Goal: Task Accomplishment & Management: Use online tool/utility

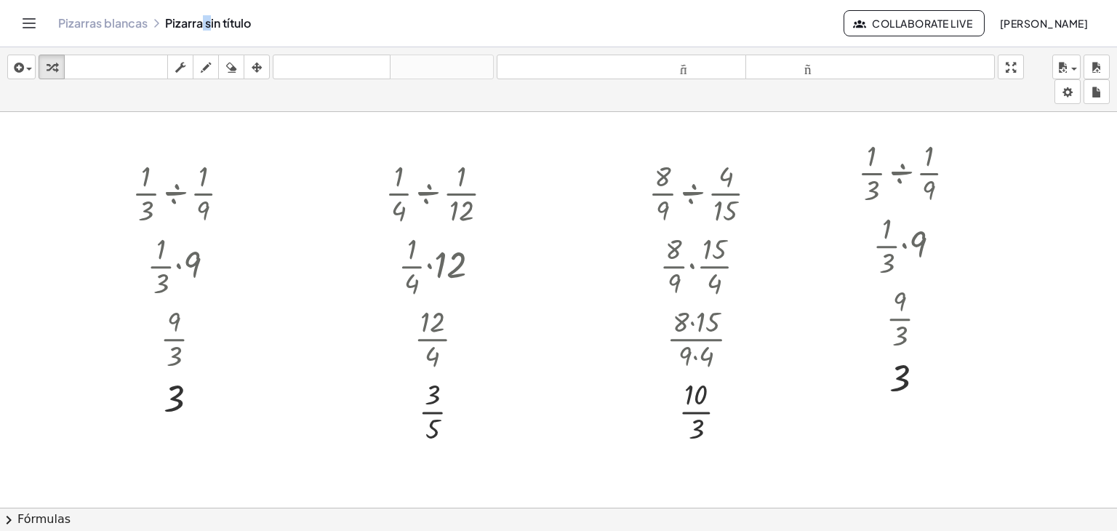
drag, startPoint x: 110, startPoint y: 30, endPoint x: 616, endPoint y: 89, distance: 510.1
click at [110, 30] on font "Pizarras blancas" at bounding box center [102, 22] width 89 height 15
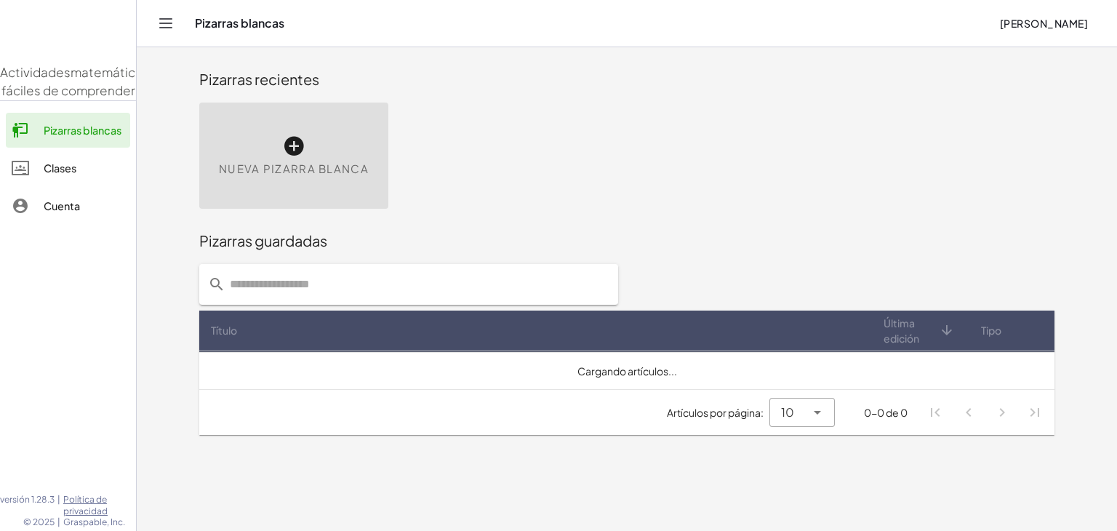
click at [355, 161] on span "Nueva pizarra blanca" at bounding box center [294, 169] width 150 height 17
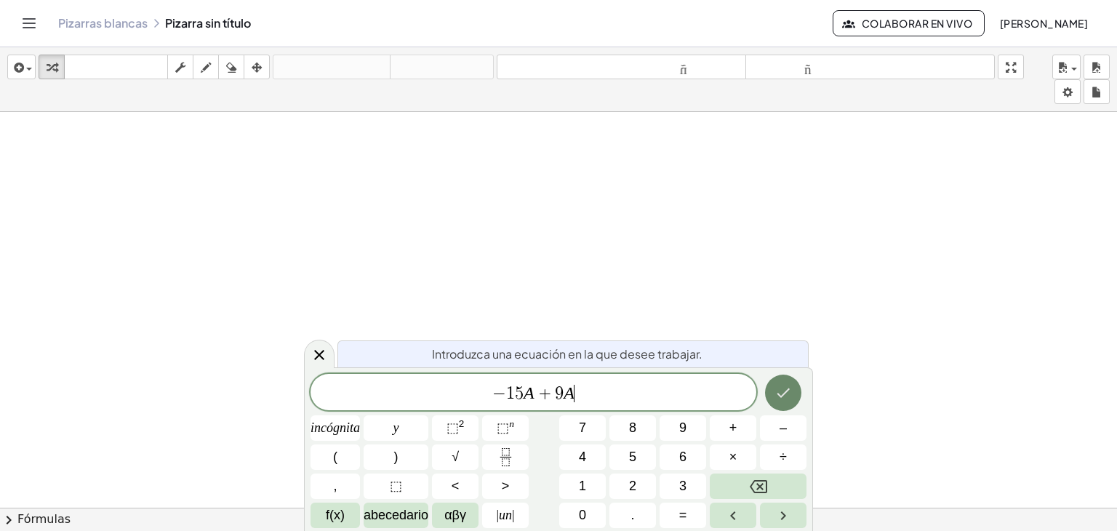
click at [784, 398] on icon "Hecho" at bounding box center [782, 392] width 17 height 17
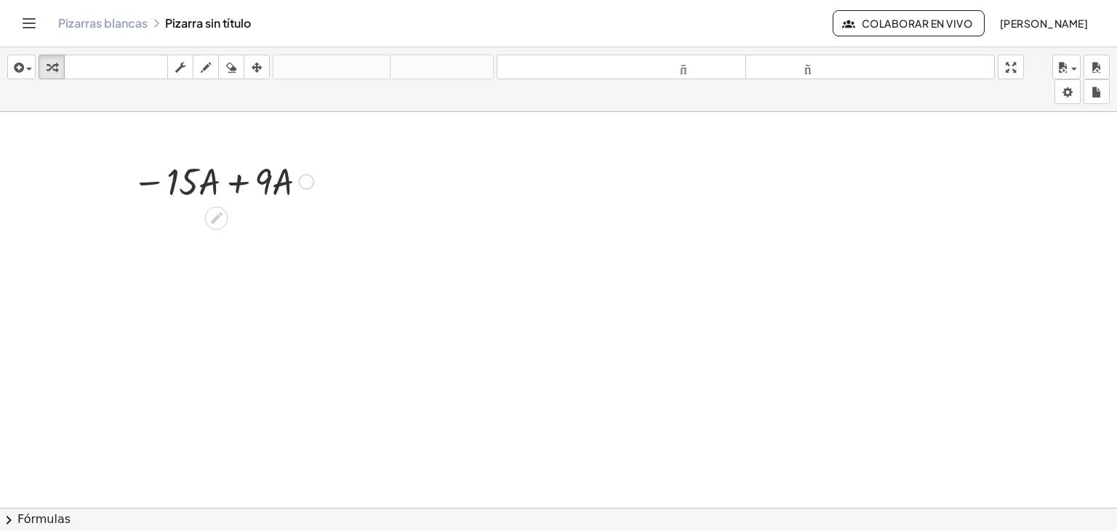
click at [305, 181] on div at bounding box center [306, 182] width 16 height 16
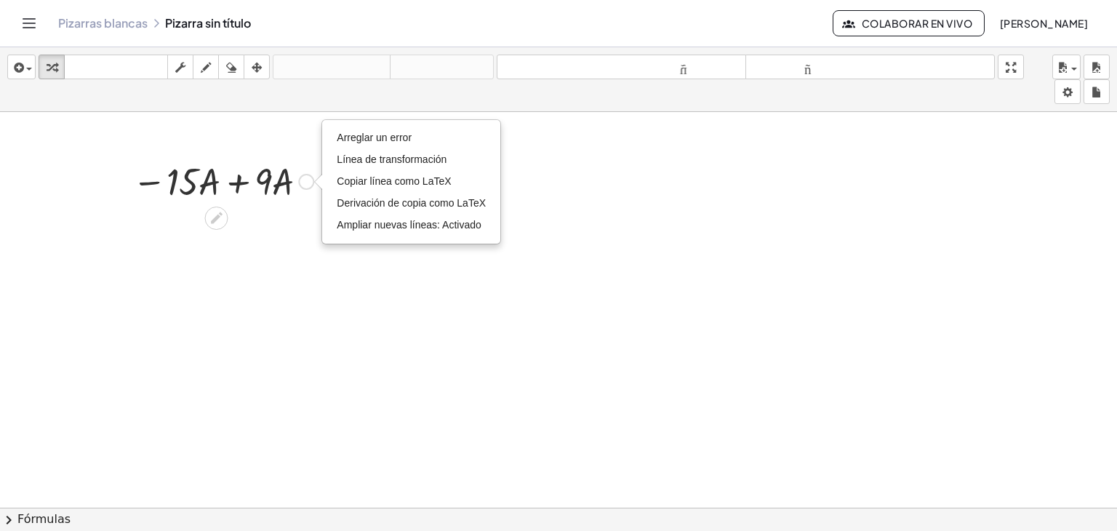
click at [305, 181] on div "Arreglar un error Línea de transformación Copiar línea como LaTeX Derivación de…" at bounding box center [306, 182] width 16 height 16
click at [305, 181] on div "Fix a mistake Transform line Copy line as LaTeX Copy derivation as LaTeX Expand…" at bounding box center [306, 182] width 16 height 16
click at [306, 181] on div "Arreglar un error Línea de transformación Copiar línea como LaTeX Derivación de…" at bounding box center [306, 182] width 16 height 16
click at [313, 180] on div "Arreglar un error Línea de transformación Copiar línea como LaTeX Derivación de…" at bounding box center [306, 182] width 16 height 16
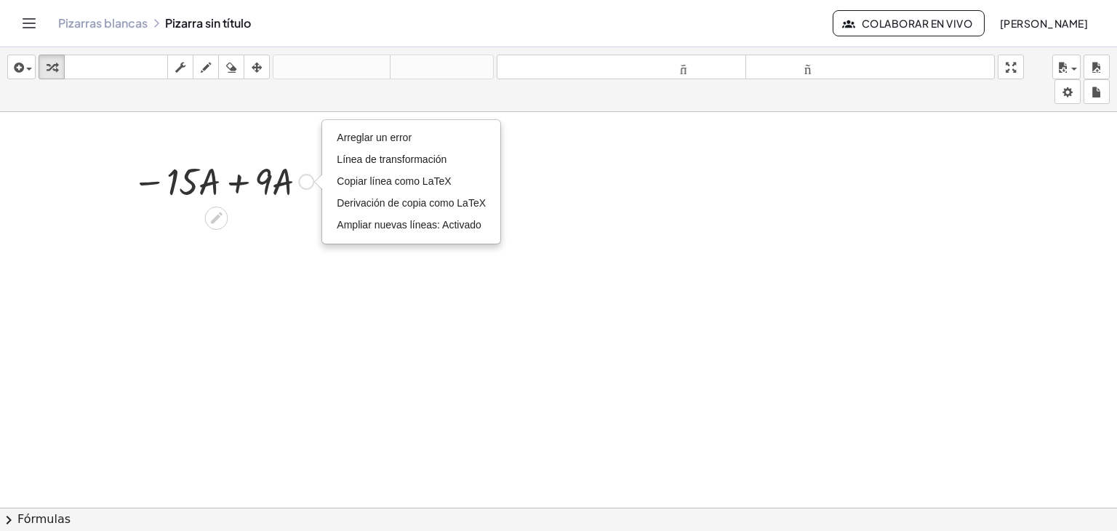
click at [313, 180] on div "Arreglar un error Línea de transformación Copiar línea como LaTeX Derivación de…" at bounding box center [306, 182] width 16 height 16
click at [417, 166] on li "Línea de transformación" at bounding box center [411, 160] width 156 height 22
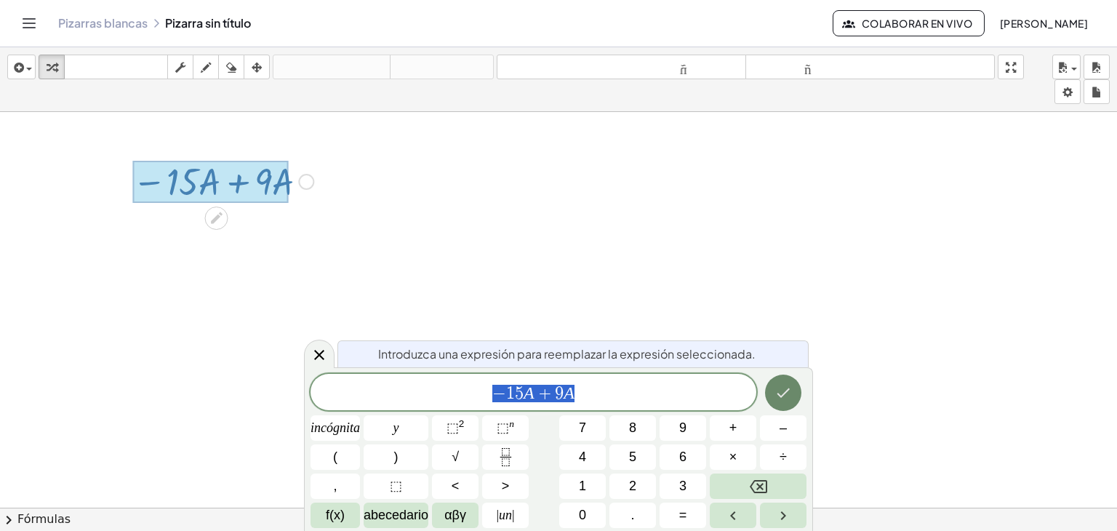
click at [773, 381] on button "Hecho" at bounding box center [783, 392] width 36 height 36
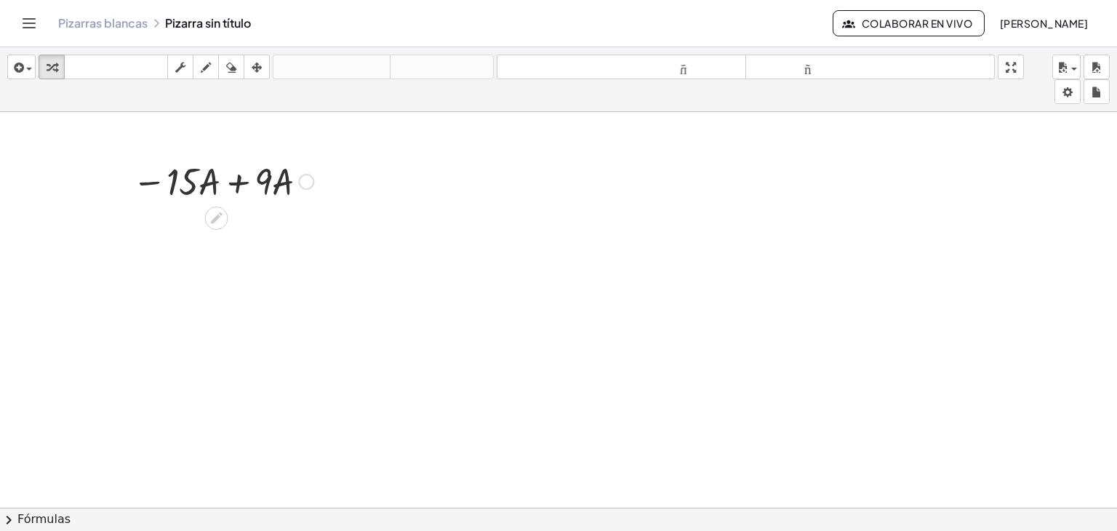
click at [230, 184] on div at bounding box center [223, 180] width 196 height 49
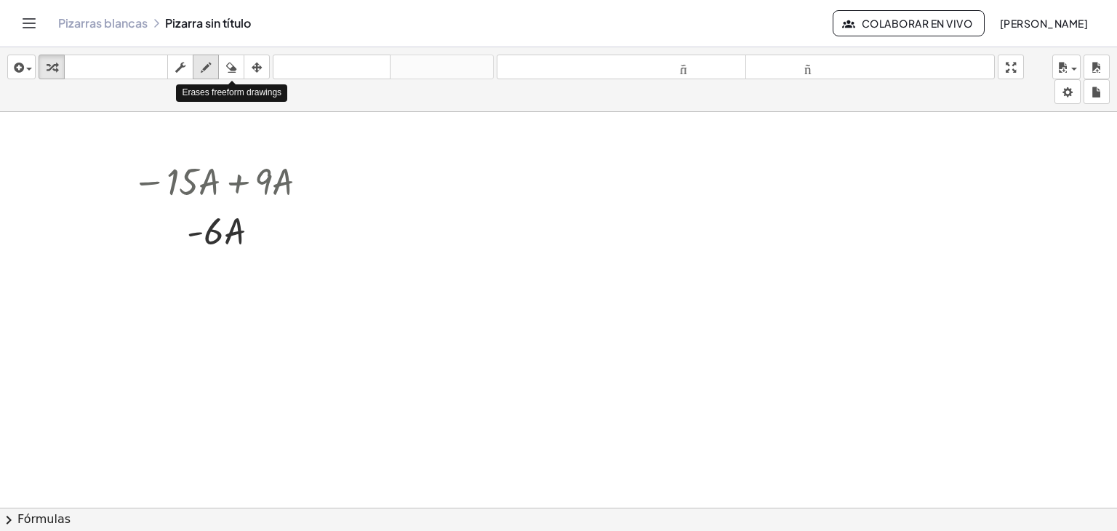
click at [211, 68] on icon "button" at bounding box center [206, 67] width 10 height 17
click at [323, 247] on div at bounding box center [558, 518] width 1117 height 812
click at [181, 60] on icon "button" at bounding box center [180, 67] width 10 height 17
click at [50, 63] on icon "button" at bounding box center [52, 67] width 10 height 17
click at [399, 158] on div at bounding box center [558, 518] width 1117 height 812
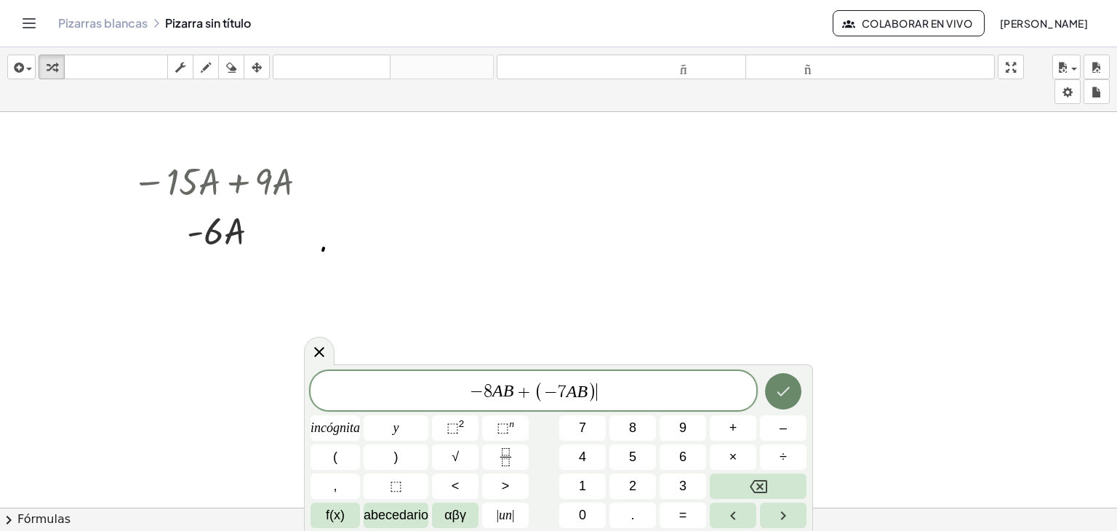
click at [785, 399] on button "Hecho" at bounding box center [783, 391] width 36 height 36
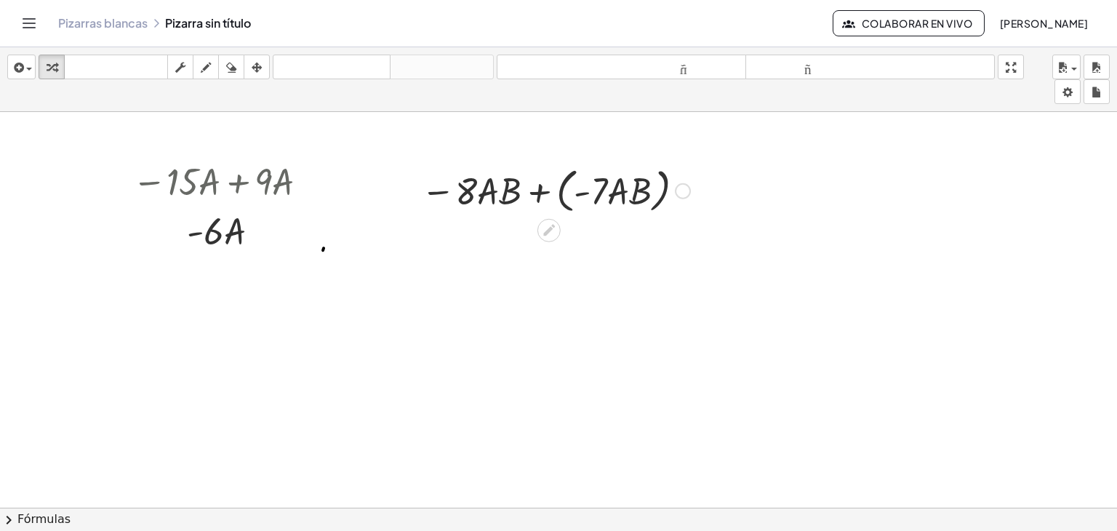
click at [543, 187] on div at bounding box center [556, 189] width 284 height 55
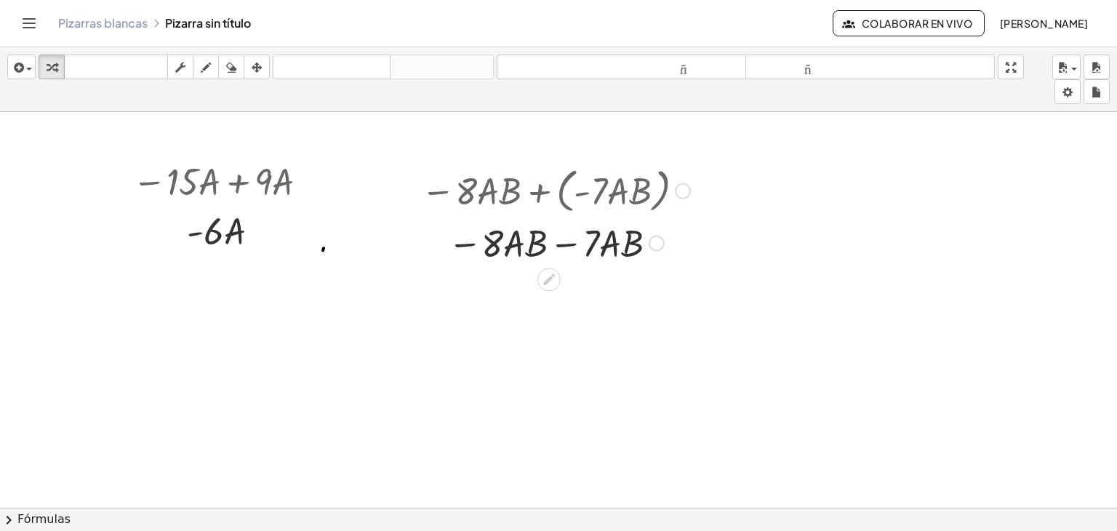
click at [566, 243] on div at bounding box center [556, 241] width 284 height 49
click at [768, 166] on div at bounding box center [558, 518] width 1117 height 812
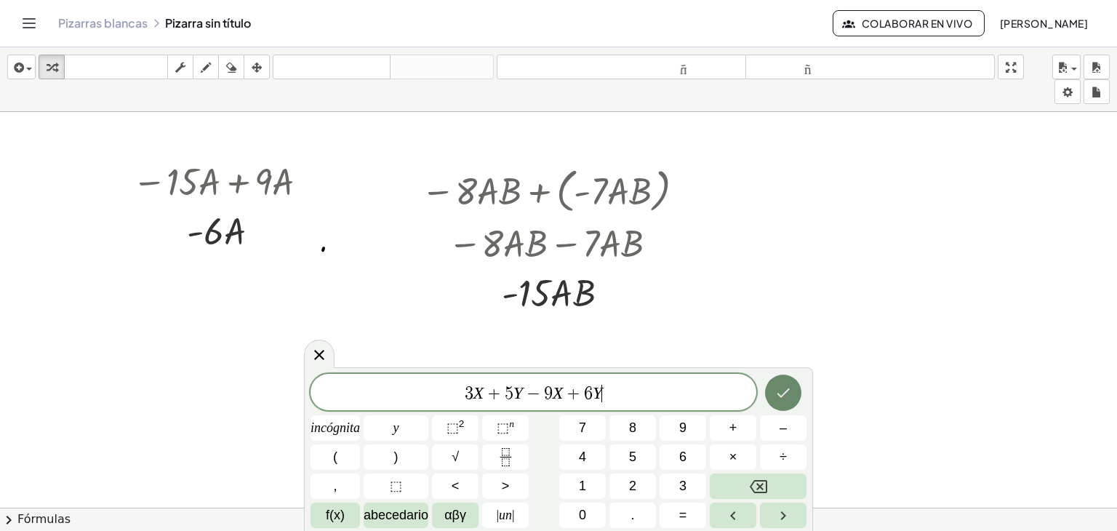
click at [789, 401] on icon "Hecho" at bounding box center [782, 392] width 17 height 17
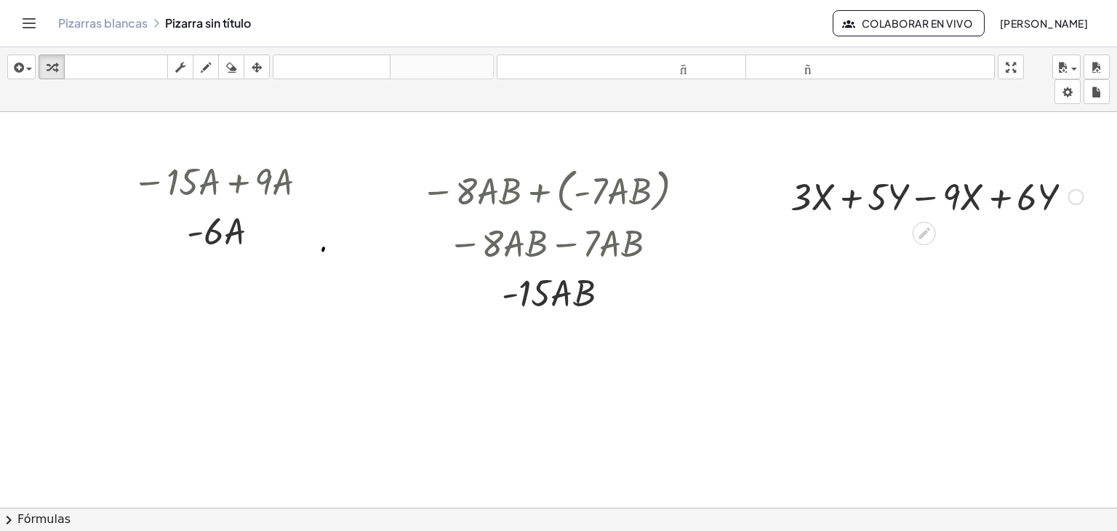
click at [922, 200] on div at bounding box center [936, 195] width 307 height 49
click at [1004, 204] on div at bounding box center [936, 195] width 307 height 49
click at [1002, 201] on div at bounding box center [936, 195] width 307 height 49
click at [856, 201] on div at bounding box center [936, 195] width 307 height 49
click at [919, 233] on icon at bounding box center [923, 232] width 15 height 15
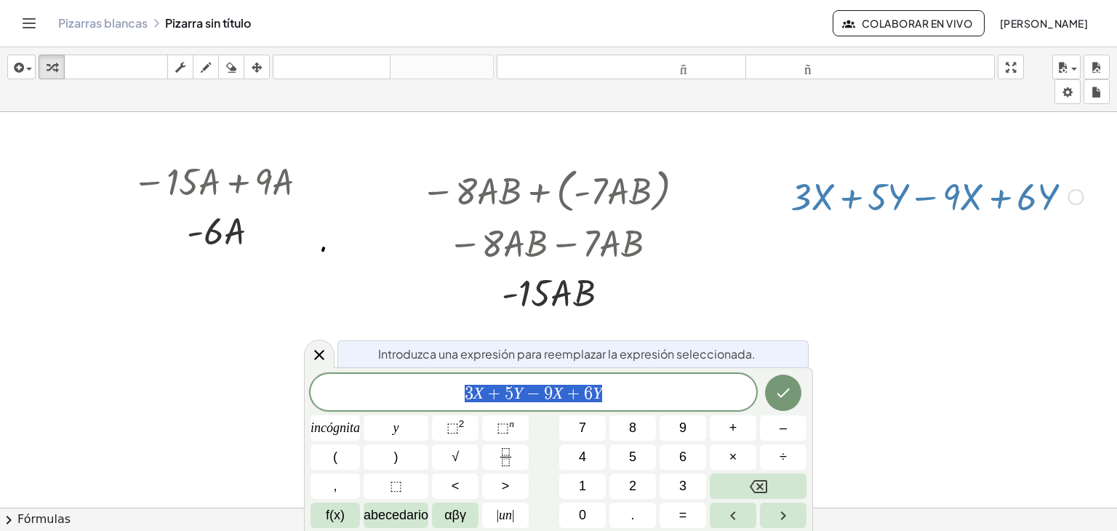
click at [651, 390] on span "3 X + 5 Y − 9 X + 6 Y" at bounding box center [533, 393] width 446 height 20
click at [675, 518] on button "=" at bounding box center [682, 514] width 47 height 25
click at [781, 396] on icon "Hecho" at bounding box center [782, 392] width 13 height 9
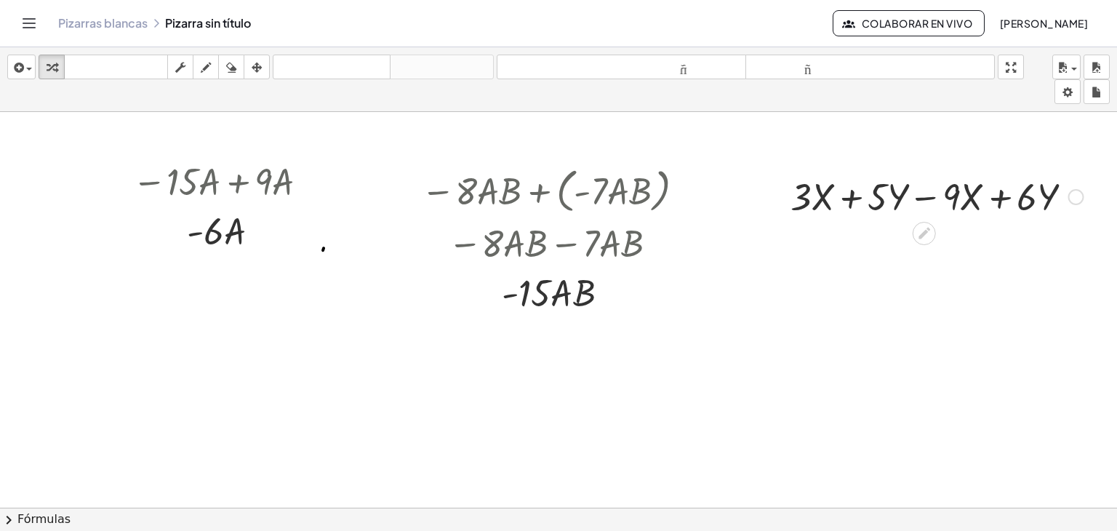
click at [1073, 196] on div at bounding box center [1076, 197] width 16 height 16
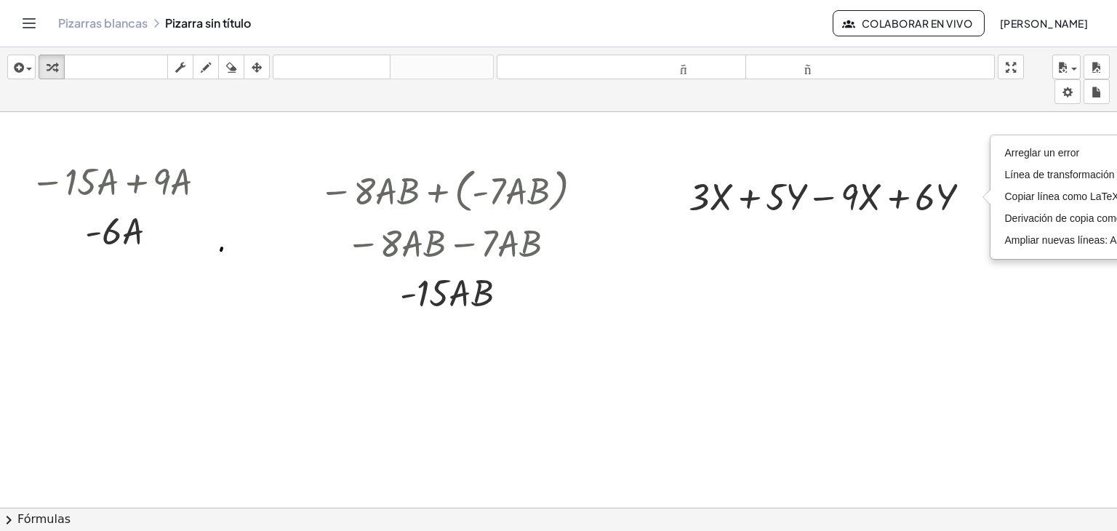
scroll to position [0, 102]
click at [755, 203] on div at bounding box center [833, 195] width 307 height 49
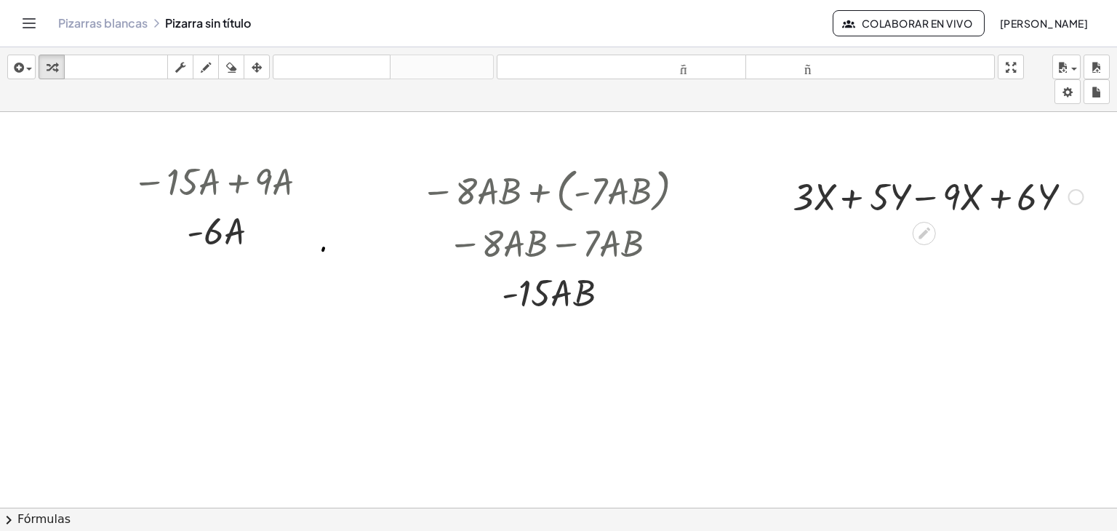
scroll to position [0, 0]
click at [929, 198] on div at bounding box center [936, 195] width 307 height 49
click at [933, 198] on div at bounding box center [936, 195] width 307 height 49
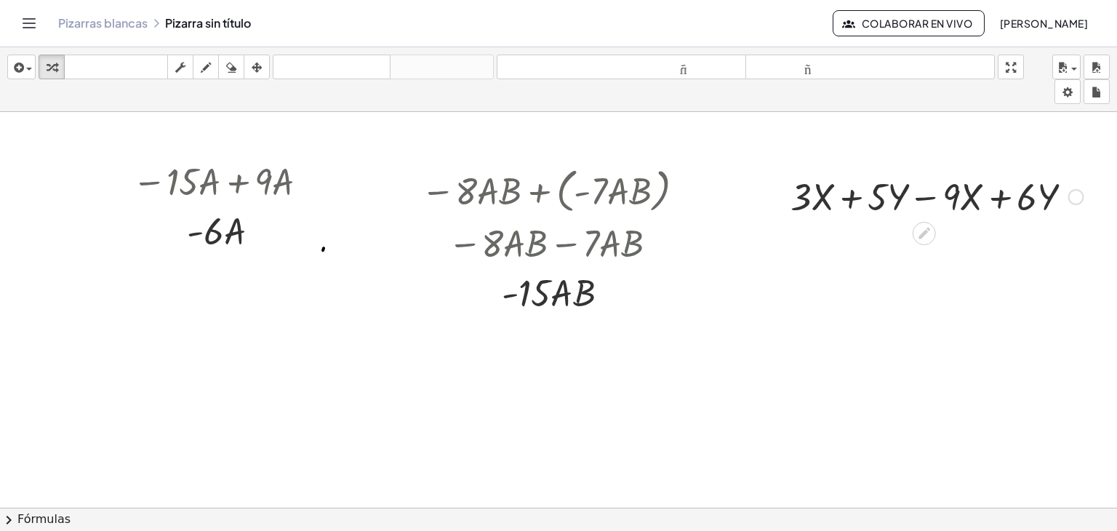
click at [1003, 197] on div at bounding box center [936, 195] width 307 height 49
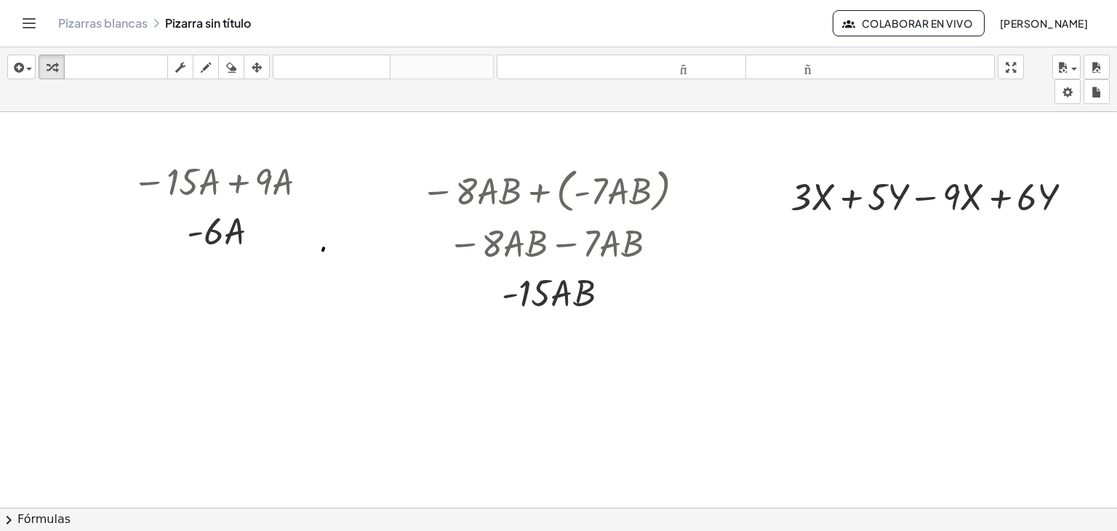
click at [1037, 253] on div at bounding box center [558, 518] width 1117 height 812
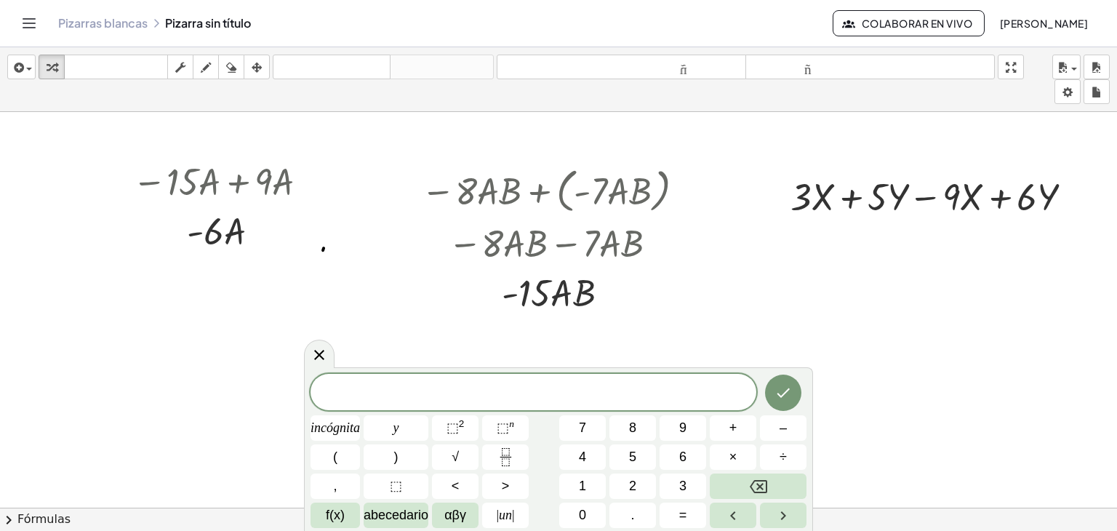
click at [969, 248] on div at bounding box center [558, 518] width 1117 height 812
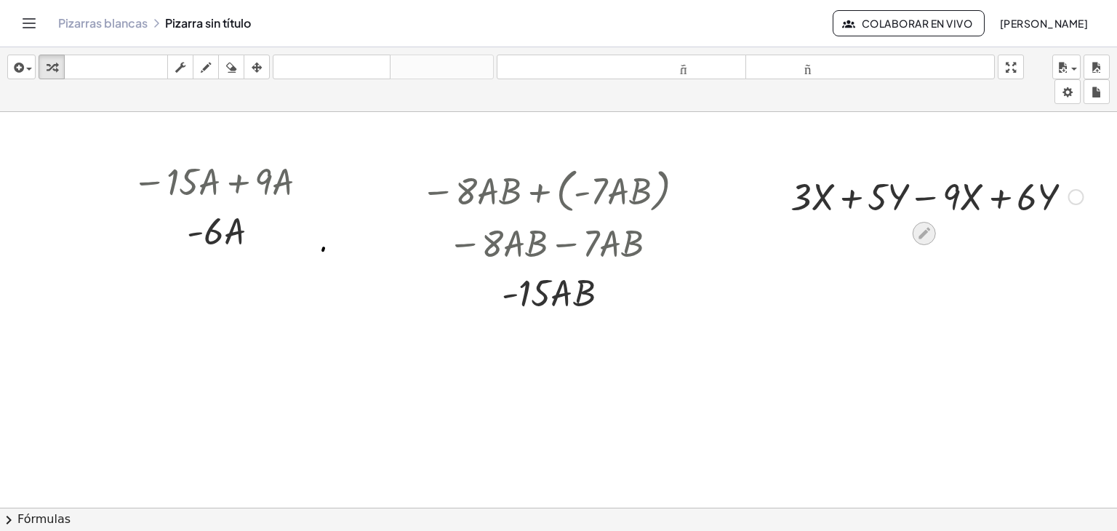
click at [919, 230] on icon at bounding box center [923, 232] width 15 height 15
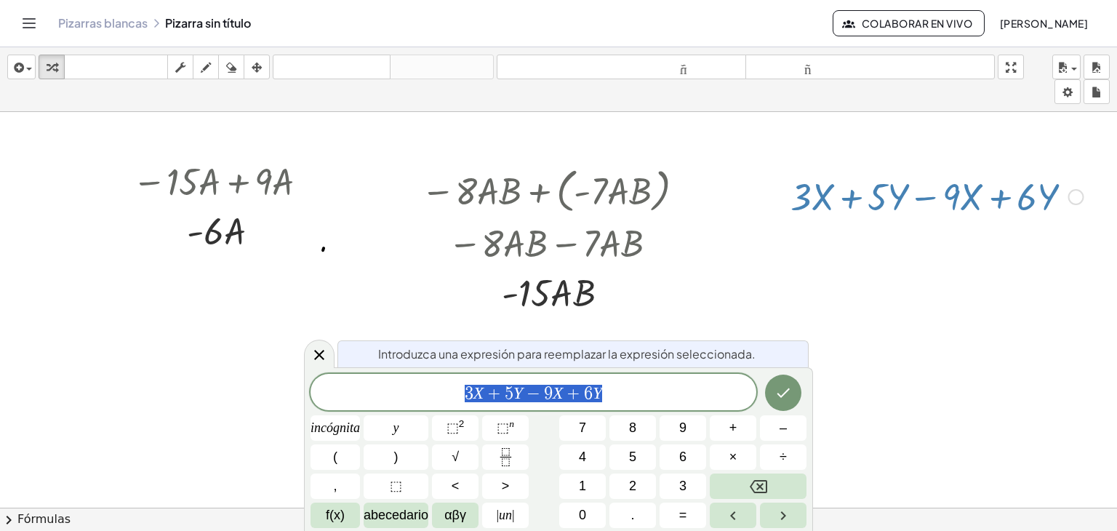
click at [643, 385] on span "3 X + 5 Y − 9 X + 6 Y" at bounding box center [533, 393] width 446 height 20
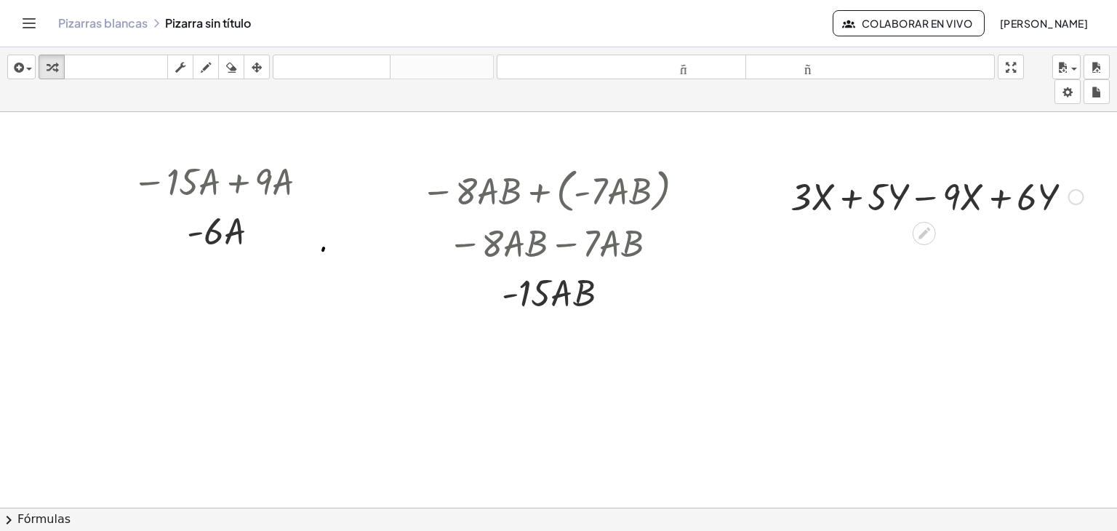
click at [1084, 201] on div at bounding box center [936, 195] width 307 height 49
click at [1079, 198] on div at bounding box center [1076, 197] width 16 height 16
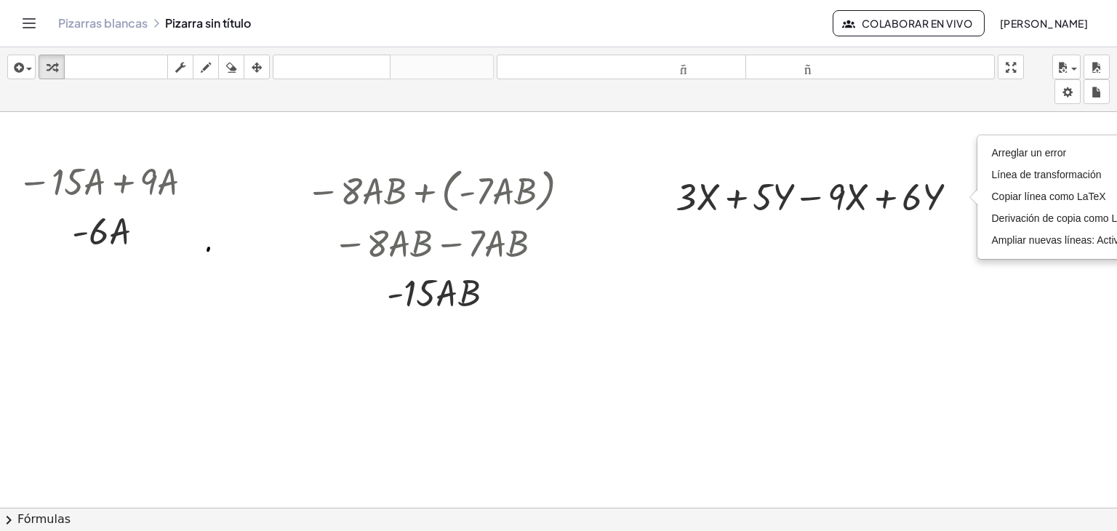
scroll to position [0, 132]
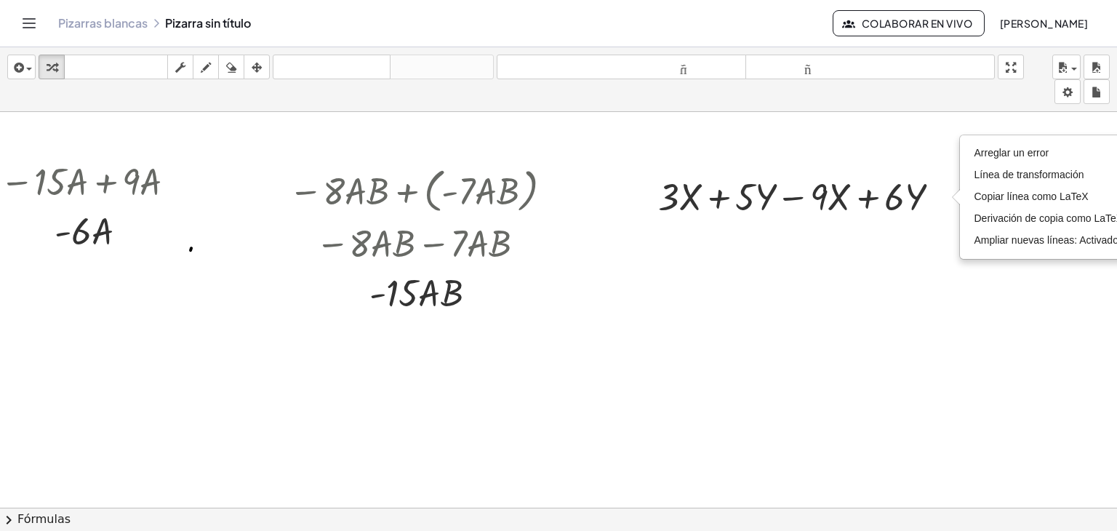
click at [1057, 494] on div "− · 15 · A + · 9 · A · A · - 6 − · 8 · A · B + ( · - 7 · A · B ) − · 8 · A · B …" at bounding box center [558, 309] width 1117 height 395
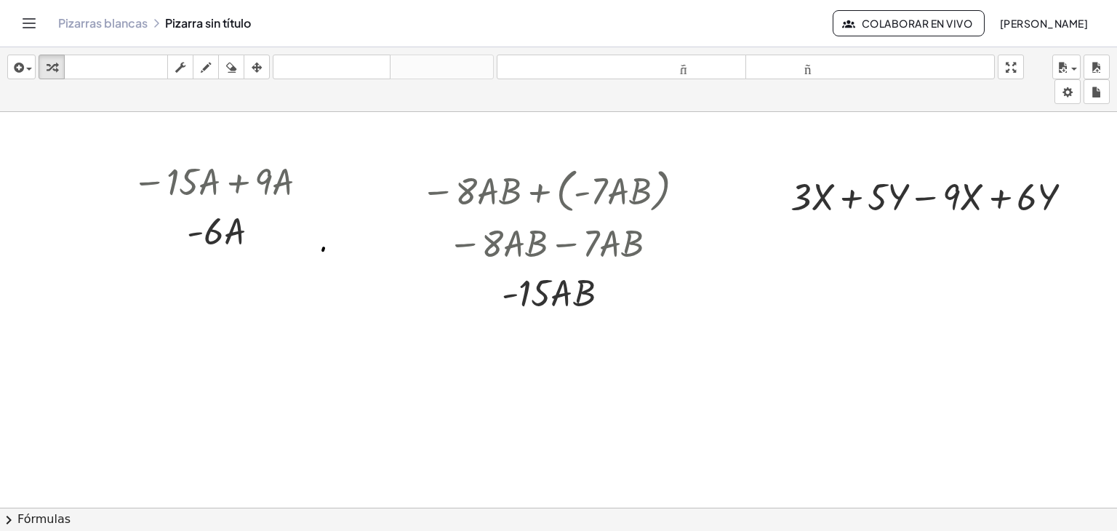
scroll to position [0, 0]
click at [919, 230] on icon at bounding box center [923, 232] width 15 height 15
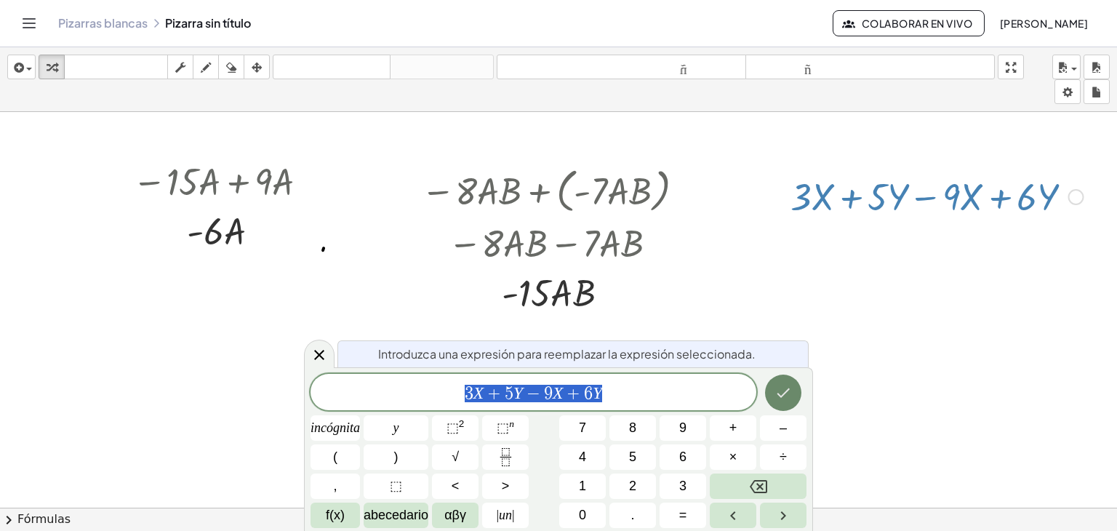
click at [800, 393] on button "Hecho" at bounding box center [783, 392] width 36 height 36
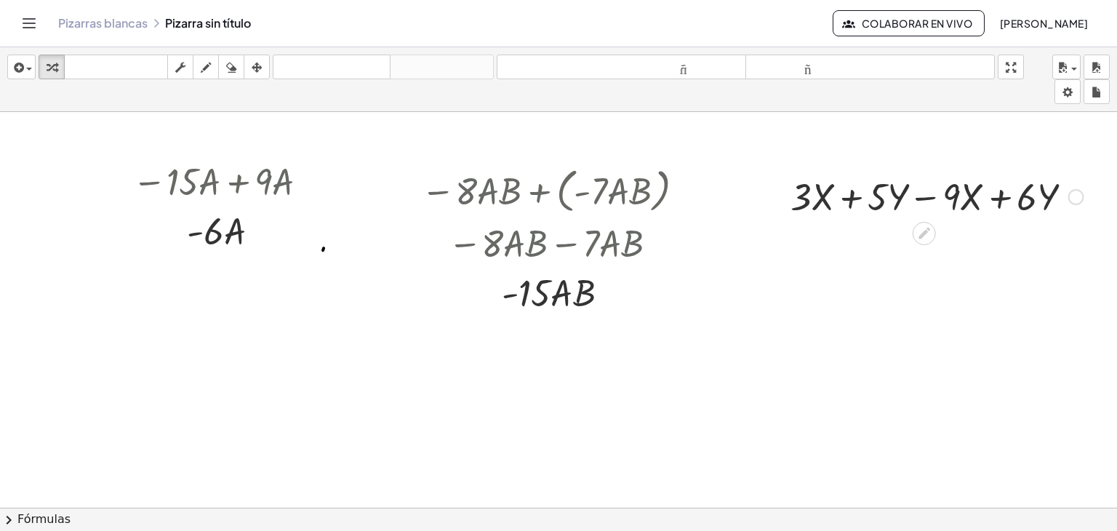
click at [1080, 202] on div at bounding box center [1076, 197] width 16 height 16
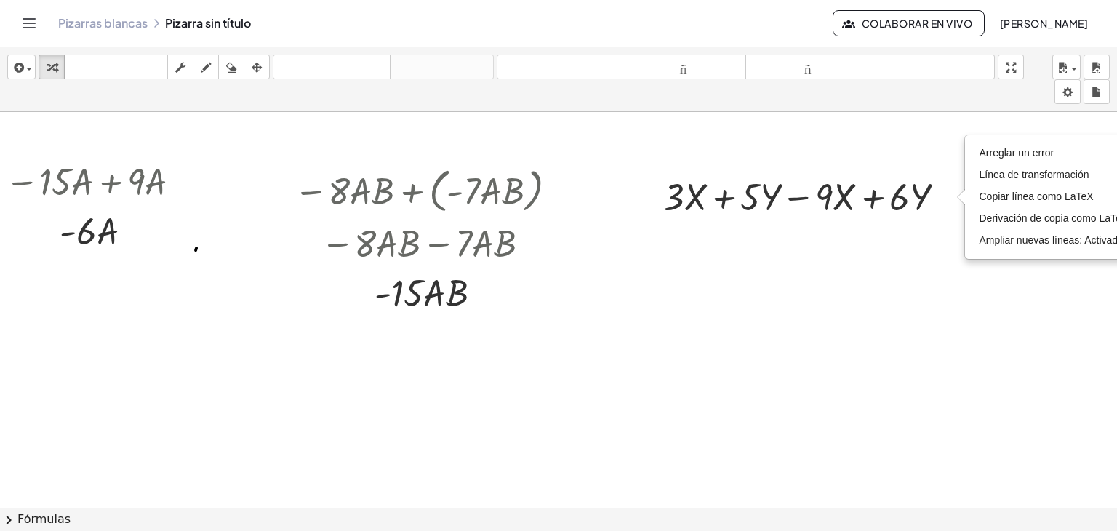
scroll to position [0, 128]
click at [1016, 176] on font "Línea de transformación" at bounding box center [1033, 175] width 110 height 12
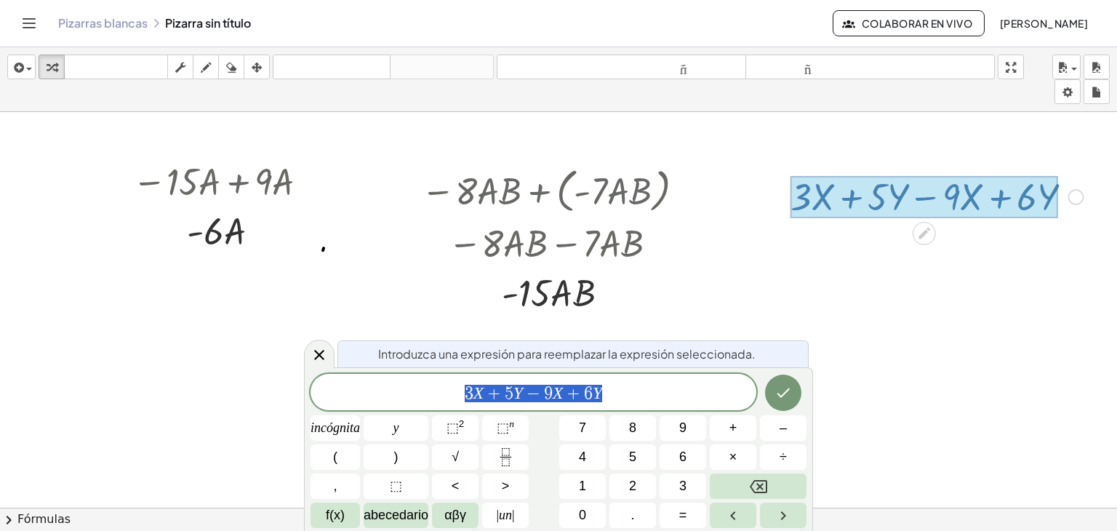
scroll to position [0, 0]
click at [695, 392] on span "3 X + 5 Y − 9 X + 6 Y" at bounding box center [533, 393] width 446 height 20
click at [788, 515] on icon "Flecha derecha" at bounding box center [782, 515] width 17 height 17
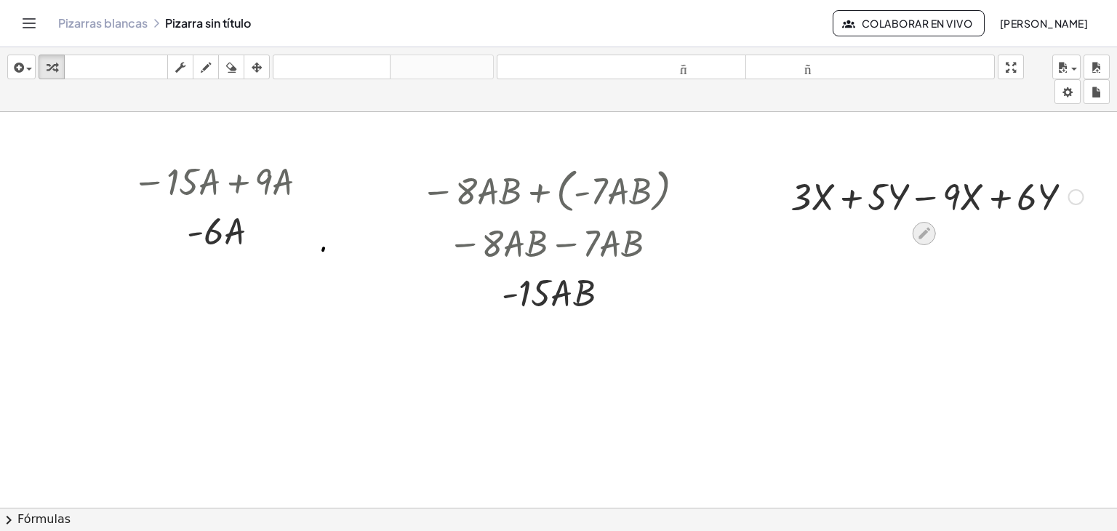
click at [927, 233] on icon at bounding box center [923, 232] width 15 height 15
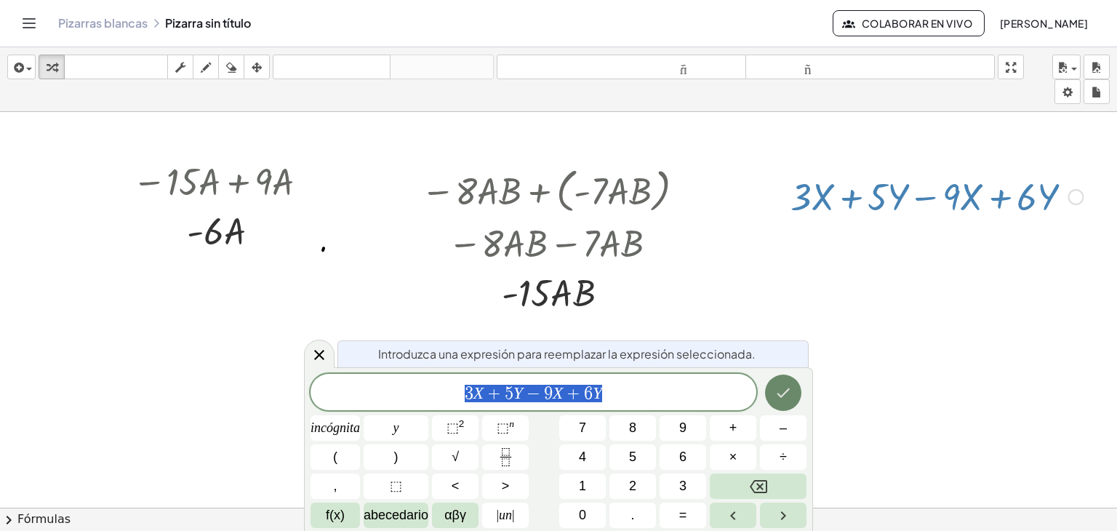
click at [791, 396] on icon "Hecho" at bounding box center [782, 392] width 17 height 17
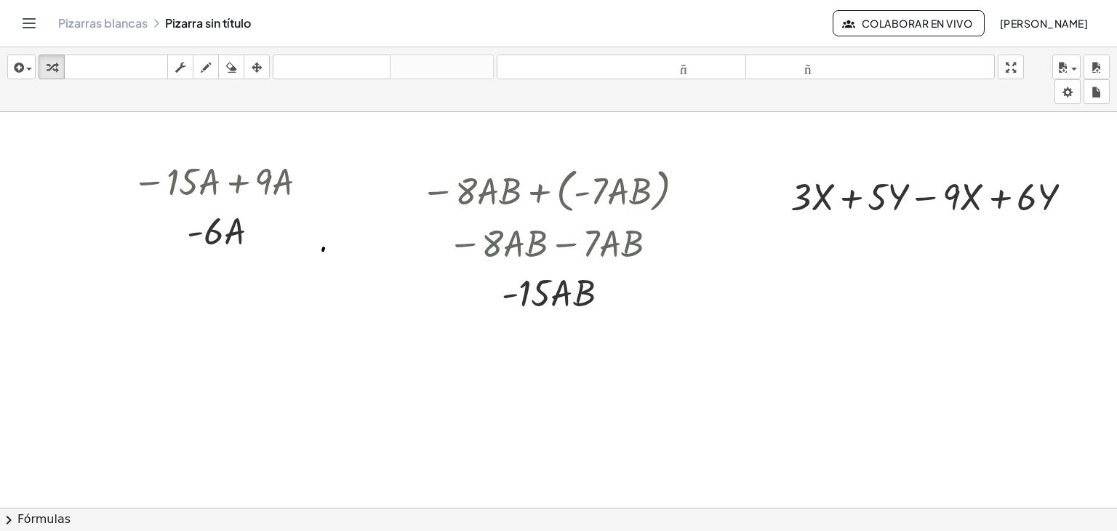
click at [837, 249] on div at bounding box center [558, 518] width 1117 height 812
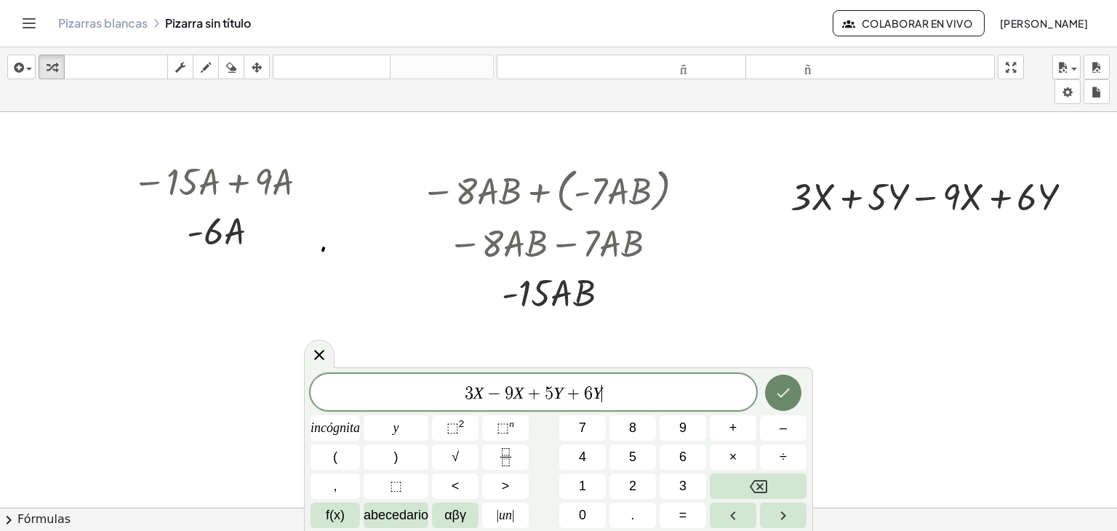
click at [771, 390] on button "Hecho" at bounding box center [783, 392] width 36 height 36
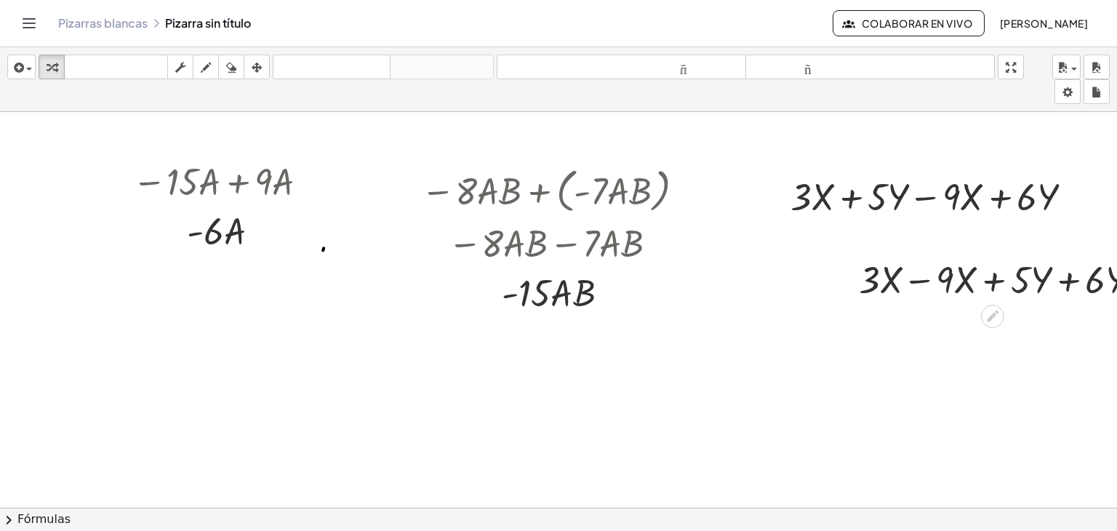
drag, startPoint x: 991, startPoint y: 311, endPoint x: 893, endPoint y: 281, distance: 102.1
drag, startPoint x: 876, startPoint y: 273, endPoint x: 808, endPoint y: 236, distance: 77.1
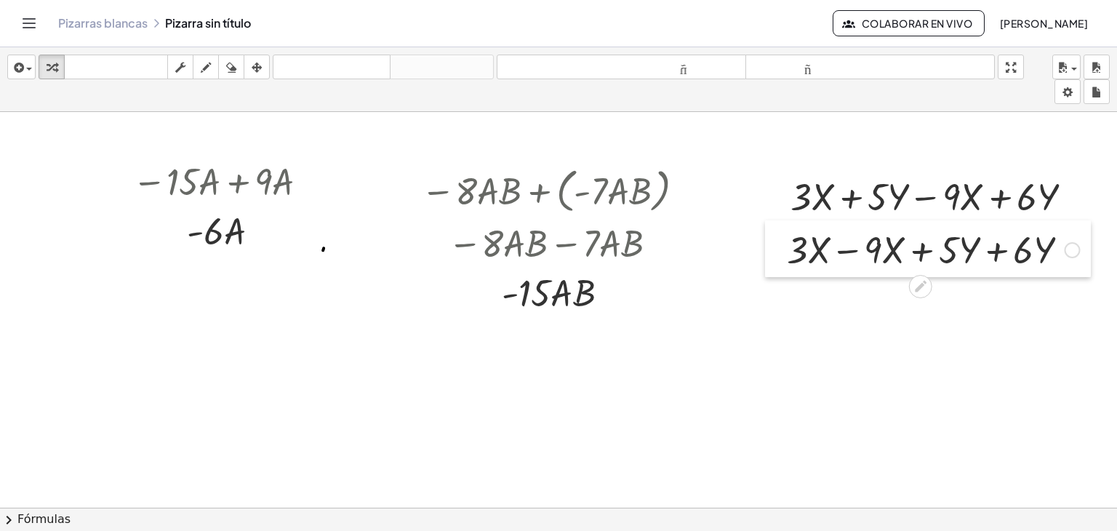
drag, startPoint x: 840, startPoint y: 275, endPoint x: 768, endPoint y: 245, distance: 77.9
click at [768, 245] on div at bounding box center [776, 248] width 22 height 57
click at [849, 251] on div at bounding box center [932, 248] width 307 height 49
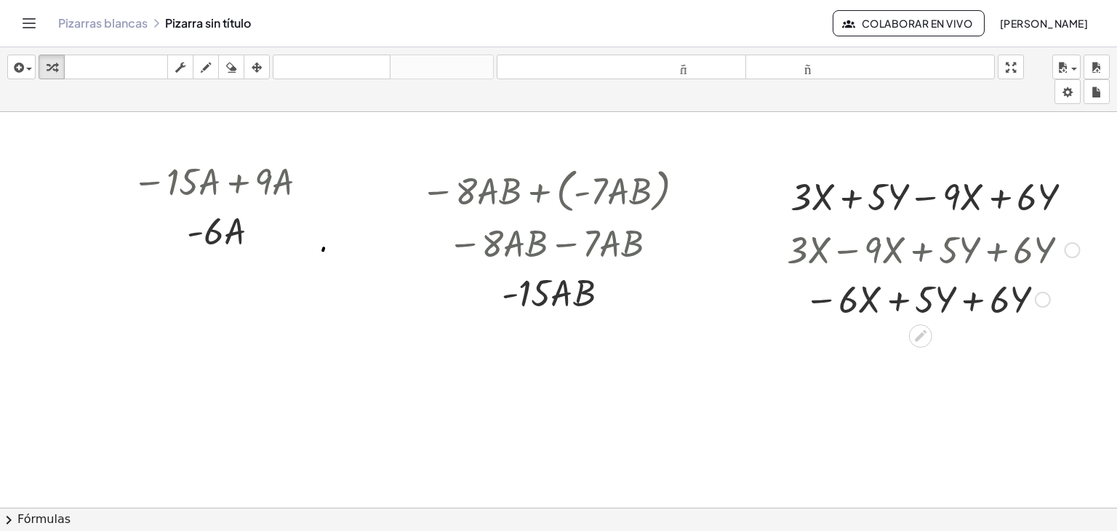
click at [971, 297] on div at bounding box center [932, 297] width 307 height 49
click at [930, 303] on div at bounding box center [932, 297] width 307 height 49
click at [927, 297] on div at bounding box center [932, 297] width 307 height 49
click at [858, 300] on div at bounding box center [932, 297] width 307 height 49
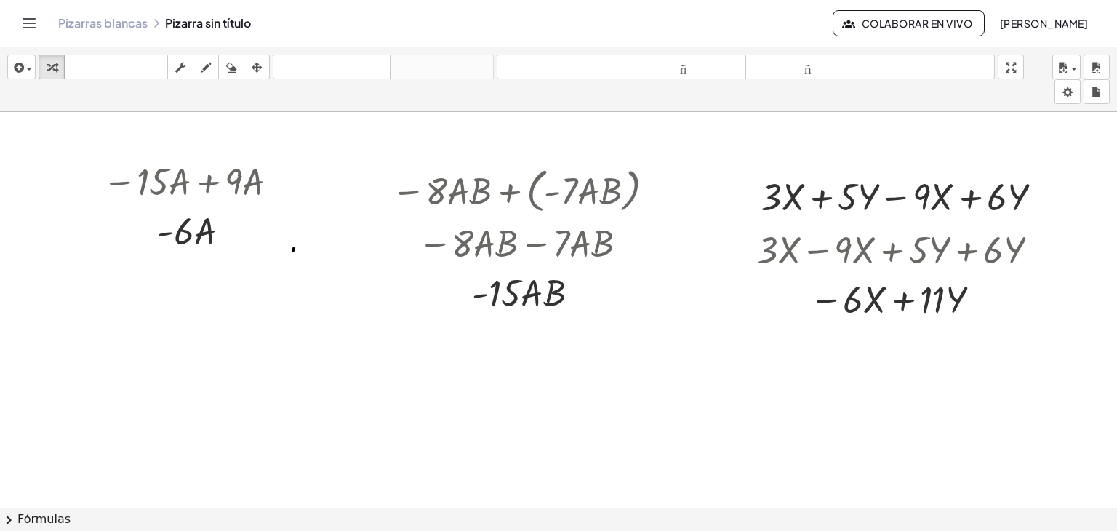
scroll to position [0, 60]
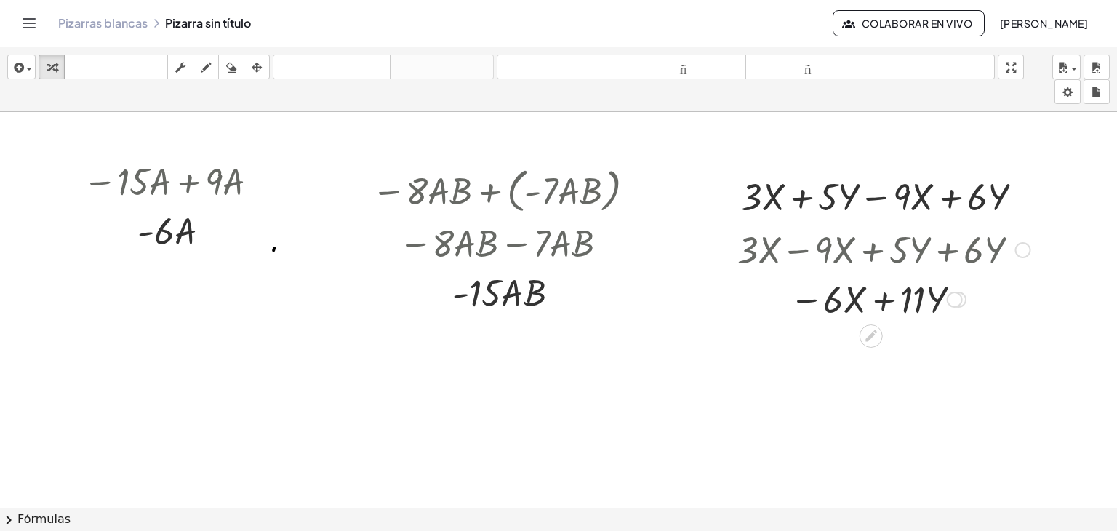
click at [1015, 254] on div at bounding box center [1023, 250] width 16 height 16
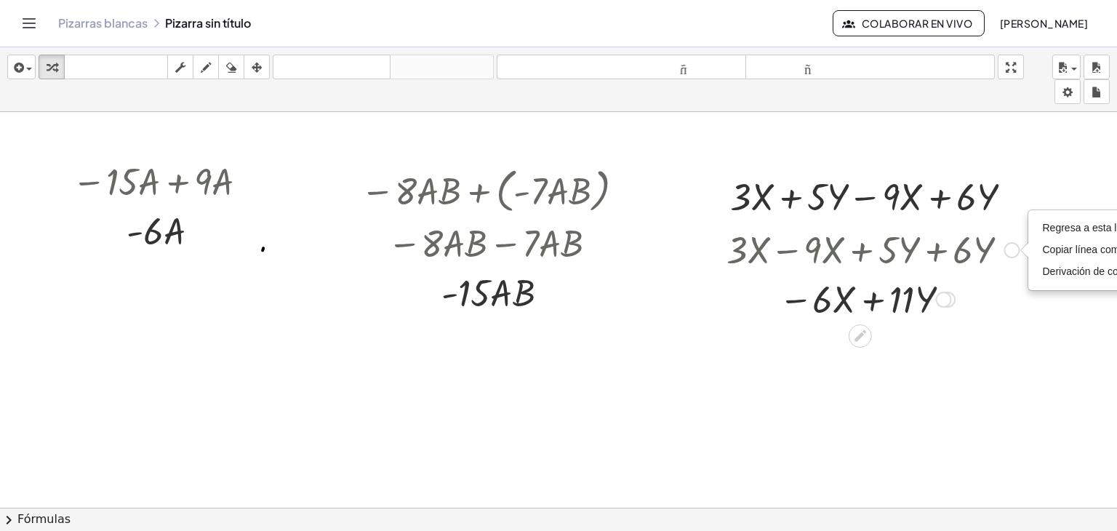
click at [946, 296] on div at bounding box center [944, 300] width 16 height 16
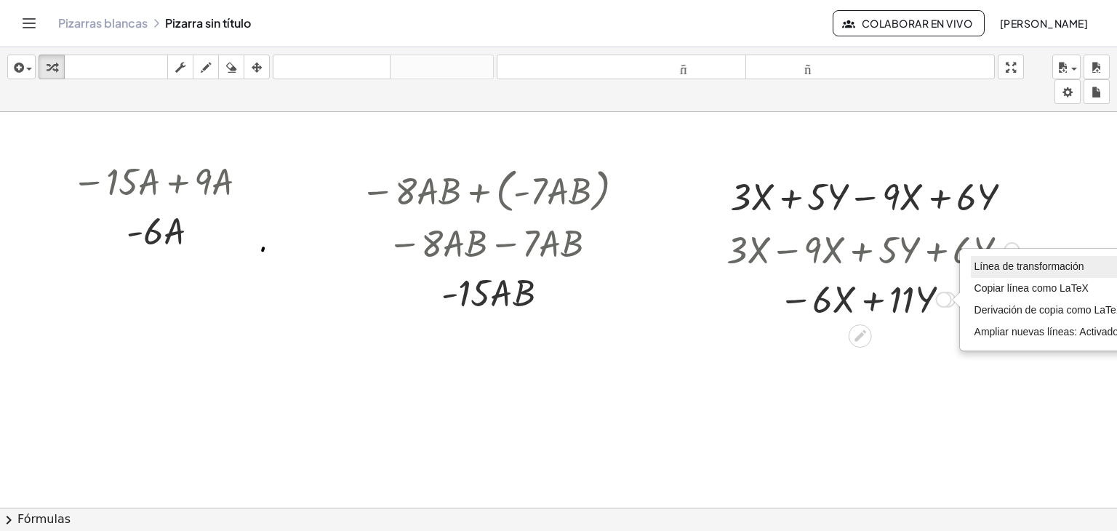
click at [1030, 271] on li "Línea de transformación" at bounding box center [1048, 267] width 156 height 22
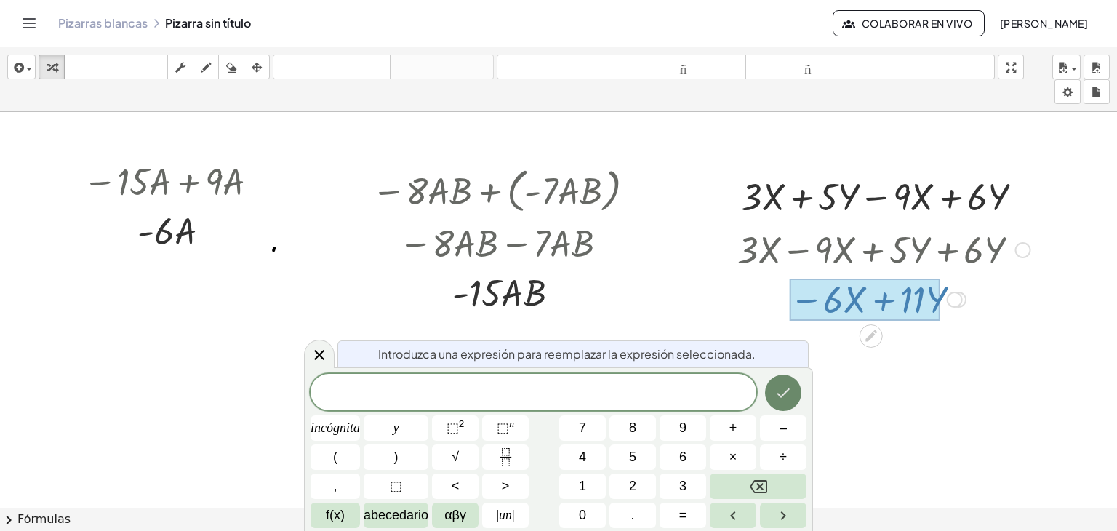
click at [784, 381] on button "Hecho" at bounding box center [783, 392] width 36 height 36
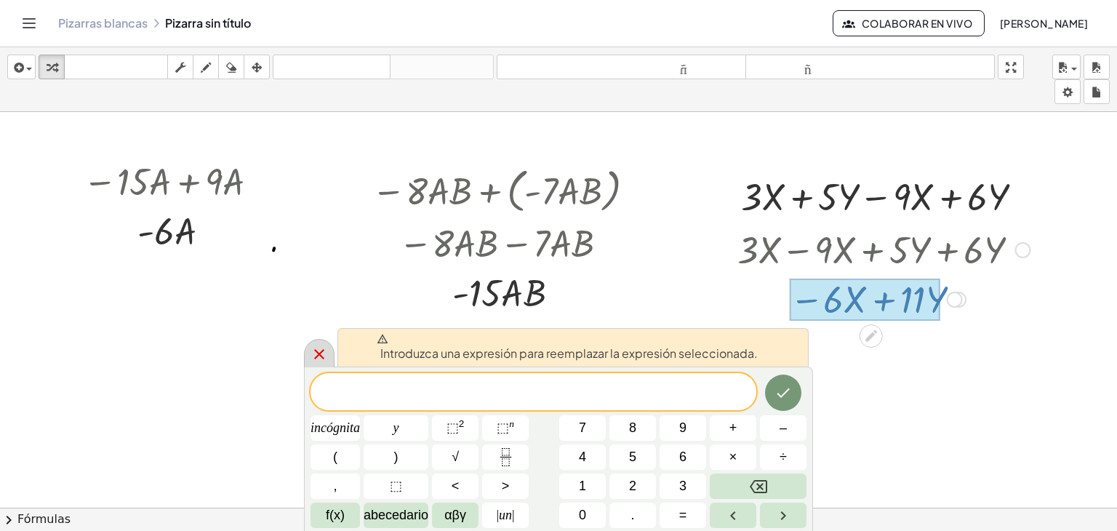
click at [315, 355] on icon at bounding box center [318, 353] width 17 height 17
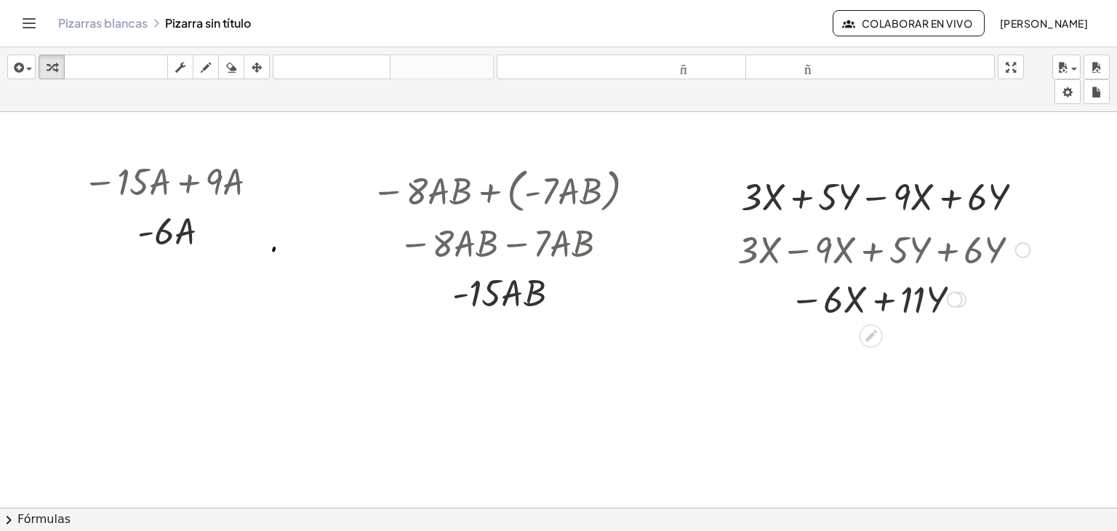
drag, startPoint x: 953, startPoint y: 297, endPoint x: 947, endPoint y: 307, distance: 11.1
click at [945, 308] on div at bounding box center [883, 297] width 307 height 49
click at [953, 296] on div at bounding box center [958, 300] width 16 height 16
drag, startPoint x: 948, startPoint y: 297, endPoint x: 1067, endPoint y: 297, distance: 119.2
click at [1067, 297] on div "− · 15 · A + · 9 · A · A · - 6 − · 8 · A · B + ( · - 7 · A · B ) − [GEOGRAPHIC_…" at bounding box center [534, 518] width 1166 height 812
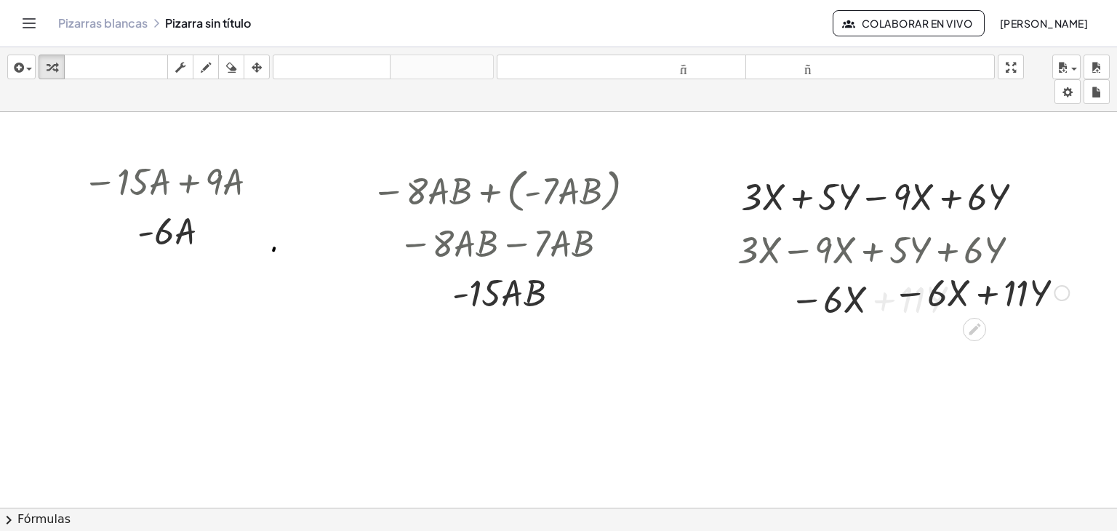
click at [979, 292] on div at bounding box center [980, 291] width 190 height 49
drag, startPoint x: 1025, startPoint y: 300, endPoint x: 922, endPoint y: 305, distance: 103.3
click at [974, 293] on div "− · 6 · X + · 11 · Y" at bounding box center [974, 293] width 0 height 0
click at [933, 286] on div at bounding box center [980, 291] width 190 height 49
drag, startPoint x: 960, startPoint y: 328, endPoint x: 925, endPoint y: 322, distance: 34.7
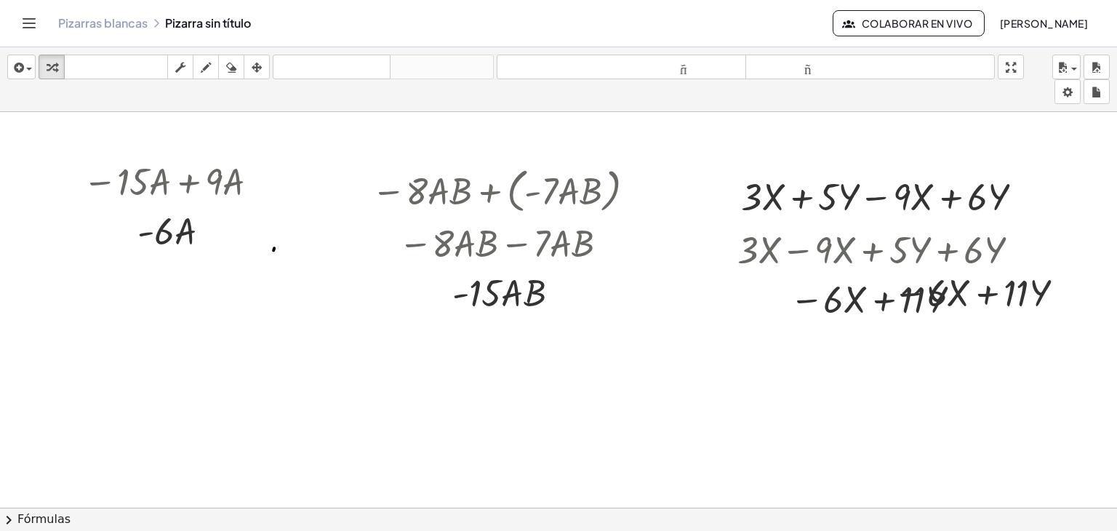
click at [922, 328] on div "− · 15 · A + · 9 · A · A · - 6 − · 8 · A · B + ( · - 7 · A · B ) − [GEOGRAPHIC_…" at bounding box center [534, 518] width 1166 height 812
click at [968, 329] on icon at bounding box center [974, 329] width 12 height 12
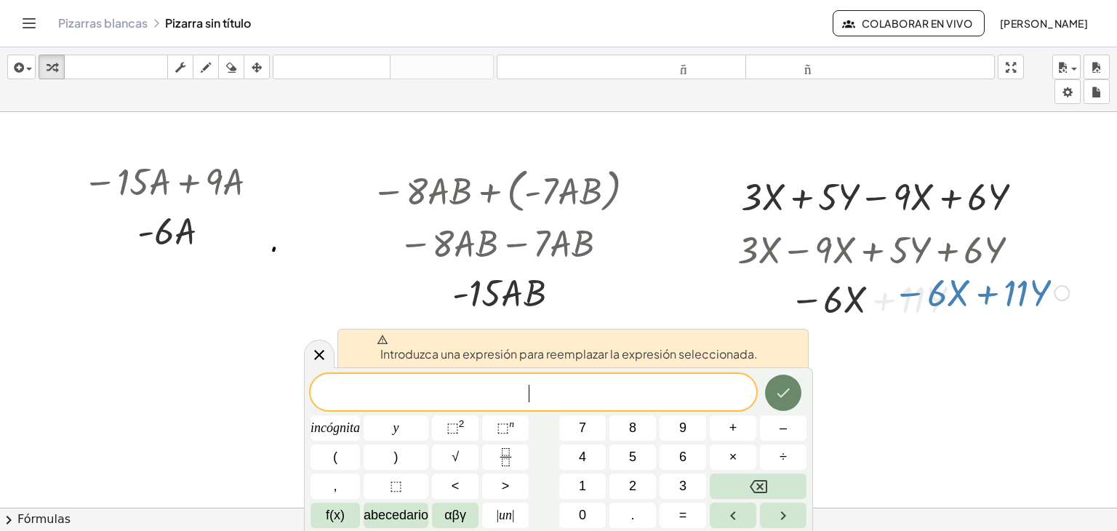
click at [776, 397] on icon "Hecho" at bounding box center [782, 392] width 17 height 17
click at [994, 305] on div at bounding box center [980, 291] width 190 height 49
click at [360, 415] on div at bounding box center [334, 427] width 49 height 25
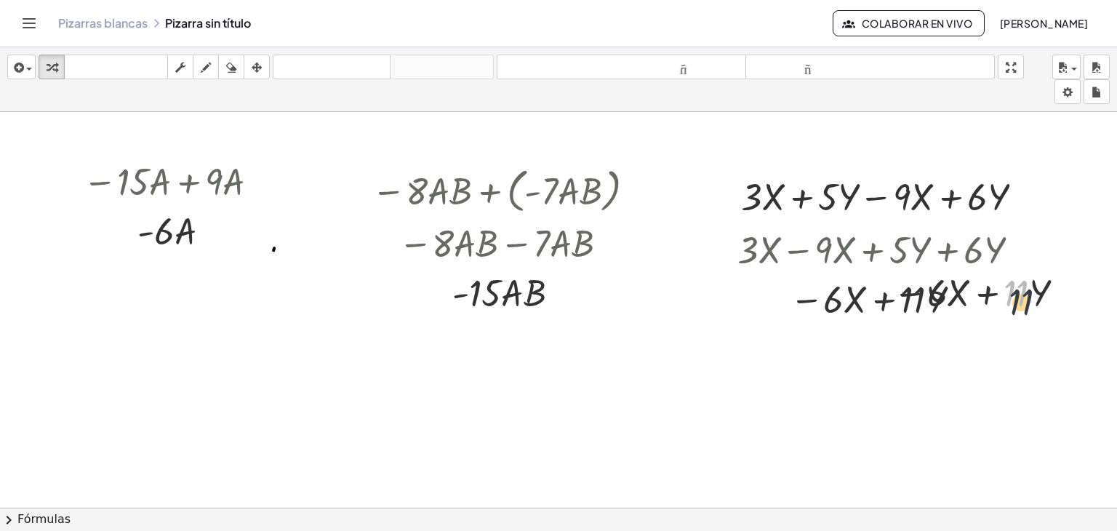
drag, startPoint x: 1006, startPoint y: 294, endPoint x: 1013, endPoint y: 307, distance: 14.0
click at [1013, 307] on div at bounding box center [980, 291] width 190 height 49
click at [1053, 294] on div at bounding box center [1061, 293] width 16 height 16
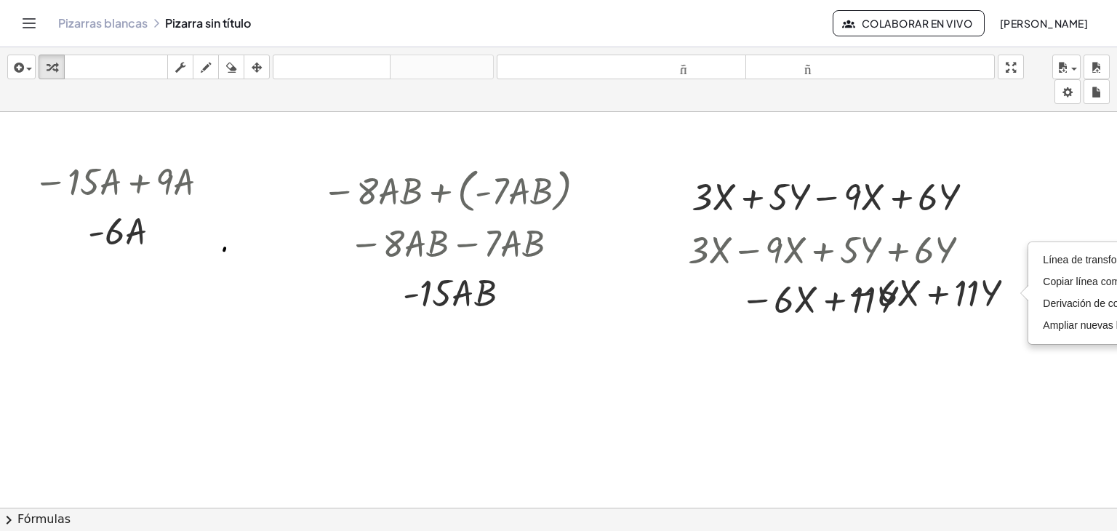
scroll to position [0, 200]
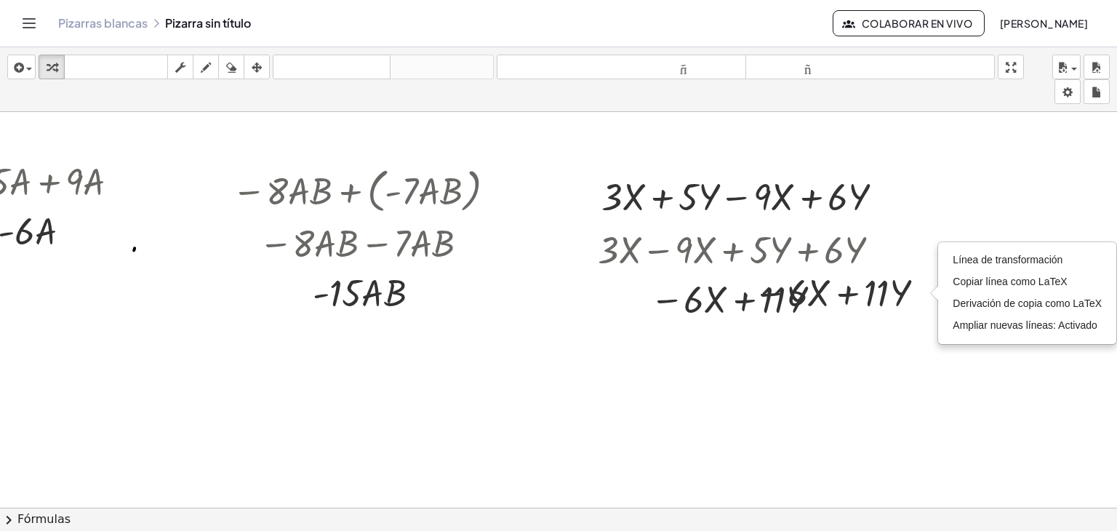
drag, startPoint x: 832, startPoint y: 334, endPoint x: 854, endPoint y: 393, distance: 63.7
click at [854, 393] on div "− · 15 · A + · 9 · A · A · - 6 − · 8 · A · B + ( · - 7 · A · B ) − [GEOGRAPHIC_…" at bounding box center [394, 518] width 1166 height 812
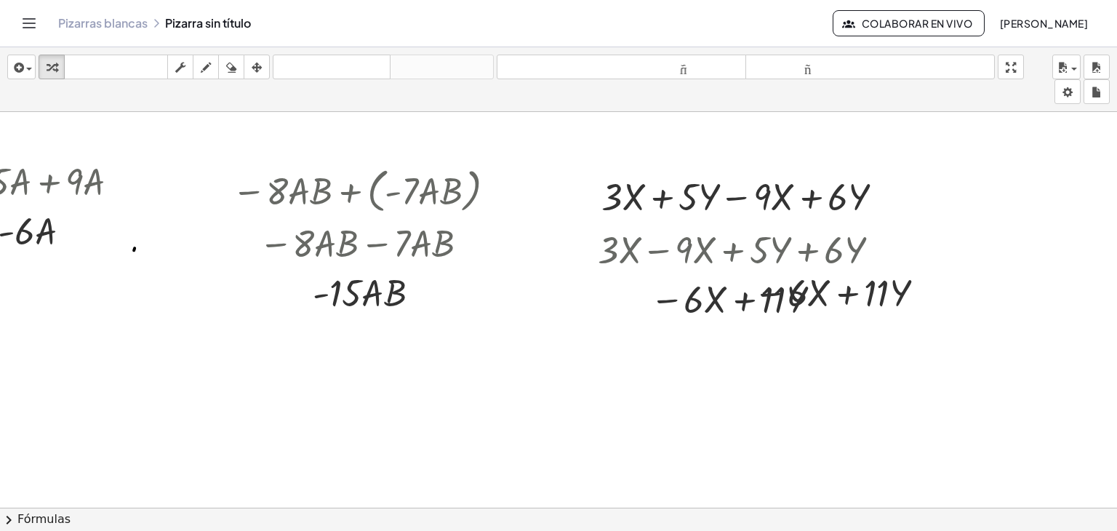
scroll to position [0, 60]
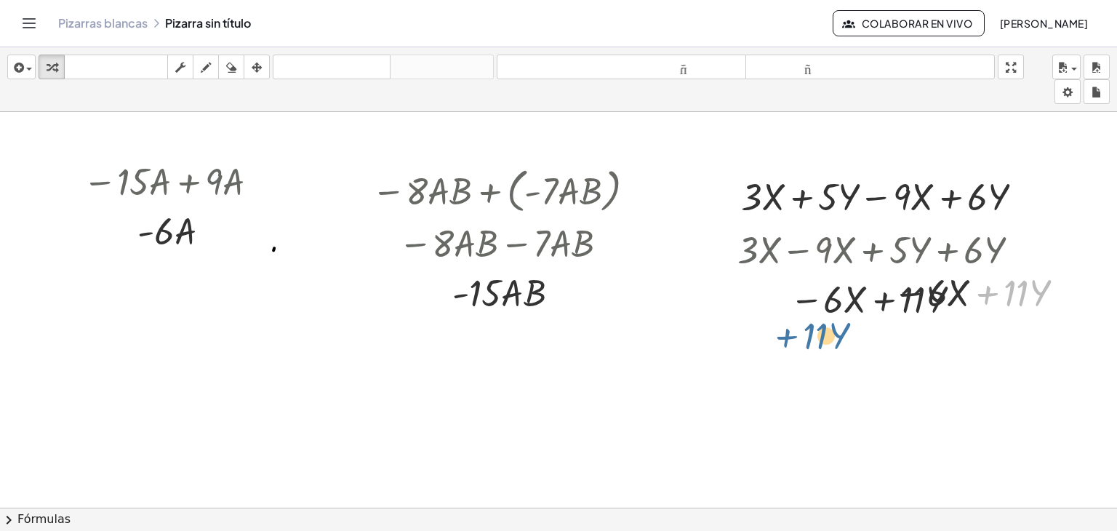
drag, startPoint x: 973, startPoint y: 306, endPoint x: 741, endPoint y: 358, distance: 236.9
click at [741, 358] on div "− · 15 · A + · 9 · A · A · - 6 − · 8 · A · B + ( · - 7 · A · B ) − [GEOGRAPHIC_…" at bounding box center [534, 518] width 1166 height 812
drag, startPoint x: 904, startPoint y: 299, endPoint x: 758, endPoint y: 379, distance: 165.6
click at [758, 379] on div "− · 15 · A + · 9 · A · A · - 6 − · 8 · A · B + ( · - 7 · A · B ) − [GEOGRAPHIC_…" at bounding box center [534, 518] width 1166 height 812
drag, startPoint x: 909, startPoint y: 312, endPoint x: 1044, endPoint y: 308, distance: 134.5
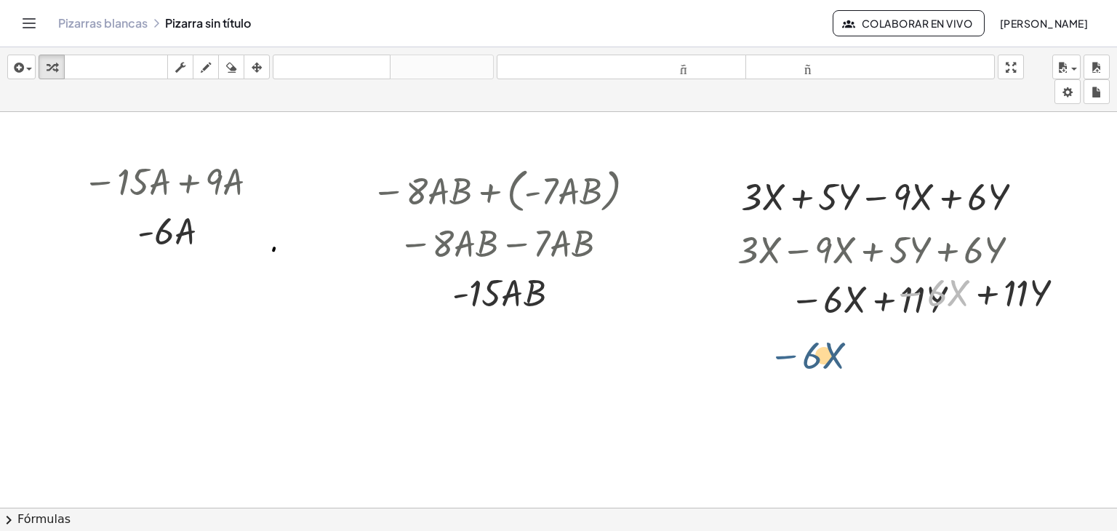
click at [856, 347] on div "− · 15 · A + · 9 · A · A · - 6 − · 8 · A · B + ( · - 7 · A · B ) − [GEOGRAPHIC_…" at bounding box center [534, 518] width 1166 height 812
drag, startPoint x: 928, startPoint y: 321, endPoint x: 952, endPoint y: 325, distance: 25.1
click at [893, 345] on div "− · 15 · A + · 9 · A · A · - 6 − · 8 · A · B + ( · - 7 · A · B ) − [GEOGRAPHIC_…" at bounding box center [534, 518] width 1166 height 812
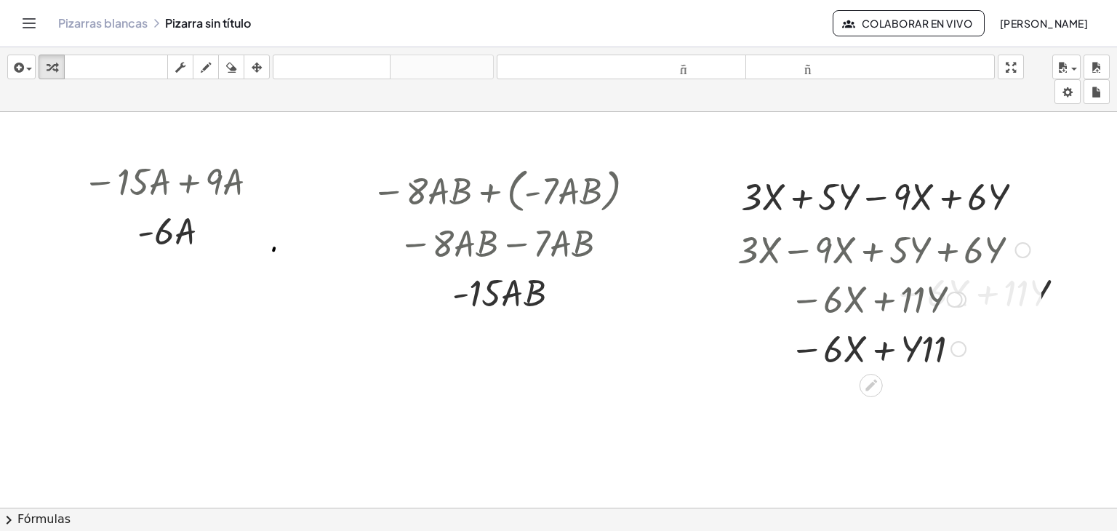
click at [874, 350] on div at bounding box center [883, 347] width 307 height 49
click at [806, 355] on div at bounding box center [883, 347] width 307 height 49
click at [1002, 293] on div at bounding box center [883, 297] width 307 height 49
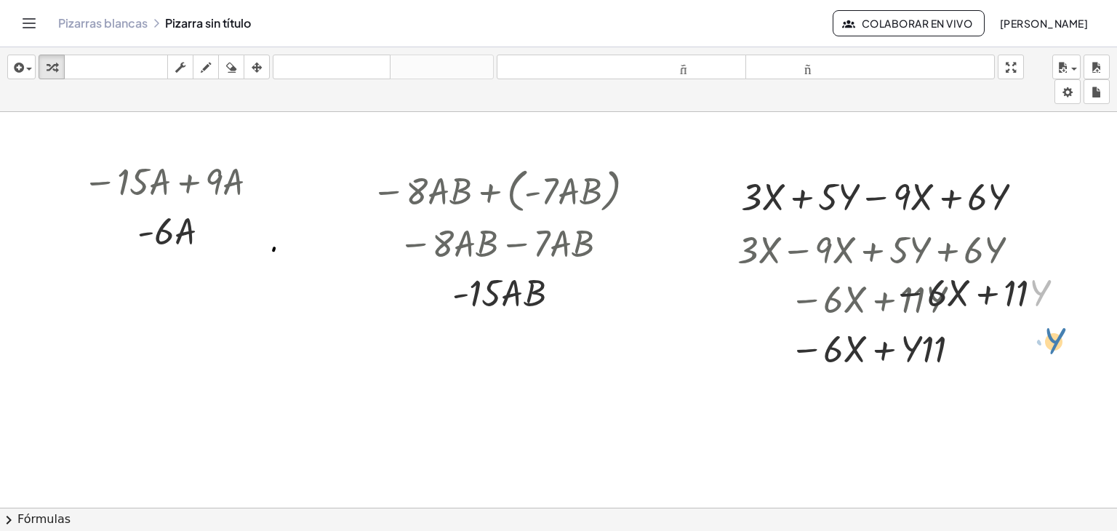
drag, startPoint x: 1031, startPoint y: 289, endPoint x: 1042, endPoint y: 337, distance: 49.2
drag, startPoint x: 952, startPoint y: 304, endPoint x: 963, endPoint y: 300, distance: 11.5
click at [963, 300] on div at bounding box center [980, 291] width 190 height 49
drag, startPoint x: 982, startPoint y: 295, endPoint x: 980, endPoint y: 318, distance: 23.4
click at [984, 315] on div "− · 6 · X + · 11 · Y Línea de transformación Copiar línea como LaTeX Derivación…" at bounding box center [975, 291] width 209 height 57
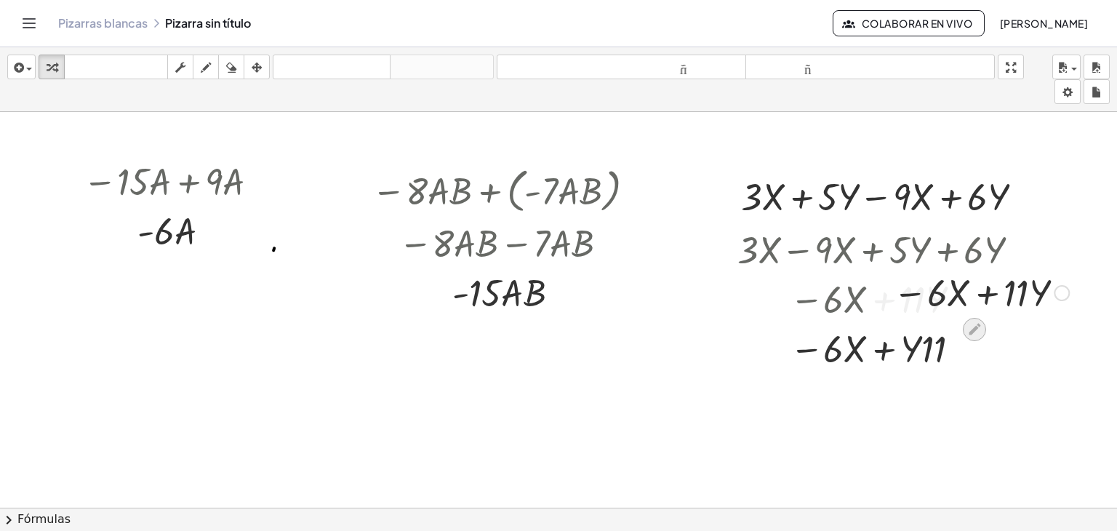
drag, startPoint x: 975, startPoint y: 321, endPoint x: 965, endPoint y: 337, distance: 18.6
click at [965, 337] on div at bounding box center [973, 329] width 23 height 23
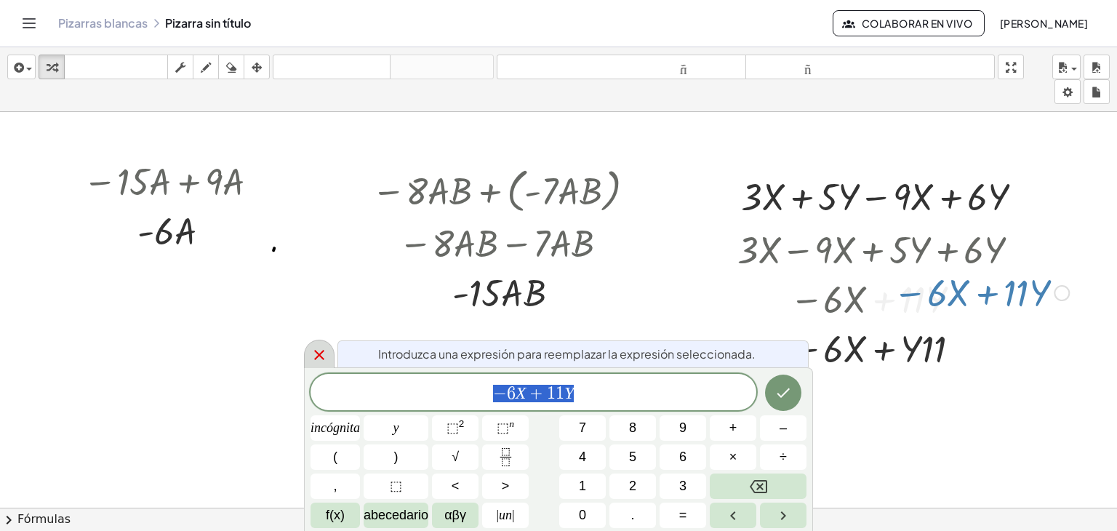
click at [320, 352] on icon at bounding box center [319, 355] width 10 height 10
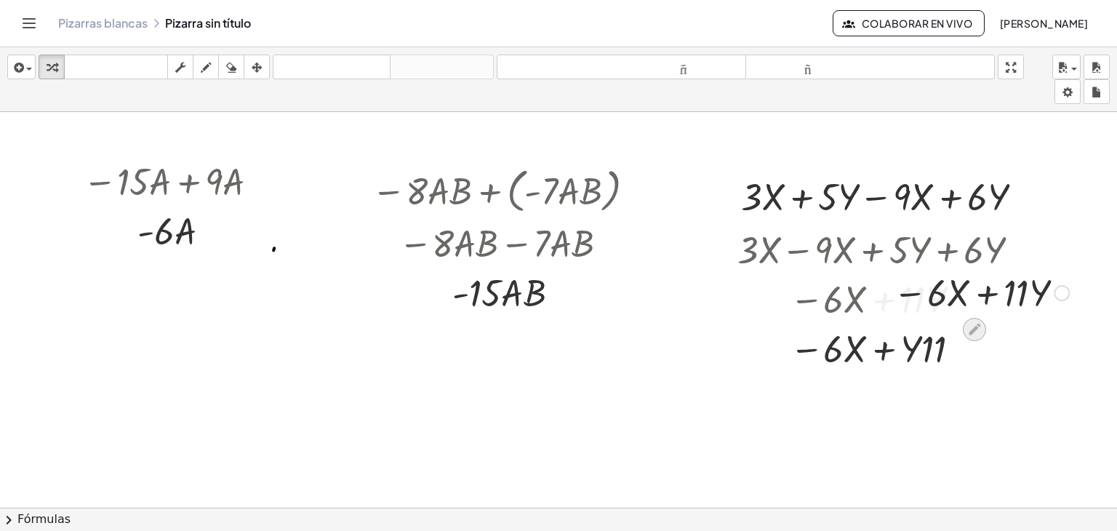
click at [968, 327] on icon at bounding box center [974, 329] width 12 height 12
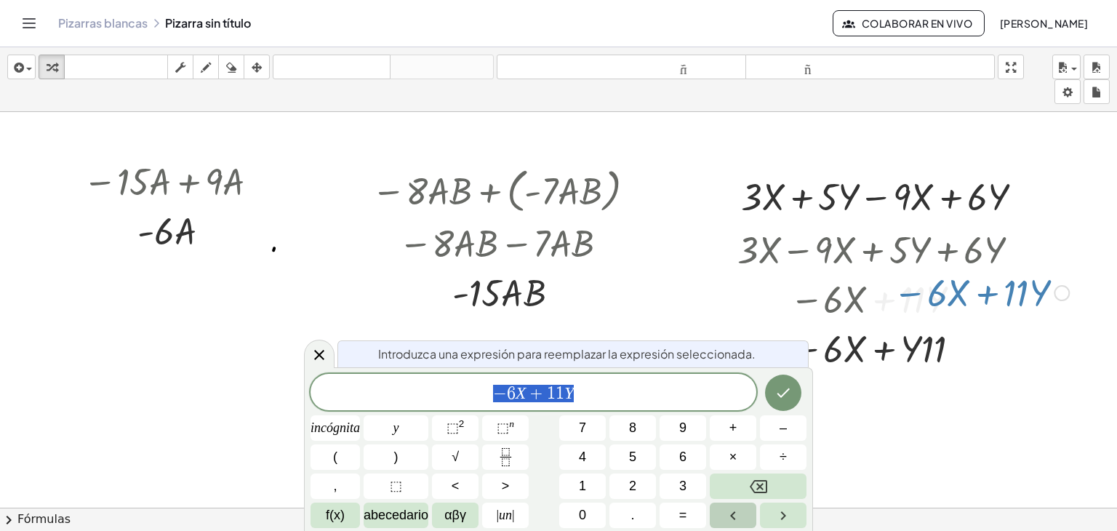
click at [730, 504] on button "Flecha izquierda" at bounding box center [732, 514] width 47 height 25
click at [782, 387] on icon "Hecho" at bounding box center [782, 392] width 17 height 17
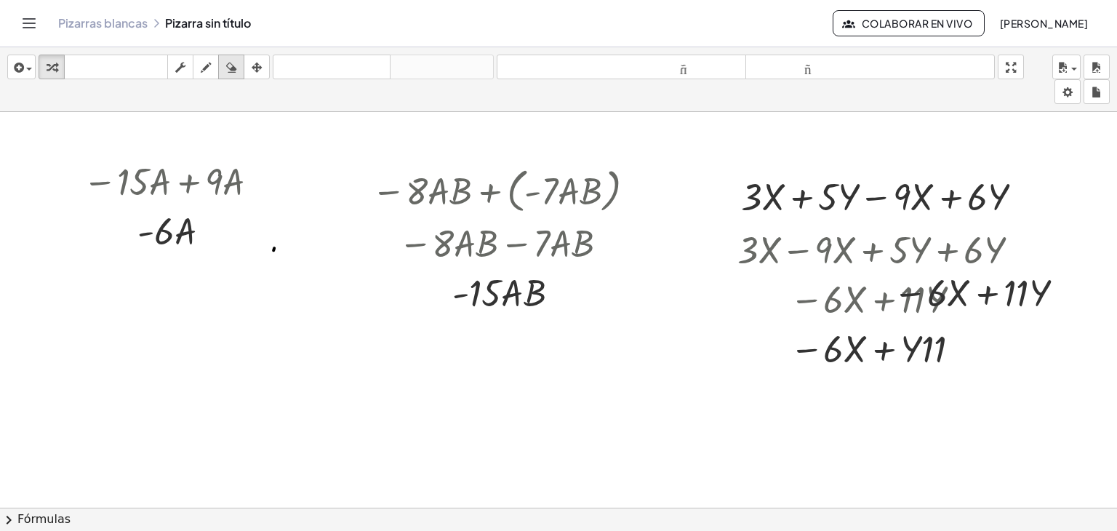
click at [227, 65] on icon "button" at bounding box center [231, 67] width 10 height 17
click at [986, 300] on div at bounding box center [534, 518] width 1166 height 812
drag, startPoint x: 941, startPoint y: 292, endPoint x: 1026, endPoint y: 297, distance: 85.2
click at [1024, 297] on div at bounding box center [534, 518] width 1166 height 812
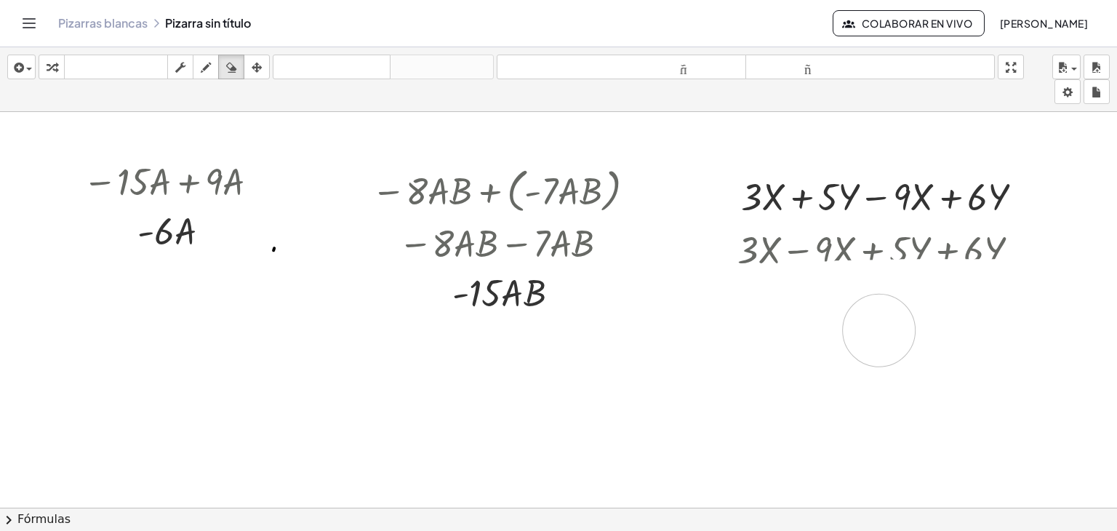
drag, startPoint x: 1034, startPoint y: 294, endPoint x: 839, endPoint y: 329, distance: 198.6
click at [858, 328] on div at bounding box center [534, 518] width 1166 height 812
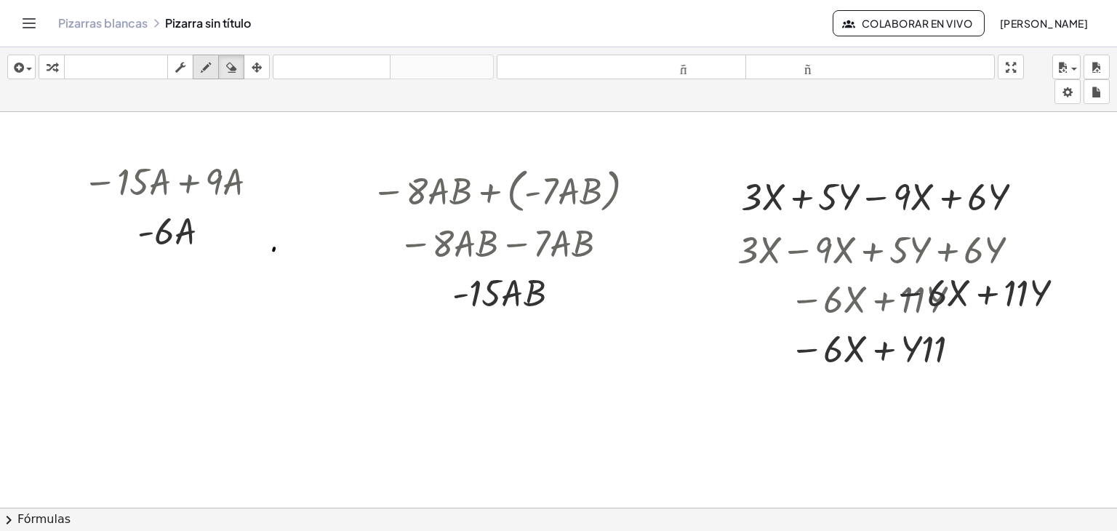
click at [201, 71] on icon "button" at bounding box center [206, 67] width 10 height 17
click at [227, 71] on icon "button" at bounding box center [231, 67] width 10 height 17
drag, startPoint x: 890, startPoint y: 313, endPoint x: 835, endPoint y: 320, distance: 56.4
click at [891, 318] on div at bounding box center [534, 518] width 1166 height 812
click at [923, 286] on div at bounding box center [534, 518] width 1166 height 812
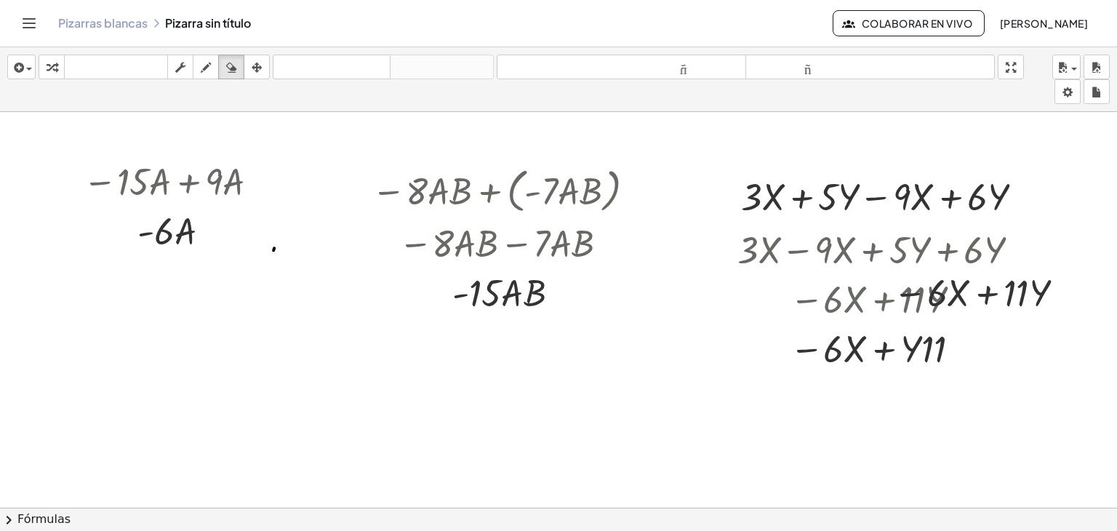
click at [947, 297] on div at bounding box center [534, 518] width 1166 height 812
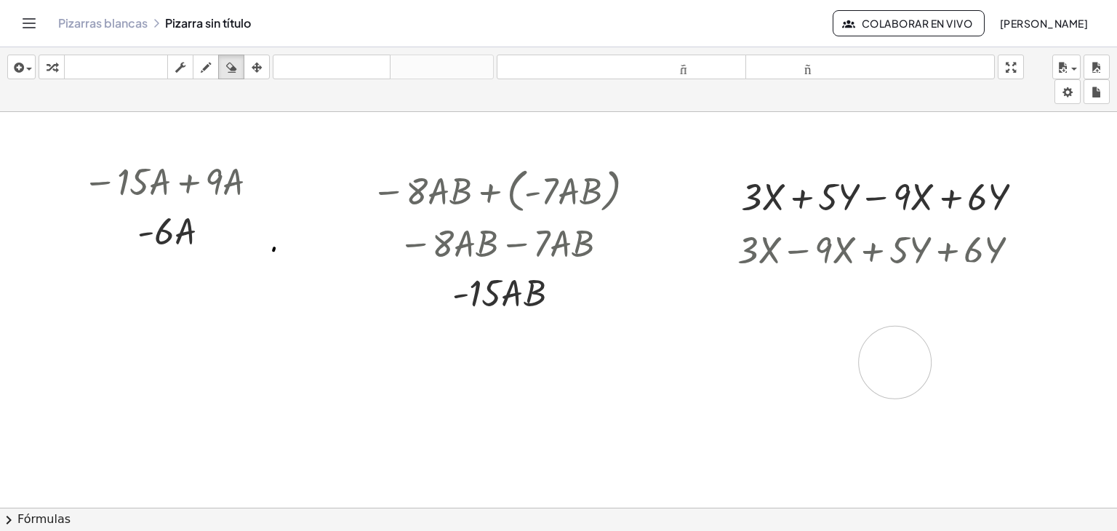
drag, startPoint x: 1032, startPoint y: 302, endPoint x: 883, endPoint y: 361, distance: 160.5
click at [883, 361] on div at bounding box center [534, 518] width 1166 height 812
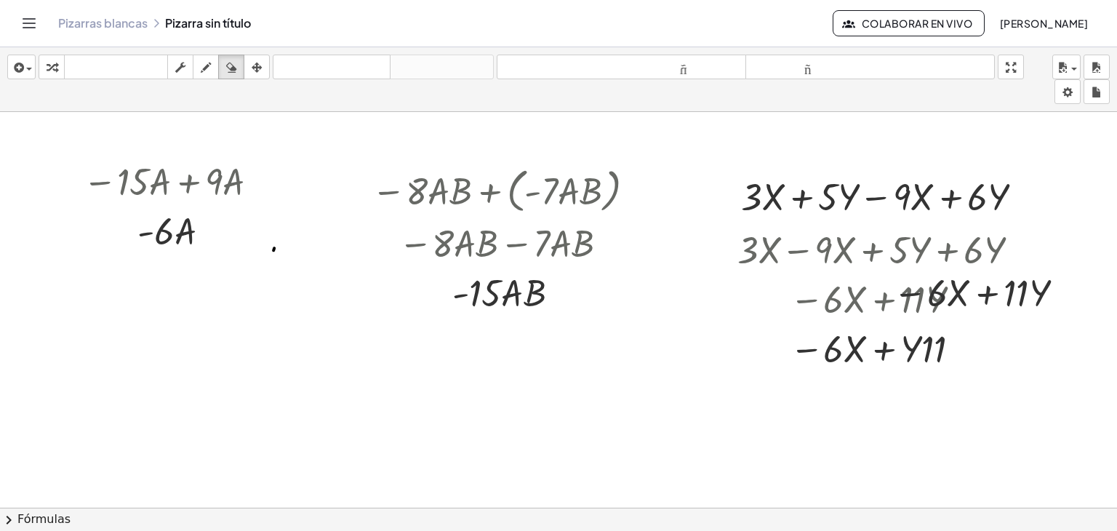
drag, startPoint x: 775, startPoint y: 329, endPoint x: 817, endPoint y: 323, distance: 42.7
drag, startPoint x: 817, startPoint y: 323, endPoint x: 271, endPoint y: 63, distance: 604.8
click at [247, 66] on div "button" at bounding box center [256, 66] width 19 height 17
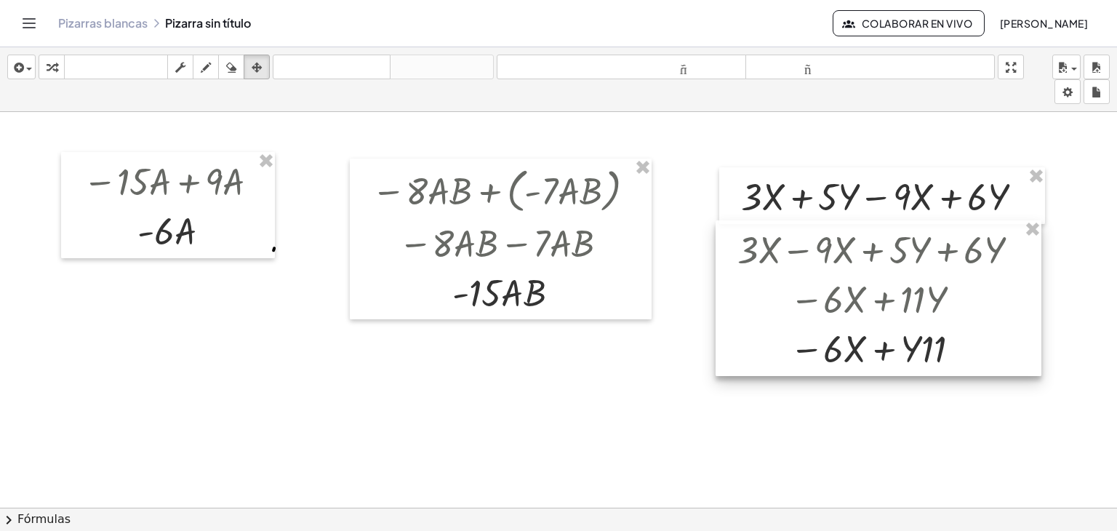
click at [835, 338] on div at bounding box center [878, 298] width 326 height 156
click at [228, 68] on icon "button" at bounding box center [231, 67] width 10 height 17
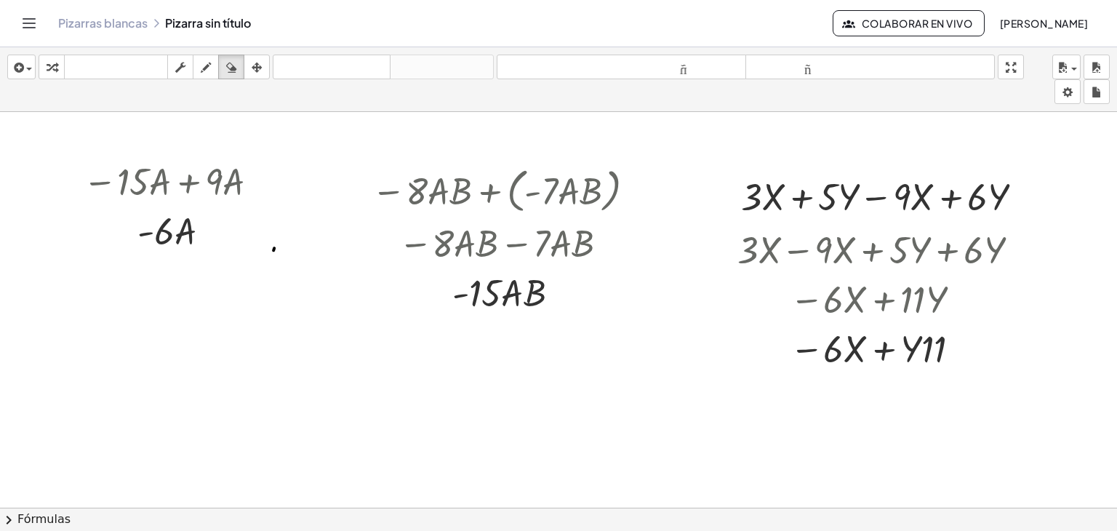
click at [855, 346] on div at bounding box center [534, 518] width 1166 height 812
click at [810, 339] on div at bounding box center [534, 518] width 1166 height 812
drag, startPoint x: 914, startPoint y: 352, endPoint x: 917, endPoint y: 363, distance: 11.5
click at [917, 363] on div at bounding box center [534, 518] width 1166 height 812
click at [905, 344] on div at bounding box center [534, 518] width 1166 height 812
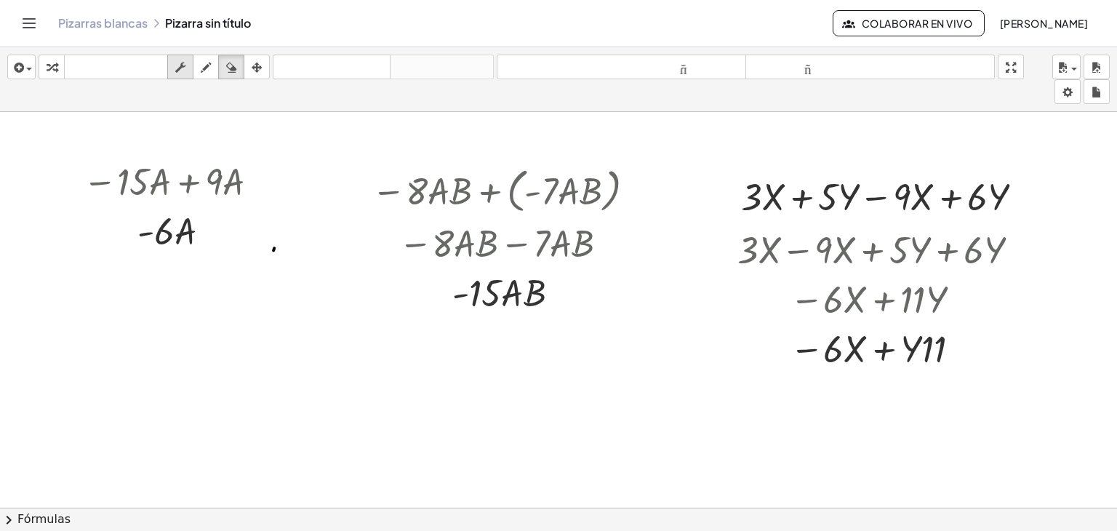
click at [178, 59] on icon "button" at bounding box center [180, 67] width 10 height 17
click at [950, 347] on div at bounding box center [958, 349] width 16 height 16
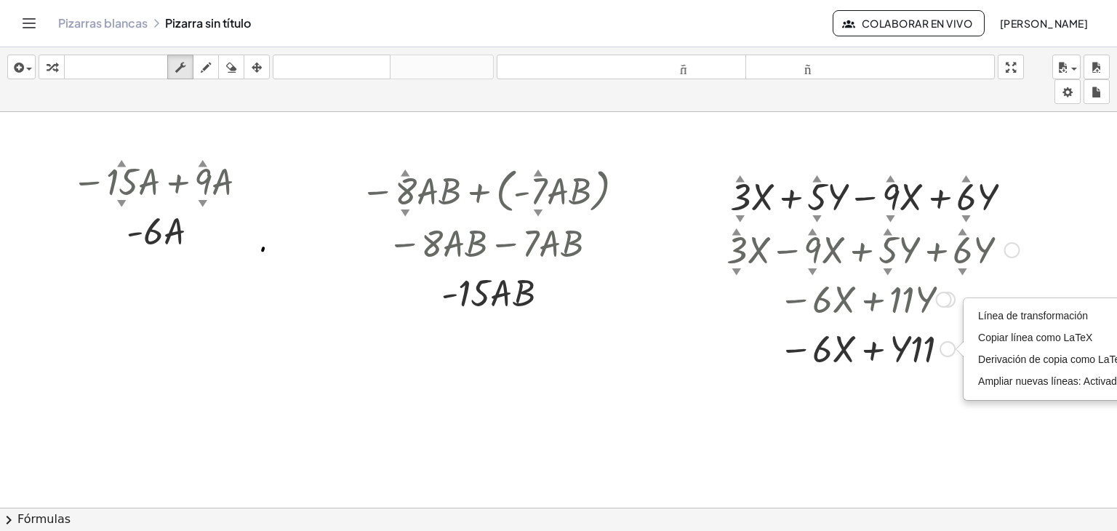
click at [945, 298] on div at bounding box center [944, 300] width 16 height 16
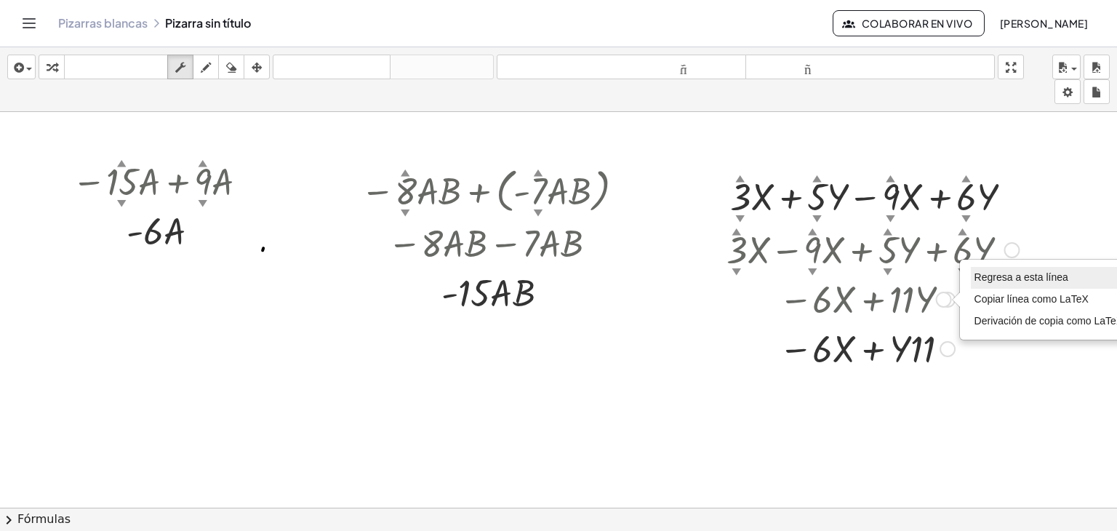
click at [1050, 284] on li "Regresa a esta línea" at bounding box center [1048, 278] width 156 height 22
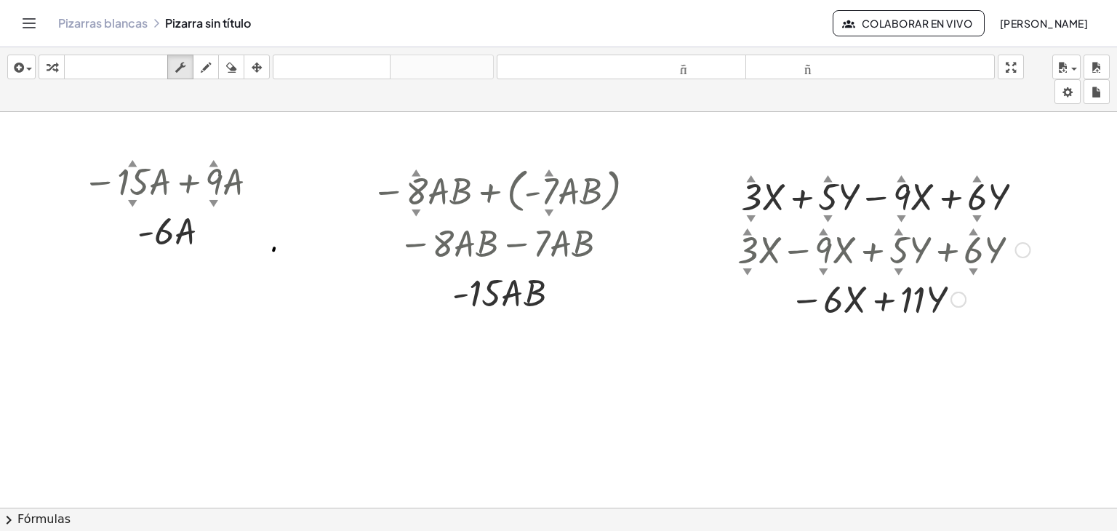
click at [1015, 252] on div "Regresa a esta línea Copiar línea como LaTeX Derivación de copia como LaTeX" at bounding box center [1023, 250] width 16 height 16
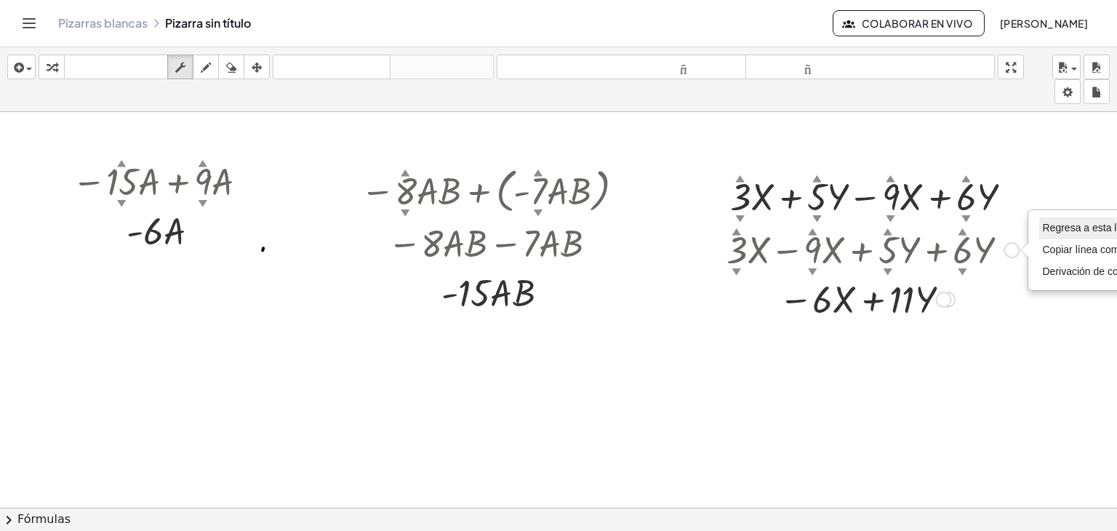
click at [1067, 231] on font "Regresa a esta línea" at bounding box center [1089, 228] width 94 height 12
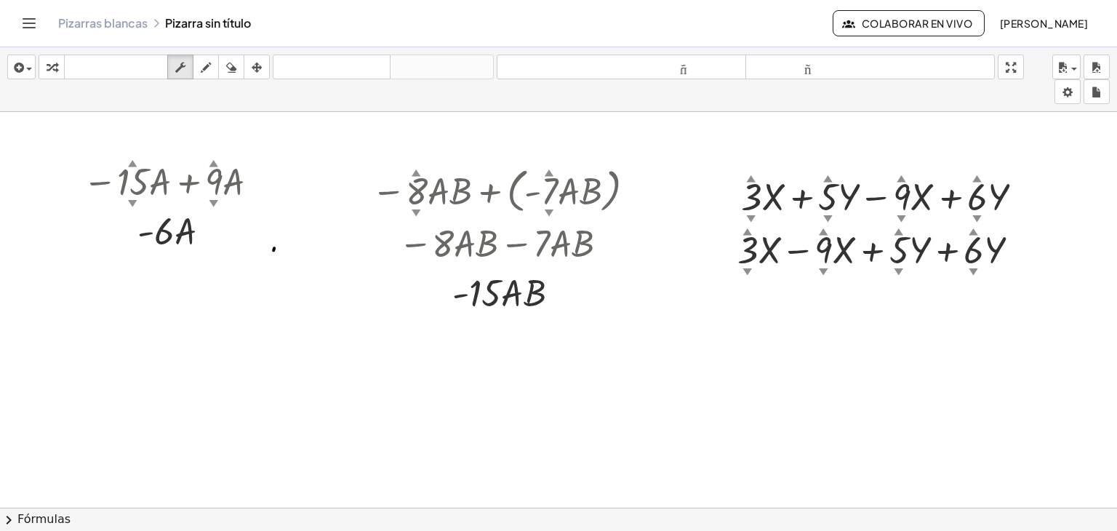
drag, startPoint x: 779, startPoint y: 400, endPoint x: 783, endPoint y: 390, distance: 10.4
click at [780, 397] on div at bounding box center [534, 518] width 1166 height 812
click at [864, 252] on div at bounding box center [883, 248] width 307 height 49
click at [861, 252] on div at bounding box center [883, 248] width 307 height 49
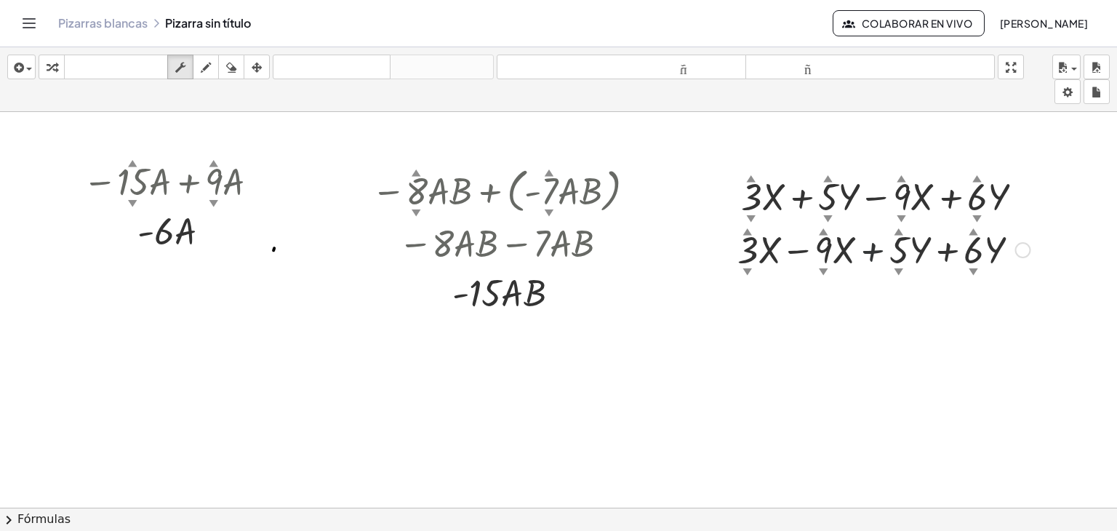
click at [861, 252] on div at bounding box center [883, 248] width 307 height 49
click at [861, 251] on div at bounding box center [883, 248] width 307 height 49
click at [820, 268] on div at bounding box center [883, 248] width 307 height 49
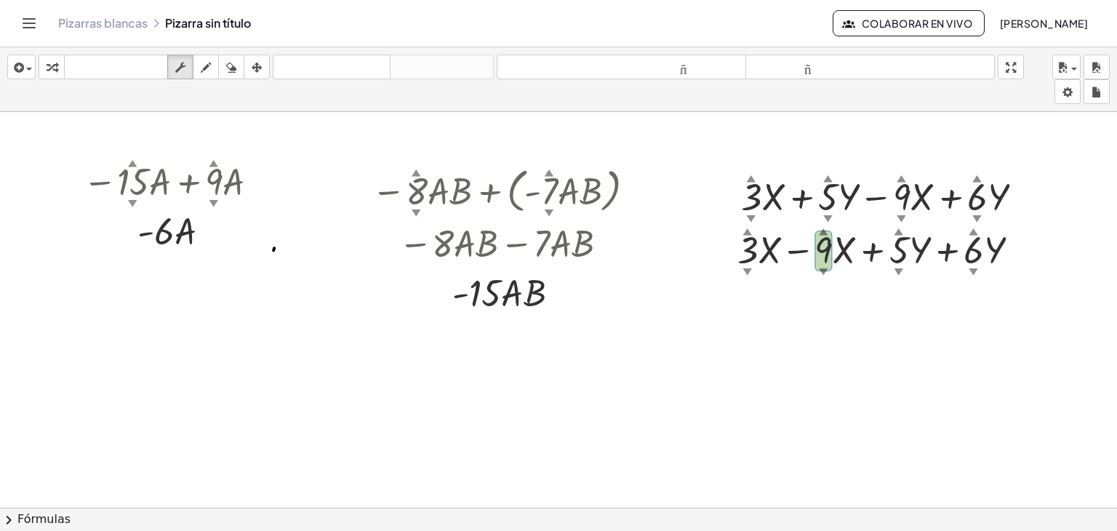
click at [99, 87] on div "insertar Seleccione uno: Expresión matemática Función Texto Vídeo de YouTube Gr…" at bounding box center [558, 79] width 1117 height 65
click at [405, 361] on div at bounding box center [534, 518] width 1166 height 812
drag, startPoint x: 495, startPoint y: 348, endPoint x: 112, endPoint y: 1, distance: 517.2
click at [482, 330] on div at bounding box center [534, 518] width 1166 height 812
click at [202, 58] on div "button" at bounding box center [205, 66] width 19 height 17
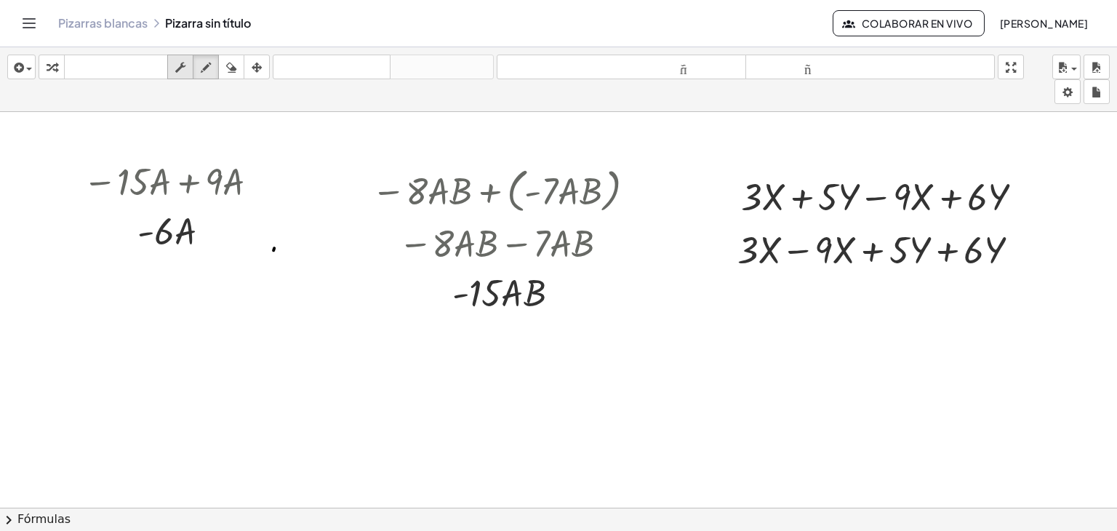
click at [185, 68] on icon "button" at bounding box center [180, 67] width 10 height 17
drag, startPoint x: 215, startPoint y: 69, endPoint x: 250, endPoint y: 69, distance: 34.9
click at [216, 69] on button "dibujar" at bounding box center [206, 67] width 26 height 25
click at [861, 252] on div at bounding box center [534, 518] width 1166 height 812
click at [861, 251] on div at bounding box center [534, 518] width 1166 height 812
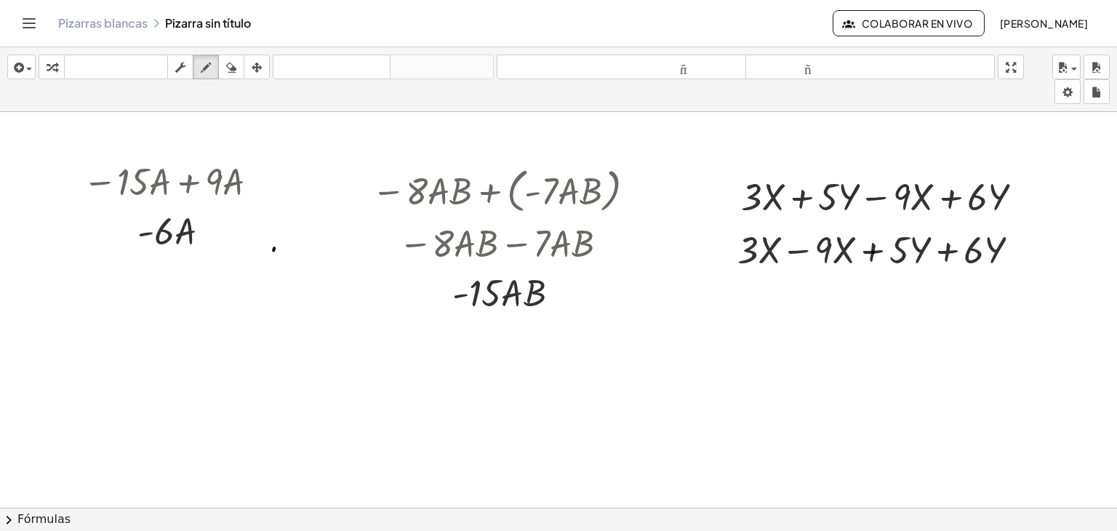
click at [861, 251] on div at bounding box center [534, 518] width 1166 height 812
click at [177, 68] on icon "button" at bounding box center [180, 67] width 10 height 17
click at [861, 251] on div at bounding box center [883, 248] width 307 height 49
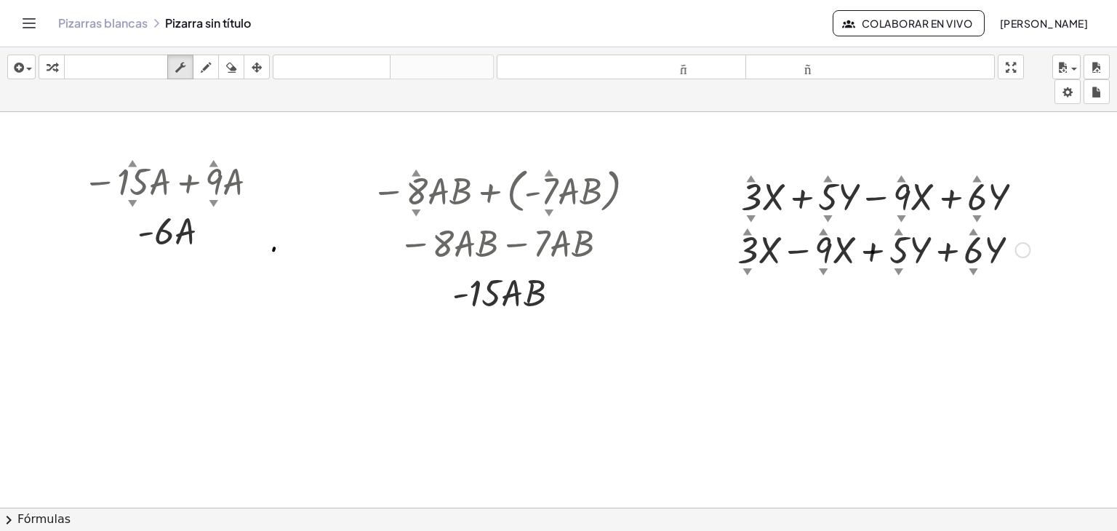
click at [861, 251] on div at bounding box center [883, 248] width 307 height 49
click at [861, 249] on div at bounding box center [883, 248] width 307 height 49
click at [862, 248] on div at bounding box center [883, 248] width 307 height 49
click at [865, 248] on div at bounding box center [883, 248] width 307 height 49
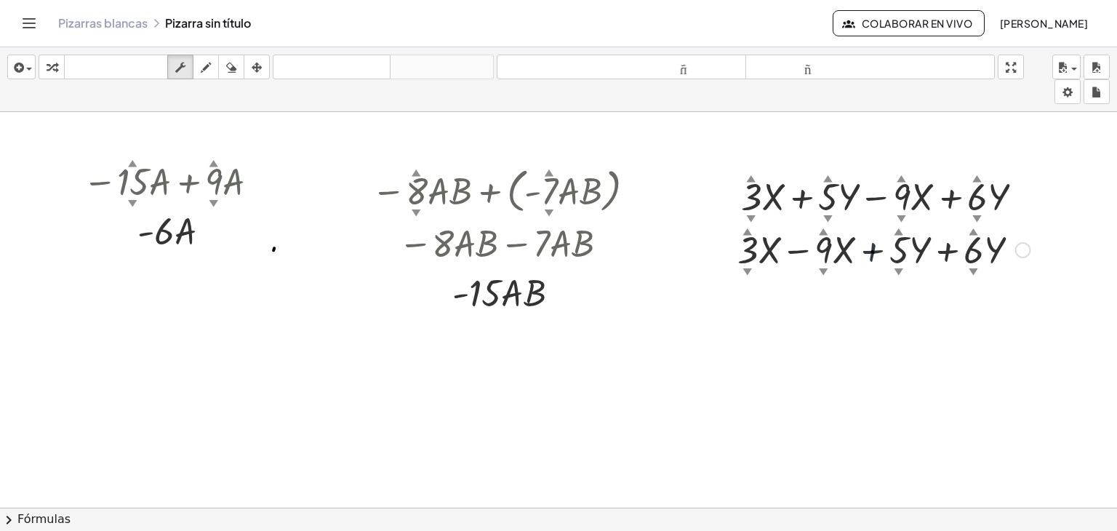
click at [865, 248] on div at bounding box center [883, 248] width 307 height 49
click at [77, 65] on font "teclado" at bounding box center [116, 67] width 97 height 14
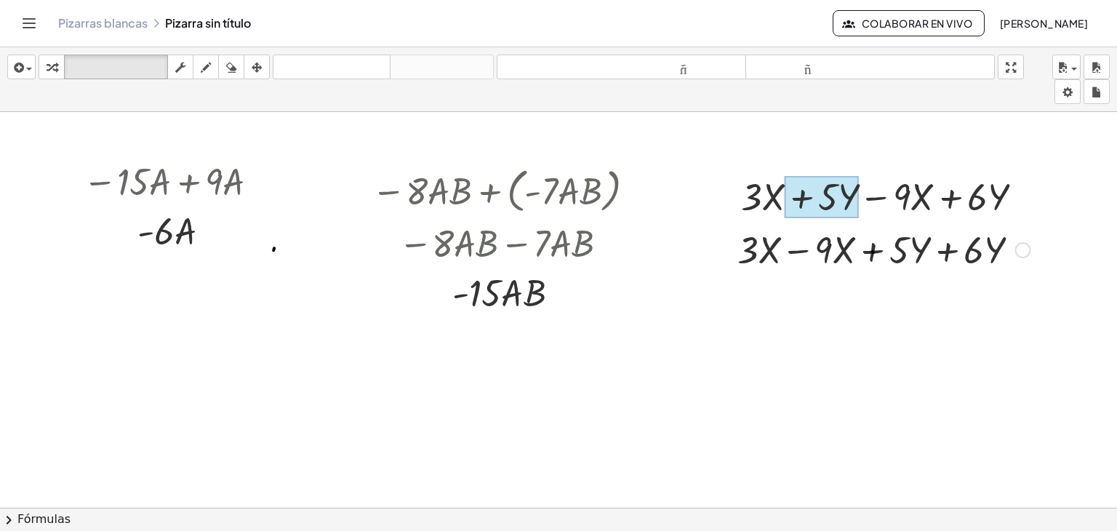
click at [864, 254] on div at bounding box center [883, 248] width 307 height 49
click at [853, 249] on div at bounding box center [883, 248] width 307 height 49
click at [859, 248] on div at bounding box center [883, 248] width 307 height 49
click at [861, 248] on div at bounding box center [883, 248] width 307 height 49
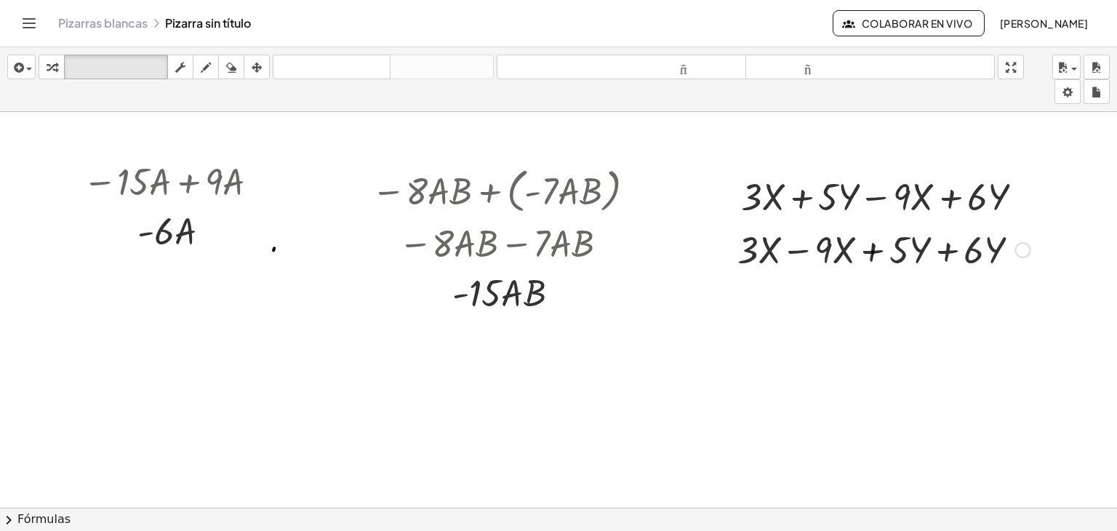
click at [861, 248] on div at bounding box center [883, 248] width 307 height 49
click at [940, 254] on div at bounding box center [883, 248] width 307 height 49
click at [941, 253] on div at bounding box center [883, 248] width 307 height 49
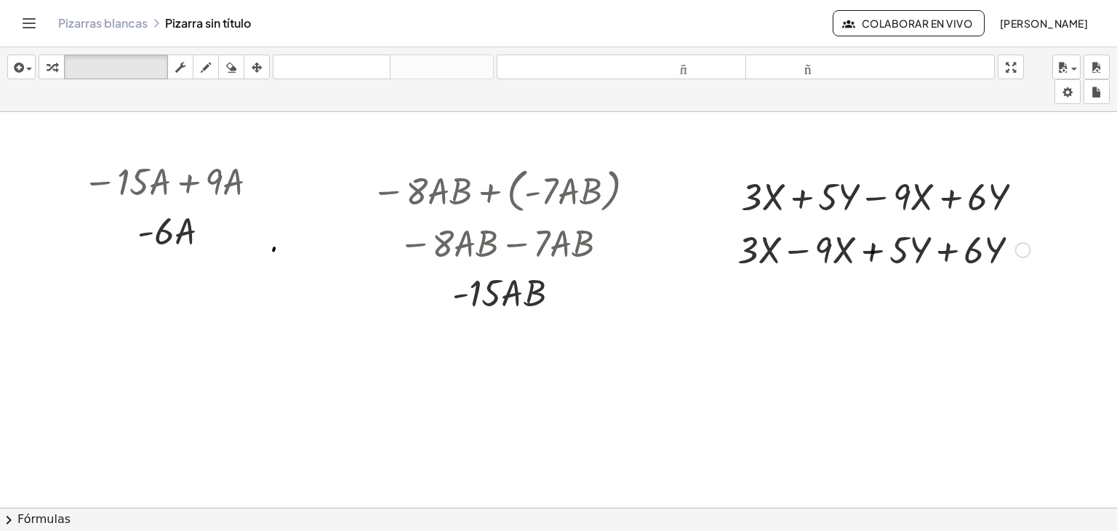
click at [933, 246] on div at bounding box center [883, 248] width 307 height 49
click at [936, 245] on div at bounding box center [883, 248] width 307 height 49
click at [44, 62] on div "button" at bounding box center [51, 66] width 19 height 17
click at [865, 248] on div at bounding box center [883, 248] width 307 height 49
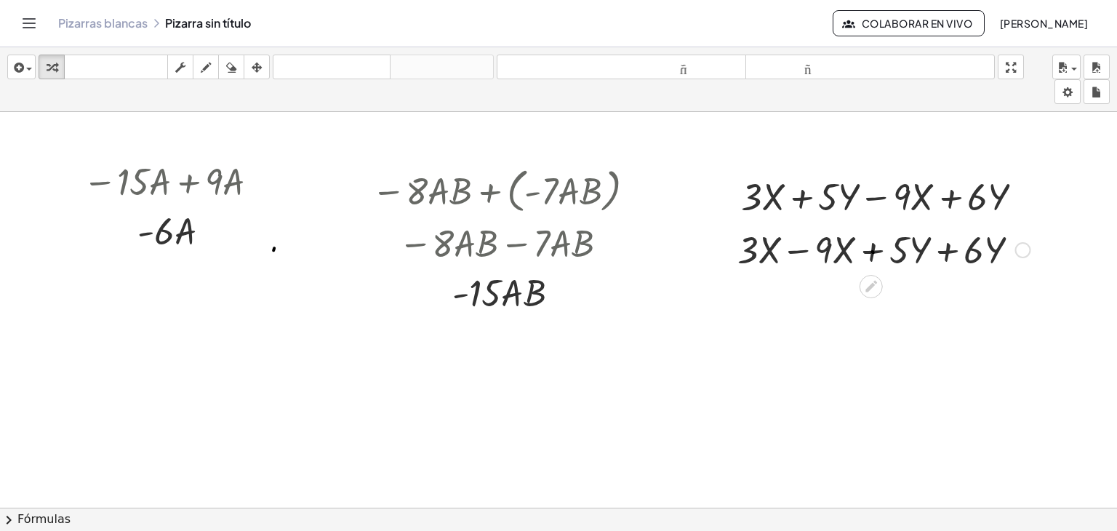
click at [853, 253] on div at bounding box center [883, 248] width 307 height 49
click at [853, 252] on div at bounding box center [883, 248] width 307 height 49
click at [852, 252] on div at bounding box center [883, 248] width 307 height 49
click at [785, 252] on div at bounding box center [883, 248] width 307 height 49
click at [787, 251] on div at bounding box center [877, 248] width 260 height 49
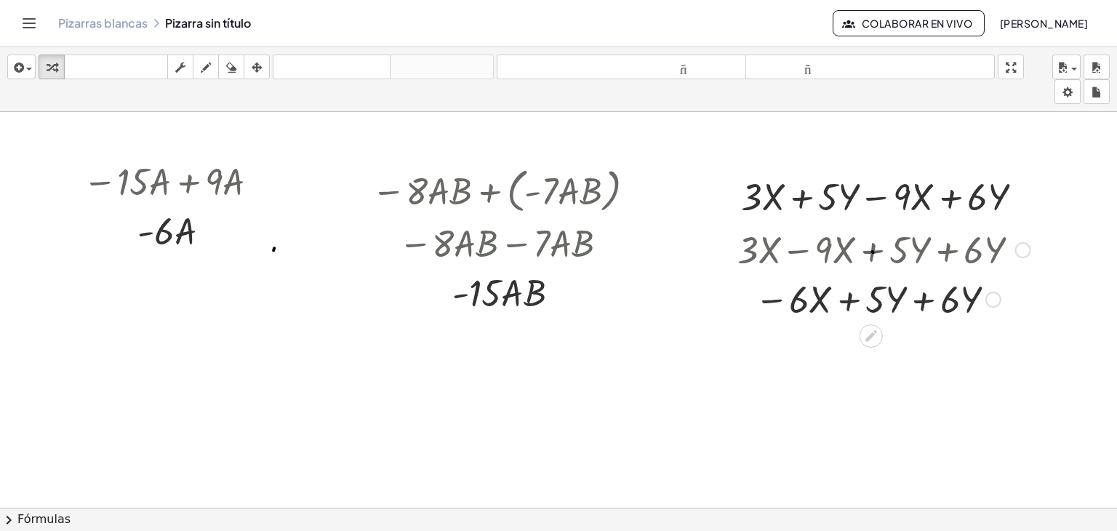
click at [907, 299] on div at bounding box center [883, 297] width 307 height 49
click at [878, 300] on div at bounding box center [883, 297] width 307 height 49
click at [1015, 248] on div at bounding box center [1023, 250] width 16 height 16
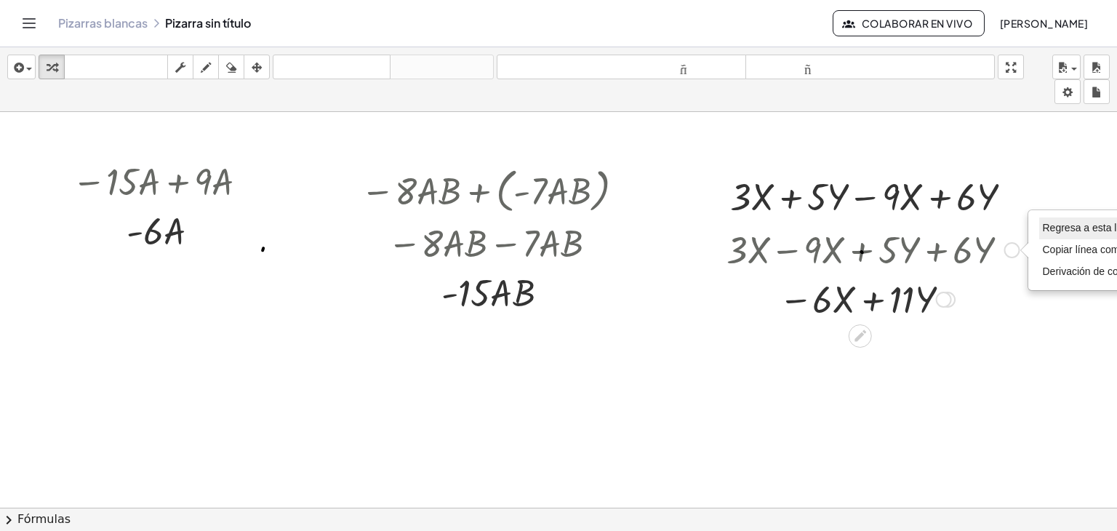
click at [1068, 226] on font "Regresa a esta línea" at bounding box center [1089, 228] width 94 height 12
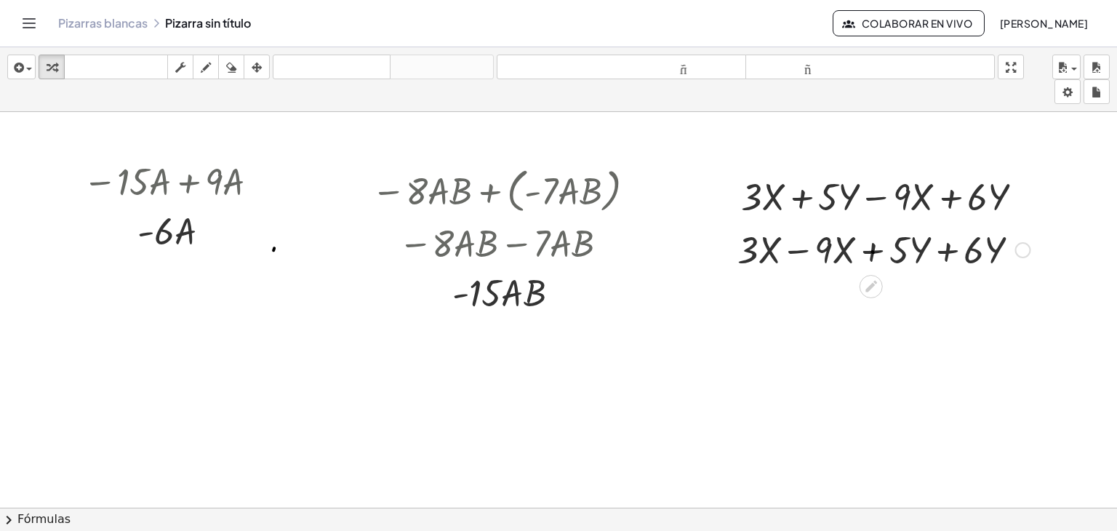
click at [789, 249] on div at bounding box center [883, 248] width 307 height 49
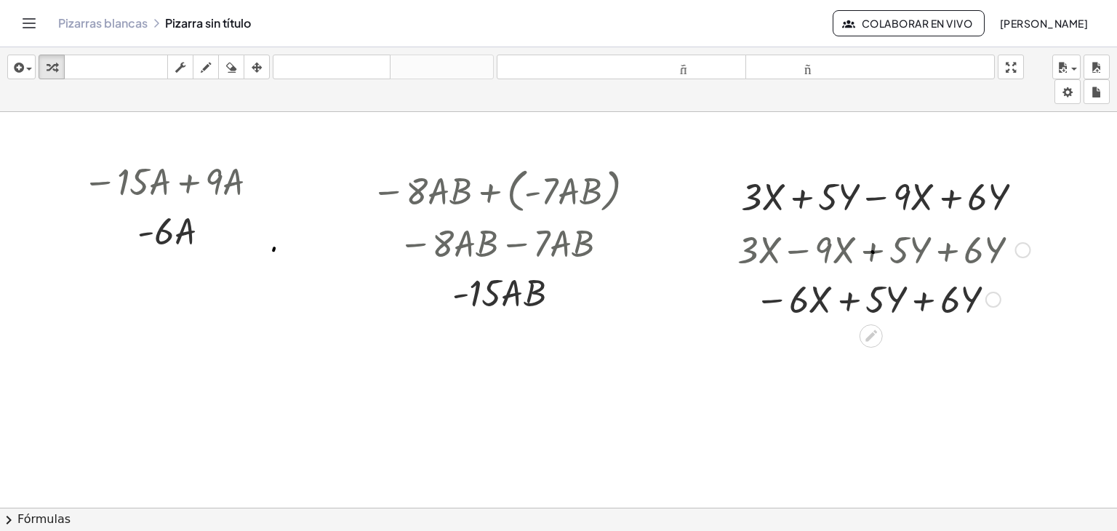
click at [843, 297] on div at bounding box center [883, 297] width 307 height 49
drag, startPoint x: 876, startPoint y: 299, endPoint x: 752, endPoint y: 295, distance: 124.4
click at [752, 295] on div at bounding box center [883, 297] width 307 height 49
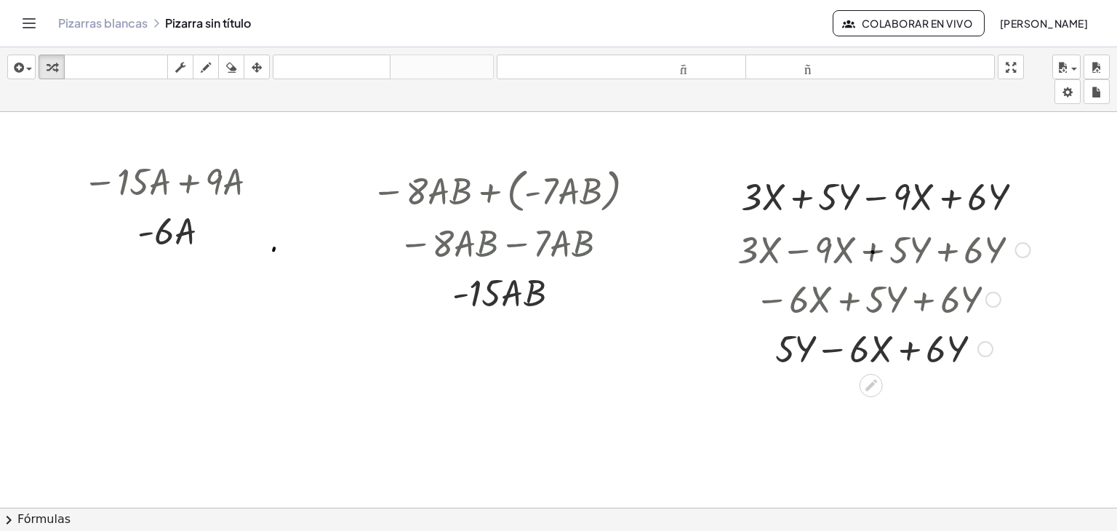
click at [897, 350] on div at bounding box center [883, 347] width 307 height 49
click at [817, 345] on div at bounding box center [883, 347] width 307 height 49
click at [822, 353] on div at bounding box center [883, 347] width 307 height 49
drag, startPoint x: 823, startPoint y: 353, endPoint x: 846, endPoint y: 345, distance: 24.4
click at [823, 353] on div at bounding box center [883, 347] width 307 height 49
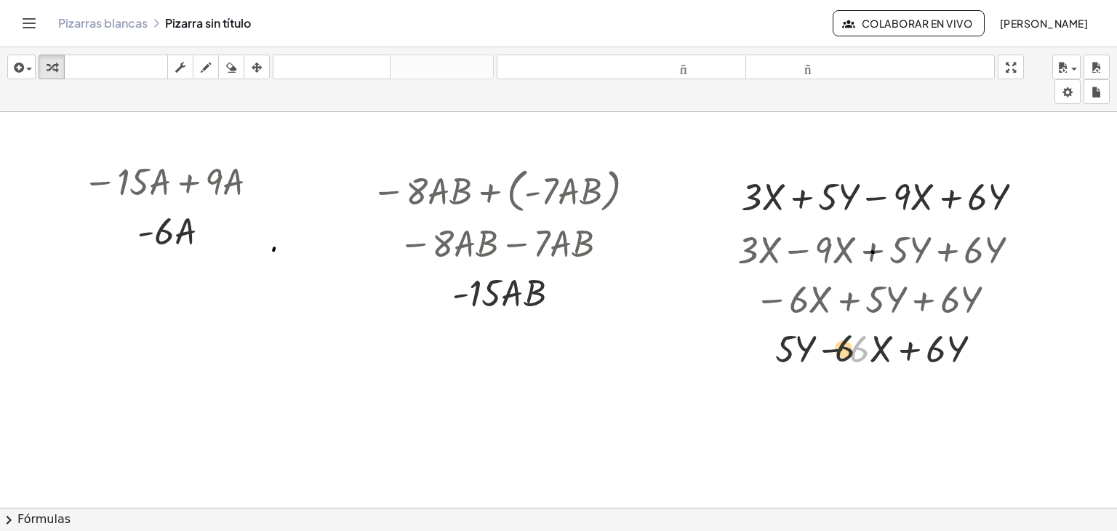
drag, startPoint x: 800, startPoint y: 341, endPoint x: 789, endPoint y: 341, distance: 10.2
click at [789, 341] on div at bounding box center [883, 347] width 307 height 49
click at [1078, 374] on div "− · 15 · A + · 9 · A · A · - 6 − · 8 · A · B + ( · - 7 · A · B ) − [GEOGRAPHIC_…" at bounding box center [534, 518] width 1166 height 812
drag, startPoint x: 835, startPoint y: 340, endPoint x: 989, endPoint y: 345, distance: 154.2
click at [989, 345] on div at bounding box center [883, 347] width 307 height 49
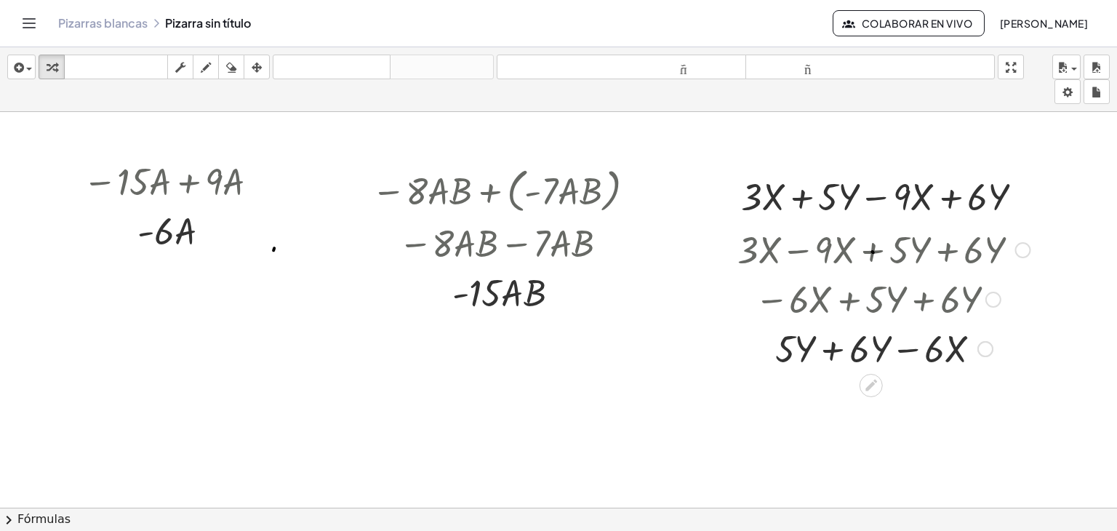
click at [894, 347] on div at bounding box center [883, 347] width 307 height 49
click at [826, 344] on div at bounding box center [883, 347] width 307 height 49
click at [863, 397] on div at bounding box center [883, 396] width 307 height 49
drag, startPoint x: 906, startPoint y: 397, endPoint x: 793, endPoint y: 400, distance: 113.4
click at [793, 400] on div at bounding box center [883, 396] width 307 height 49
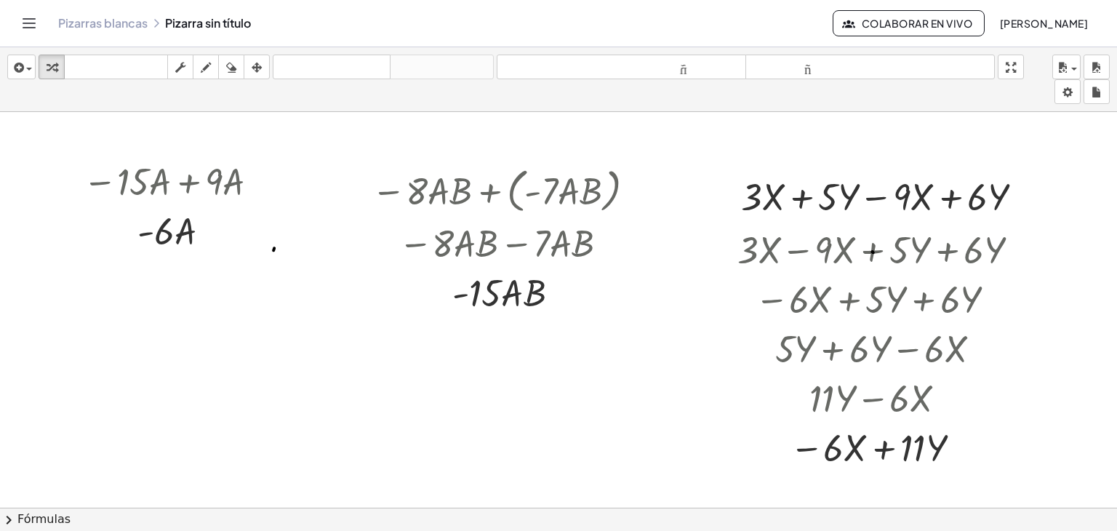
click at [144, 359] on div at bounding box center [534, 518] width 1166 height 812
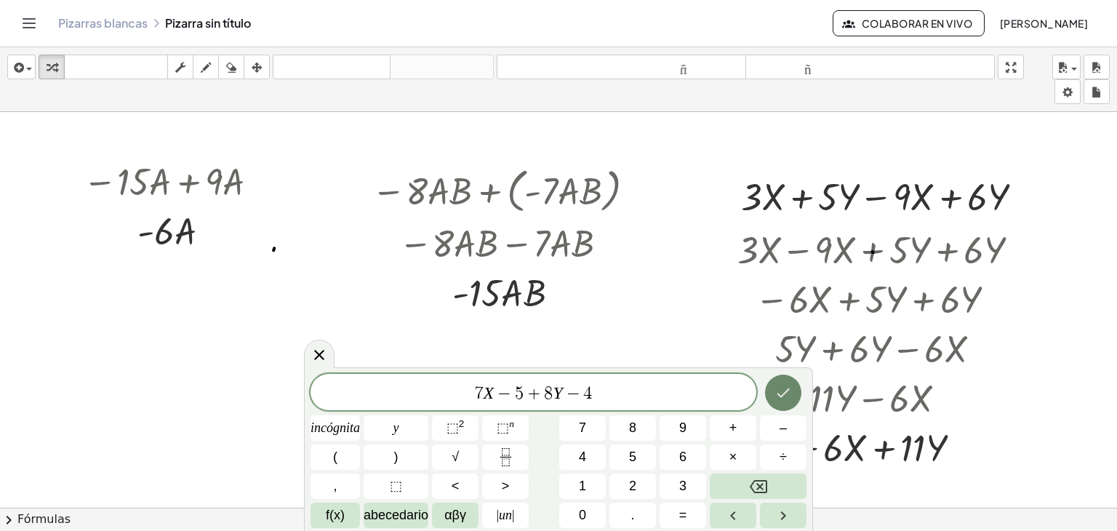
click at [783, 384] on icon "Hecho" at bounding box center [782, 392] width 17 height 17
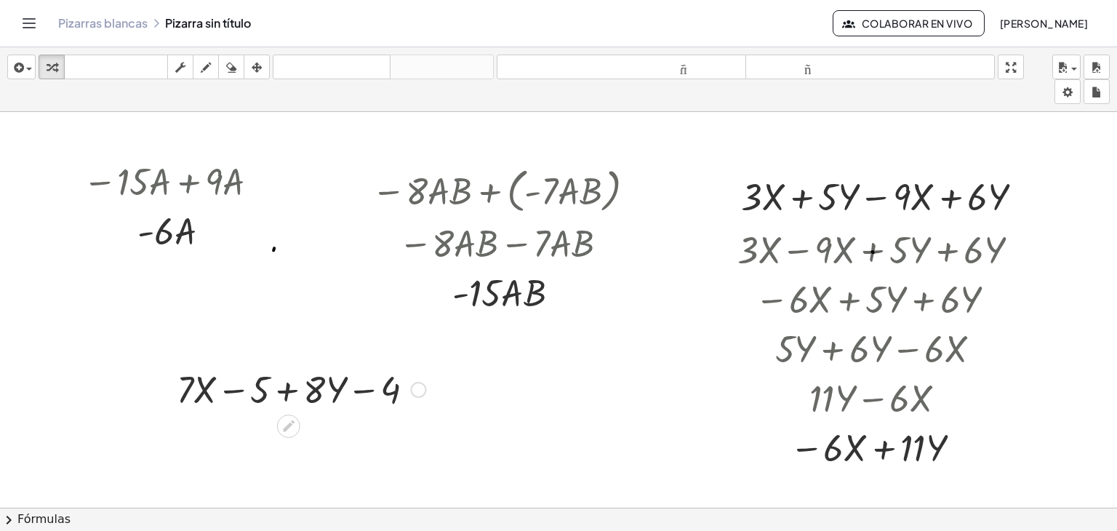
click at [268, 382] on div at bounding box center [301, 387] width 264 height 49
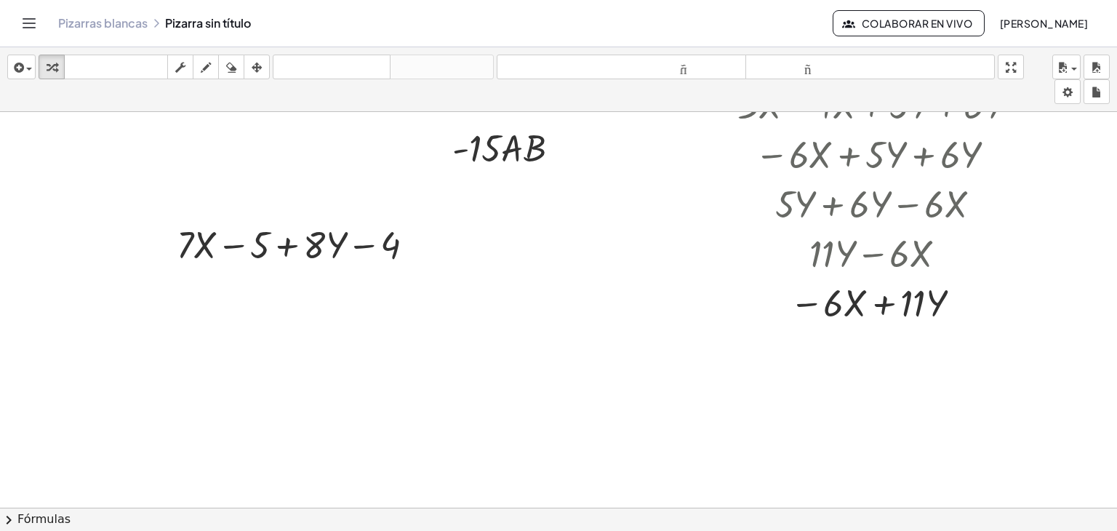
scroll to position [145, 60]
click at [192, 281] on div at bounding box center [534, 373] width 1166 height 812
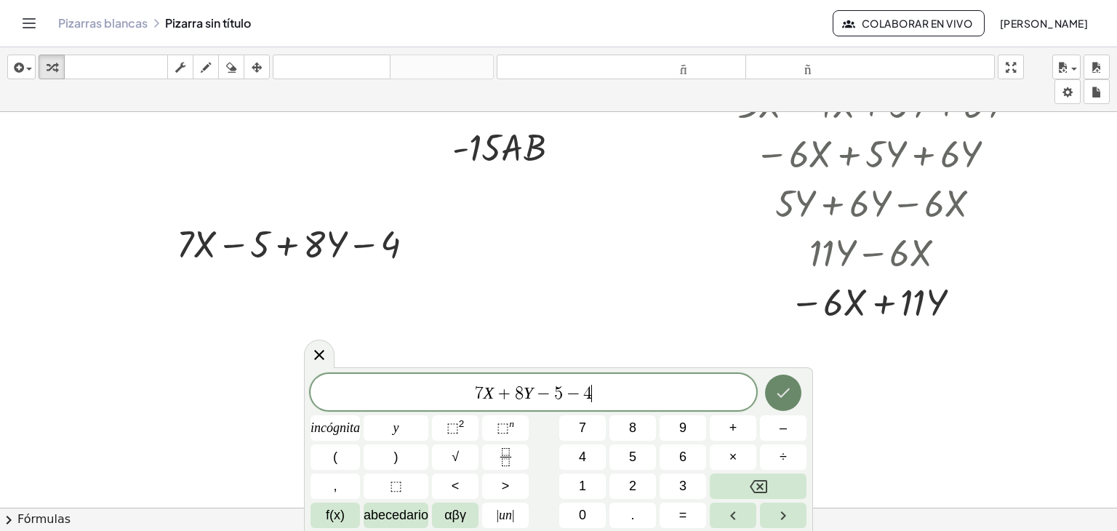
click at [784, 399] on icon "Hecho" at bounding box center [782, 392] width 17 height 17
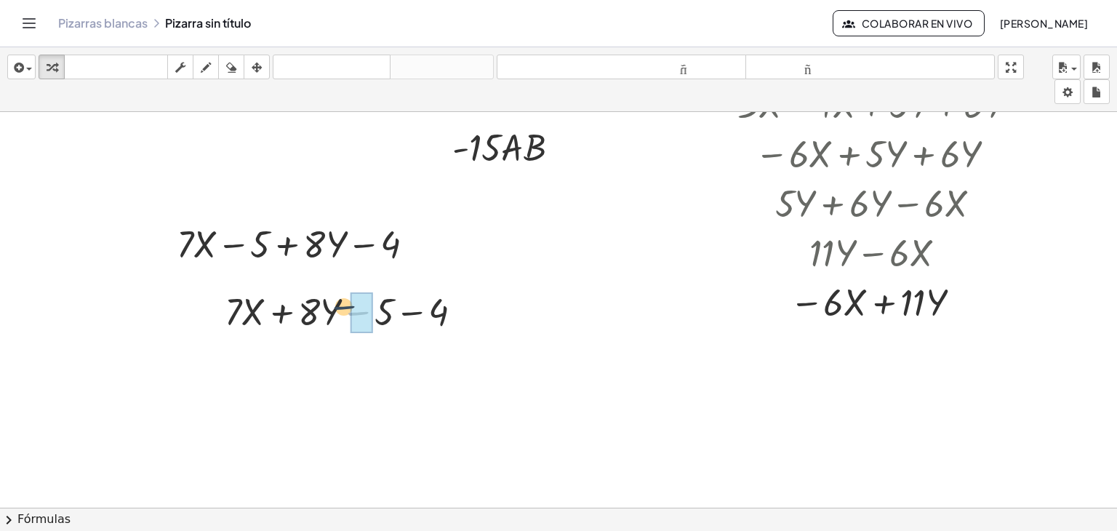
drag, startPoint x: 344, startPoint y: 311, endPoint x: 328, endPoint y: 305, distance: 17.3
click at [328, 305] on div at bounding box center [349, 310] width 264 height 49
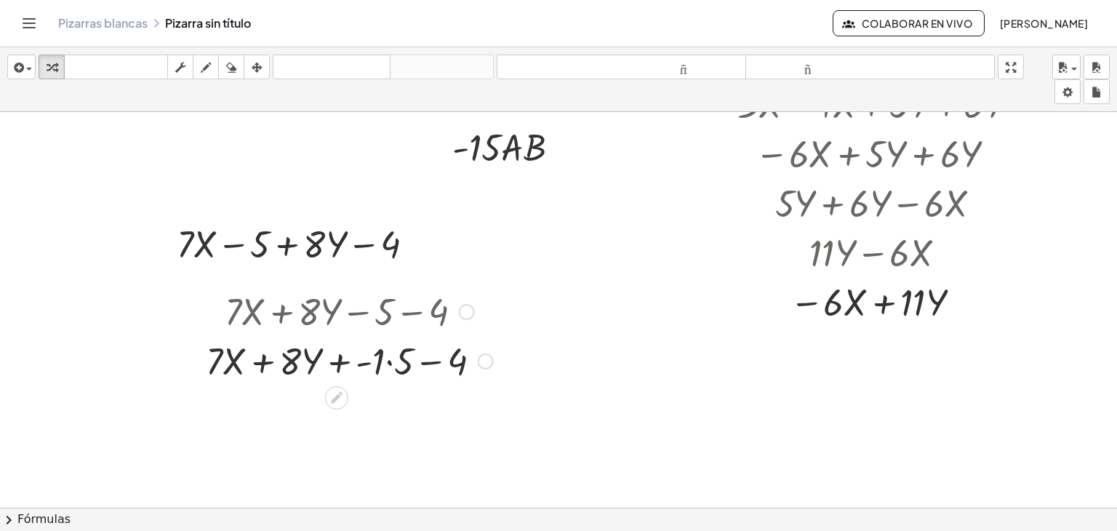
click at [459, 309] on div at bounding box center [467, 312] width 16 height 16
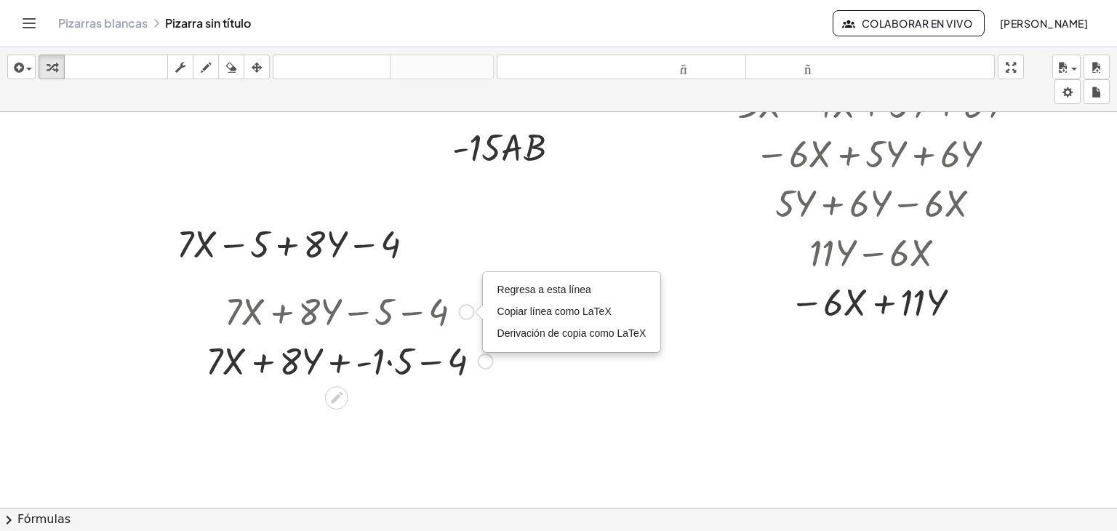
drag, startPoint x: 518, startPoint y: 290, endPoint x: 491, endPoint y: 292, distance: 26.2
click at [518, 289] on font "Regresa a esta línea" at bounding box center [544, 290] width 94 height 12
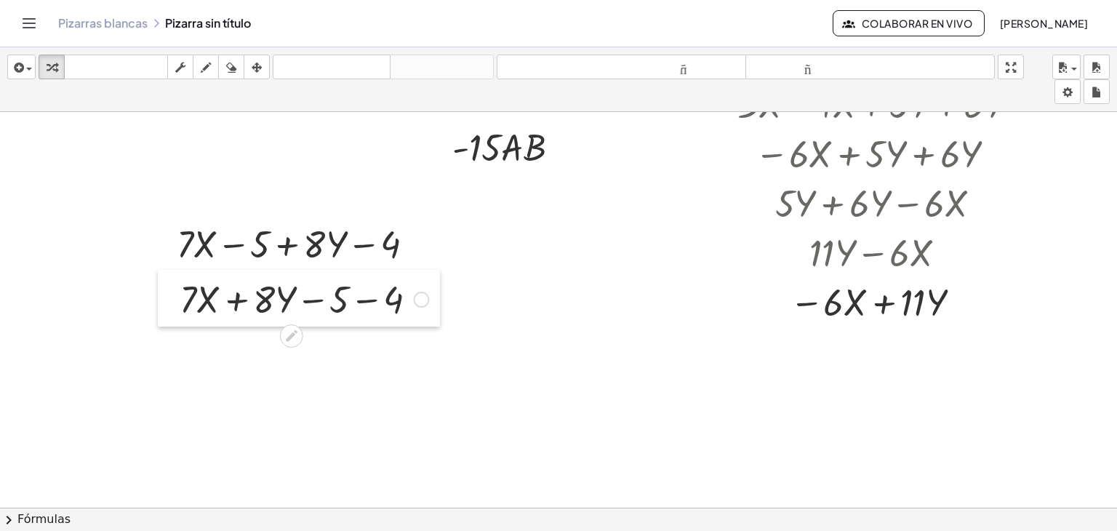
drag, startPoint x: 212, startPoint y: 302, endPoint x: 166, endPoint y: 290, distance: 46.7
click at [166, 290] on div at bounding box center [169, 298] width 22 height 57
click at [356, 299] on div at bounding box center [304, 297] width 264 height 49
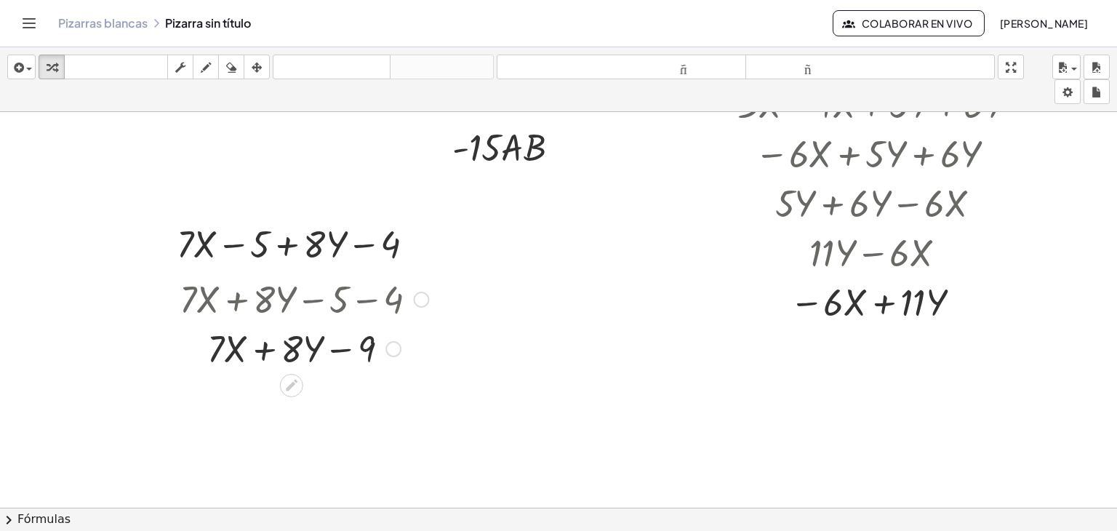
click at [254, 344] on div at bounding box center [304, 347] width 264 height 49
click at [249, 347] on div at bounding box center [304, 347] width 264 height 49
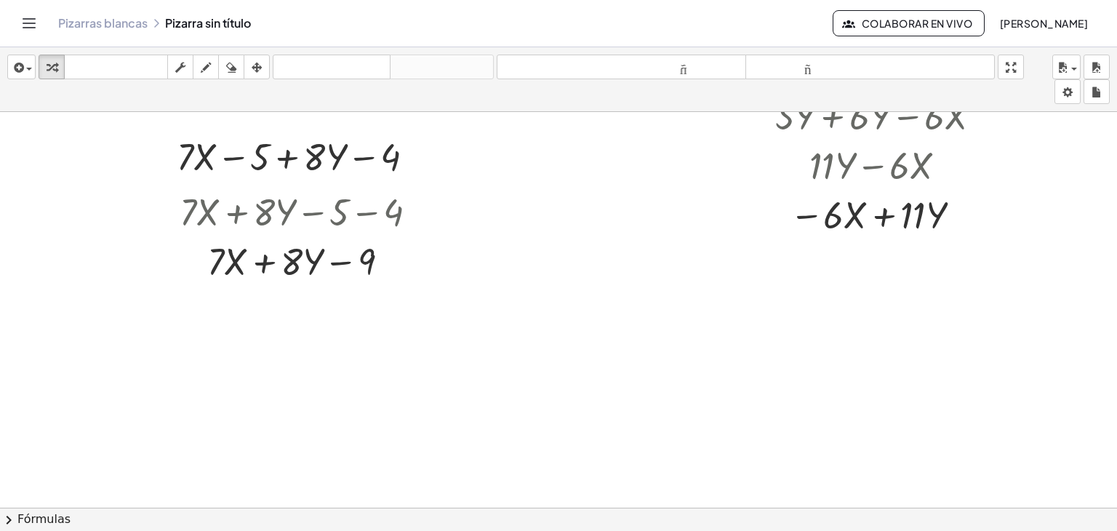
scroll to position [291, 60]
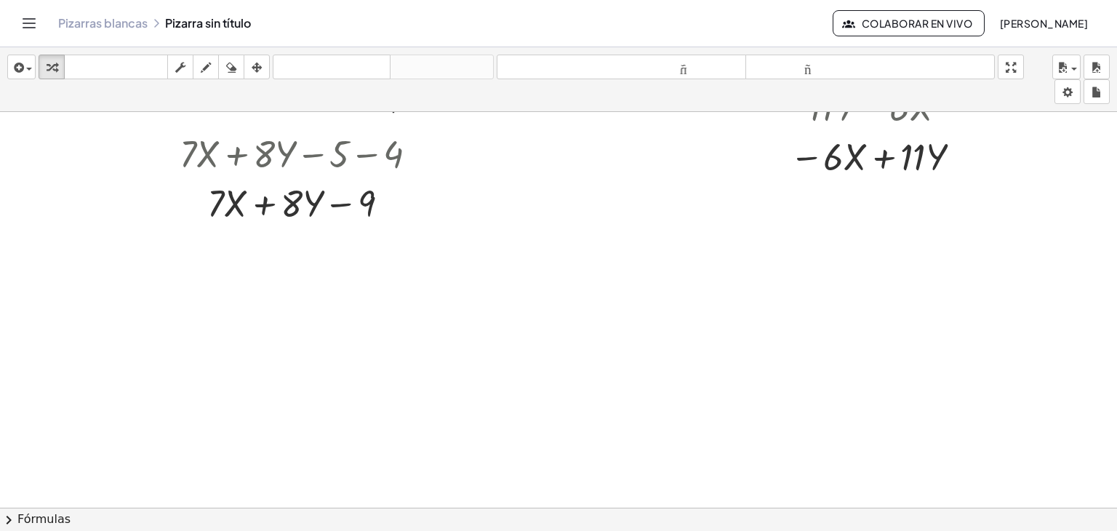
click at [130, 275] on div at bounding box center [534, 227] width 1166 height 812
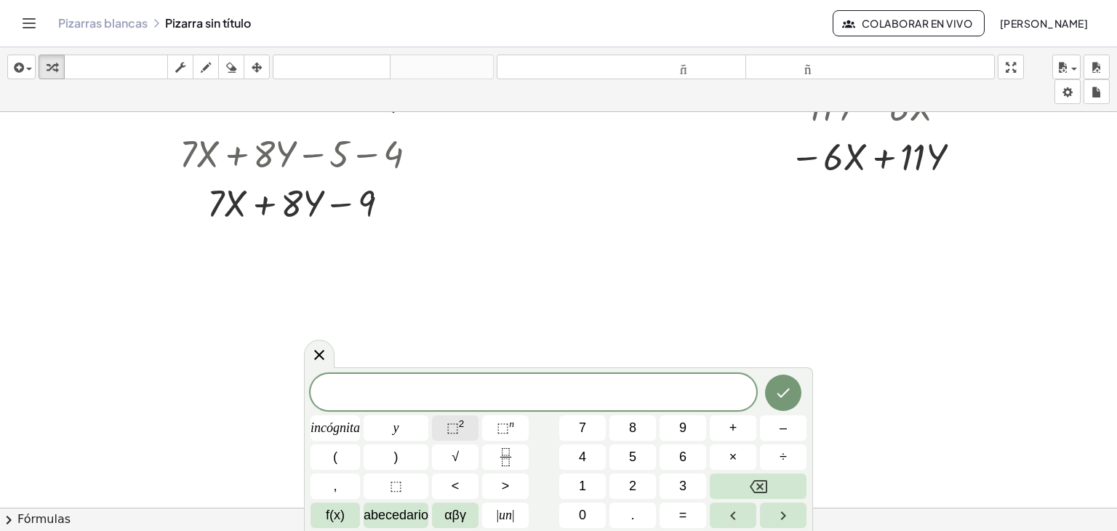
click at [461, 435] on span "⬚ 2" at bounding box center [455, 428] width 18 height 20
click at [462, 422] on font "2" at bounding box center [462, 423] width 6 height 11
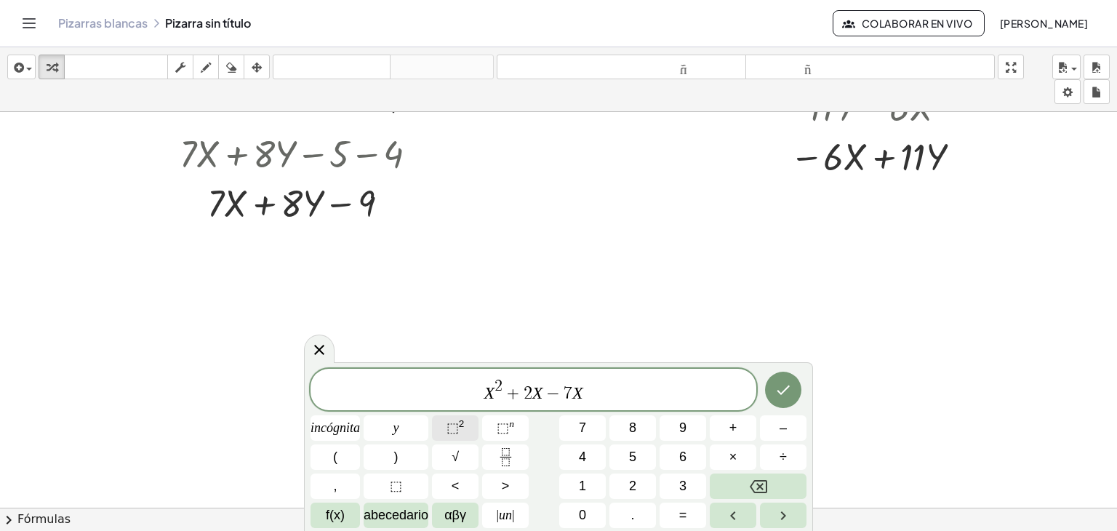
click at [471, 430] on button "⬚ 2" at bounding box center [455, 427] width 47 height 25
click at [776, 385] on icon "Hecho" at bounding box center [782, 389] width 17 height 17
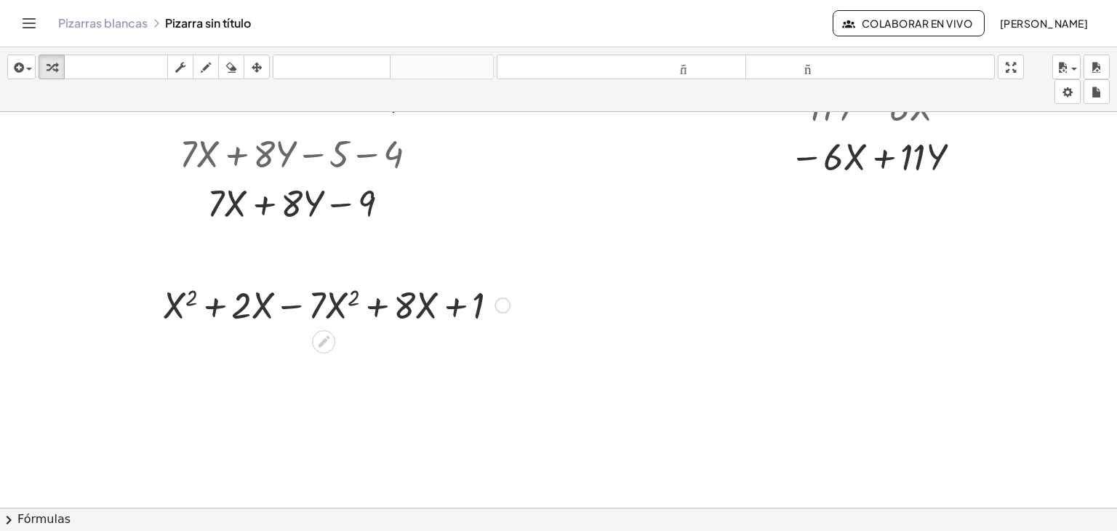
click at [286, 308] on div at bounding box center [336, 303] width 361 height 49
click at [198, 304] on div at bounding box center [336, 303] width 361 height 49
click at [436, 305] on div at bounding box center [336, 303] width 361 height 49
click at [360, 302] on div at bounding box center [336, 303] width 361 height 49
click at [163, 349] on div at bounding box center [534, 227] width 1166 height 812
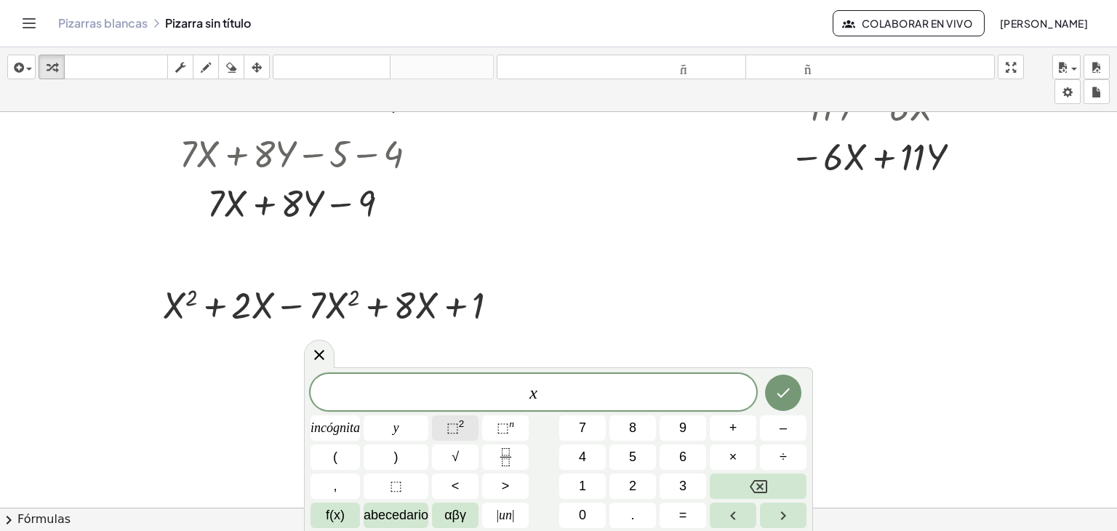
click at [451, 428] on font "⬚" at bounding box center [452, 427] width 12 height 15
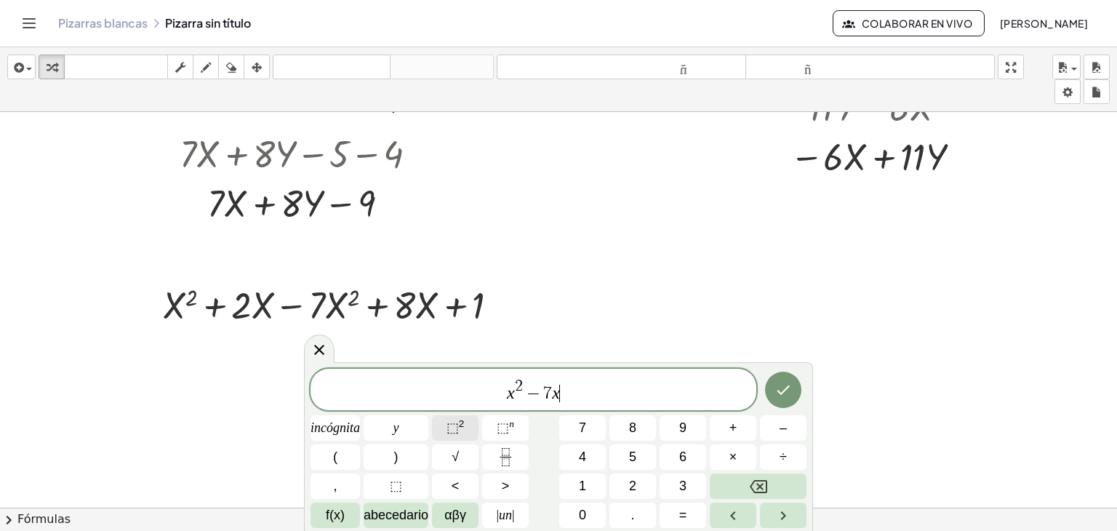
click at [455, 429] on font "⬚" at bounding box center [452, 427] width 12 height 15
click at [785, 390] on icon "Hecho" at bounding box center [782, 389] width 13 height 9
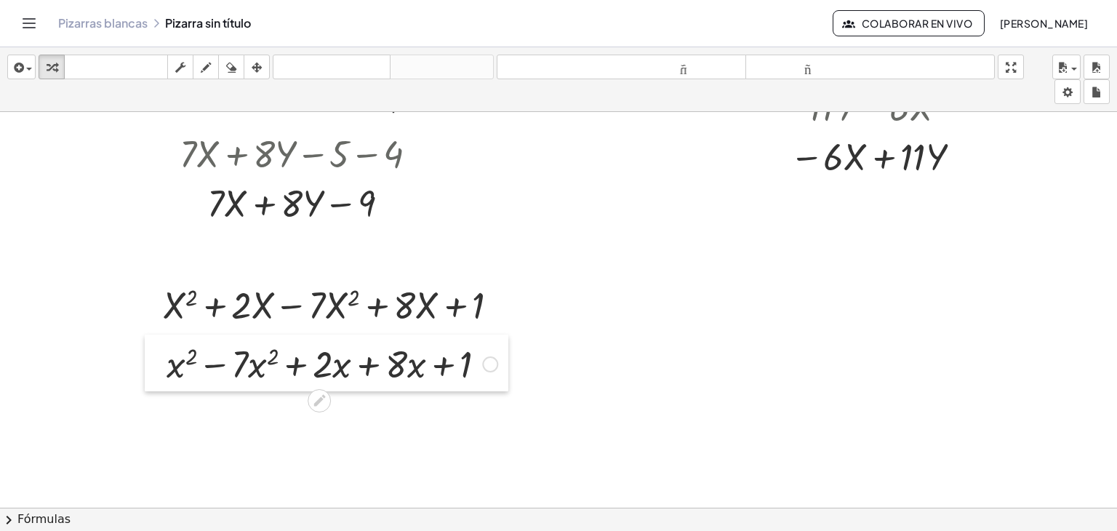
drag, startPoint x: 162, startPoint y: 379, endPoint x: 133, endPoint y: 364, distance: 32.8
click at [145, 364] on div at bounding box center [156, 362] width 22 height 57
click at [202, 364] on div at bounding box center [331, 362] width 345 height 49
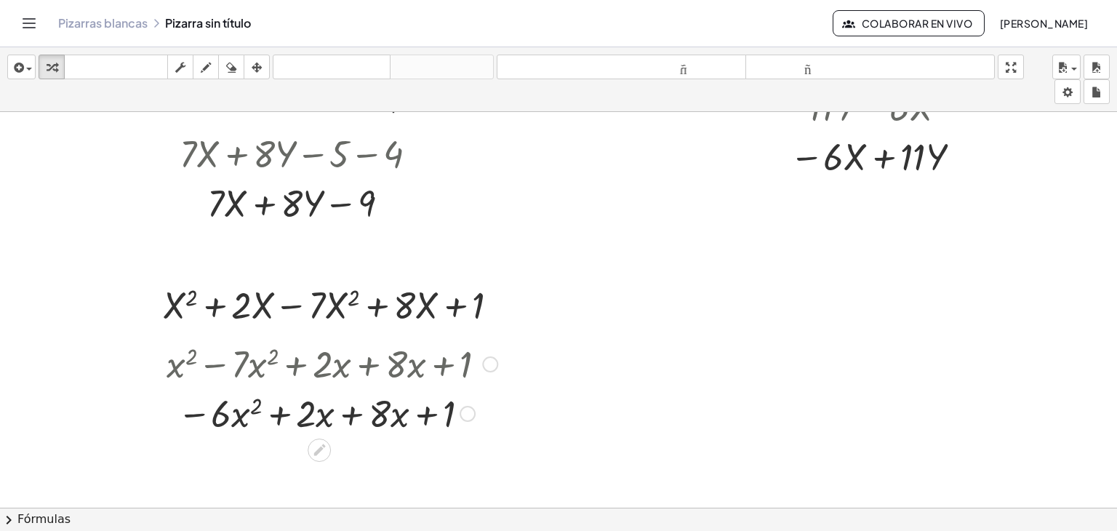
click at [340, 417] on div at bounding box center [331, 411] width 345 height 49
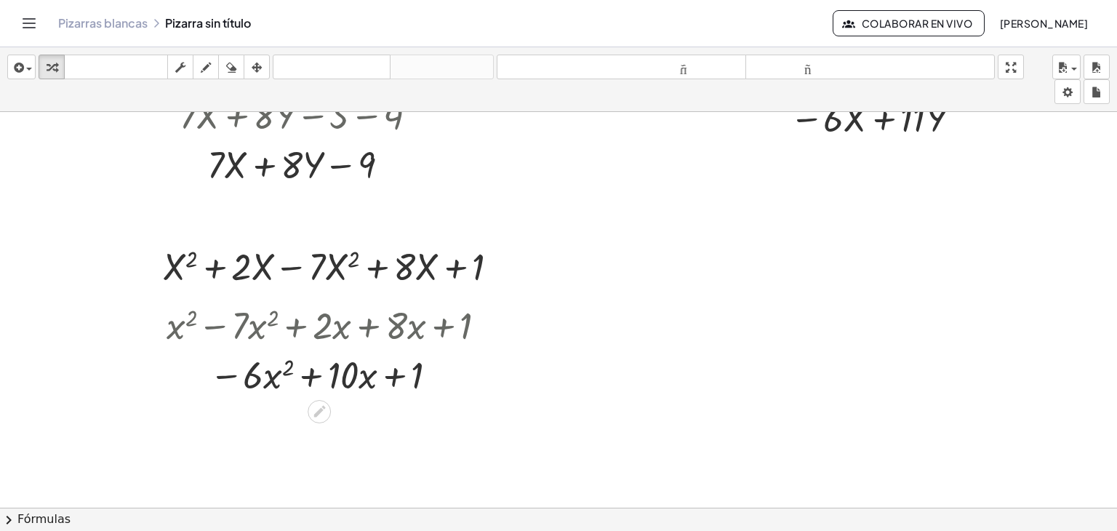
scroll to position [363, 60]
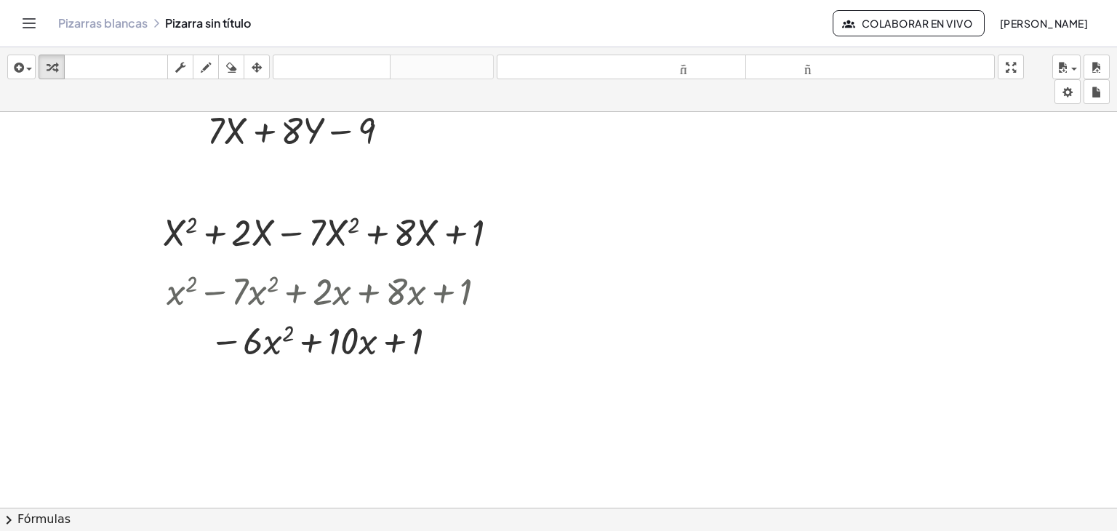
click at [658, 220] on div at bounding box center [534, 154] width 1166 height 812
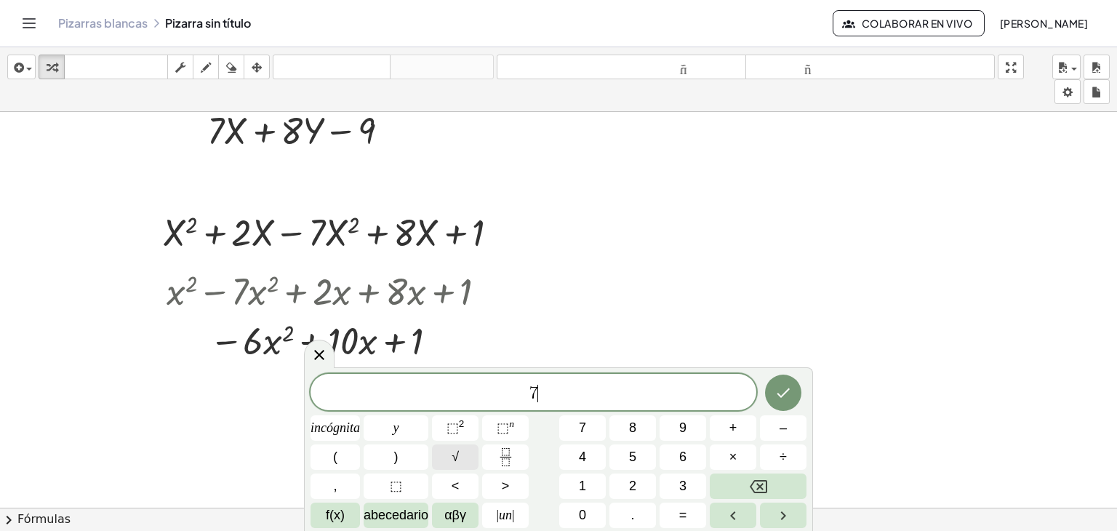
click at [466, 451] on button "√" at bounding box center [455, 456] width 47 height 25
click at [452, 465] on span "√" at bounding box center [454, 457] width 7 height 20
click at [452, 454] on font "√" at bounding box center [454, 456] width 7 height 15
click at [465, 457] on button "√" at bounding box center [455, 456] width 47 height 25
click at [784, 382] on button "Hecho" at bounding box center [783, 392] width 36 height 36
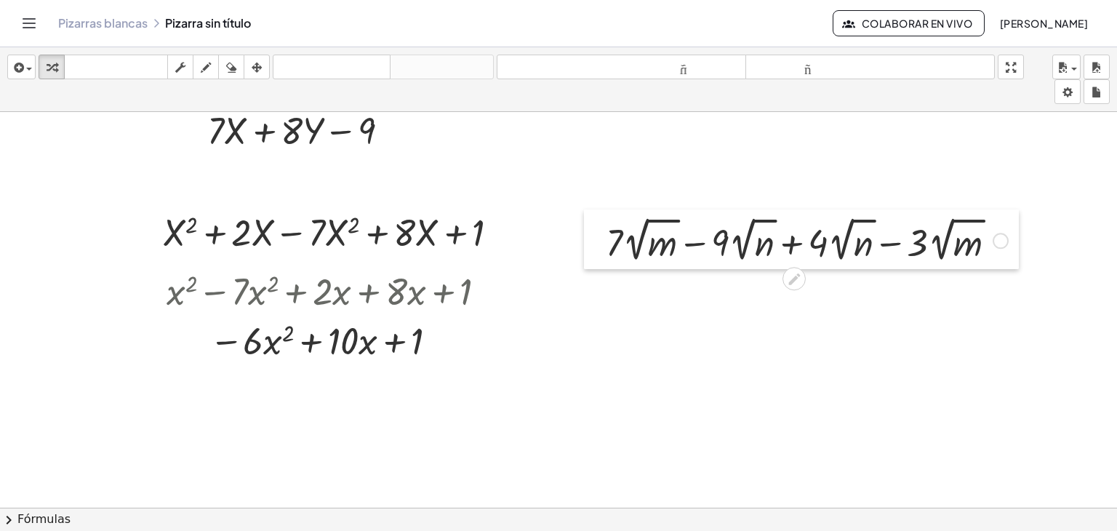
drag, startPoint x: 667, startPoint y: 250, endPoint x: 582, endPoint y: 238, distance: 85.8
click at [584, 238] on div at bounding box center [595, 239] width 22 height 60
click at [600, 286] on div at bounding box center [534, 154] width 1166 height 812
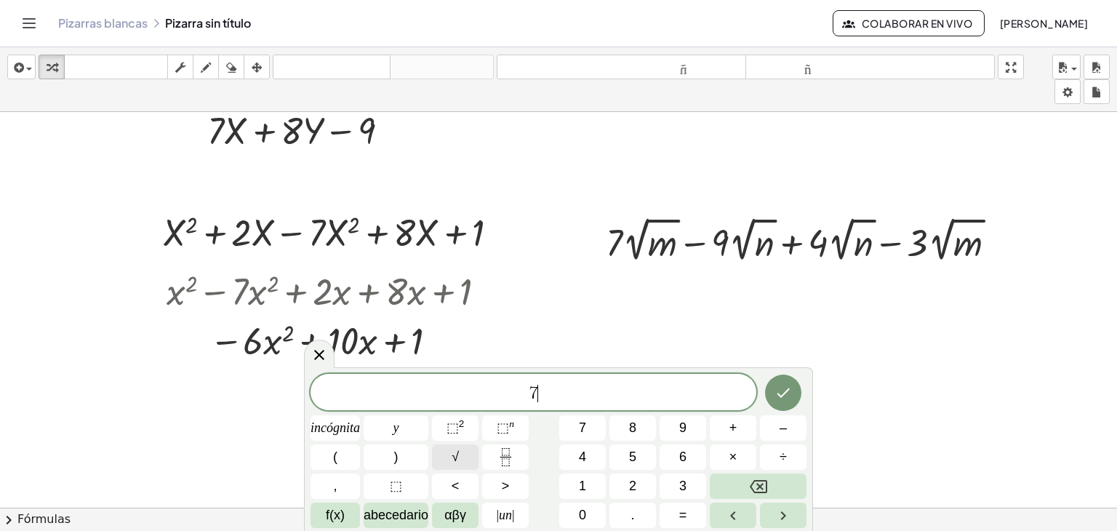
click at [473, 446] on button "√" at bounding box center [455, 456] width 47 height 25
click at [467, 451] on button "√" at bounding box center [455, 456] width 47 height 25
click at [466, 463] on button "√" at bounding box center [455, 456] width 47 height 25
click at [795, 394] on button "Hecho" at bounding box center [783, 392] width 36 height 36
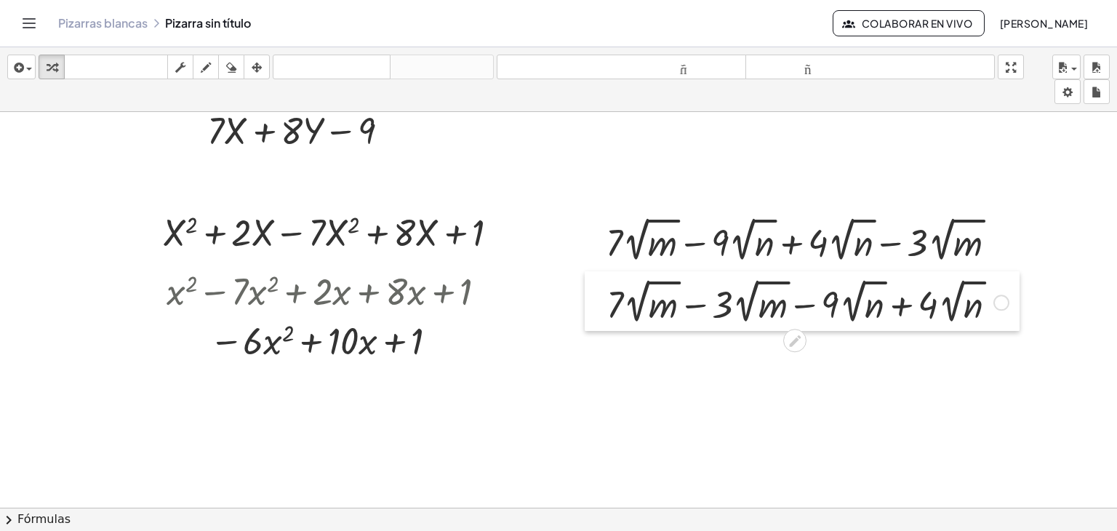
drag, startPoint x: 607, startPoint y: 319, endPoint x: 581, endPoint y: 304, distance: 30.3
click at [584, 304] on div at bounding box center [595, 301] width 22 height 60
click at [675, 305] on div at bounding box center [807, 301] width 417 height 53
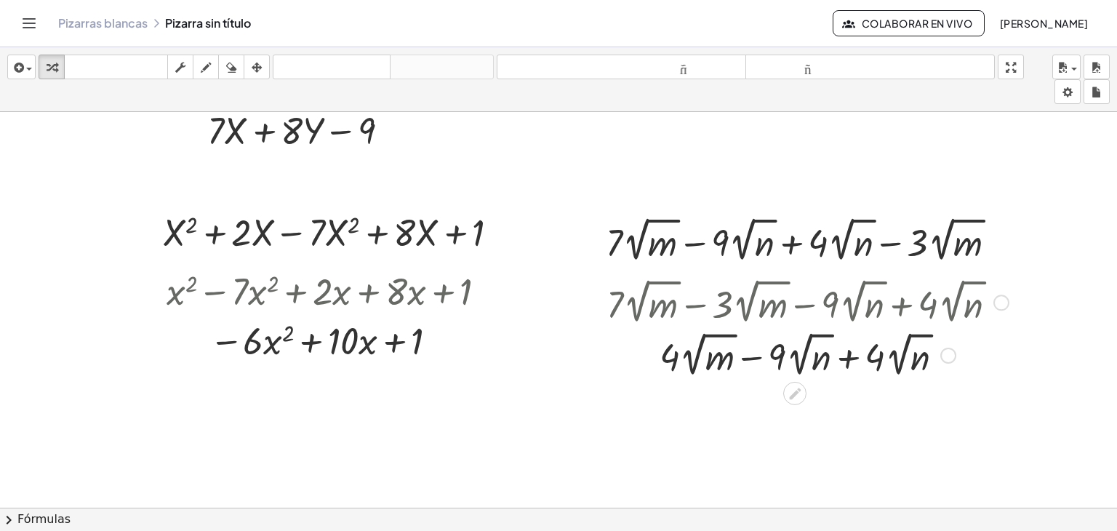
click at [833, 353] on div at bounding box center [807, 353] width 417 height 53
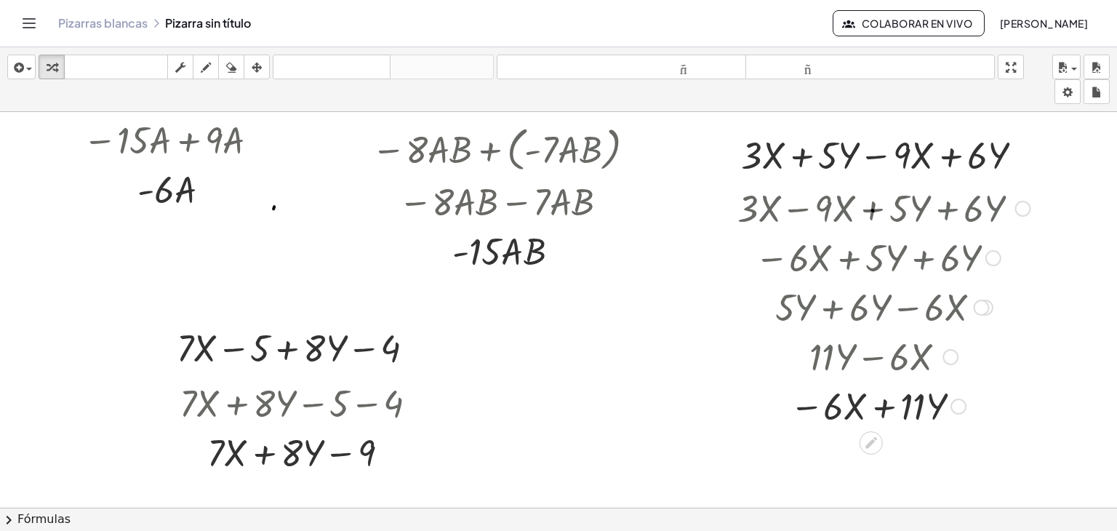
scroll to position [0, 60]
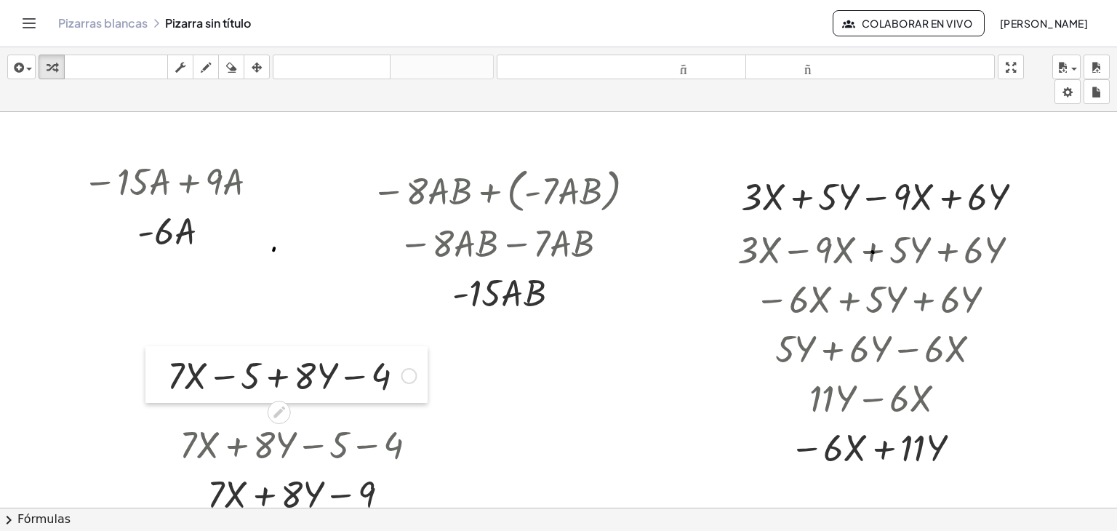
drag, startPoint x: 151, startPoint y: 375, endPoint x: 145, endPoint y: 361, distance: 15.3
click at [145, 361] on div at bounding box center [156, 374] width 22 height 57
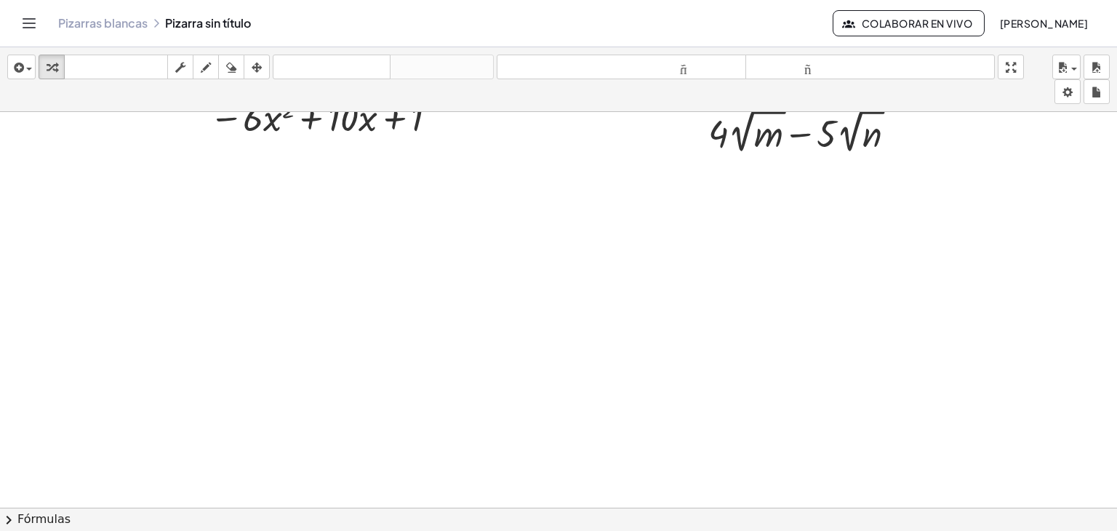
scroll to position [572, 60]
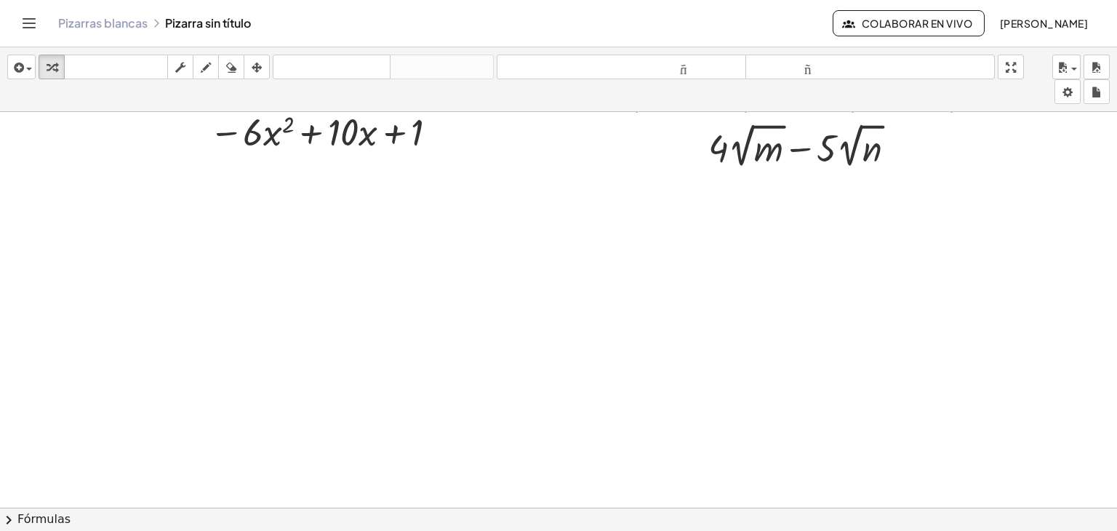
click at [119, 223] on div at bounding box center [534, 134] width 1166 height 1188
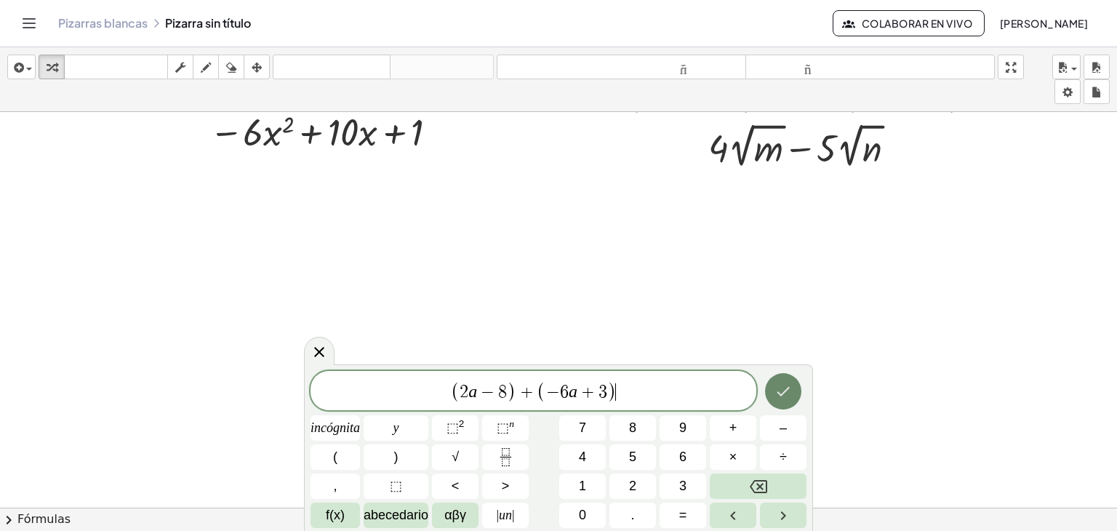
click at [789, 384] on icon "Hecho" at bounding box center [782, 390] width 17 height 17
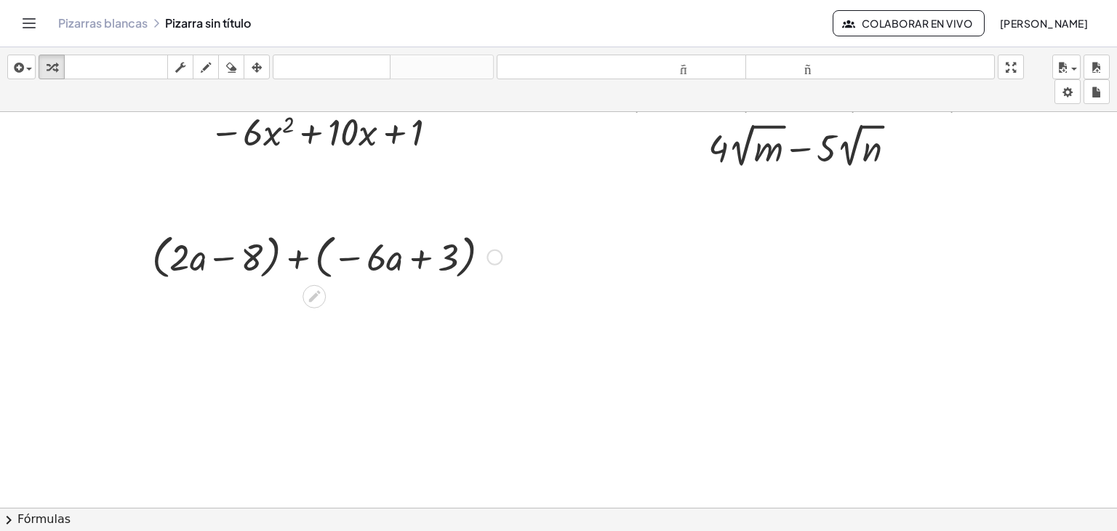
click at [289, 260] on div at bounding box center [327, 255] width 364 height 55
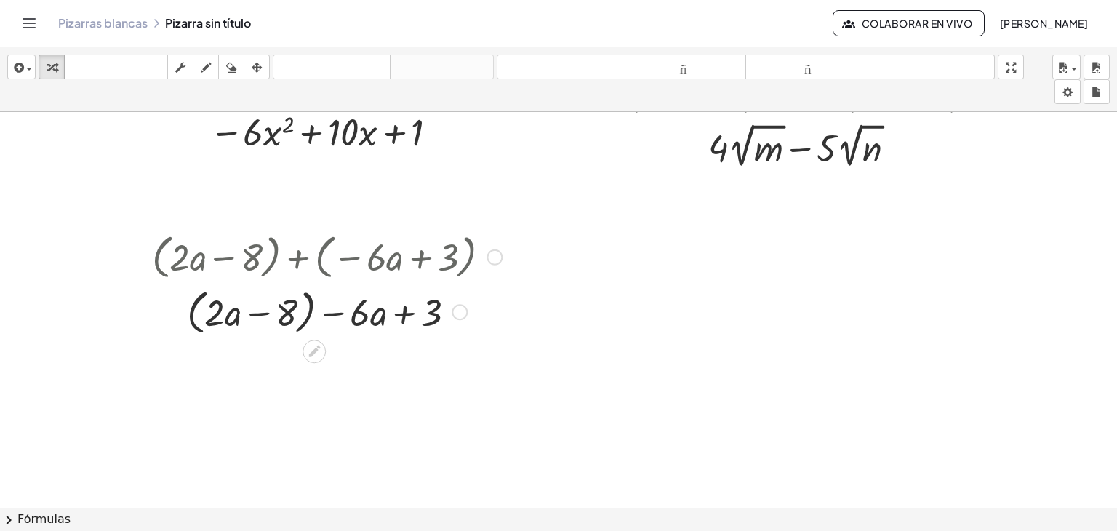
click at [254, 312] on div at bounding box center [327, 310] width 364 height 55
click at [397, 315] on div at bounding box center [327, 310] width 364 height 55
click at [326, 314] on div at bounding box center [327, 310] width 364 height 55
click at [487, 260] on div at bounding box center [494, 257] width 16 height 16
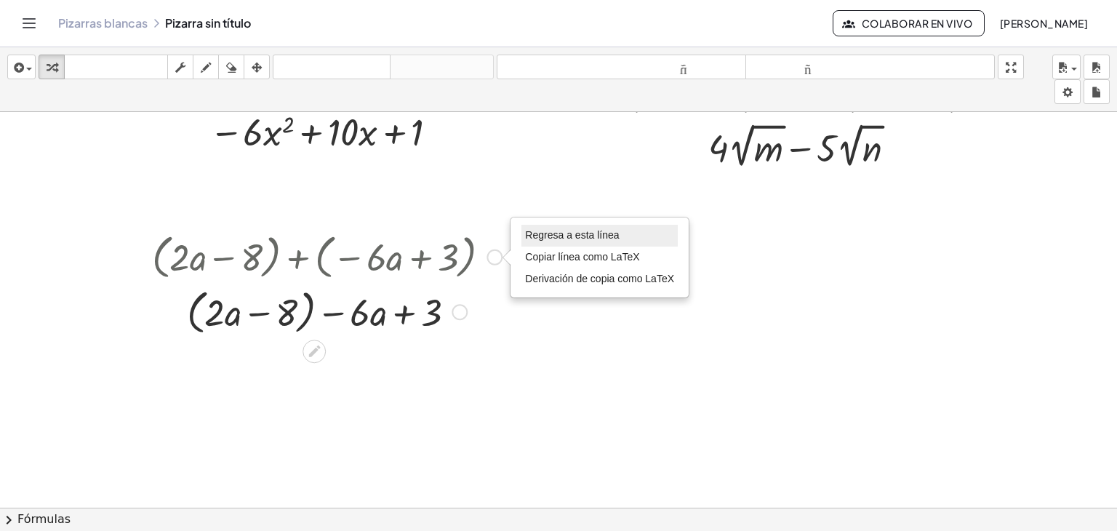
click at [526, 239] on font "Regresa a esta línea" at bounding box center [572, 235] width 94 height 12
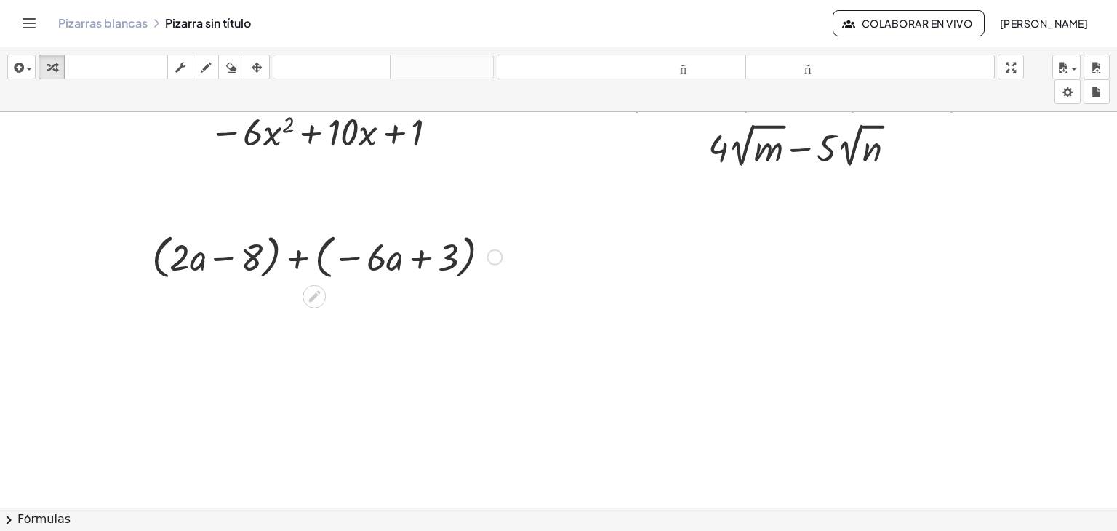
click at [217, 257] on div at bounding box center [327, 255] width 364 height 55
click at [183, 310] on div at bounding box center [534, 134] width 1166 height 1188
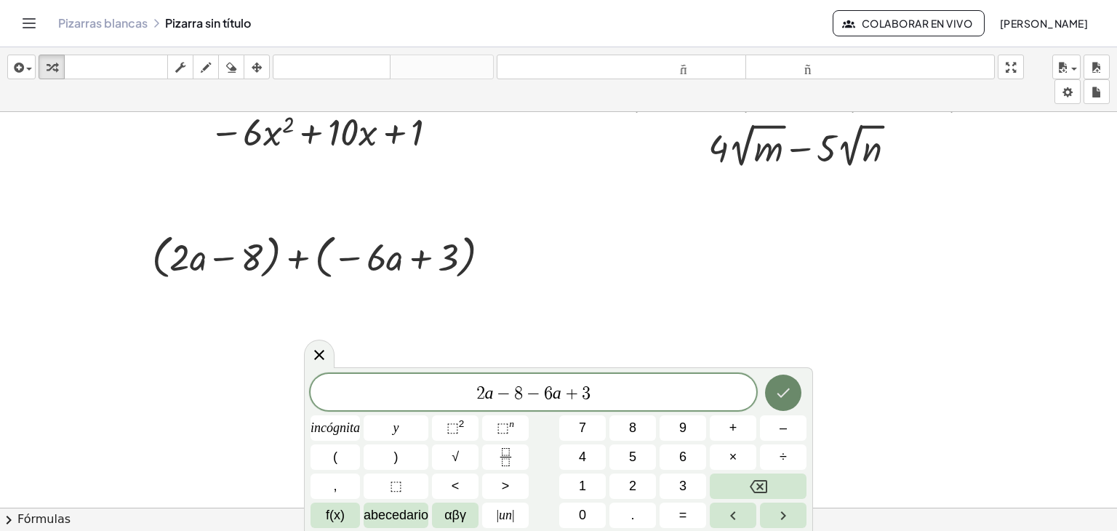
click at [784, 393] on icon "Hecho" at bounding box center [782, 392] width 13 height 9
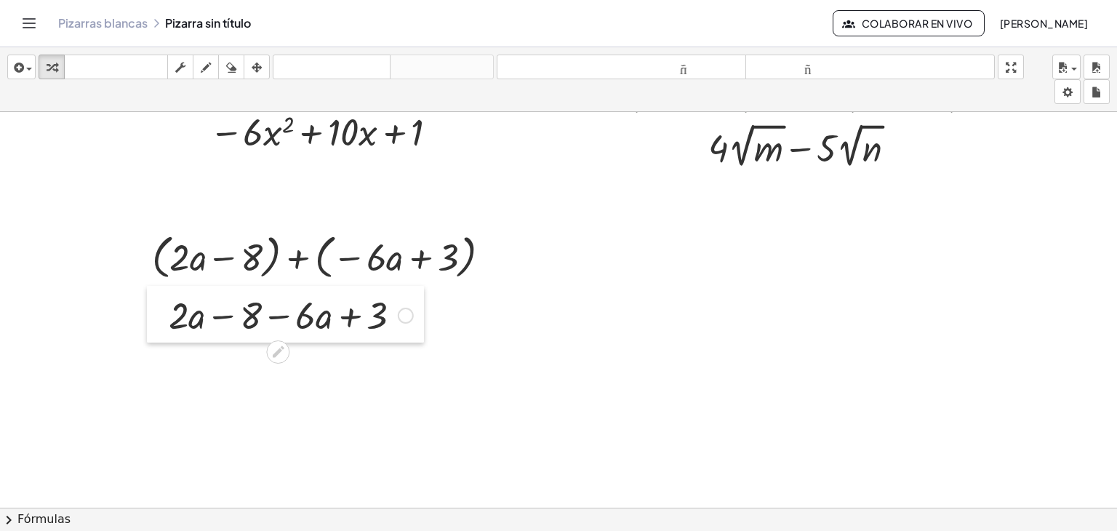
drag, startPoint x: 193, startPoint y: 344, endPoint x: 146, endPoint y: 318, distance: 54.0
click at [147, 318] on div at bounding box center [158, 314] width 22 height 57
click at [184, 348] on div at bounding box center [534, 134] width 1166 height 1188
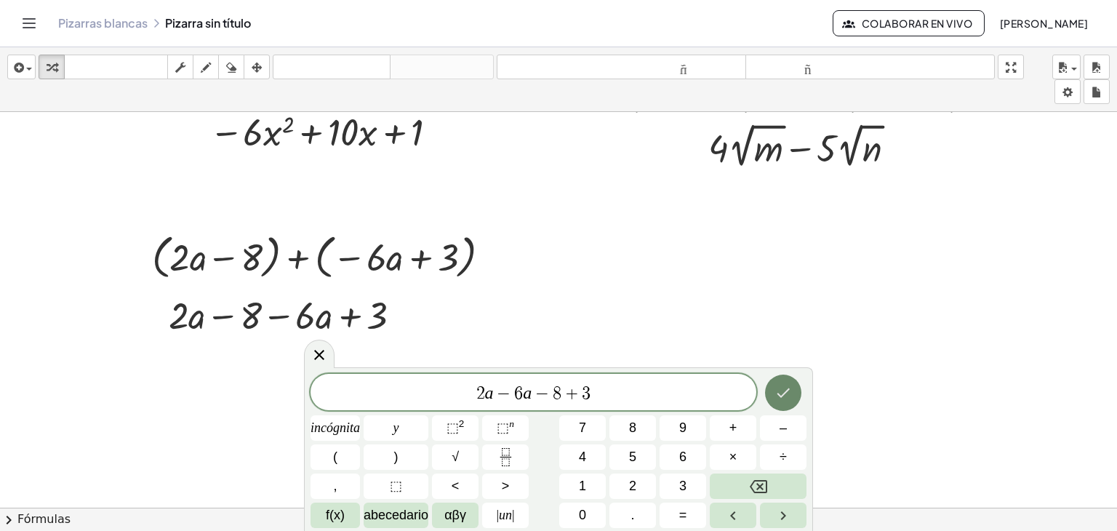
click at [788, 390] on icon "Hecho" at bounding box center [782, 392] width 17 height 17
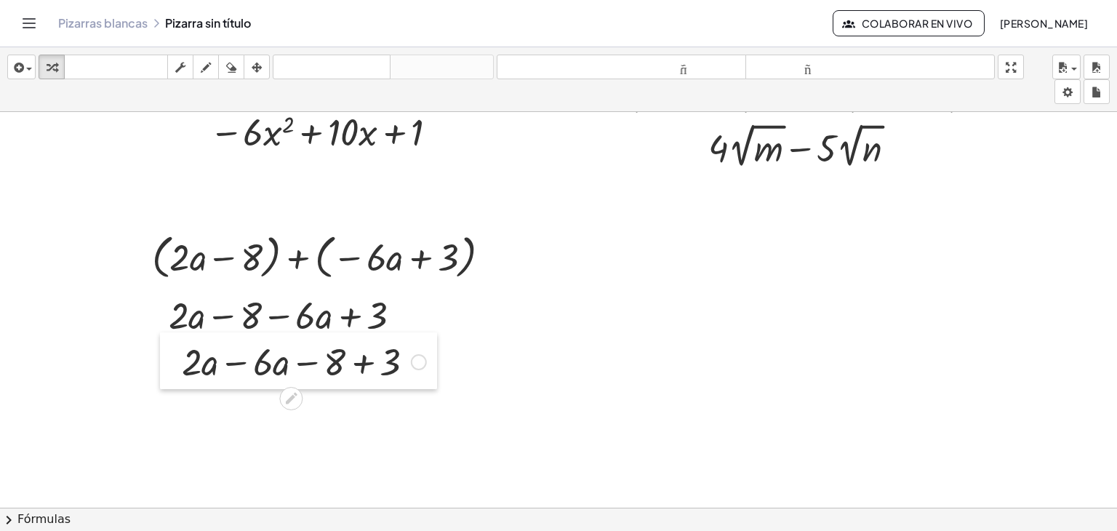
drag, startPoint x: 192, startPoint y: 385, endPoint x: 146, endPoint y: 372, distance: 47.4
click at [160, 372] on div at bounding box center [171, 360] width 22 height 57
click at [217, 369] on div at bounding box center [293, 365] width 259 height 49
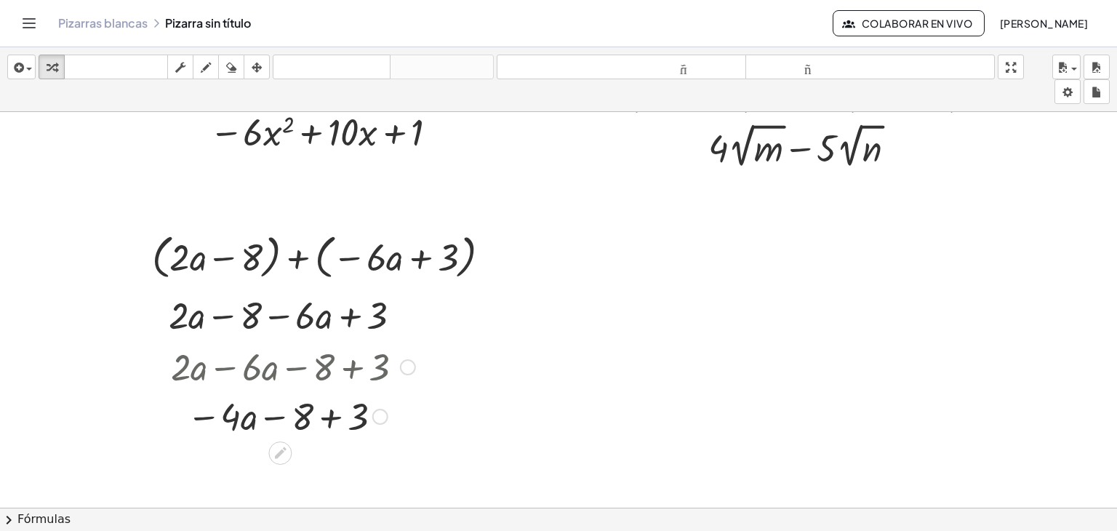
click at [317, 419] on div at bounding box center [293, 414] width 259 height 49
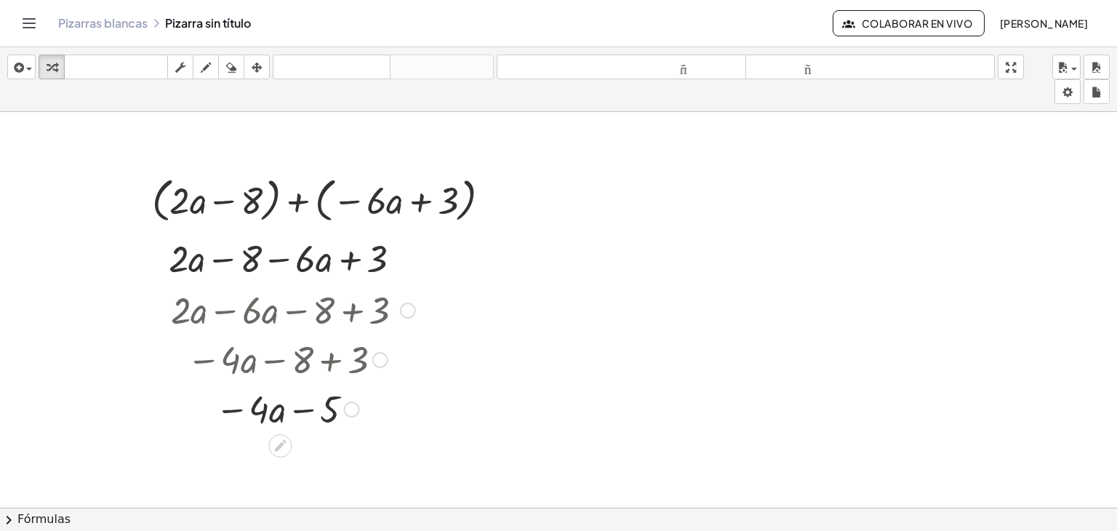
scroll to position [645, 60]
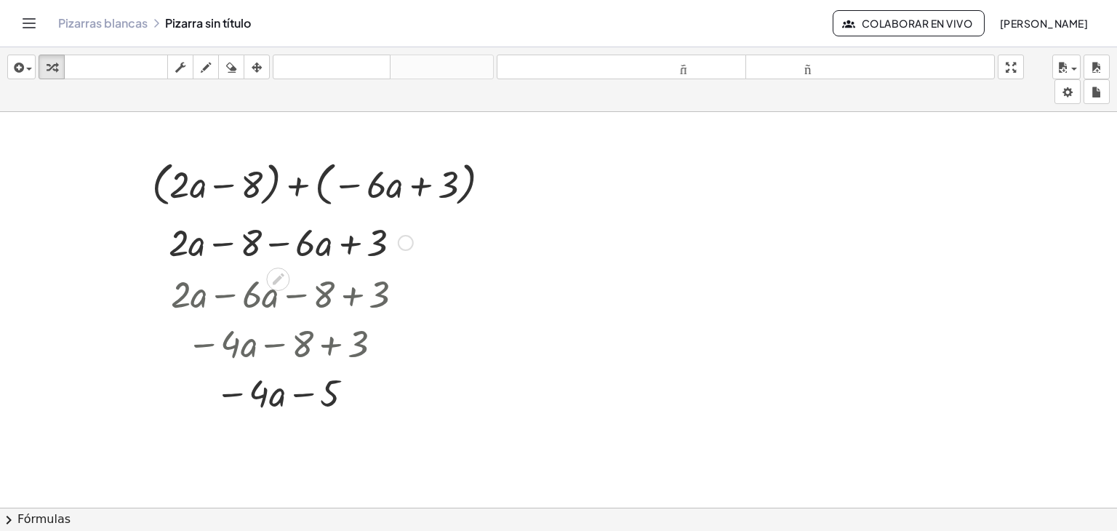
click at [401, 240] on div at bounding box center [406, 243] width 16 height 16
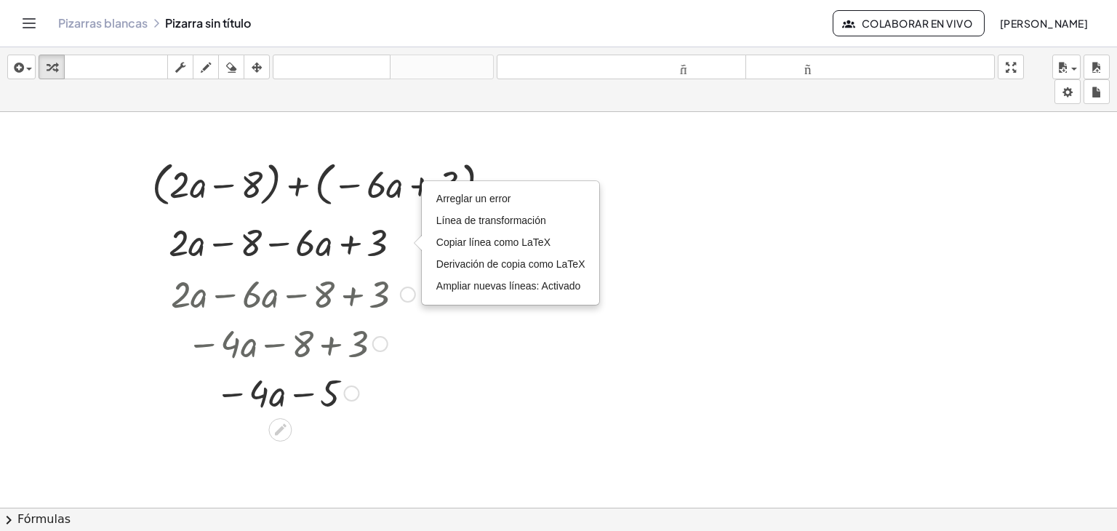
click at [372, 342] on div at bounding box center [380, 344] width 16 height 16
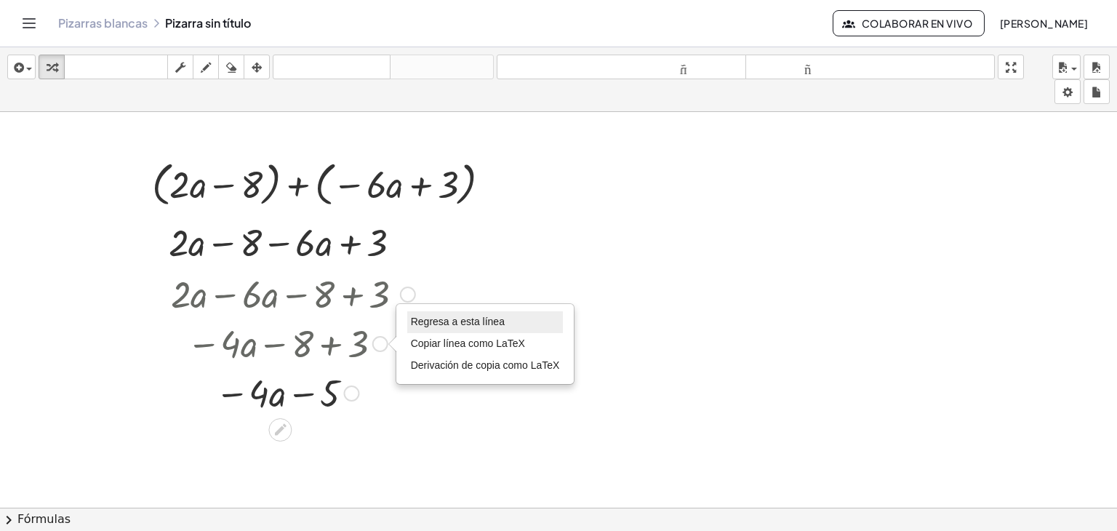
click at [433, 317] on font "Regresa a esta línea" at bounding box center [458, 321] width 94 height 12
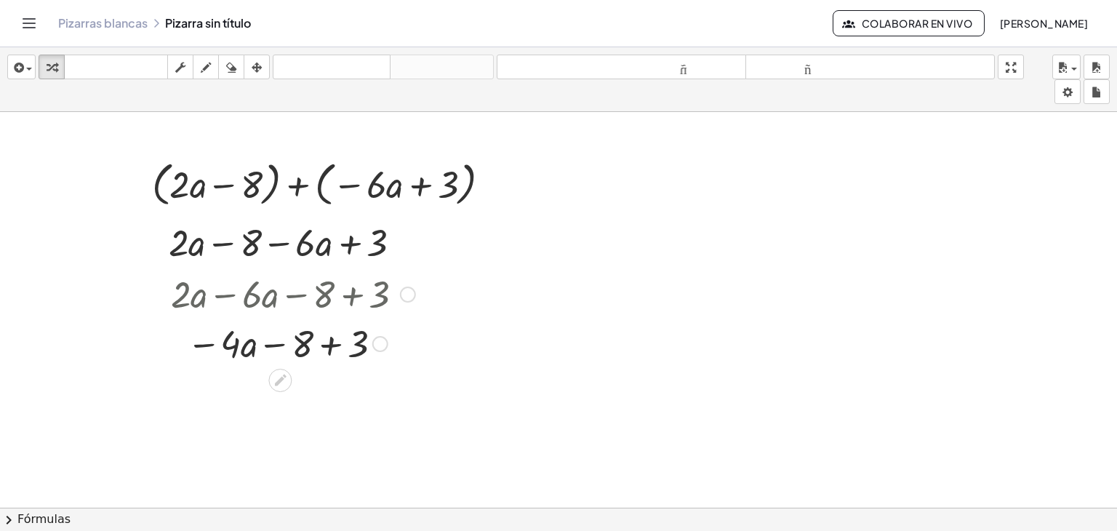
click at [400, 293] on div at bounding box center [408, 294] width 16 height 16
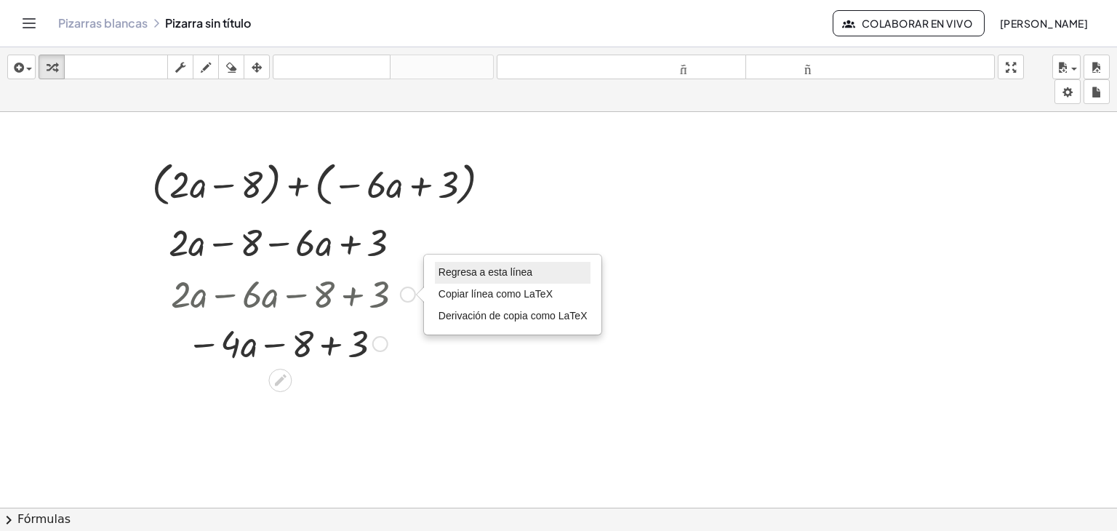
click at [459, 276] on font "Regresa a esta línea" at bounding box center [485, 272] width 94 height 12
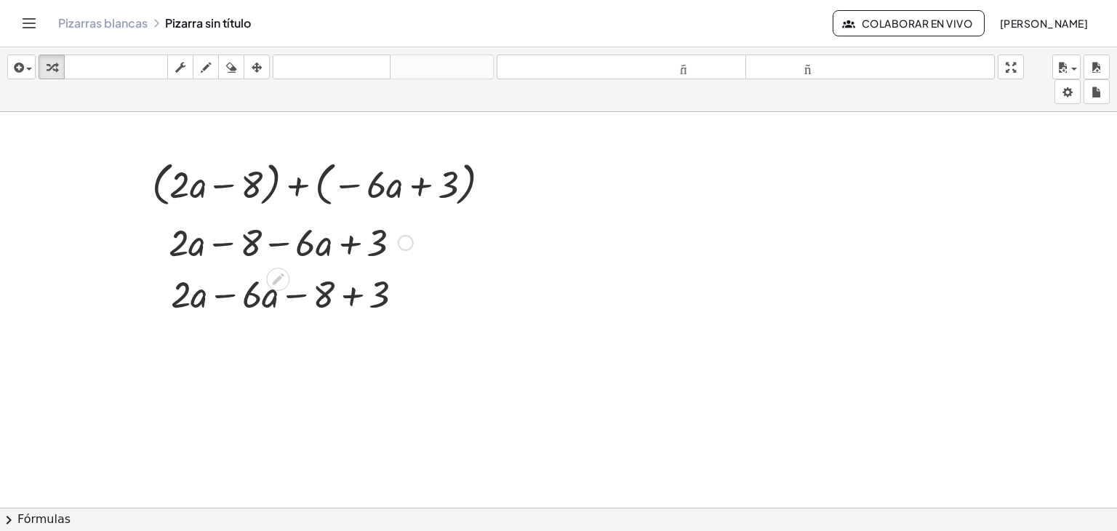
click at [398, 241] on div "Arreglar un error Línea de transformación Copiar línea como LaTeX Derivación de…" at bounding box center [406, 243] width 16 height 16
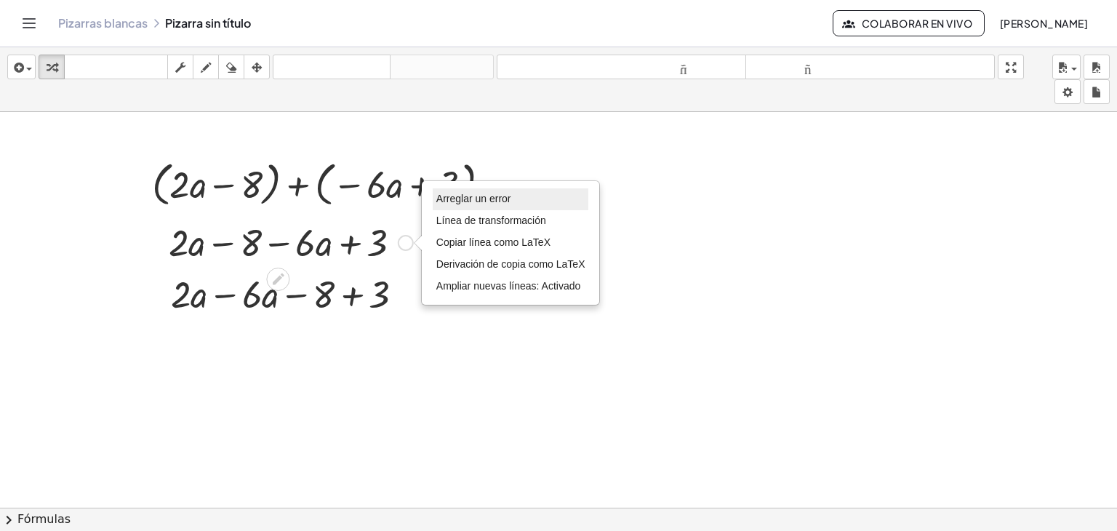
click at [497, 206] on li "Arreglar un error" at bounding box center [511, 199] width 156 height 22
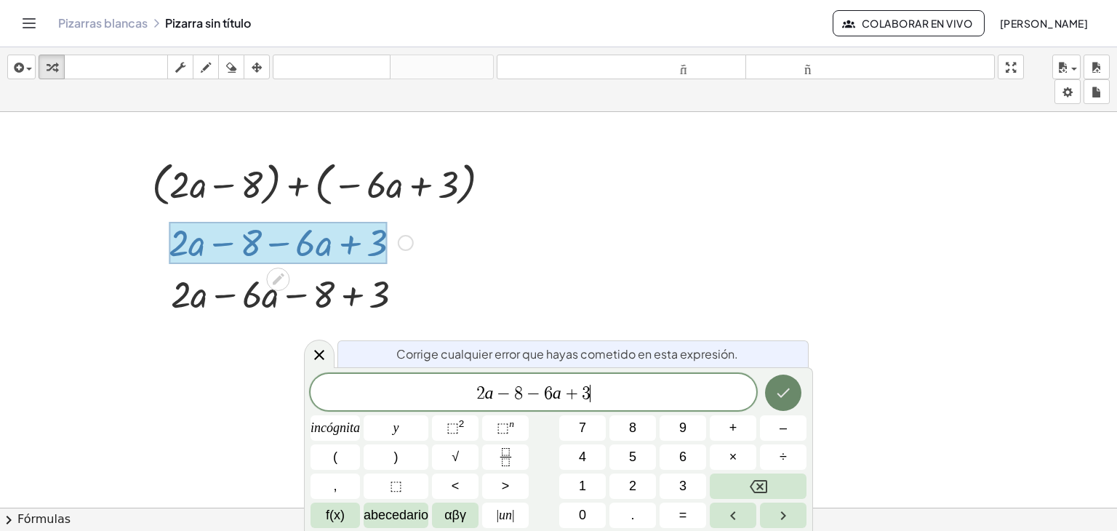
click at [794, 392] on button "Hecho" at bounding box center [783, 392] width 36 height 36
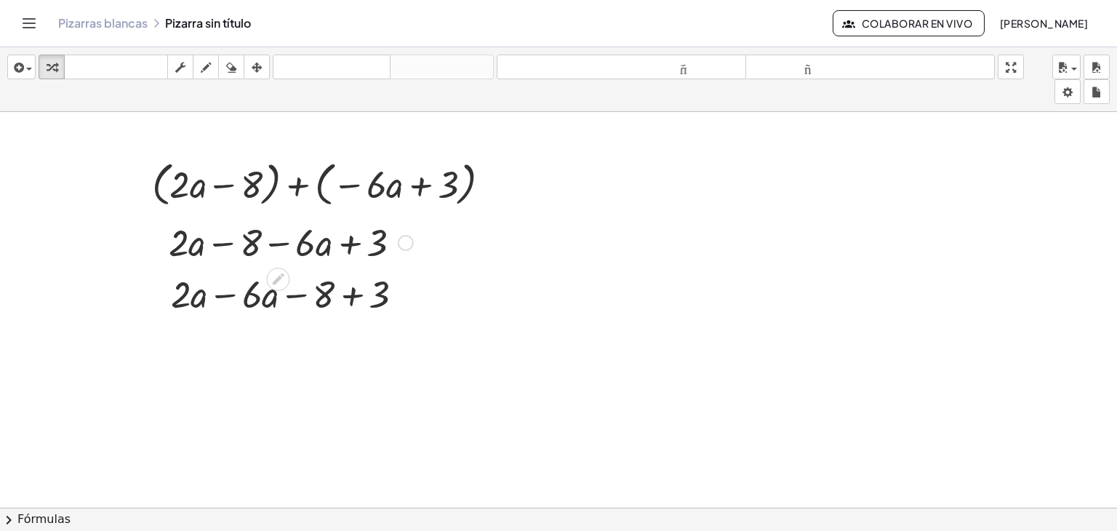
click at [398, 242] on div "Arreglar un error Línea de transformación Copiar línea como LaTeX Derivación de…" at bounding box center [406, 243] width 16 height 16
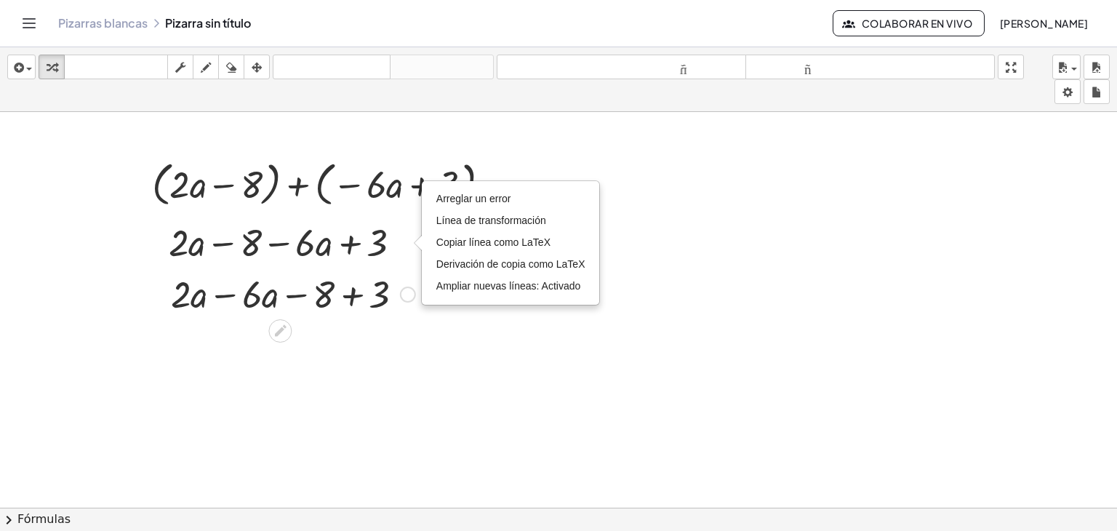
click at [385, 289] on div at bounding box center [293, 292] width 259 height 49
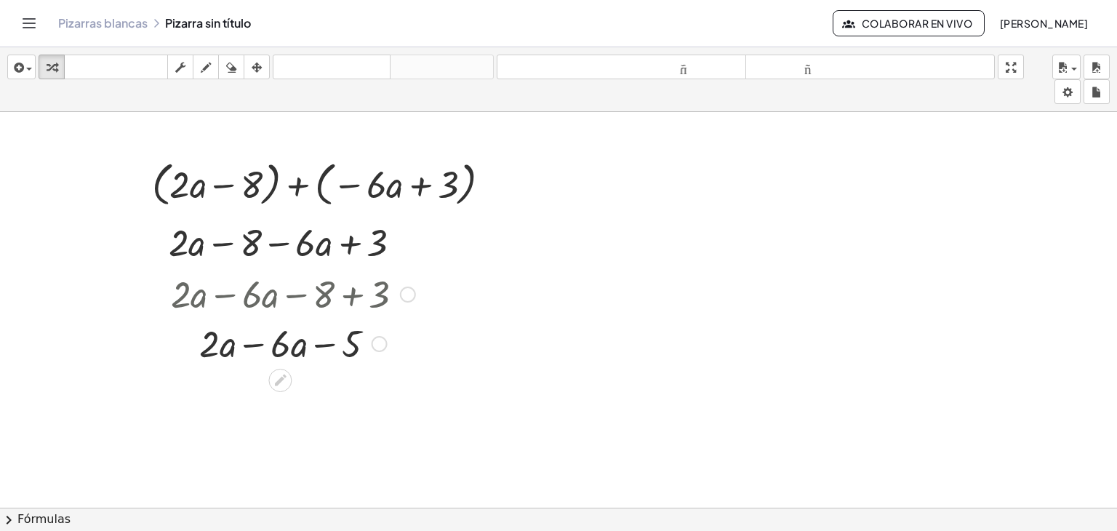
click at [246, 344] on div at bounding box center [293, 342] width 259 height 49
click at [371, 344] on div at bounding box center [379, 344] width 16 height 16
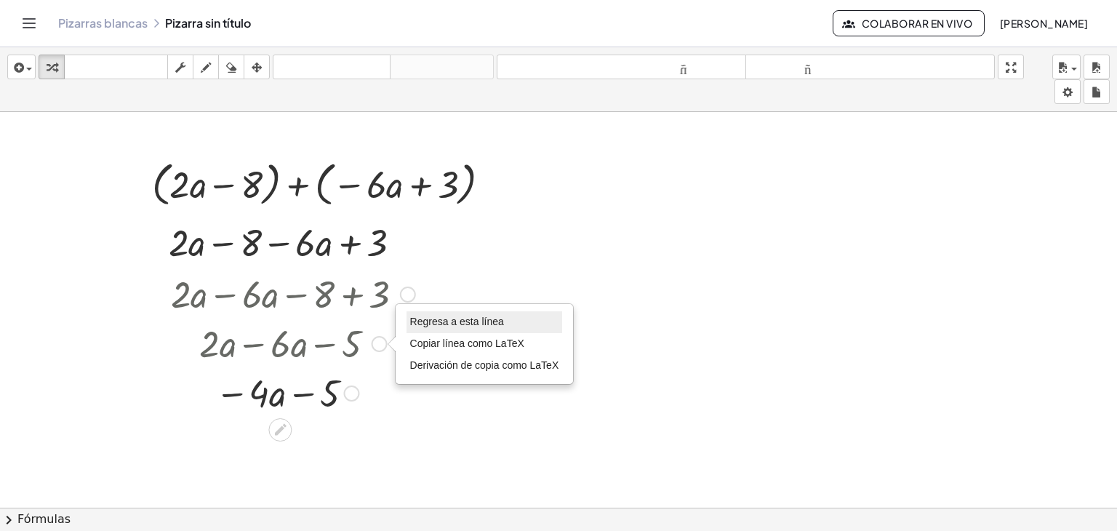
click at [457, 322] on font "Regresa a esta línea" at bounding box center [457, 321] width 94 height 12
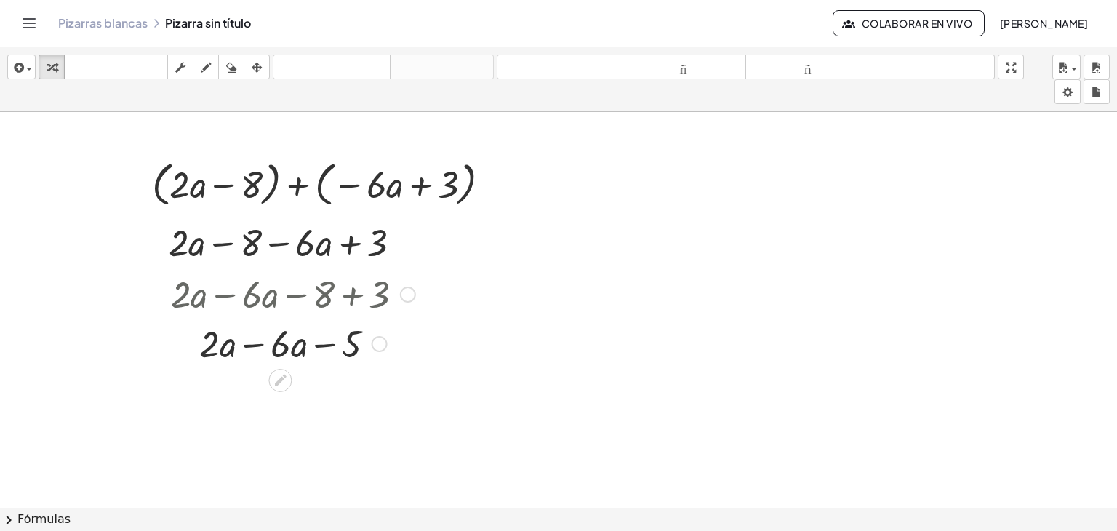
click at [400, 294] on div at bounding box center [408, 294] width 16 height 16
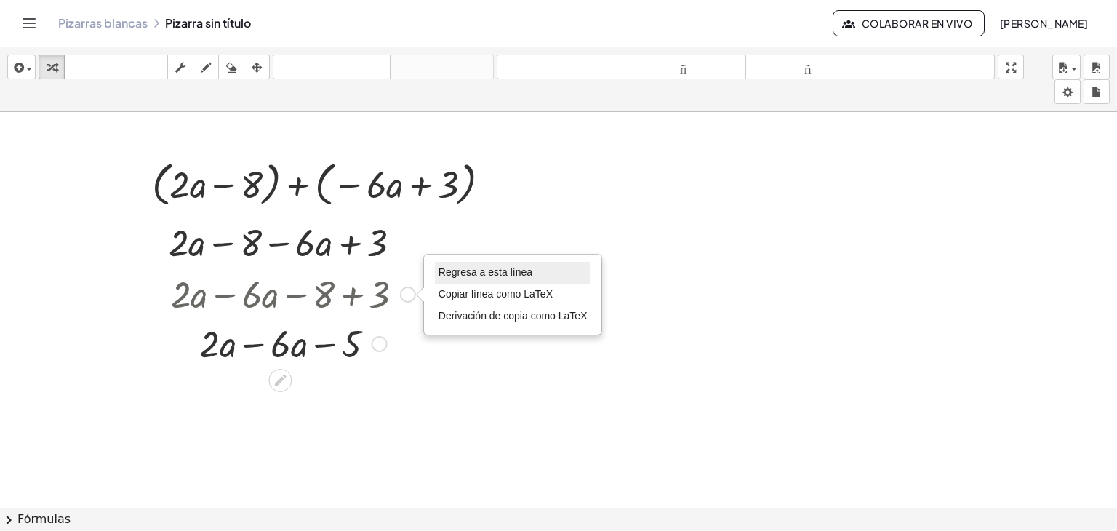
click at [472, 274] on font "Regresa a esta línea" at bounding box center [485, 272] width 94 height 12
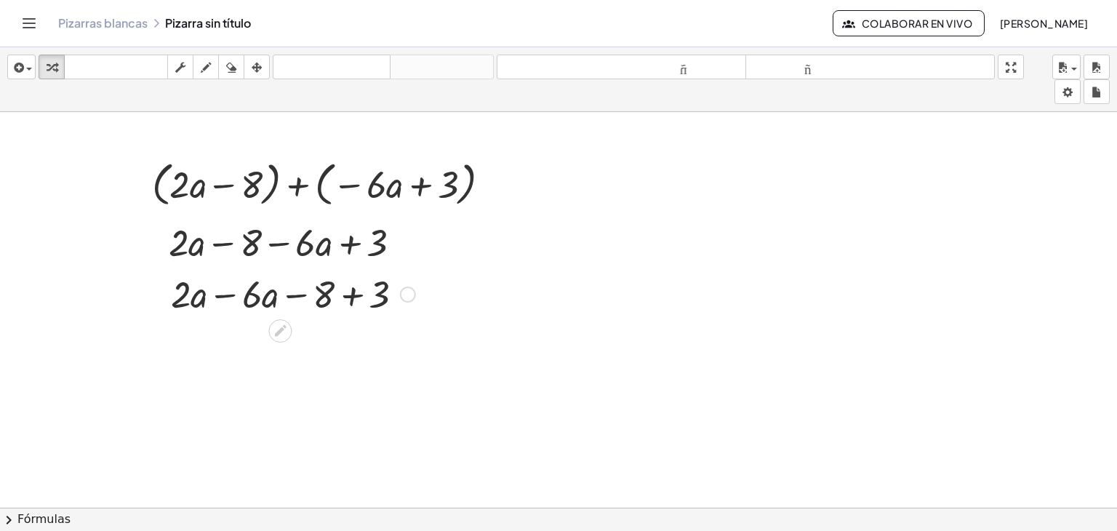
click at [229, 293] on div at bounding box center [293, 292] width 259 height 49
click at [400, 295] on div at bounding box center [408, 294] width 16 height 16
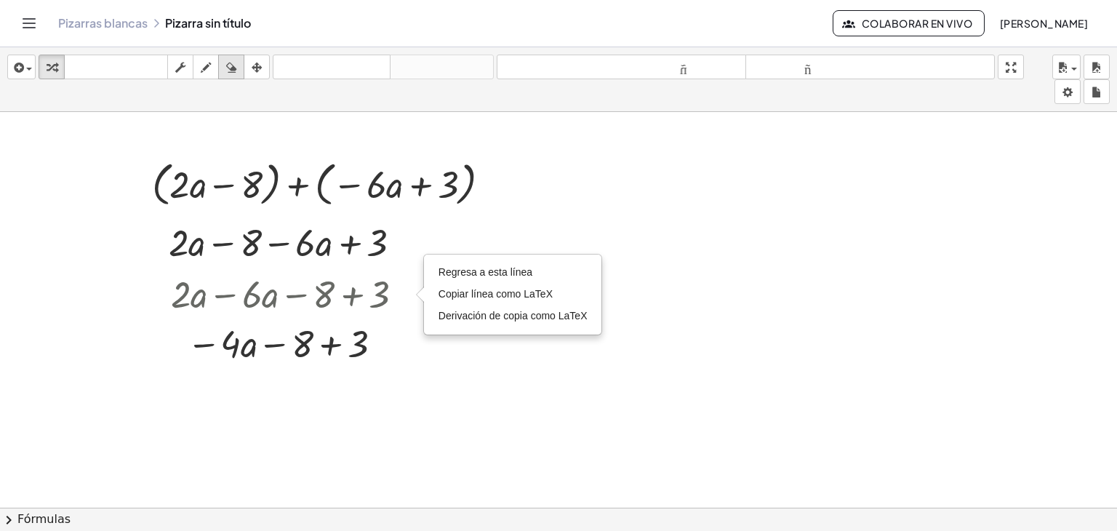
click at [236, 59] on icon "button" at bounding box center [231, 67] width 10 height 17
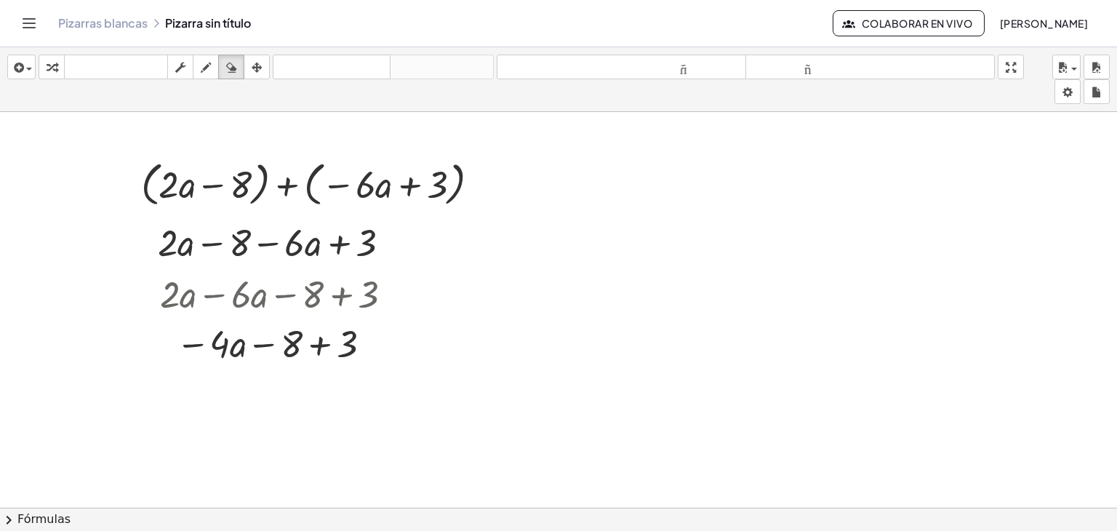
click at [186, 287] on div at bounding box center [523, 61] width 1166 height 1188
drag, startPoint x: 251, startPoint y: 63, endPoint x: 270, endPoint y: 111, distance: 52.5
click at [251, 63] on div "button" at bounding box center [256, 66] width 19 height 17
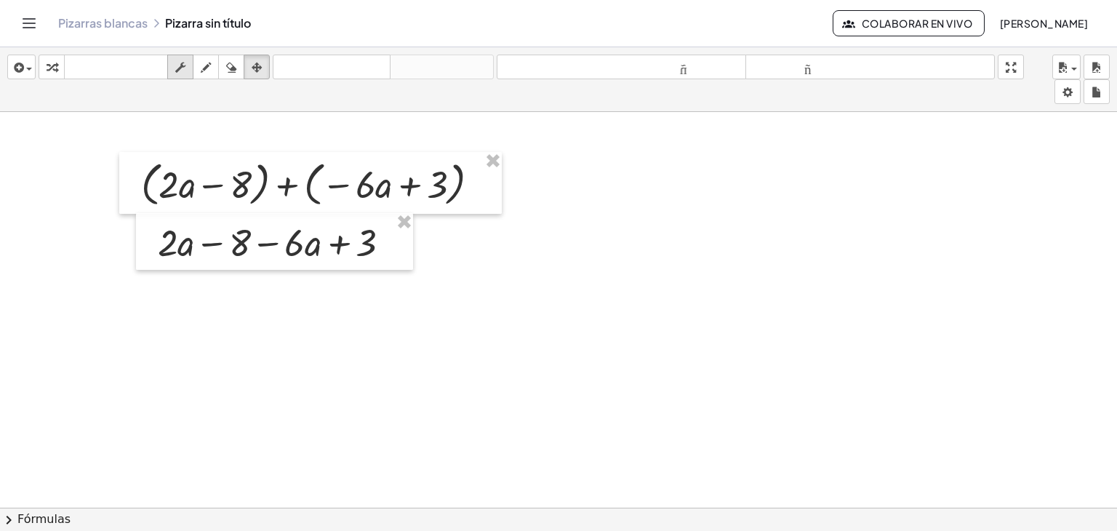
click at [188, 60] on div "button" at bounding box center [180, 66] width 19 height 17
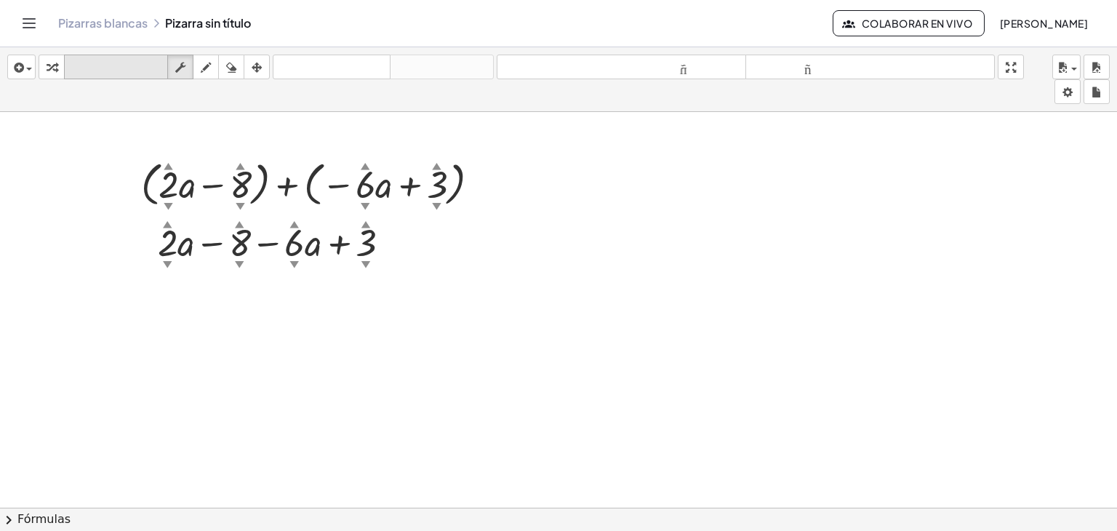
click at [90, 61] on font "teclado" at bounding box center [116, 67] width 97 height 14
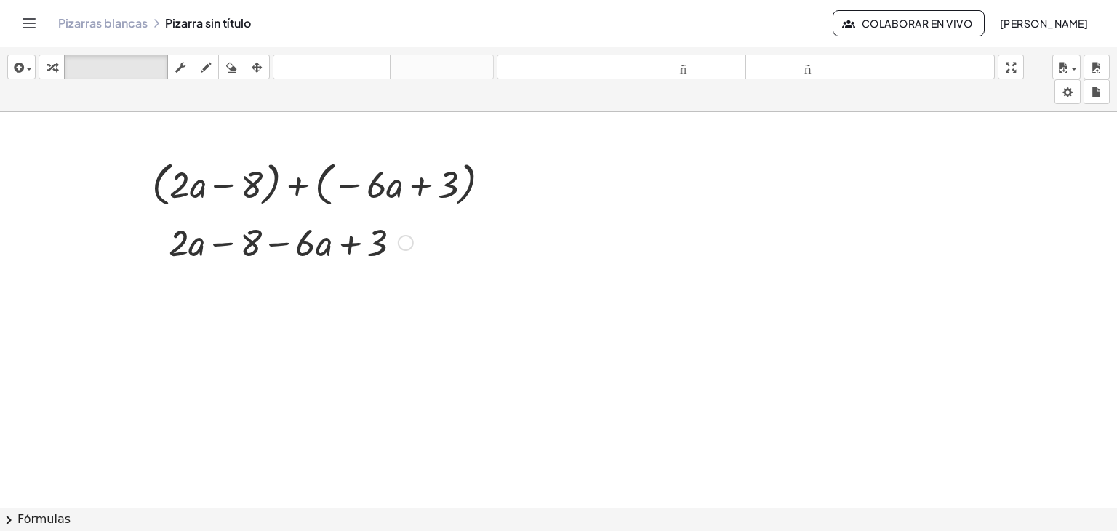
click at [273, 245] on div at bounding box center [290, 241] width 259 height 49
click at [273, 241] on div at bounding box center [290, 241] width 259 height 49
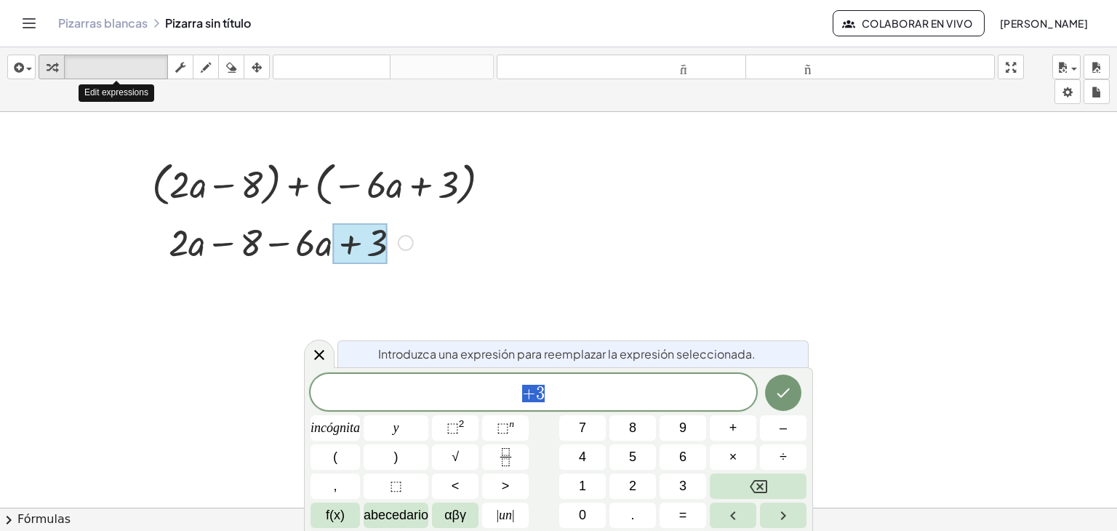
click at [61, 71] on div "button" at bounding box center [51, 66] width 19 height 17
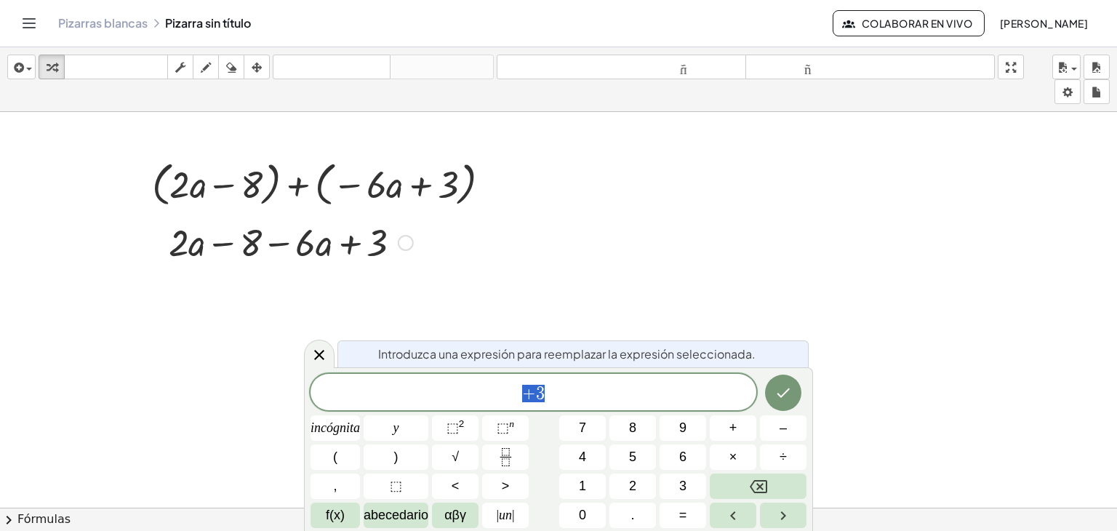
click at [468, 289] on div at bounding box center [534, 61] width 1166 height 1188
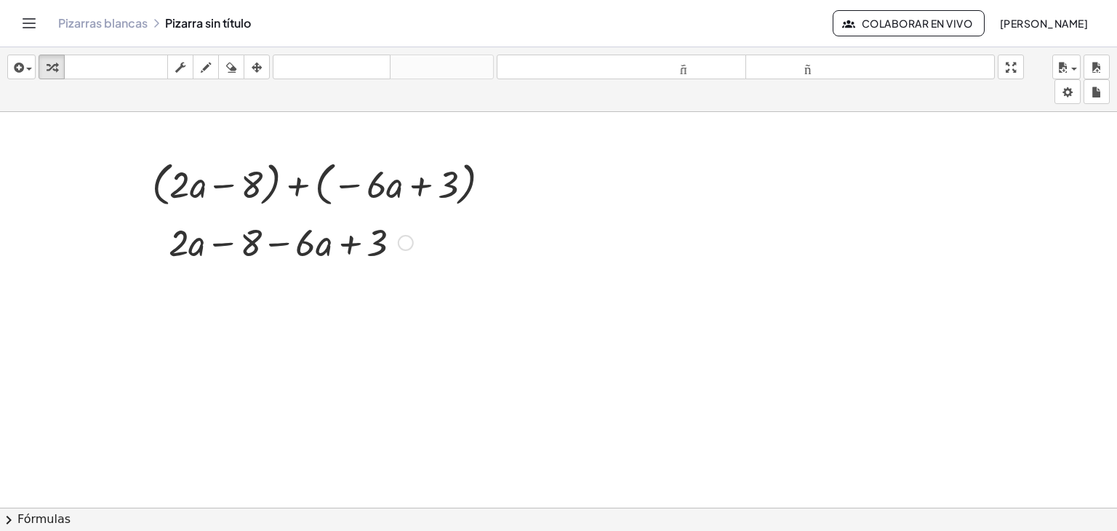
click at [264, 245] on div at bounding box center [290, 241] width 259 height 49
click at [220, 248] on div at bounding box center [290, 241] width 259 height 49
click at [220, 242] on div at bounding box center [290, 241] width 259 height 49
click at [223, 239] on div at bounding box center [290, 241] width 259 height 49
click at [273, 245] on div at bounding box center [290, 241] width 259 height 49
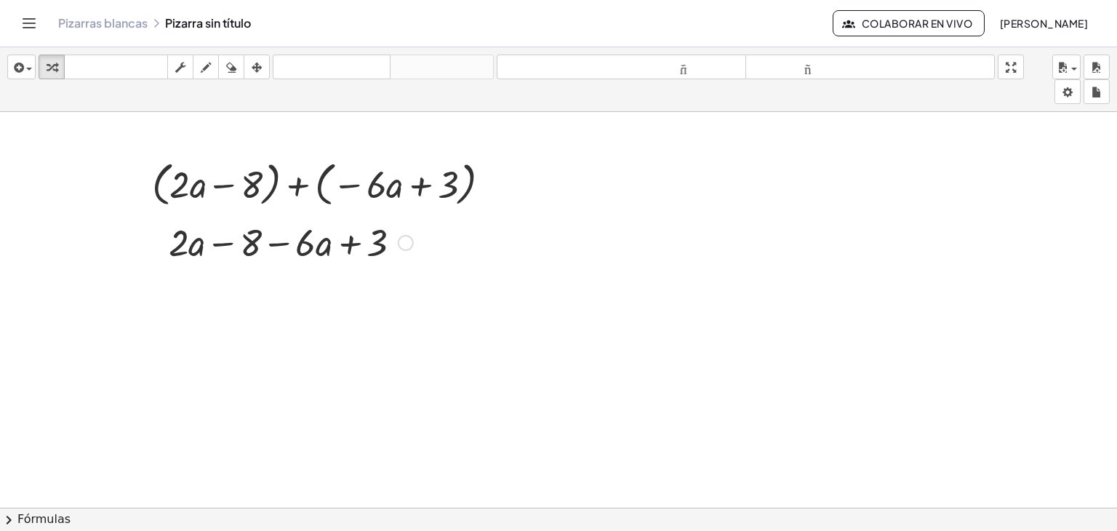
click at [334, 242] on div at bounding box center [290, 241] width 259 height 49
click at [292, 182] on div at bounding box center [327, 183] width 364 height 55
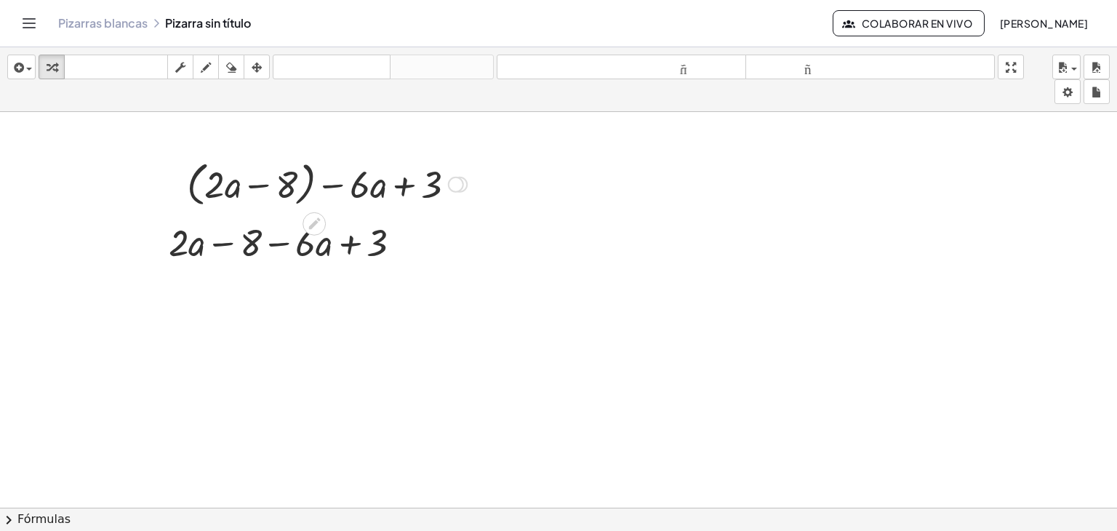
click at [453, 181] on div "Regresa a esta línea Copiar línea como LaTeX Derivación de copia como LaTeX" at bounding box center [459, 185] width 16 height 16
click at [448, 181] on div "Línea de transformación Copiar línea como LaTeX Derivación de copia como LaTeX …" at bounding box center [456, 185] width 16 height 16
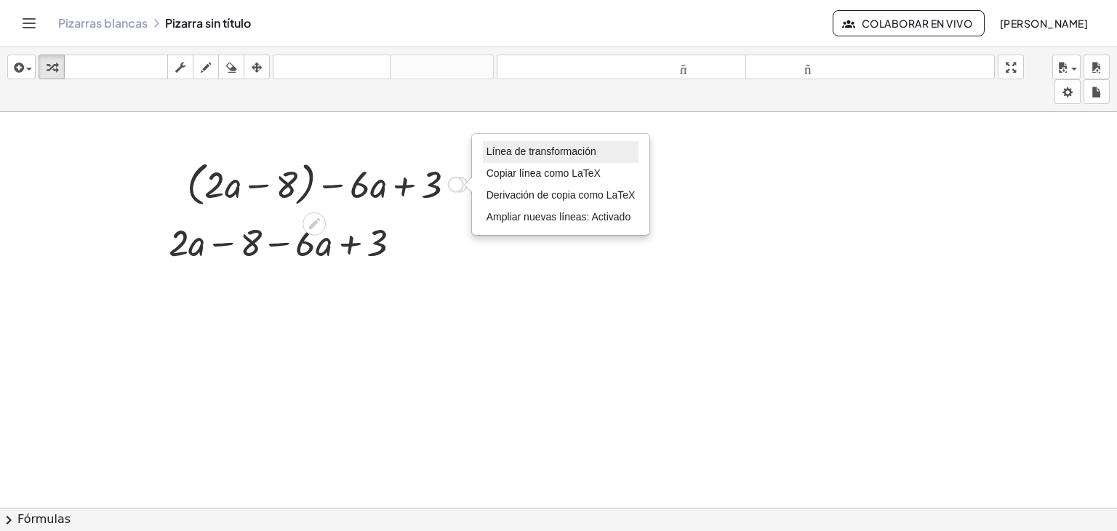
click at [493, 153] on font "Línea de transformación" at bounding box center [541, 151] width 110 height 12
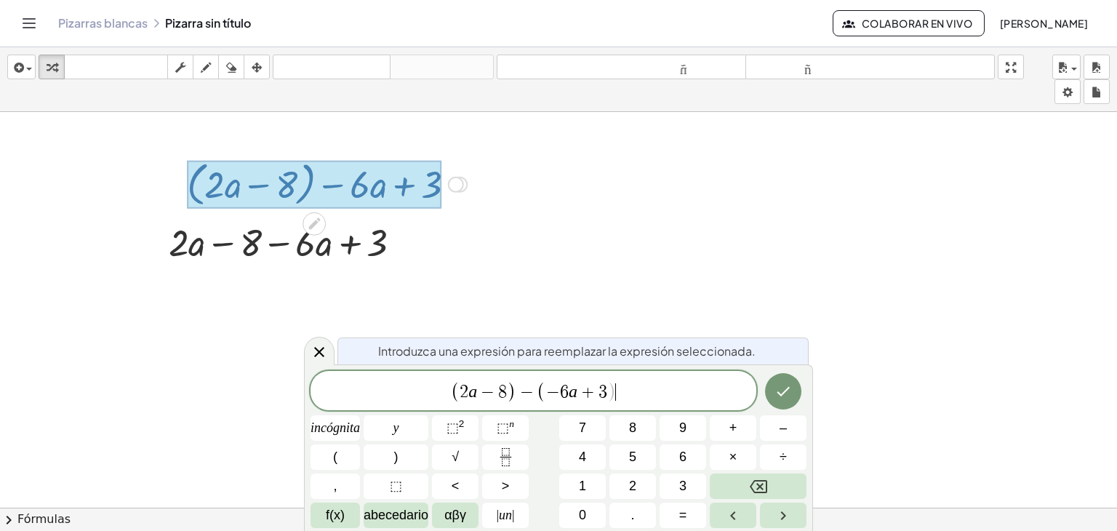
click at [625, 390] on span "( 2 a − 8 ) − ( − 6 a + 3 ) ​" at bounding box center [533, 391] width 446 height 24
click at [781, 385] on icon "Hecho" at bounding box center [782, 390] width 17 height 17
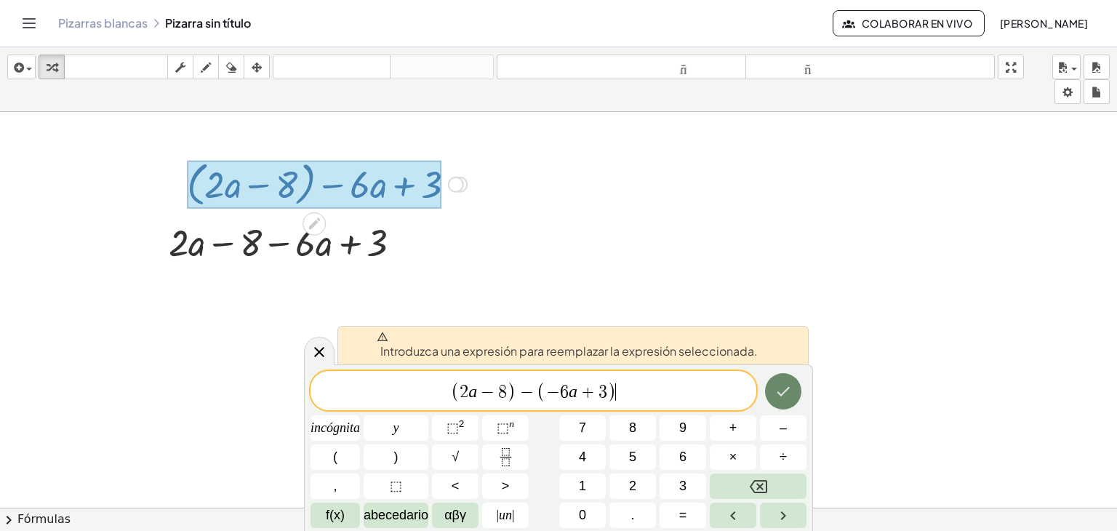
click at [791, 387] on icon "Hecho" at bounding box center [782, 390] width 17 height 17
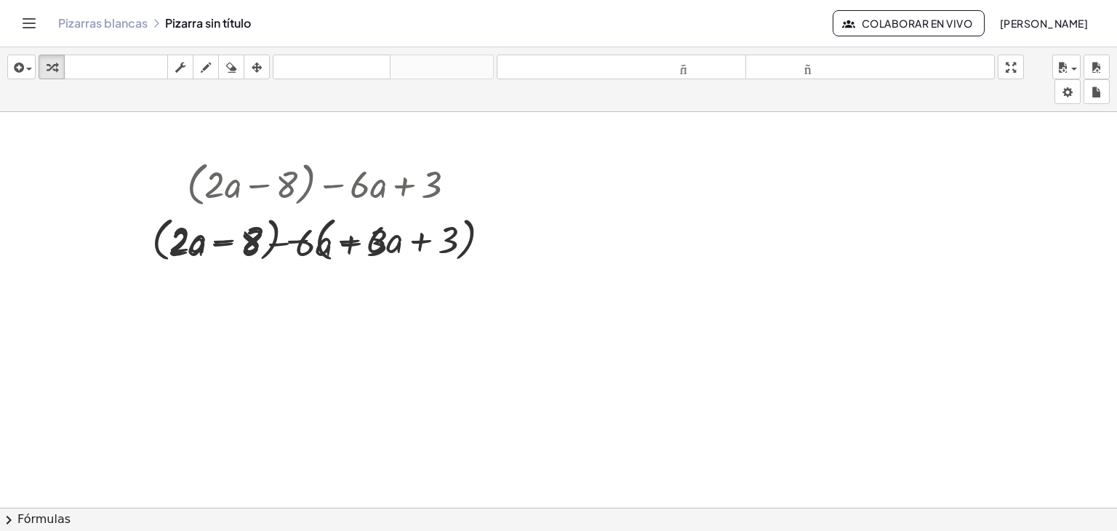
click at [263, 71] on div "button" at bounding box center [256, 66] width 19 height 17
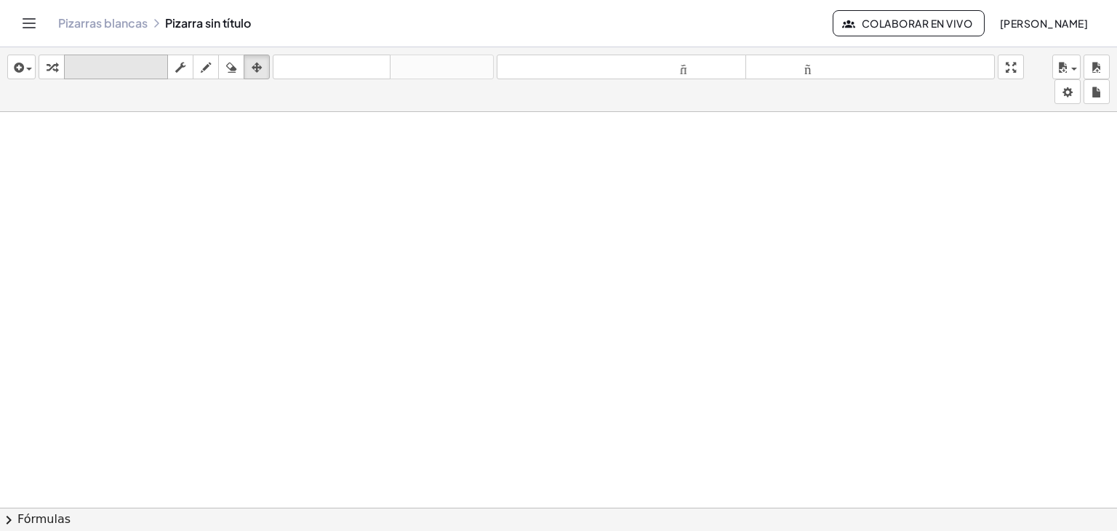
click at [61, 63] on button "transformar" at bounding box center [52, 67] width 26 height 25
click at [101, 198] on div at bounding box center [534, 61] width 1166 height 1188
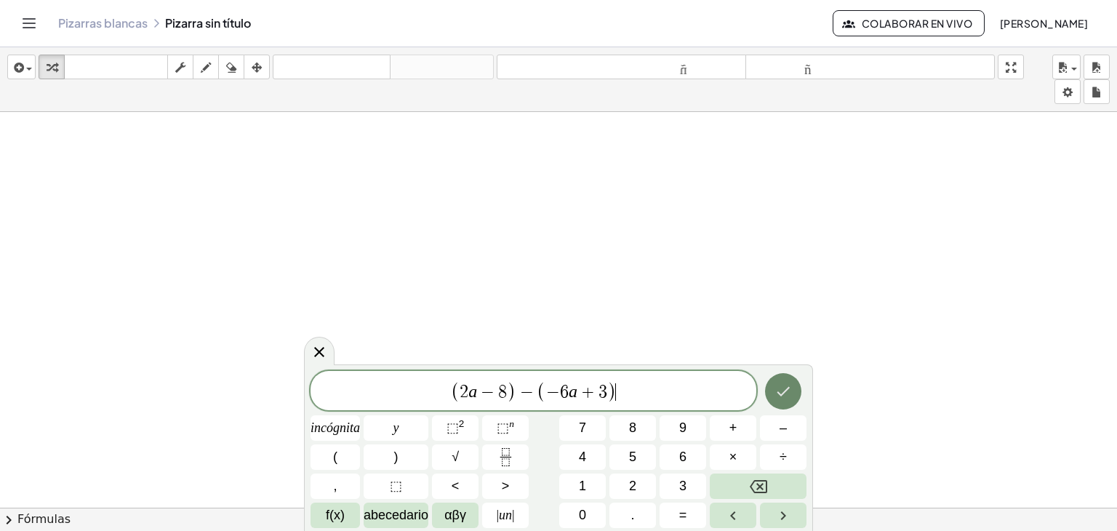
click at [770, 385] on button "Hecho" at bounding box center [783, 391] width 36 height 36
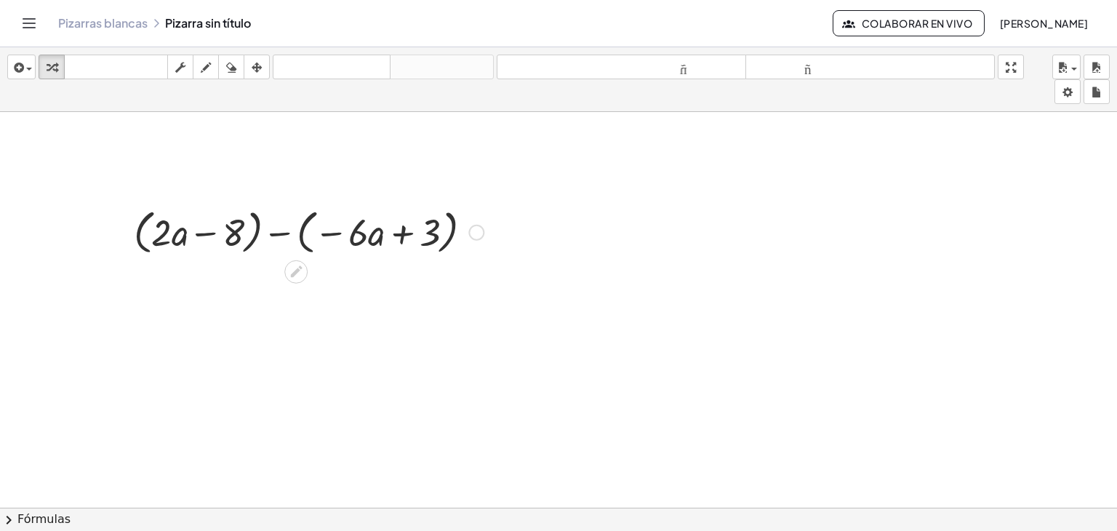
click at [271, 236] on div at bounding box center [308, 231] width 364 height 55
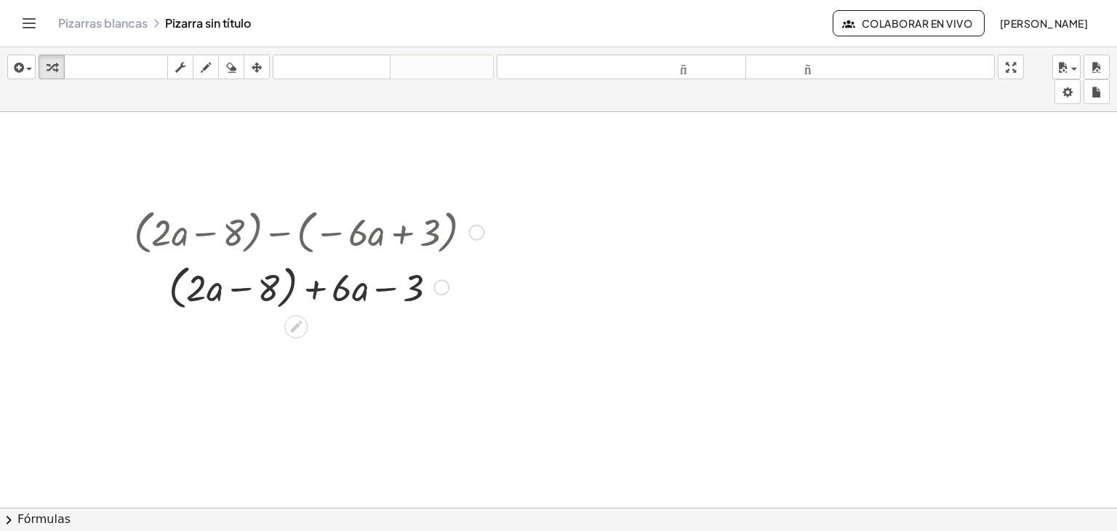
click at [470, 226] on div at bounding box center [476, 233] width 16 height 16
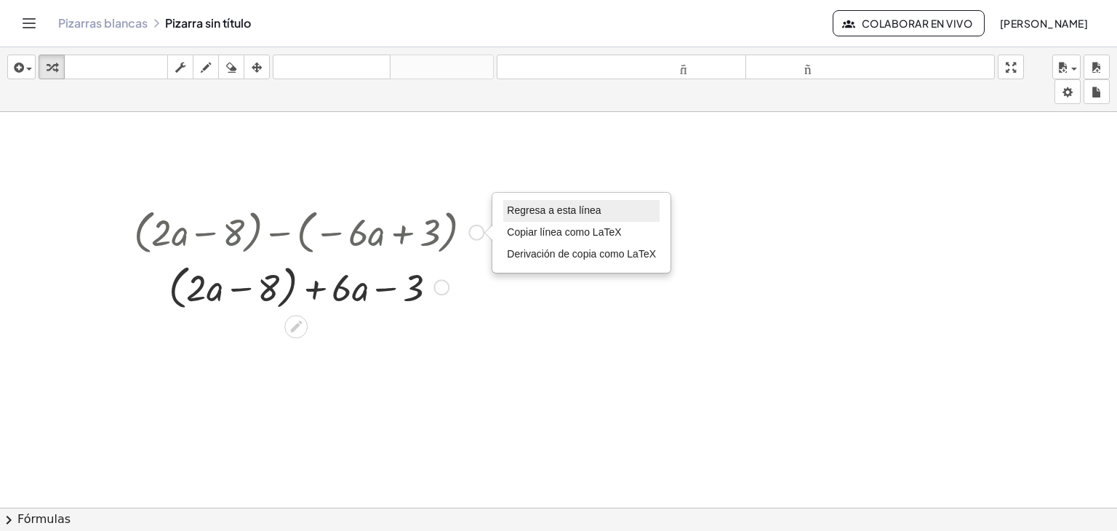
click at [538, 209] on font "Regresa a esta línea" at bounding box center [554, 210] width 94 height 12
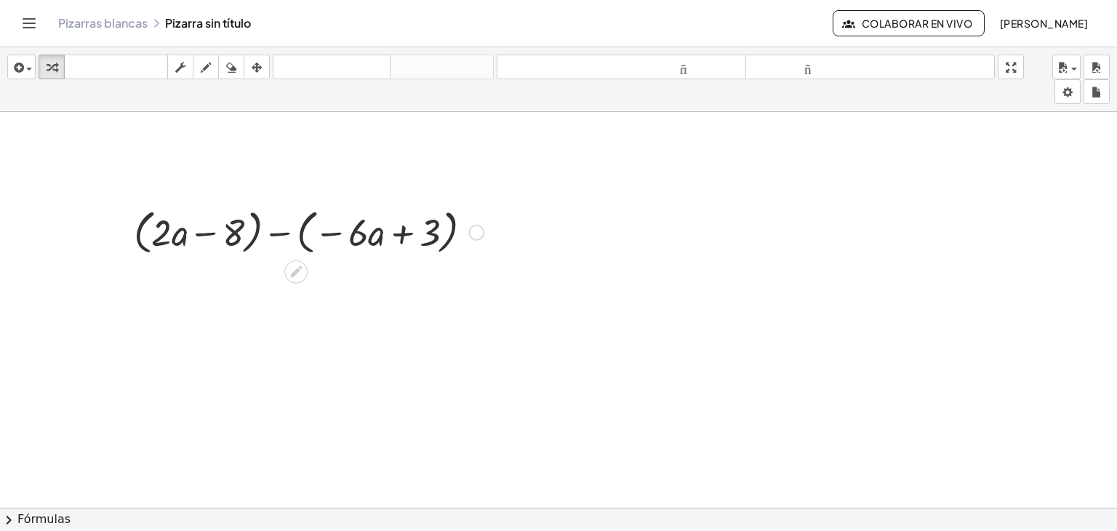
click at [294, 265] on div at bounding box center [295, 271] width 23 height 23
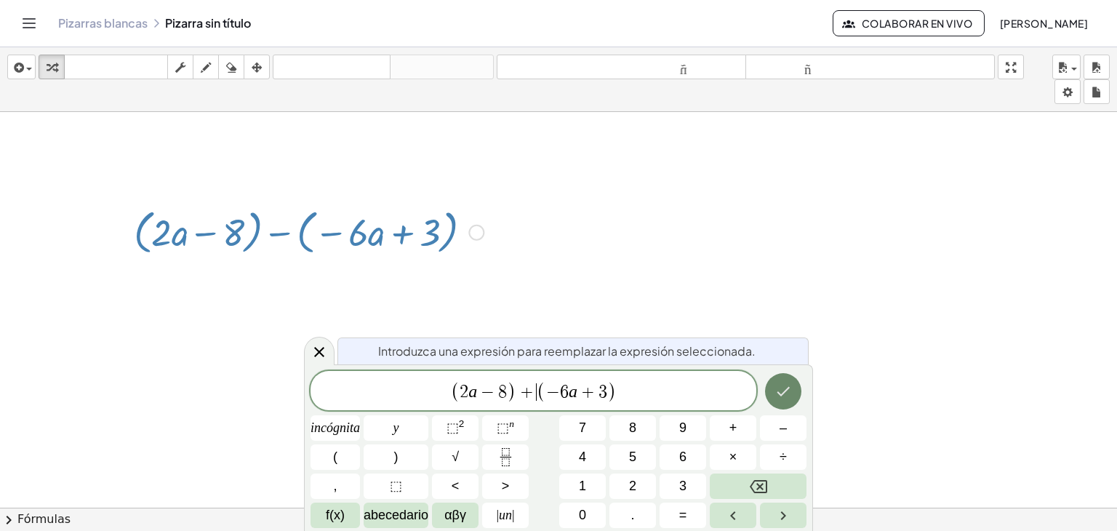
click at [797, 398] on button "Hecho" at bounding box center [783, 391] width 36 height 36
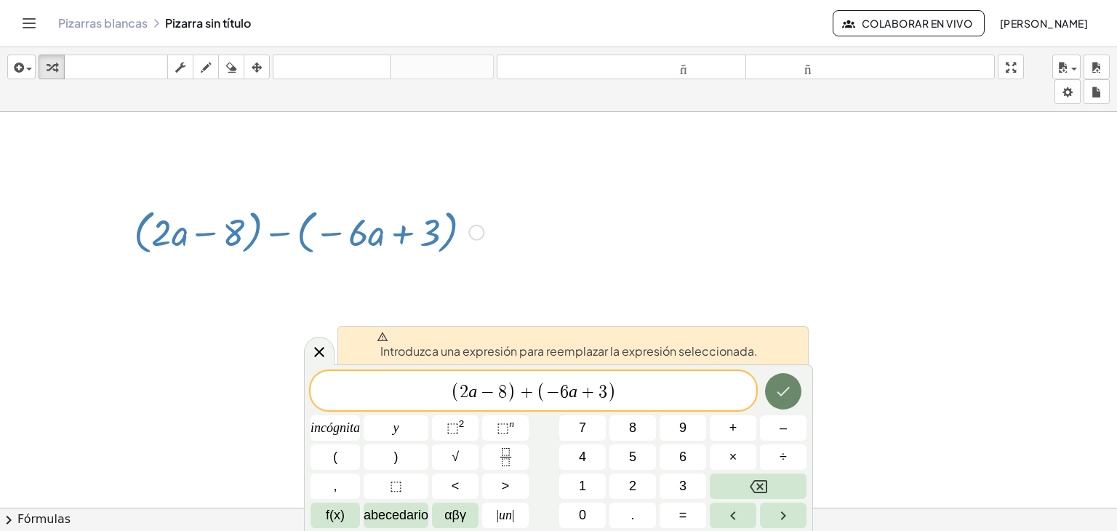
click at [771, 402] on button "Hecho" at bounding box center [783, 391] width 36 height 36
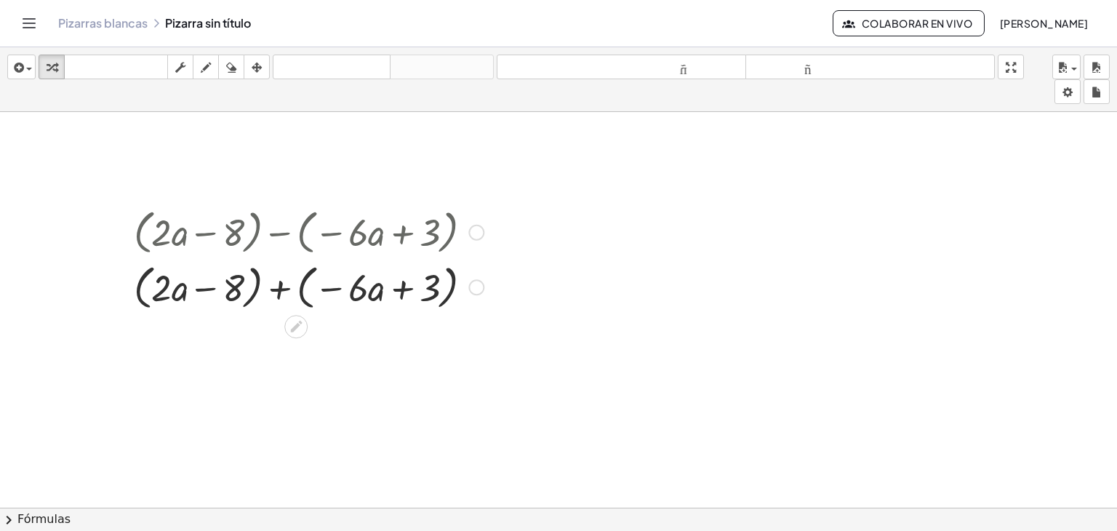
click at [276, 240] on div at bounding box center [308, 231] width 364 height 55
click at [473, 226] on div at bounding box center [308, 231] width 364 height 55
click at [468, 232] on div at bounding box center [476, 233] width 16 height 16
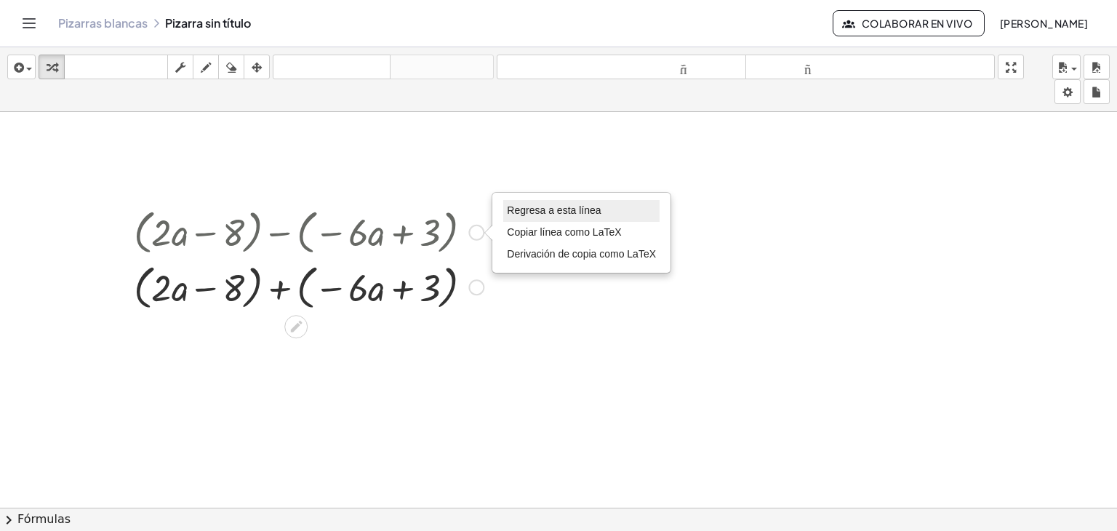
click at [528, 213] on font "Regresa a esta línea" at bounding box center [554, 210] width 94 height 12
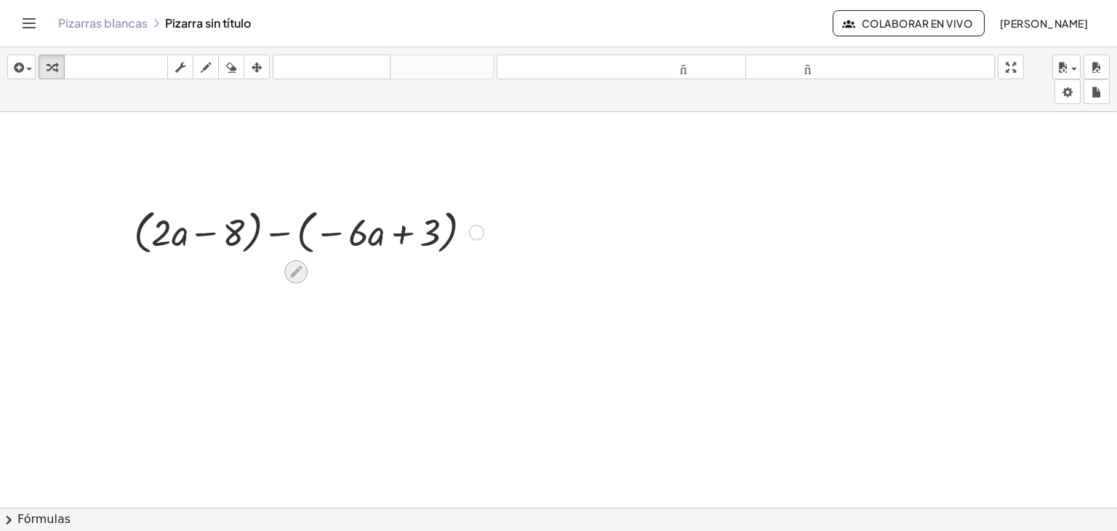
click at [289, 266] on icon at bounding box center [296, 271] width 15 height 15
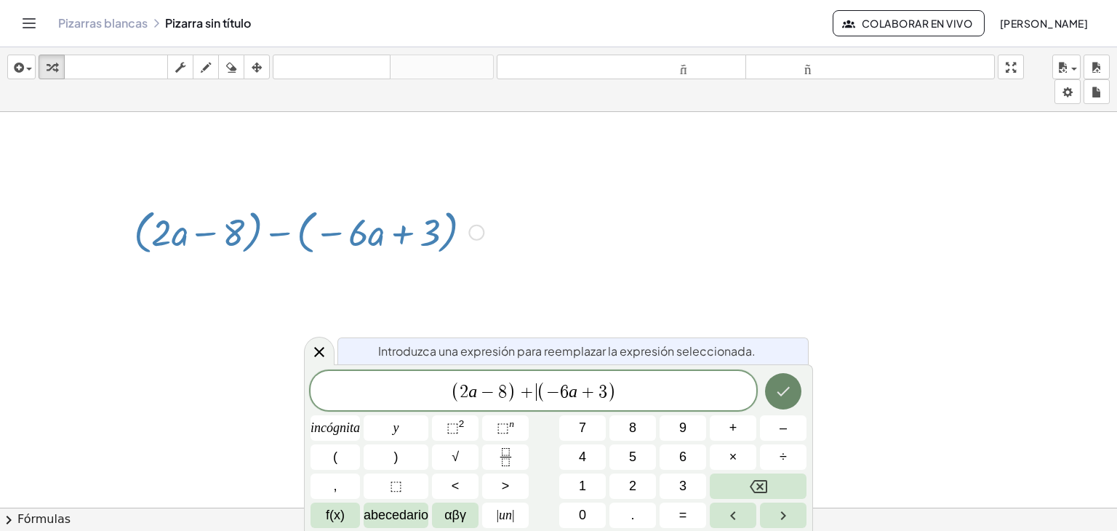
click at [779, 403] on button "Hecho" at bounding box center [783, 391] width 36 height 36
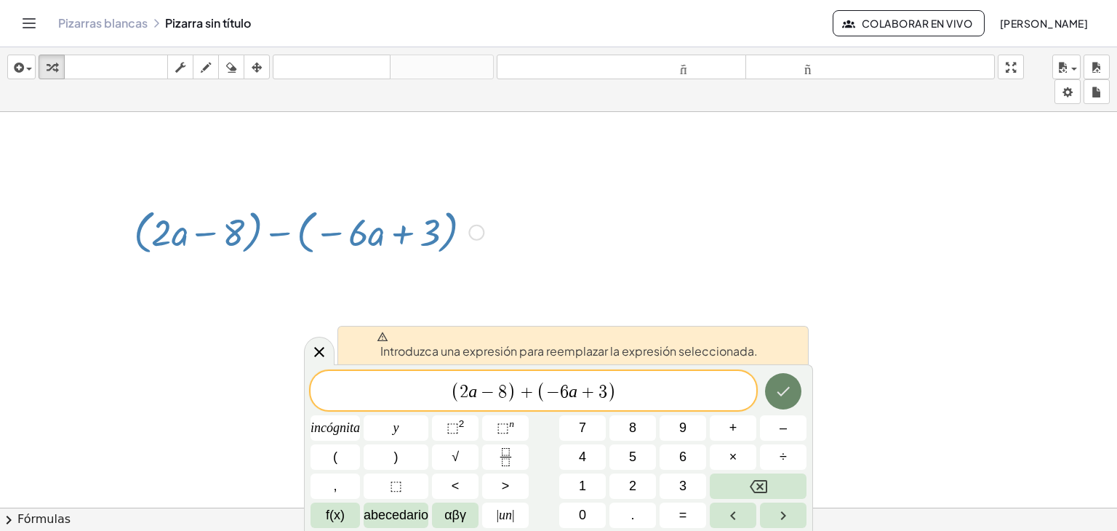
click at [786, 379] on button "Hecho" at bounding box center [783, 391] width 36 height 36
click at [787, 379] on div at bounding box center [534, 61] width 1166 height 1188
click at [787, 379] on button "Hecho" at bounding box center [783, 391] width 36 height 36
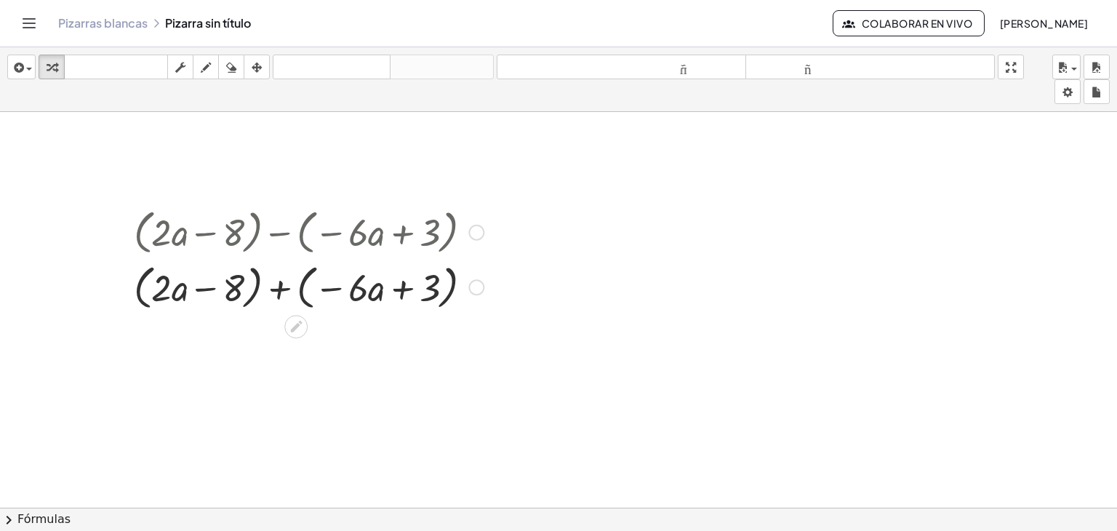
drag, startPoint x: 299, startPoint y: 211, endPoint x: 177, endPoint y: 45, distance: 205.4
click at [416, 220] on div at bounding box center [308, 231] width 364 height 55
drag, startPoint x: 254, startPoint y: 68, endPoint x: 323, endPoint y: 114, distance: 83.3
click at [254, 68] on icon "button" at bounding box center [257, 67] width 10 height 17
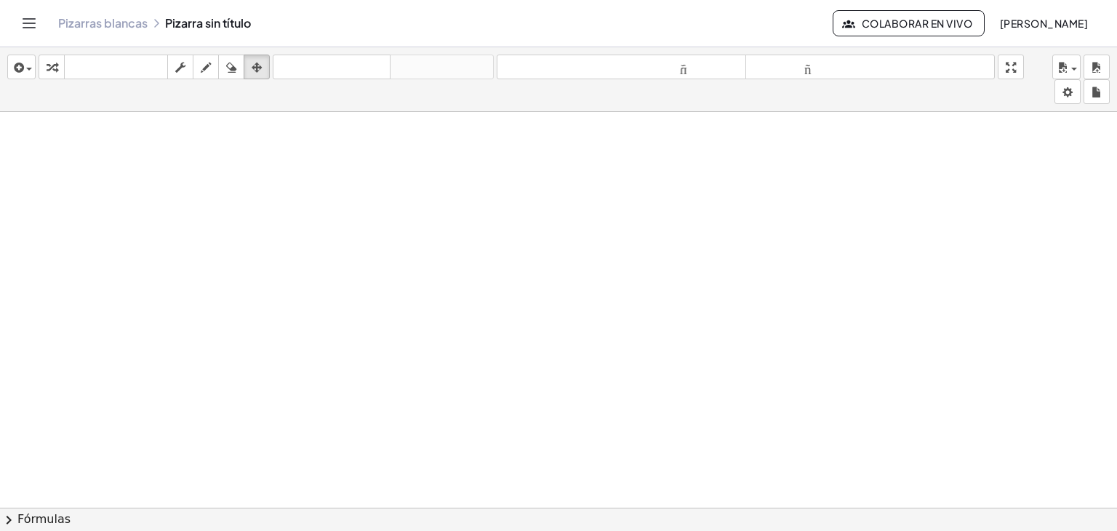
drag, startPoint x: 53, startPoint y: 68, endPoint x: 139, endPoint y: 164, distance: 128.7
click at [53, 68] on icon "button" at bounding box center [52, 67] width 10 height 17
click at [168, 193] on div at bounding box center [534, 61] width 1166 height 1188
click at [193, 222] on div at bounding box center [534, 61] width 1166 height 1188
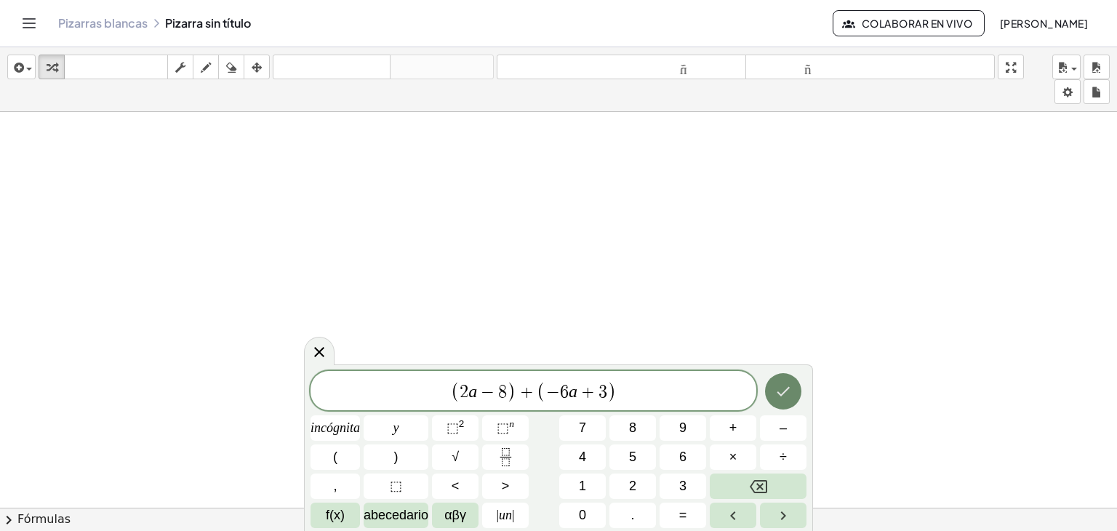
click at [791, 389] on icon "Hecho" at bounding box center [782, 390] width 17 height 17
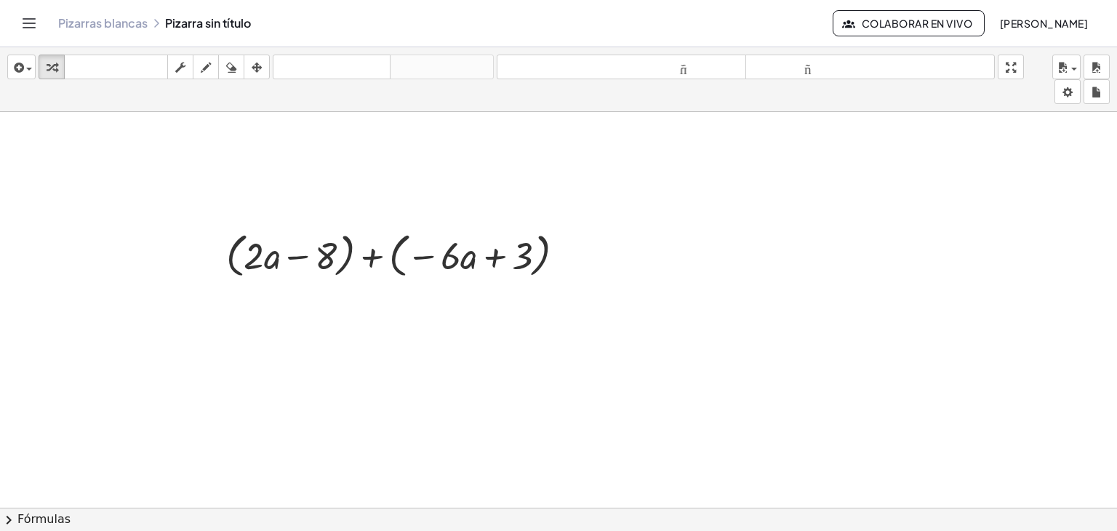
click at [288, 312] on div at bounding box center [534, 61] width 1166 height 1188
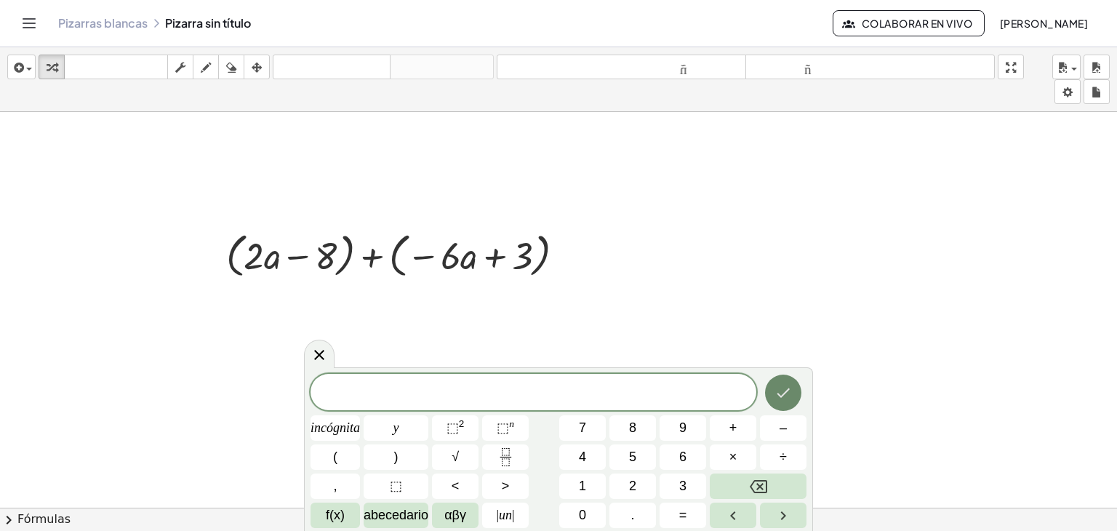
click at [793, 396] on button "Hecho" at bounding box center [783, 392] width 36 height 36
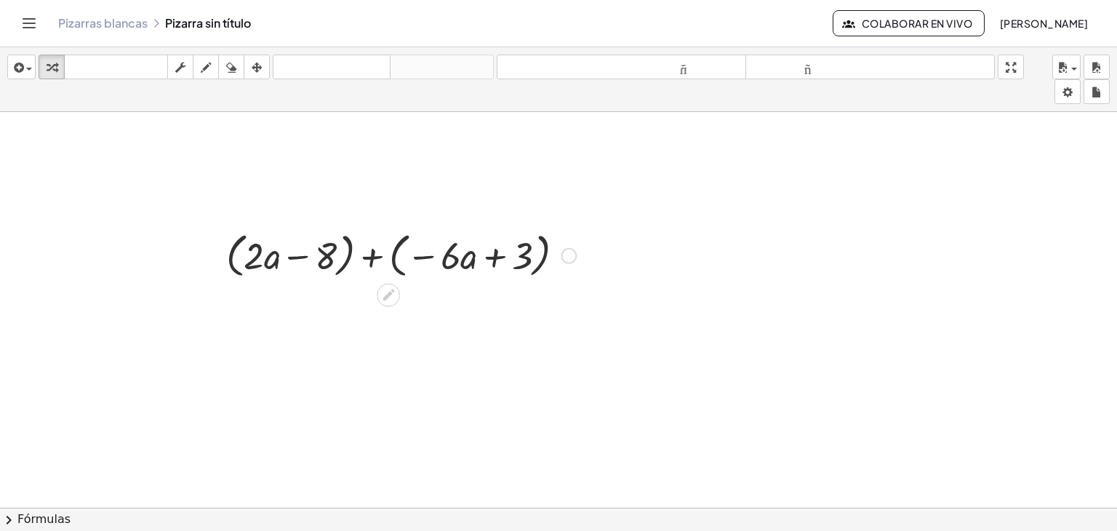
click at [361, 257] on div at bounding box center [401, 254] width 364 height 55
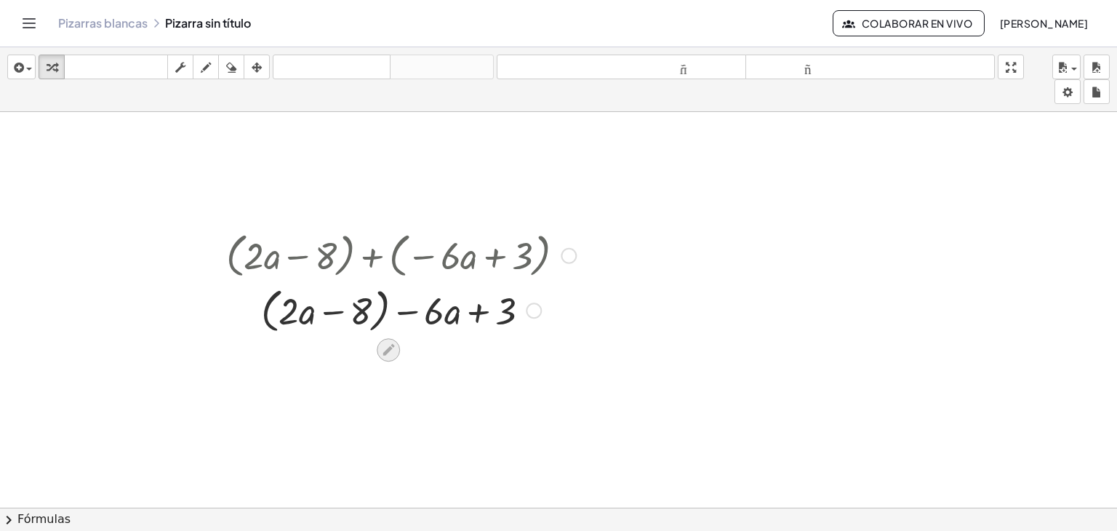
click at [382, 345] on icon at bounding box center [388, 350] width 12 height 12
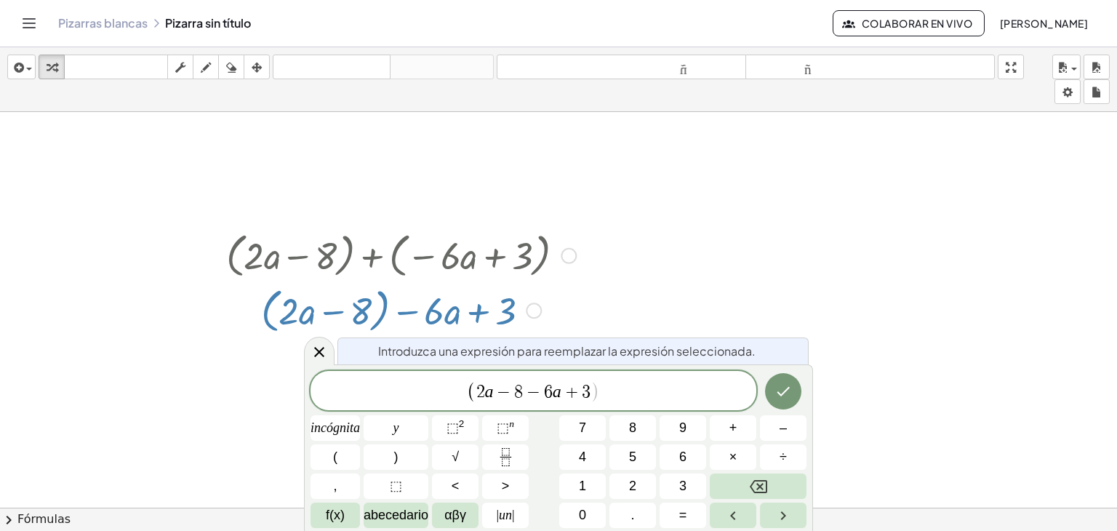
click at [478, 396] on span "2" at bounding box center [480, 391] width 9 height 17
click at [791, 399] on icon "Hecho" at bounding box center [782, 392] width 17 height 17
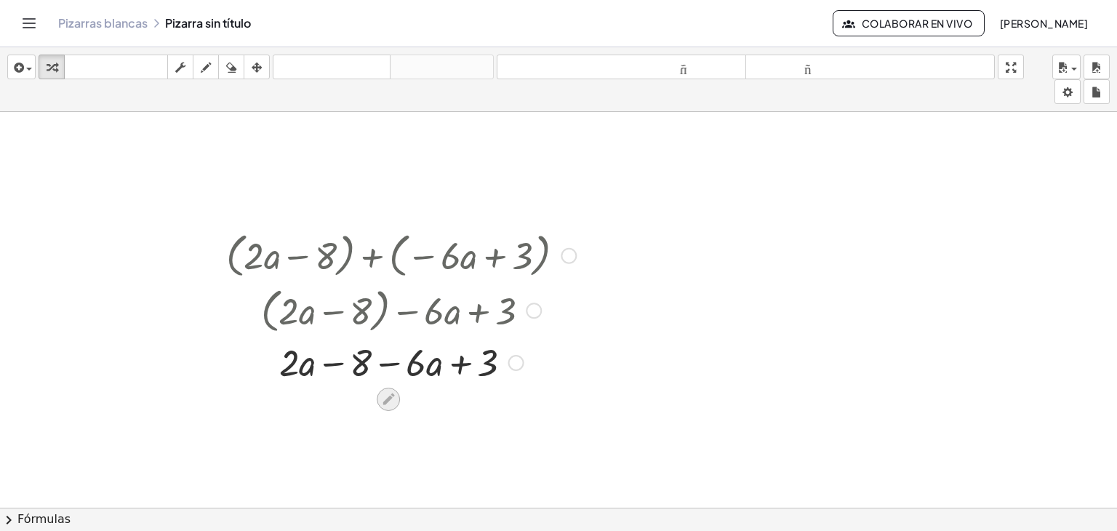
click at [384, 396] on icon at bounding box center [388, 398] width 15 height 15
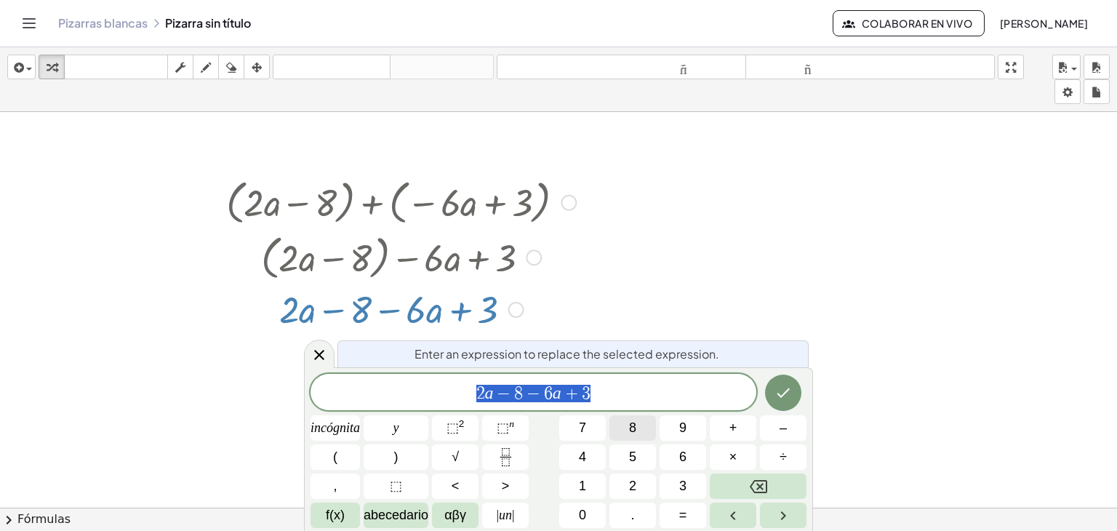
scroll to position [702, 60]
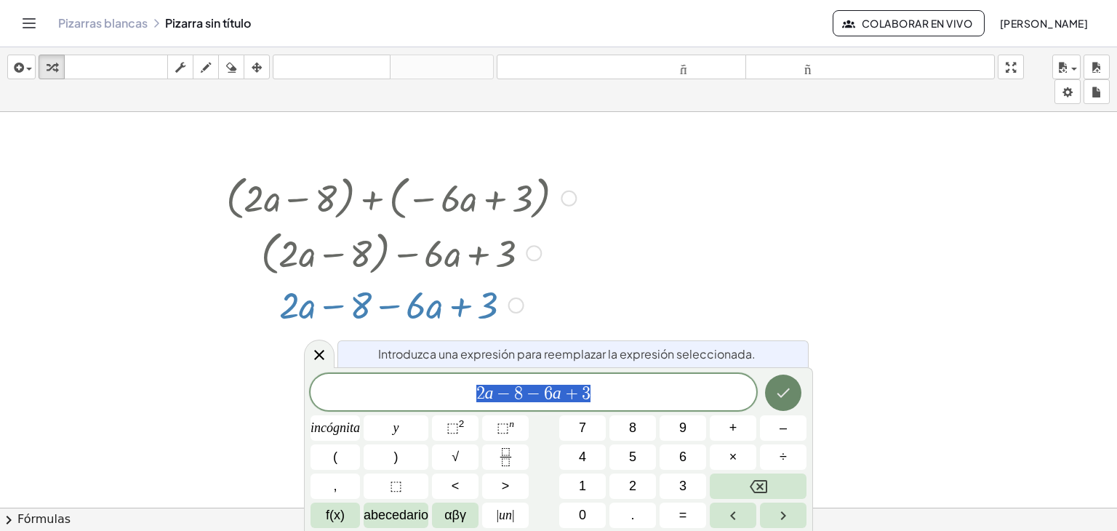
click at [788, 390] on icon "Hecho" at bounding box center [782, 392] width 17 height 17
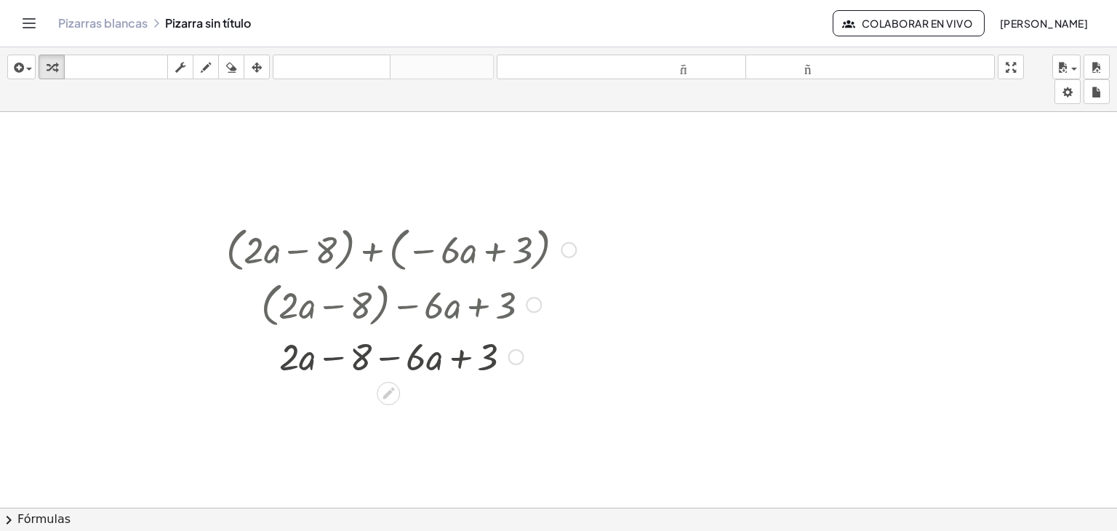
scroll to position [645, 60]
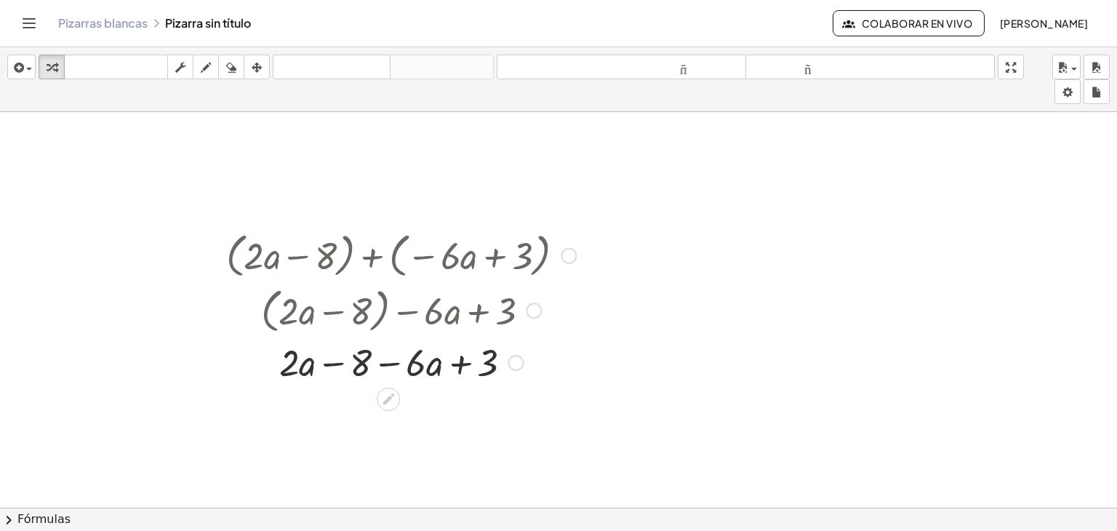
click at [319, 395] on div at bounding box center [534, 61] width 1166 height 1188
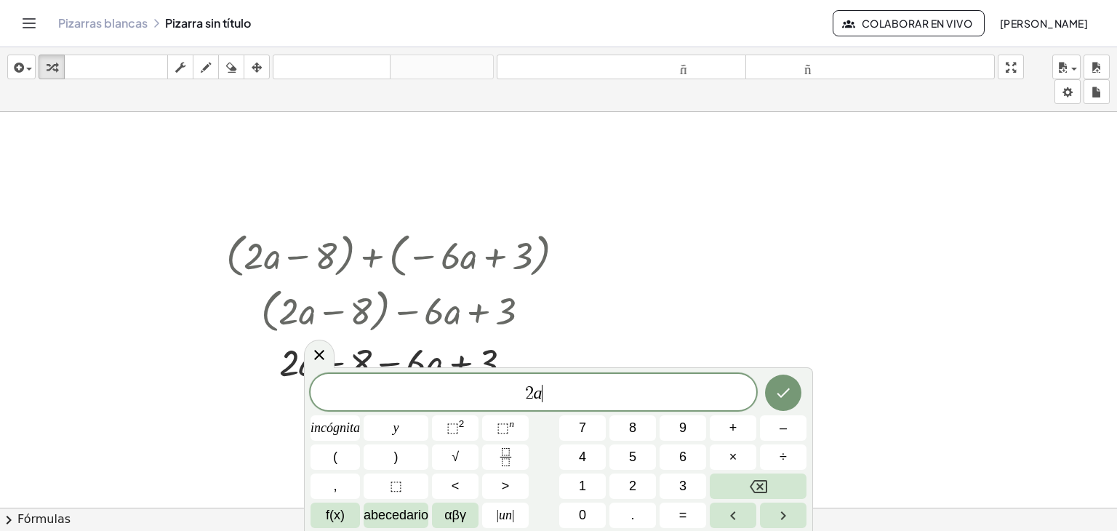
scroll to position [717, 60]
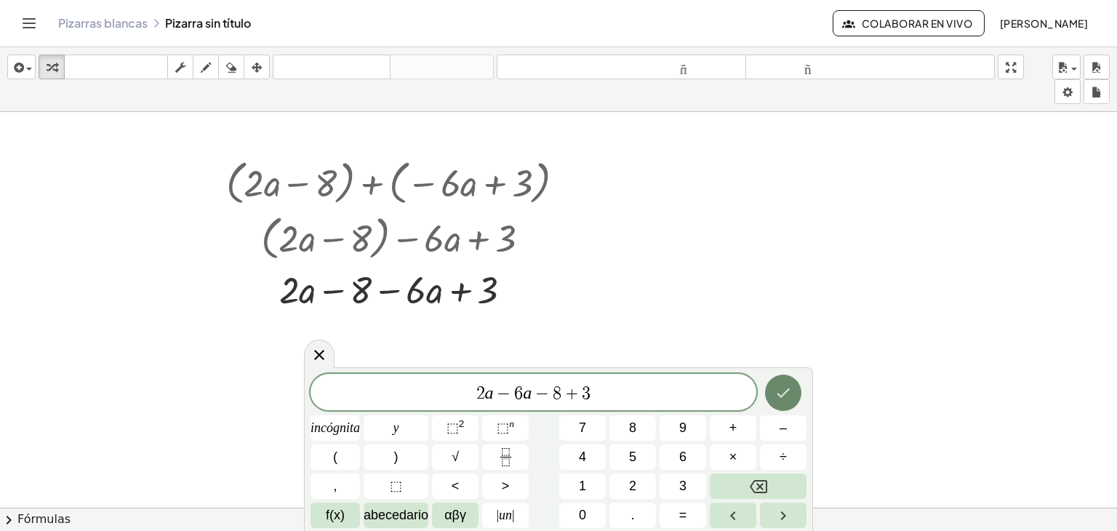
click at [795, 382] on button "Hecho" at bounding box center [783, 392] width 36 height 36
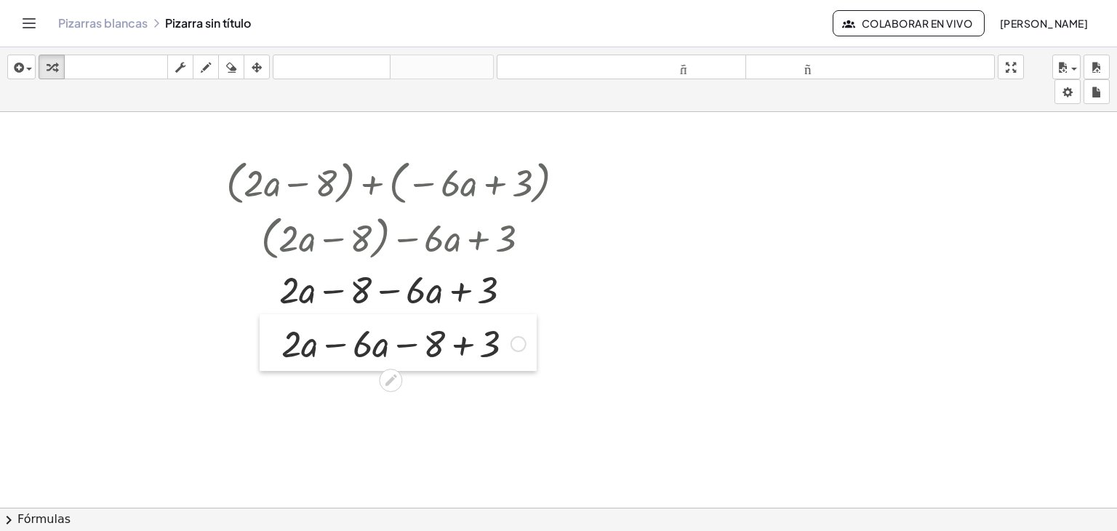
drag, startPoint x: 329, startPoint y: 349, endPoint x: 264, endPoint y: 339, distance: 65.5
click at [264, 339] on div at bounding box center [271, 342] width 22 height 57
click at [322, 342] on div at bounding box center [403, 342] width 259 height 49
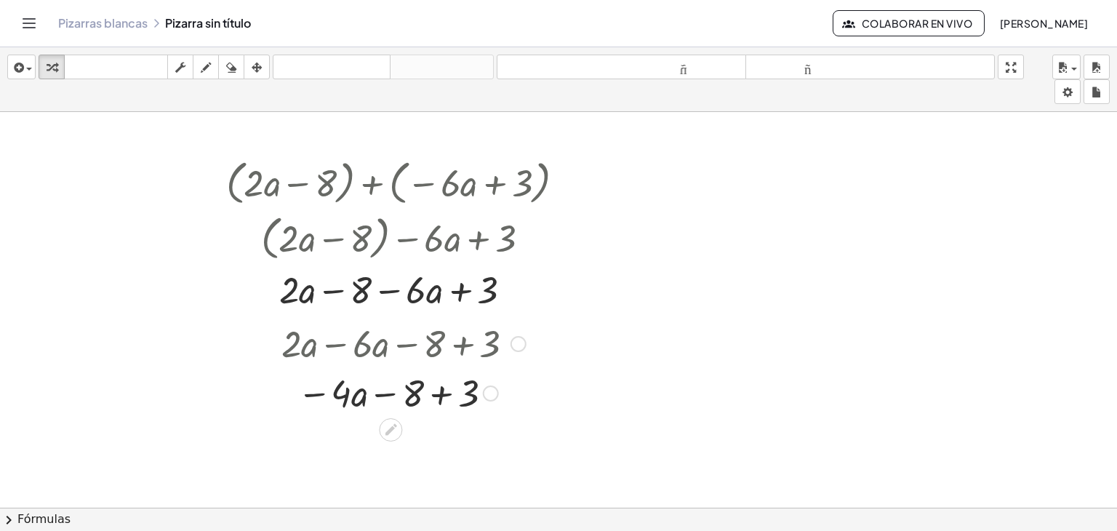
click at [433, 389] on div at bounding box center [403, 391] width 259 height 49
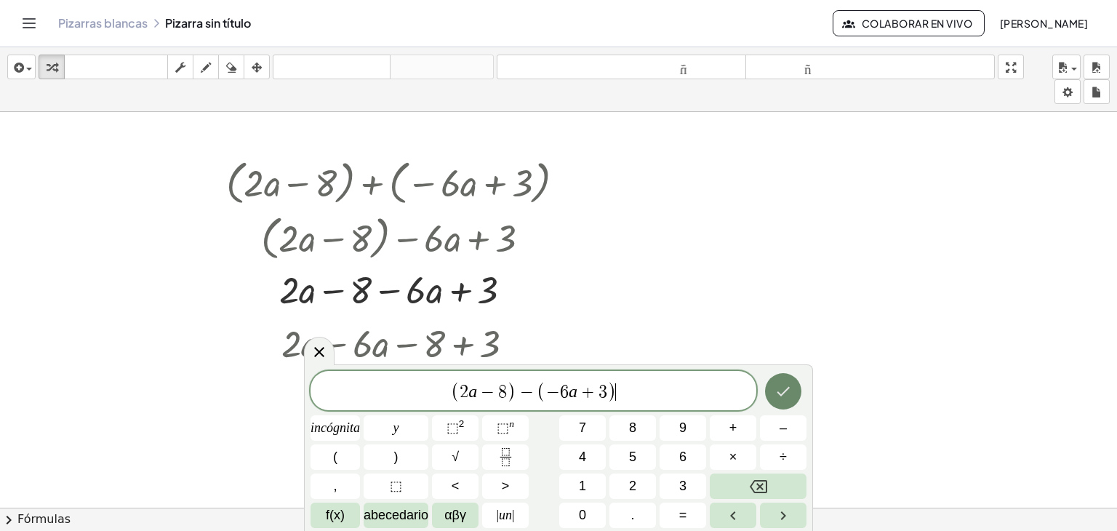
click at [782, 385] on icon "Hecho" at bounding box center [782, 390] width 17 height 17
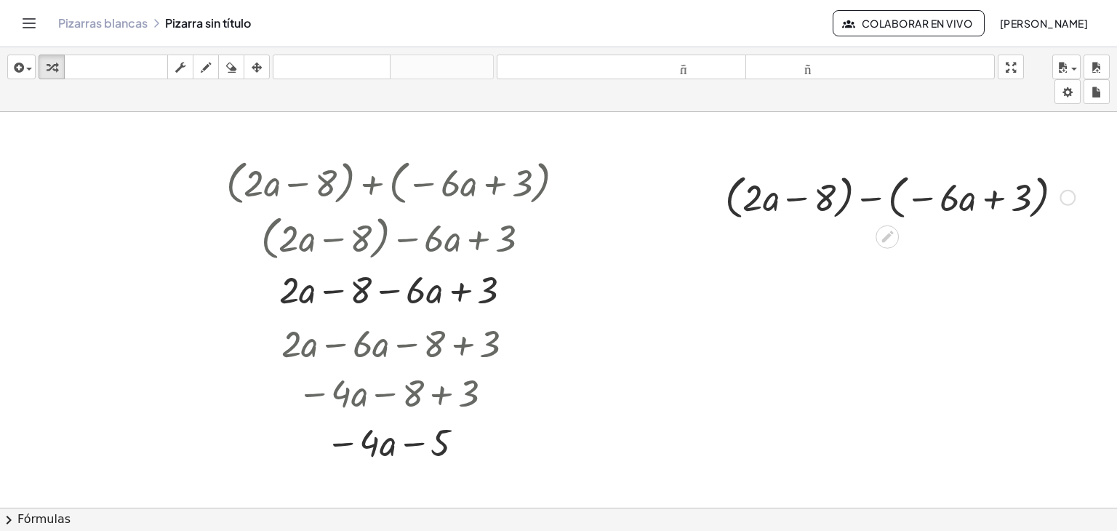
click at [862, 196] on div at bounding box center [899, 196] width 364 height 55
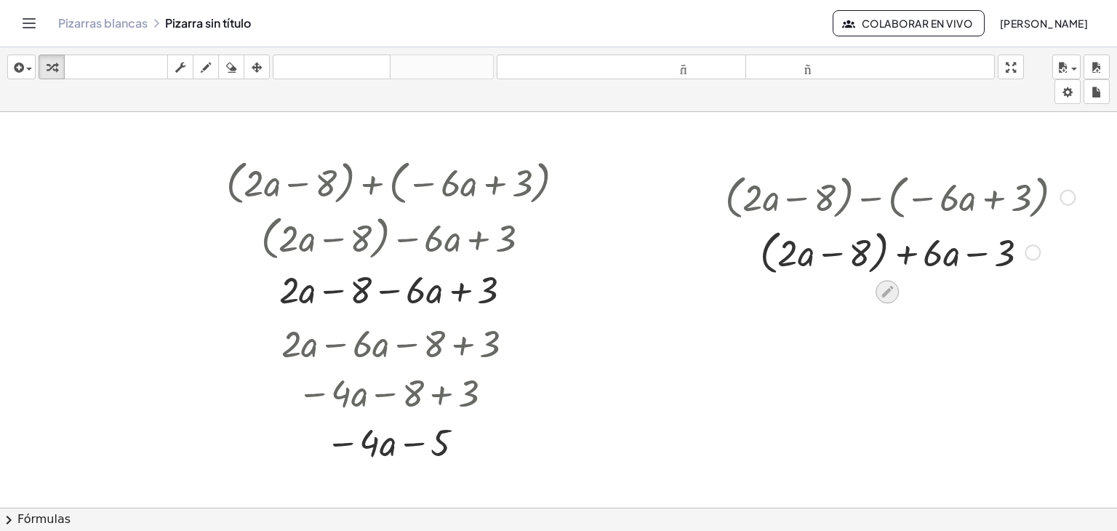
click at [877, 282] on div at bounding box center [886, 291] width 23 height 23
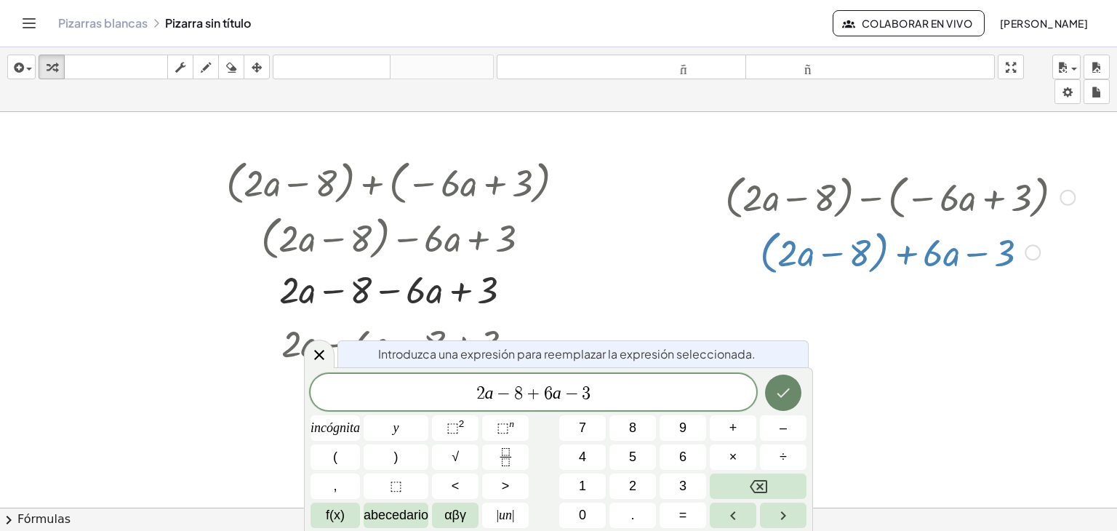
click at [777, 394] on icon "Hecho" at bounding box center [782, 392] width 17 height 17
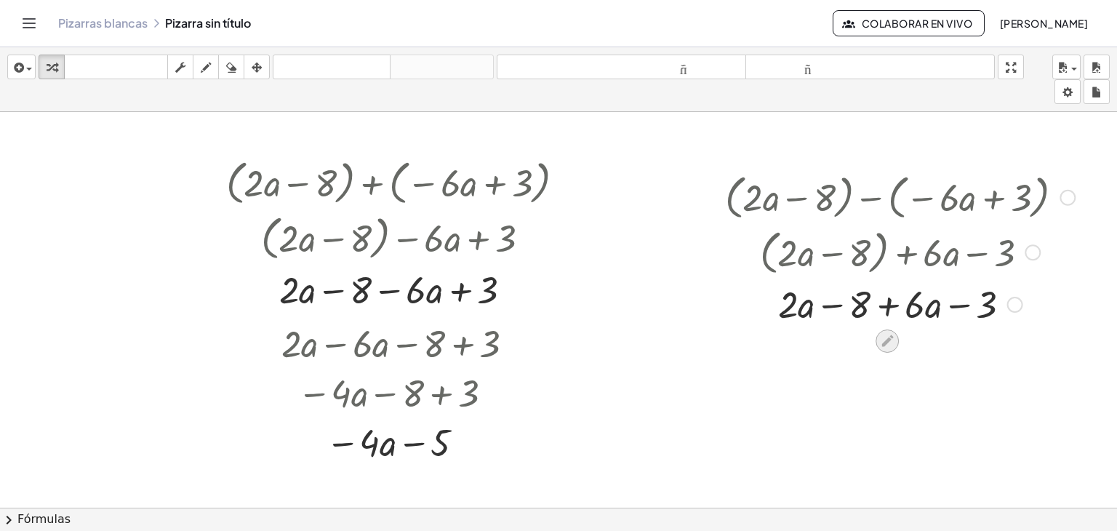
drag, startPoint x: 863, startPoint y: 349, endPoint x: 869, endPoint y: 345, distance: 7.9
click at [881, 345] on icon at bounding box center [887, 341] width 12 height 12
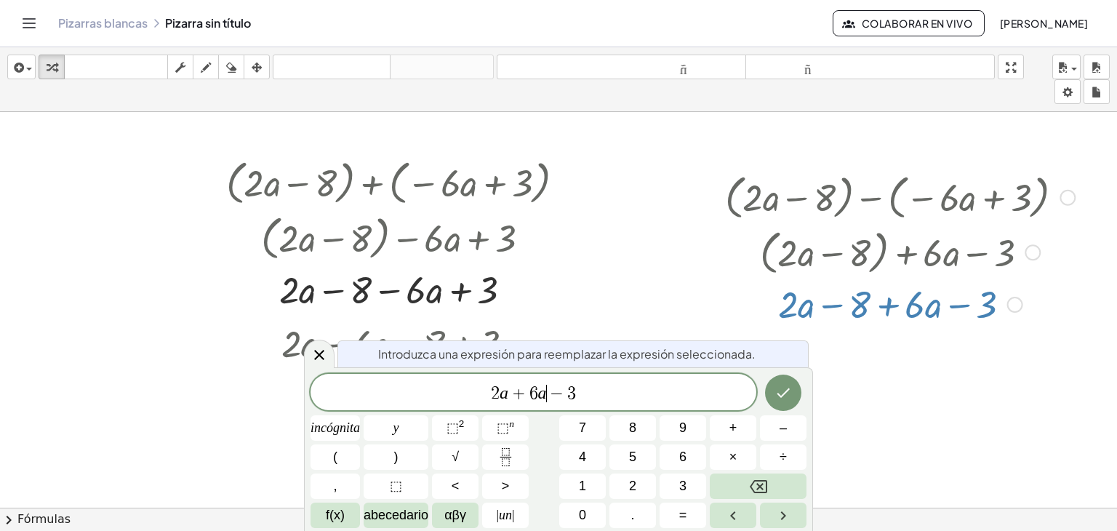
click at [550, 394] on span "−" at bounding box center [557, 393] width 21 height 17
click at [776, 399] on icon "Hecho" at bounding box center [782, 392] width 17 height 17
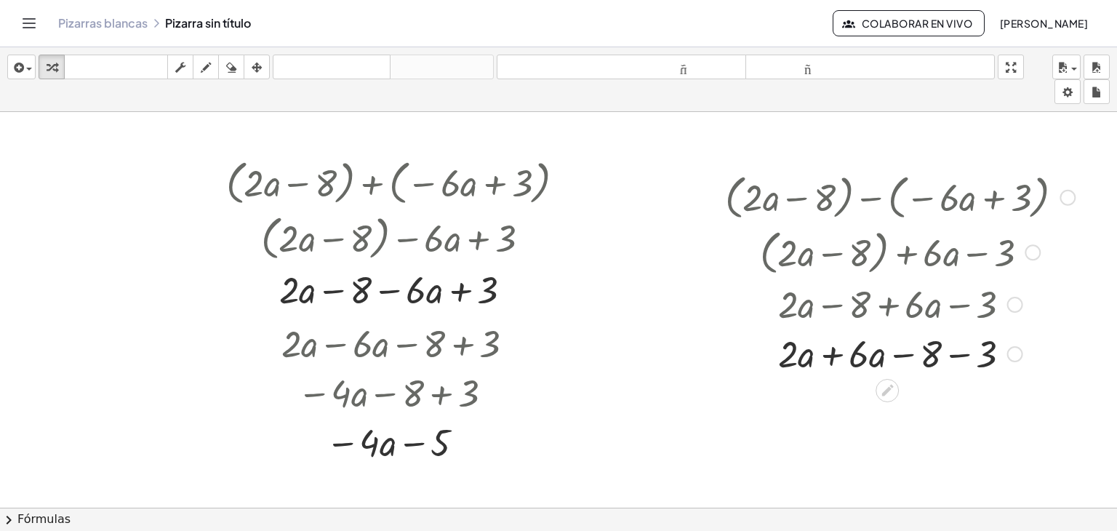
click at [821, 356] on div at bounding box center [899, 352] width 364 height 49
click at [919, 407] on div at bounding box center [899, 401] width 364 height 49
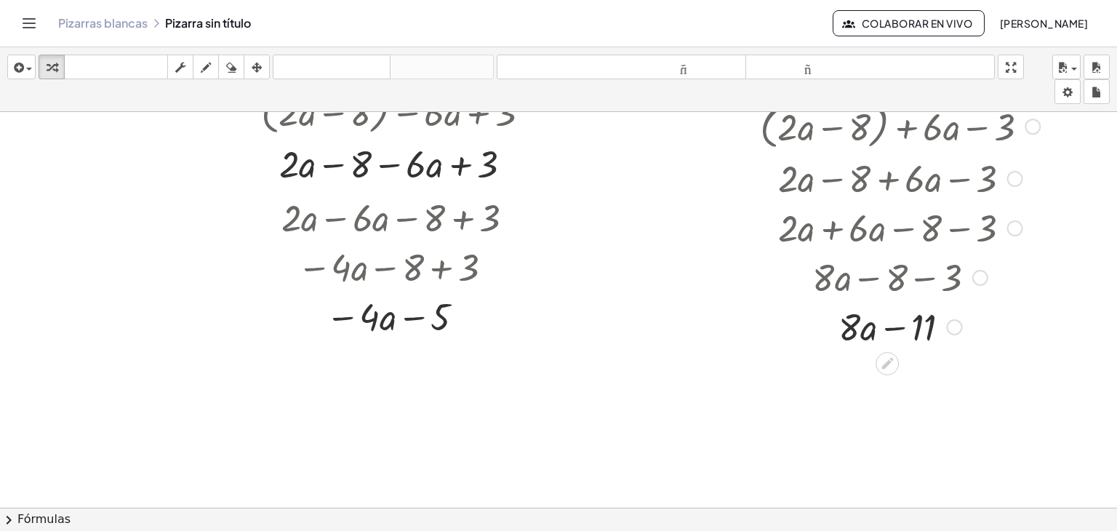
scroll to position [875, 60]
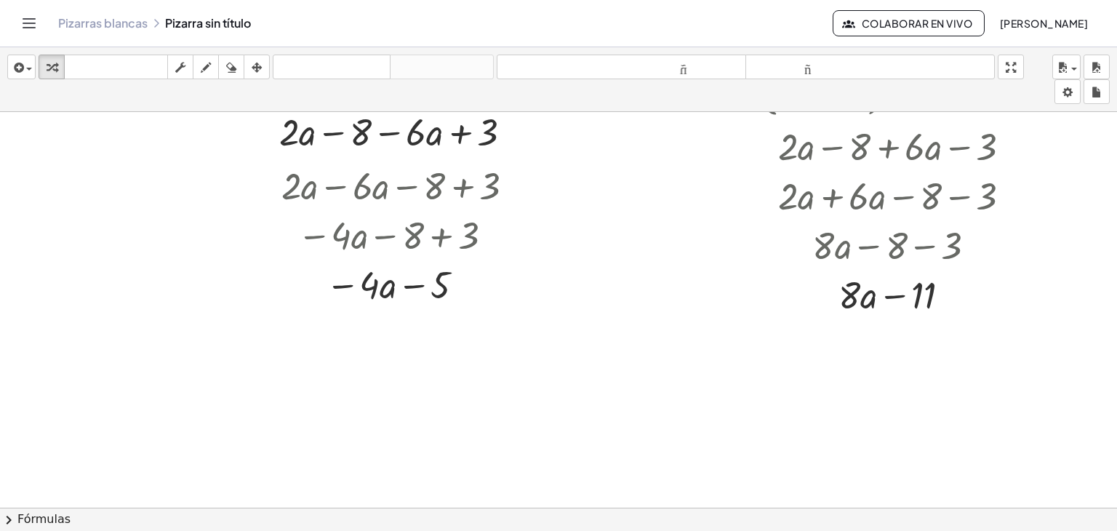
click at [223, 369] on div at bounding box center [534, 29] width 1166 height 1584
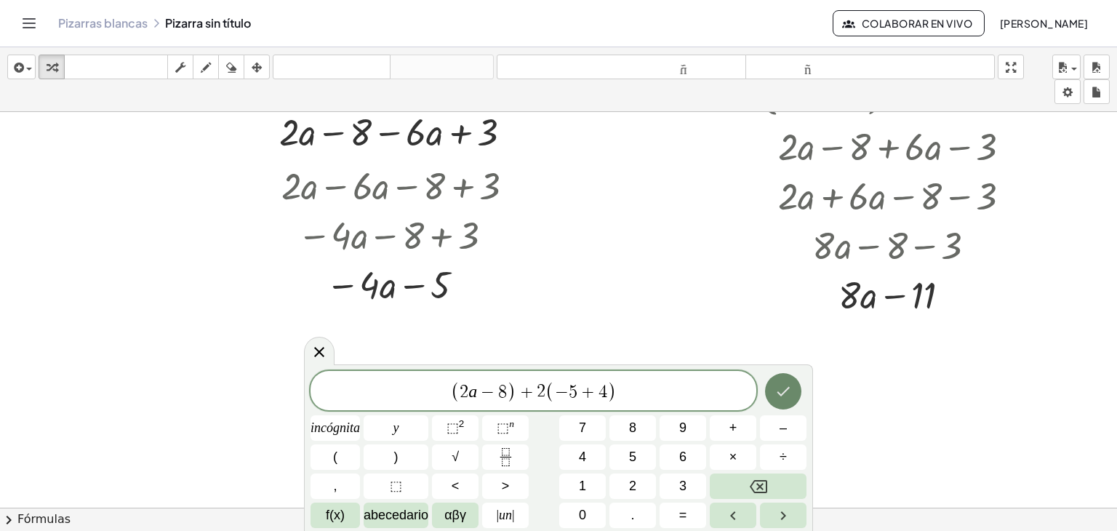
click at [777, 382] on button "Hecho" at bounding box center [783, 391] width 36 height 36
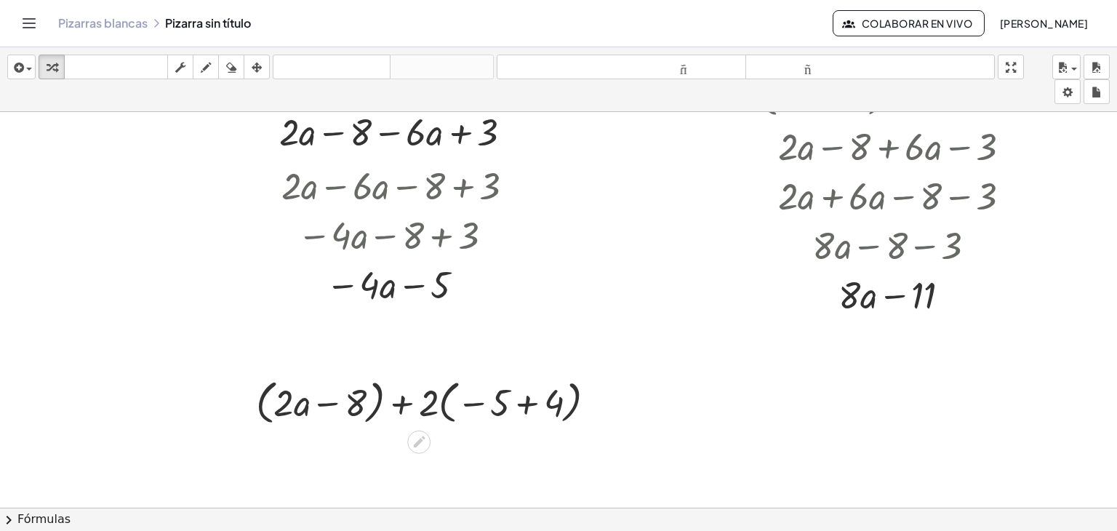
scroll to position [948, 60]
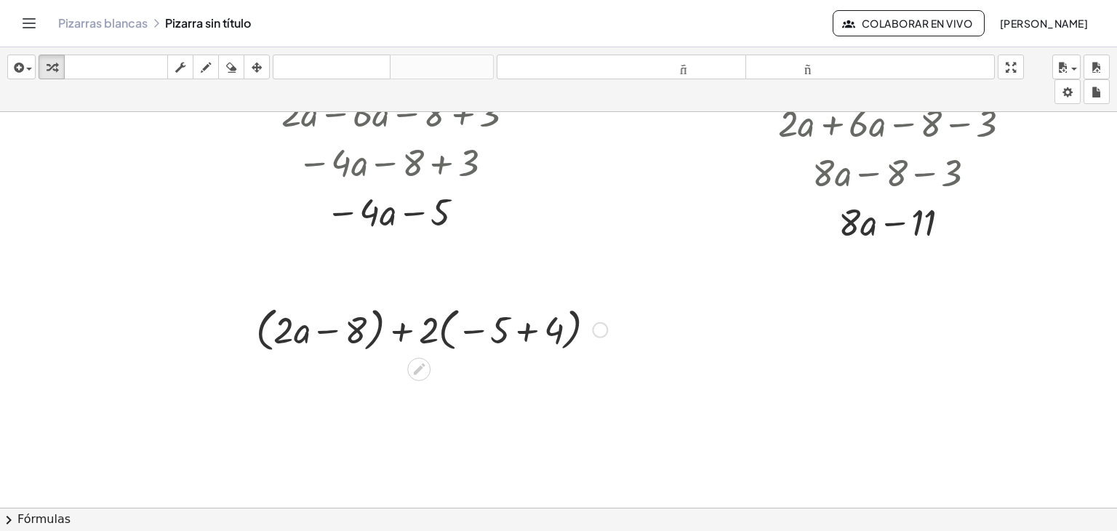
click at [520, 330] on div at bounding box center [432, 328] width 366 height 55
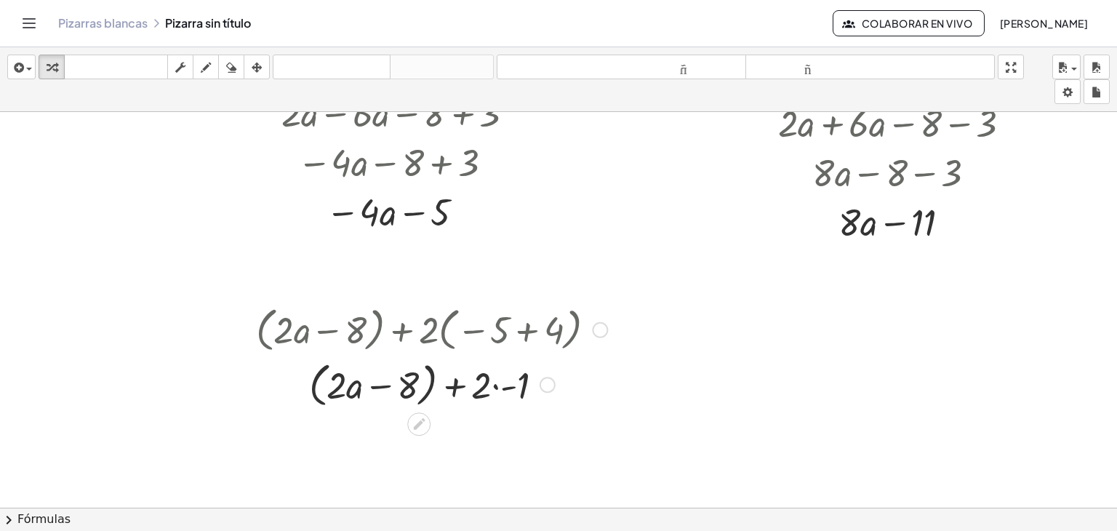
click at [371, 383] on div at bounding box center [432, 382] width 366 height 55
click at [371, 384] on div at bounding box center [432, 382] width 366 height 55
click at [592, 323] on div at bounding box center [600, 330] width 16 height 16
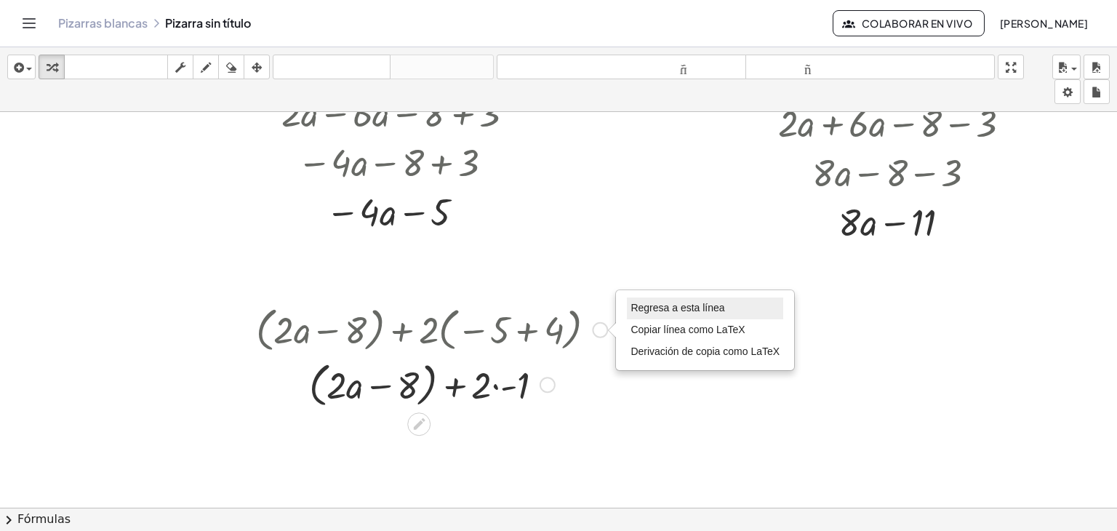
click at [640, 306] on font "Regresa a esta línea" at bounding box center [677, 308] width 94 height 12
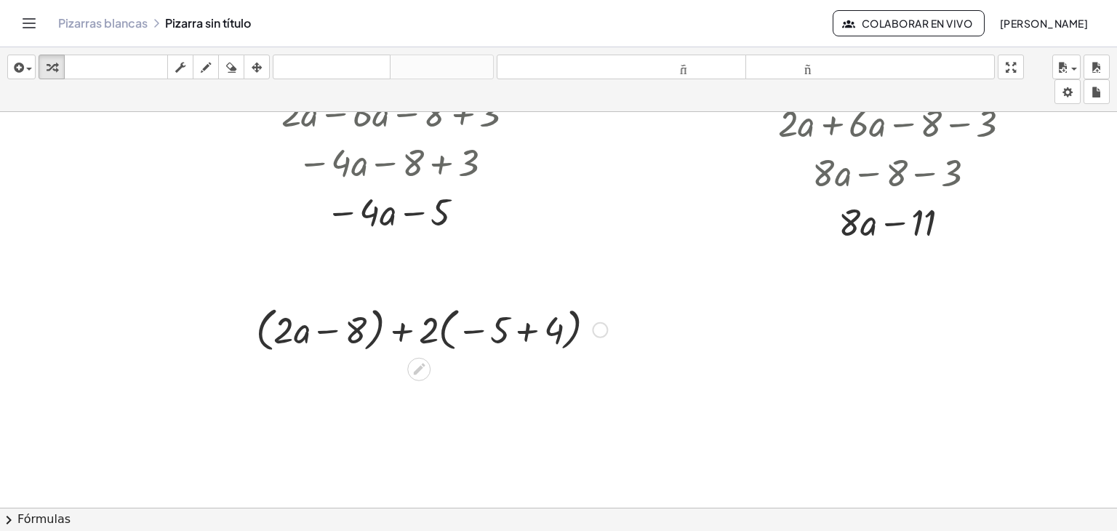
click at [395, 331] on div at bounding box center [432, 328] width 366 height 55
click at [470, 332] on div at bounding box center [432, 328] width 366 height 55
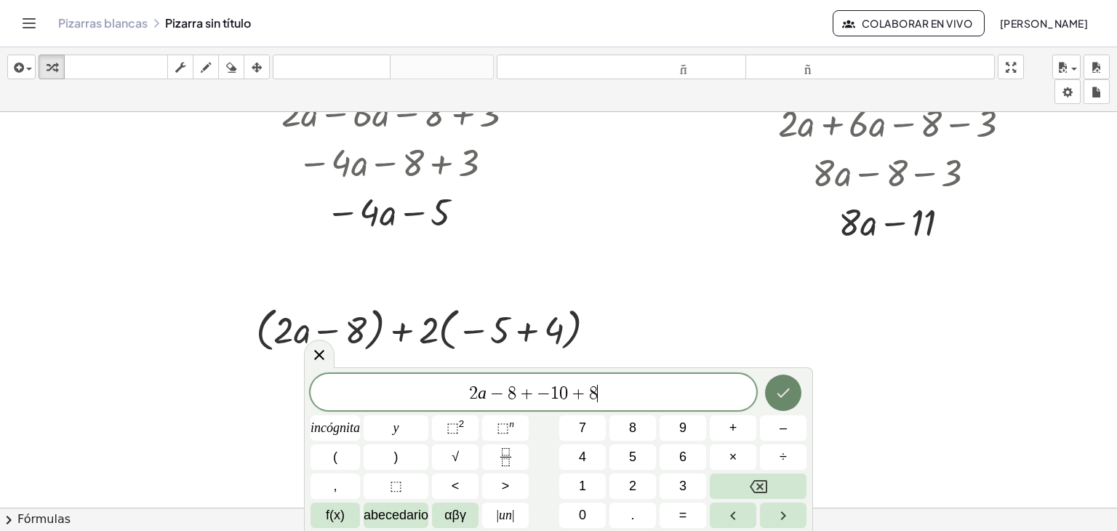
click at [779, 392] on icon "Hecho" at bounding box center [782, 392] width 17 height 17
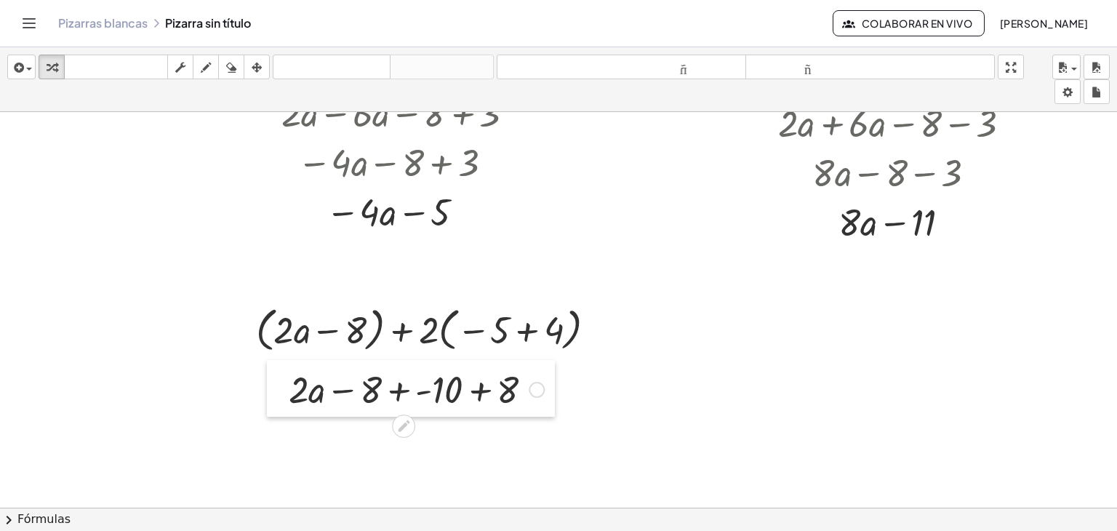
drag, startPoint x: 312, startPoint y: 406, endPoint x: 265, endPoint y: 383, distance: 52.7
click at [267, 383] on div at bounding box center [278, 388] width 22 height 57
click at [470, 395] on div at bounding box center [416, 387] width 270 height 49
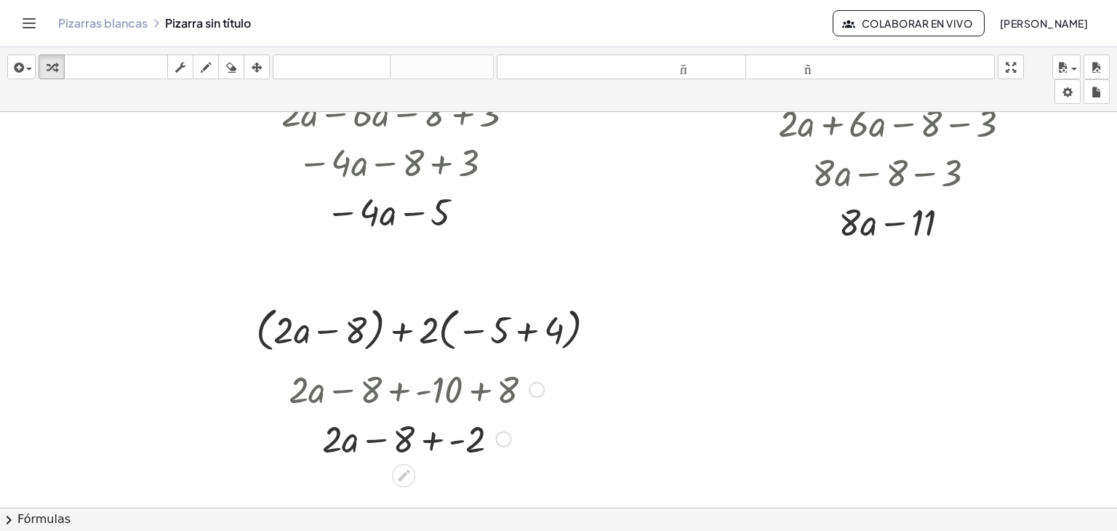
click at [422, 440] on div at bounding box center [416, 437] width 270 height 49
click at [425, 437] on div at bounding box center [416, 437] width 270 height 49
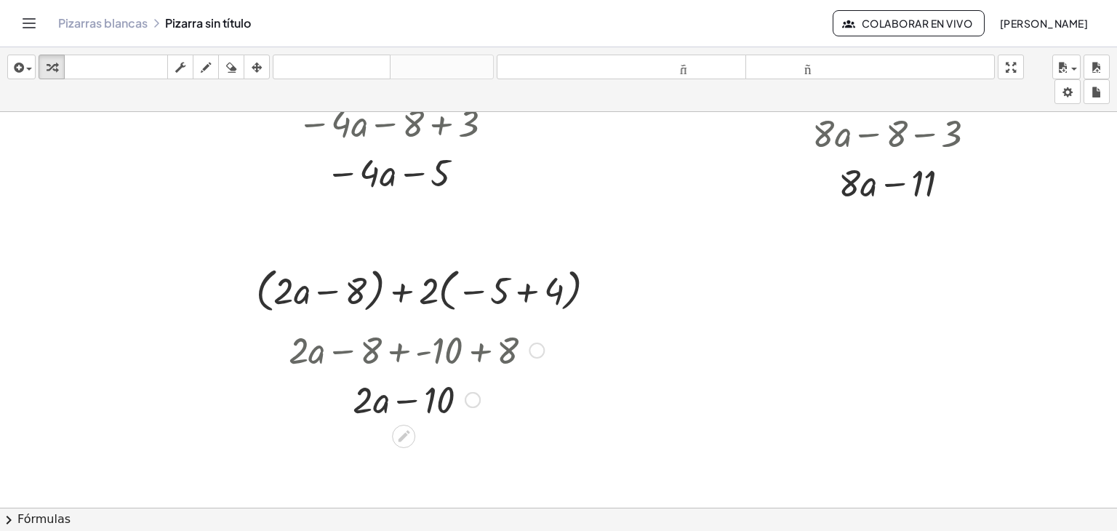
scroll to position [1021, 60]
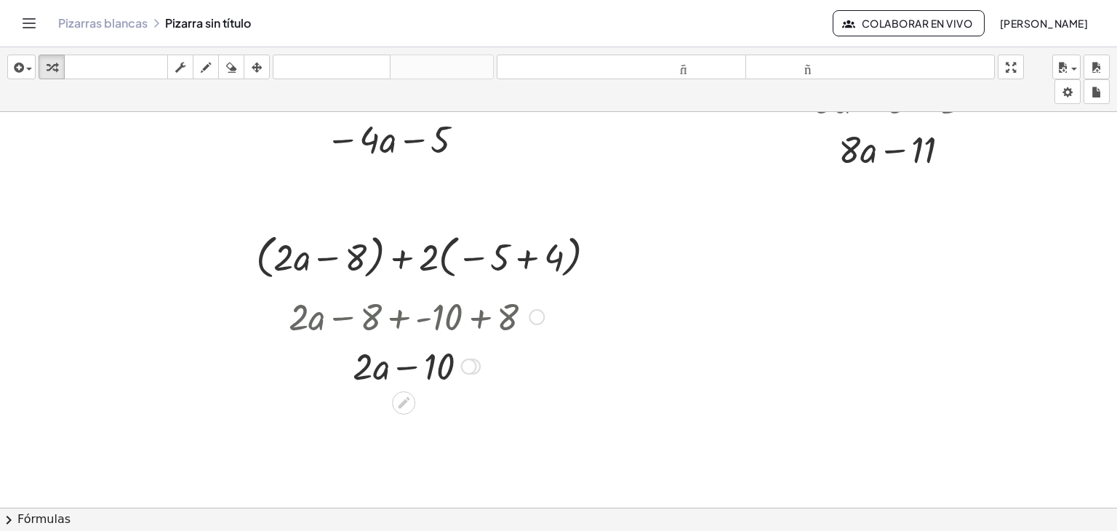
click at [404, 366] on div at bounding box center [416, 364] width 270 height 49
click at [528, 312] on div at bounding box center [536, 317] width 16 height 16
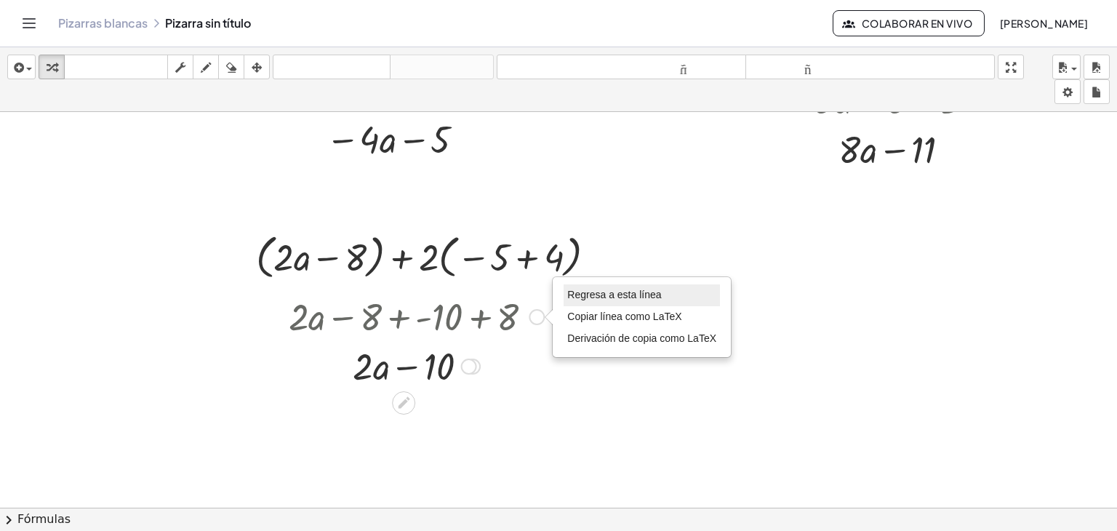
click at [595, 290] on font "Regresa a esta línea" at bounding box center [614, 295] width 94 height 12
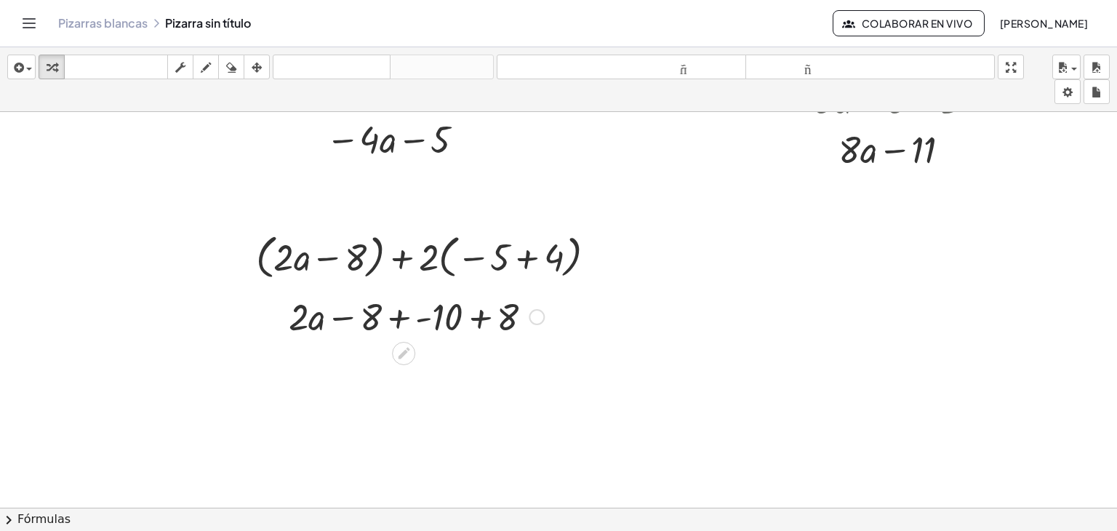
click at [393, 315] on div at bounding box center [416, 315] width 270 height 49
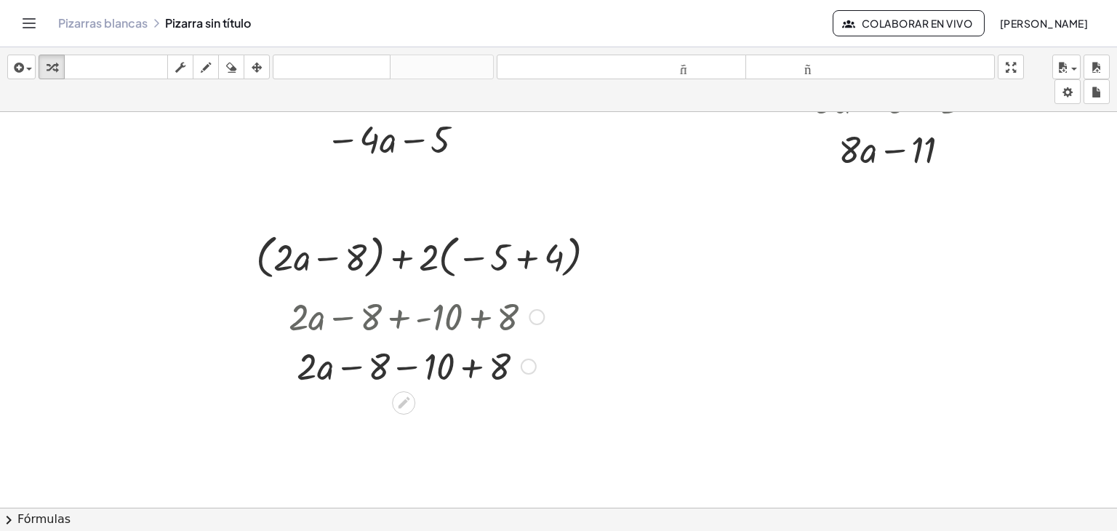
click at [398, 363] on div at bounding box center [416, 364] width 270 height 49
click at [438, 411] on div at bounding box center [416, 414] width 270 height 49
click at [394, 413] on div at bounding box center [416, 414] width 270 height 49
click at [528, 315] on div at bounding box center [536, 317] width 16 height 16
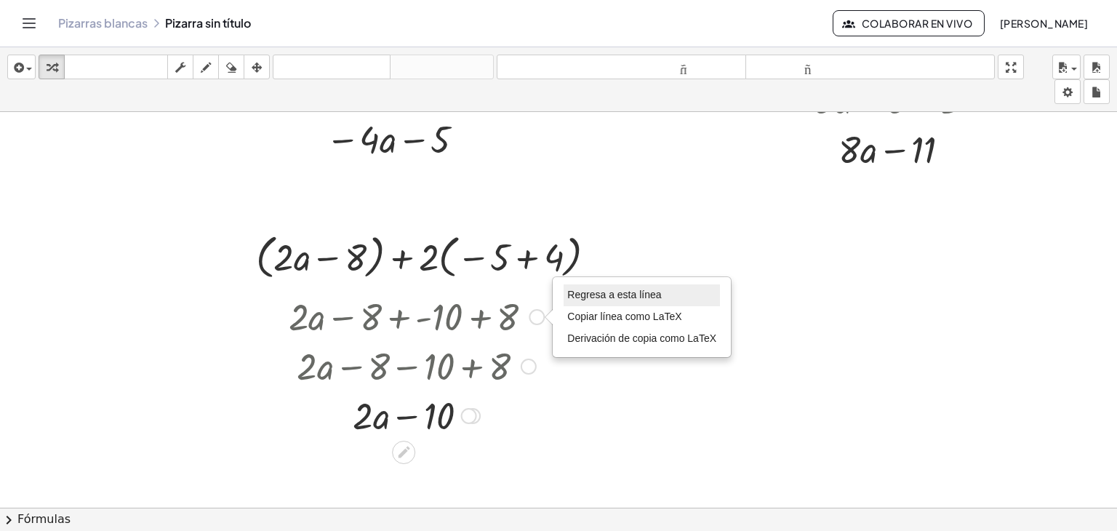
click at [596, 301] on li "Regresa a esta línea" at bounding box center [641, 295] width 156 height 22
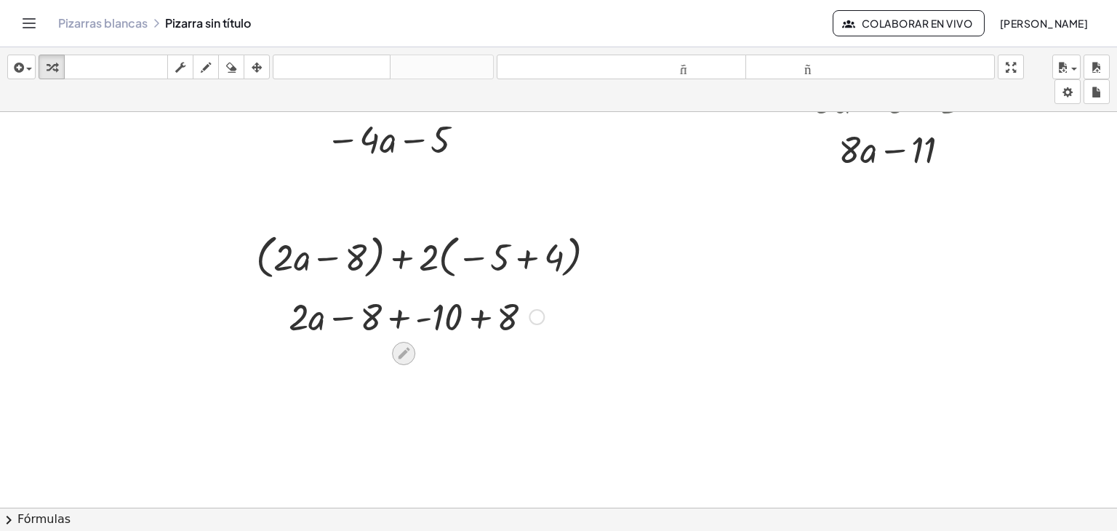
click at [392, 342] on div at bounding box center [403, 353] width 23 height 23
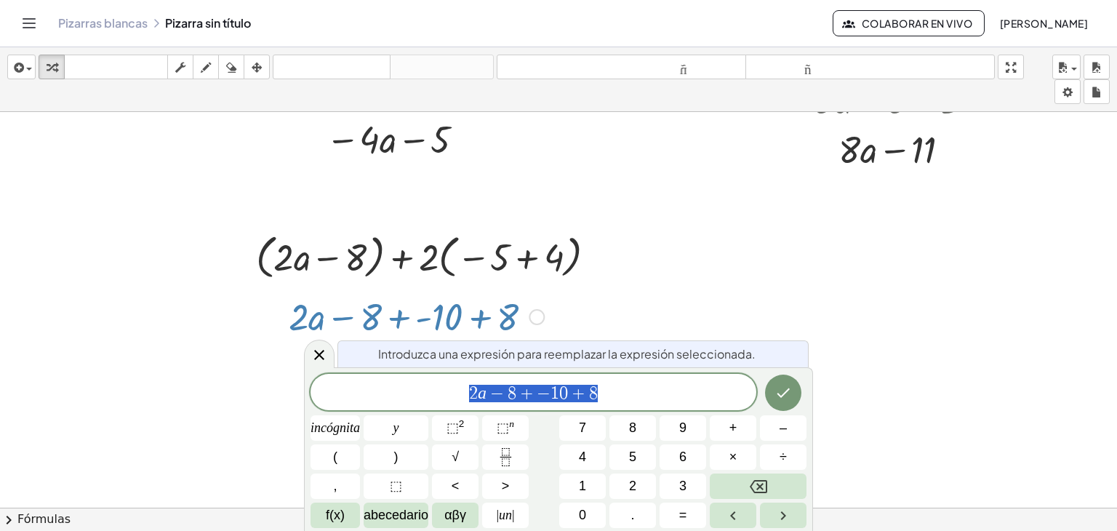
drag, startPoint x: 536, startPoint y: 387, endPoint x: 542, endPoint y: 393, distance: 8.8
click at [789, 398] on icon "Hecho" at bounding box center [782, 392] width 17 height 17
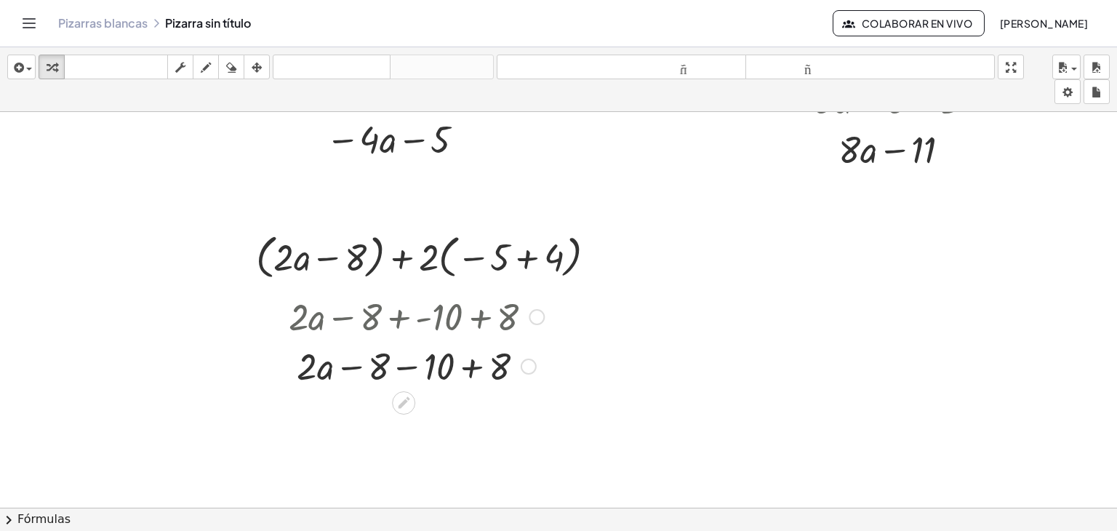
click at [466, 370] on div at bounding box center [416, 364] width 270 height 49
click at [378, 418] on div at bounding box center [416, 414] width 270 height 49
click at [427, 413] on div at bounding box center [416, 414] width 270 height 49
click at [395, 416] on div at bounding box center [416, 414] width 270 height 49
click at [592, 258] on div "Regresa a esta línea Copiar línea como LaTeX Derivación de copia como LaTeX" at bounding box center [600, 257] width 16 height 16
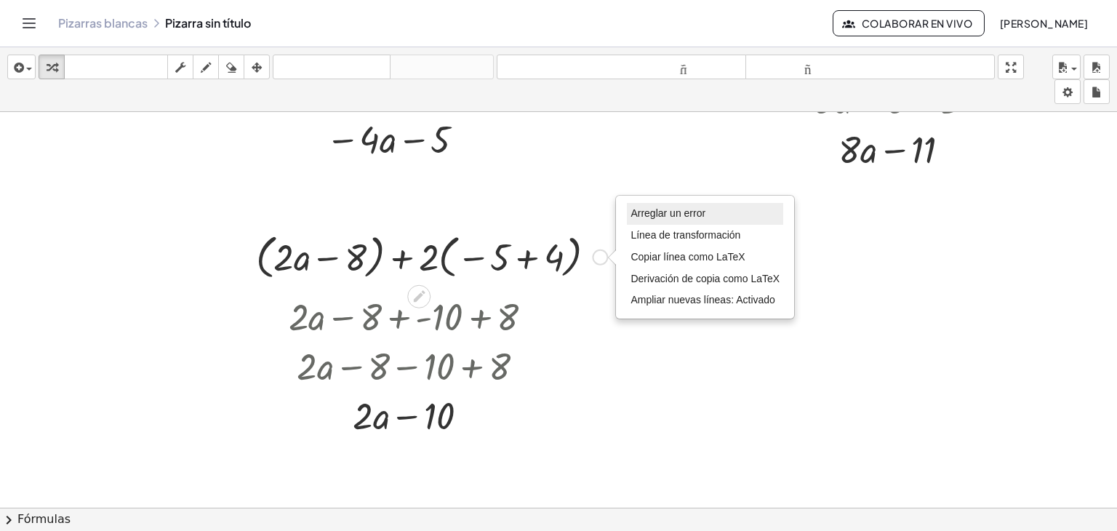
click at [686, 214] on font "Arreglar un error" at bounding box center [667, 213] width 75 height 12
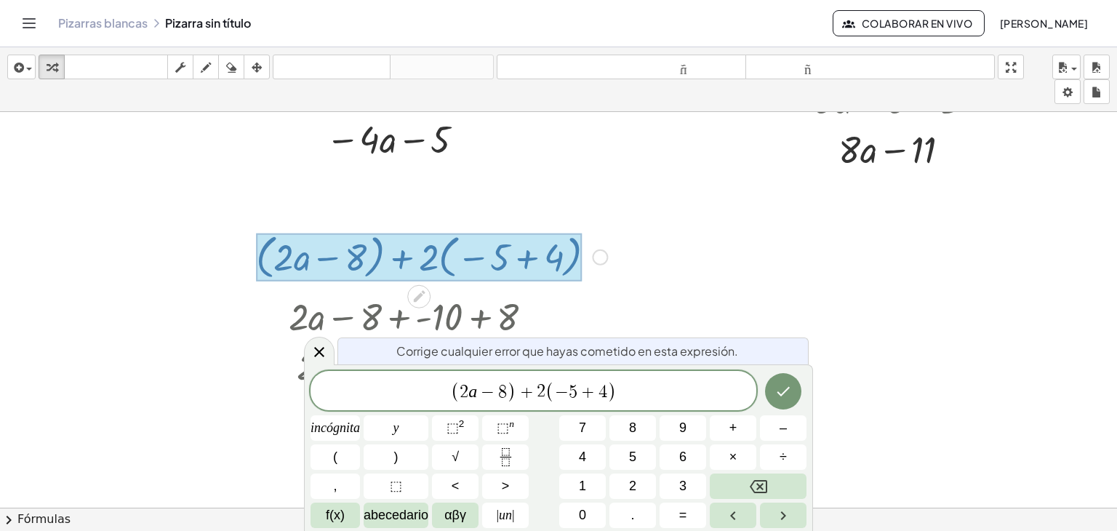
click at [502, 251] on div at bounding box center [419, 257] width 326 height 48
click at [579, 393] on span "+" at bounding box center [587, 391] width 21 height 17
click at [777, 393] on icon "Hecho" at bounding box center [782, 390] width 17 height 17
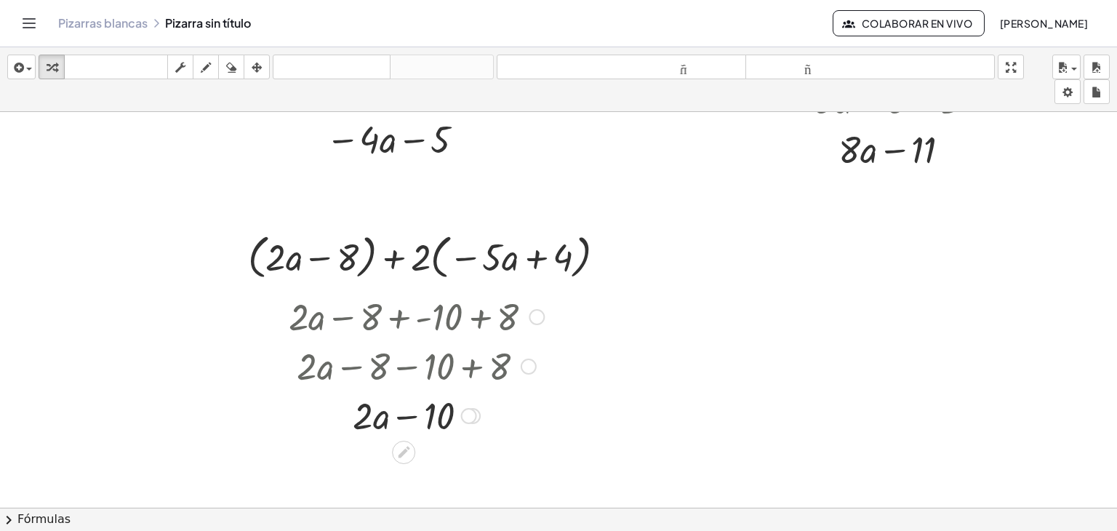
click at [532, 313] on div at bounding box center [536, 317] width 16 height 16
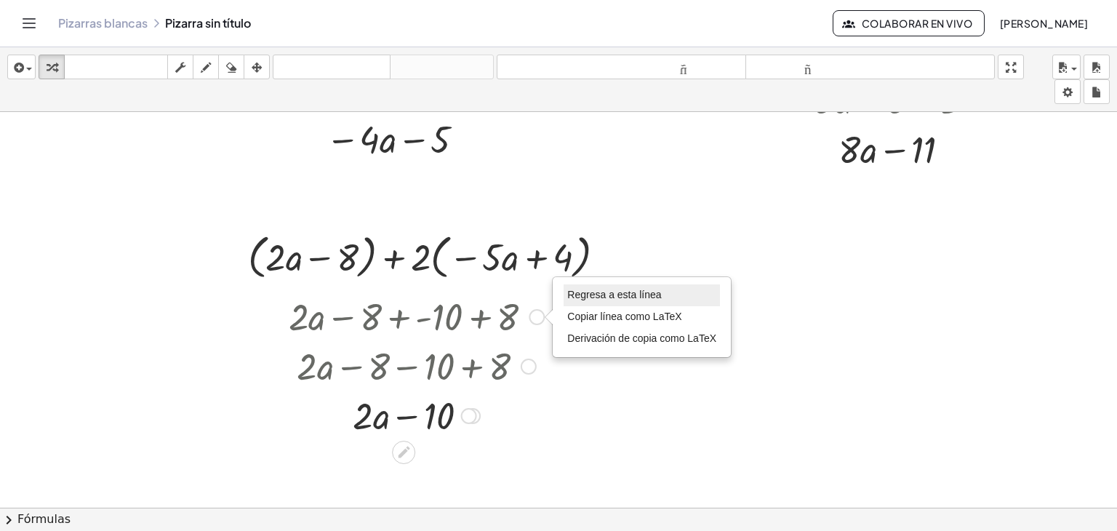
click at [616, 297] on font "Regresa a esta línea" at bounding box center [614, 295] width 94 height 12
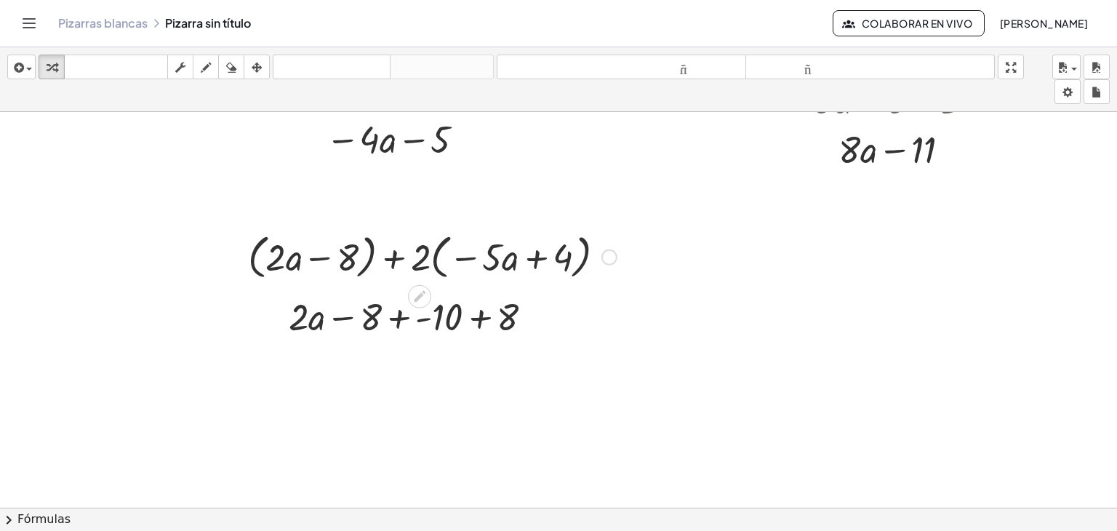
click at [601, 258] on div "Arreglar un error Línea de transformación Copiar línea como LaTeX Derivación de…" at bounding box center [609, 257] width 16 height 16
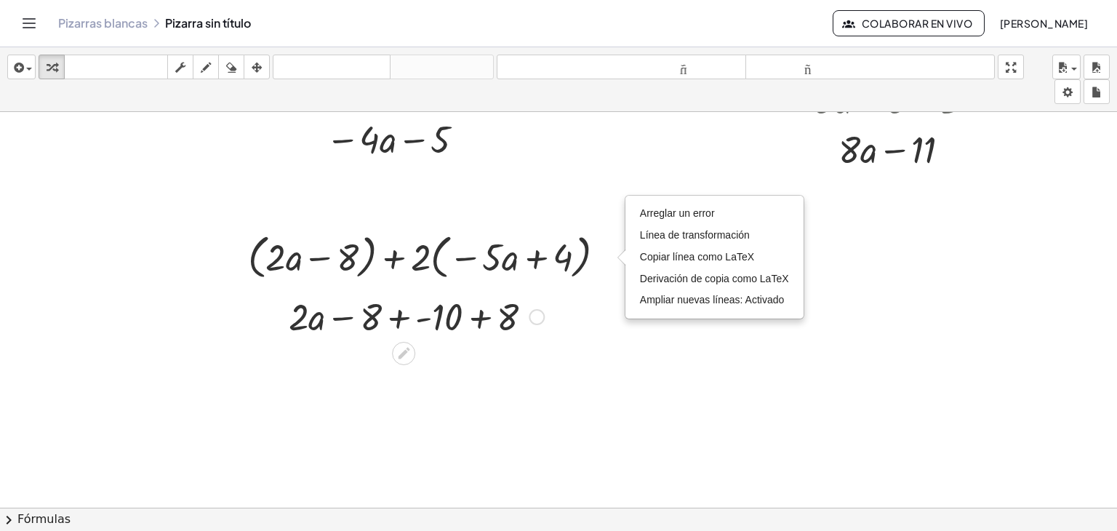
click at [392, 347] on div at bounding box center [403, 353] width 23 height 23
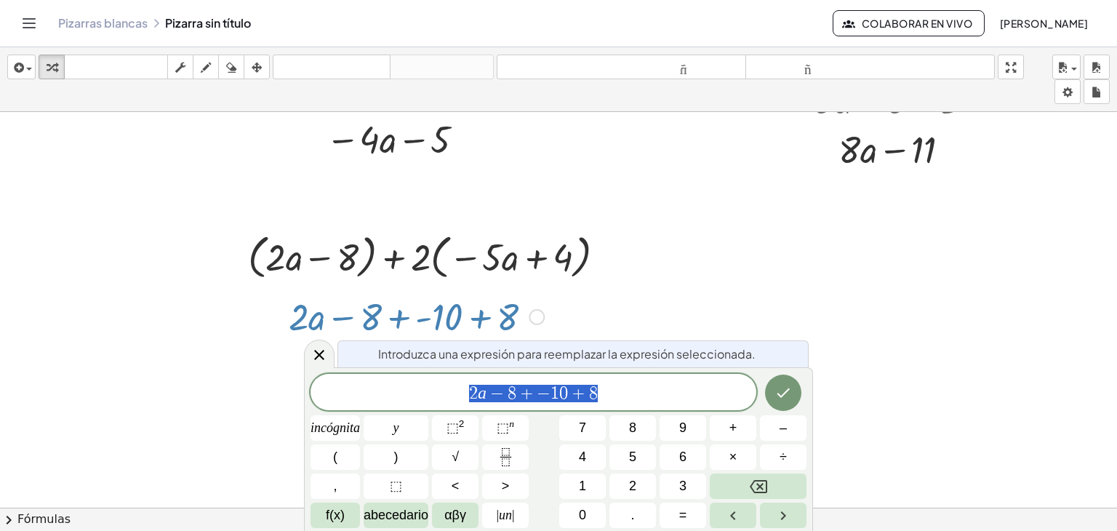
drag, startPoint x: 311, startPoint y: 338, endPoint x: 298, endPoint y: 336, distance: 13.3
click at [298, 336] on body "Actividades matemáticas fáciles de comprender Pizarras blancas Clases Cuenta ve…" at bounding box center [558, 265] width 1117 height 531
click at [780, 395] on icon "Hecho" at bounding box center [782, 392] width 13 height 9
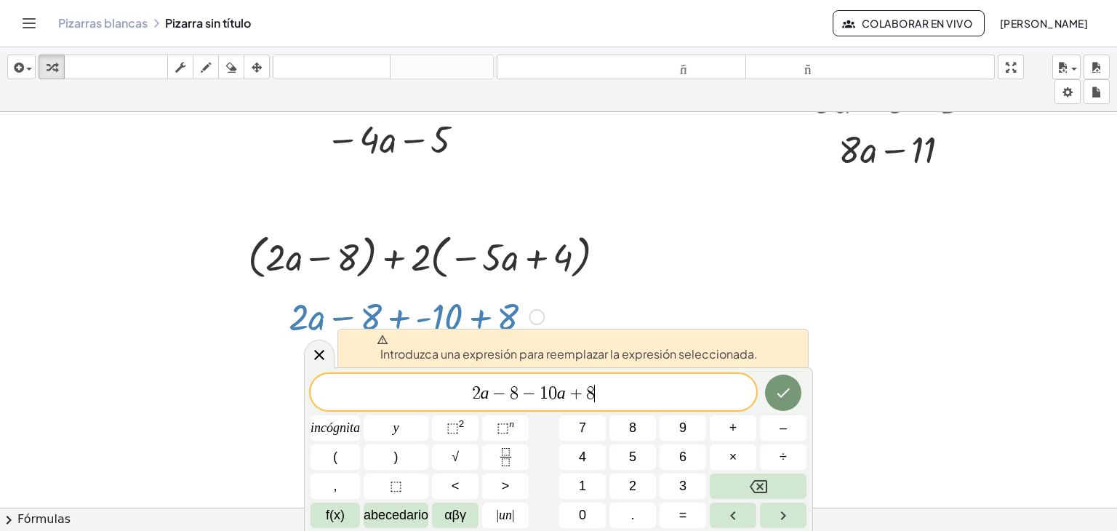
click at [439, 310] on div at bounding box center [416, 315] width 270 height 49
click at [789, 399] on icon "Hecho" at bounding box center [782, 392] width 17 height 17
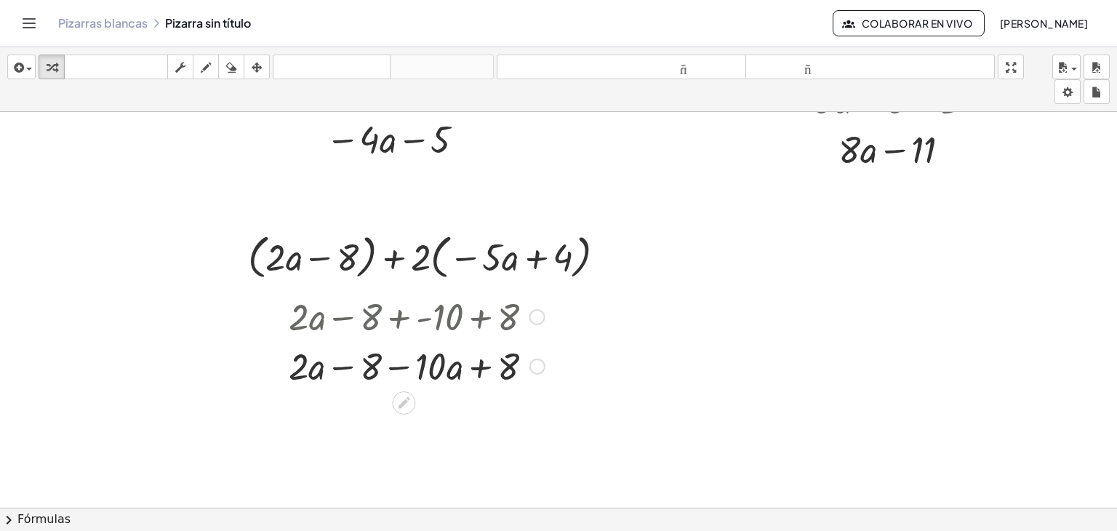
click at [529, 313] on div at bounding box center [537, 317] width 16 height 16
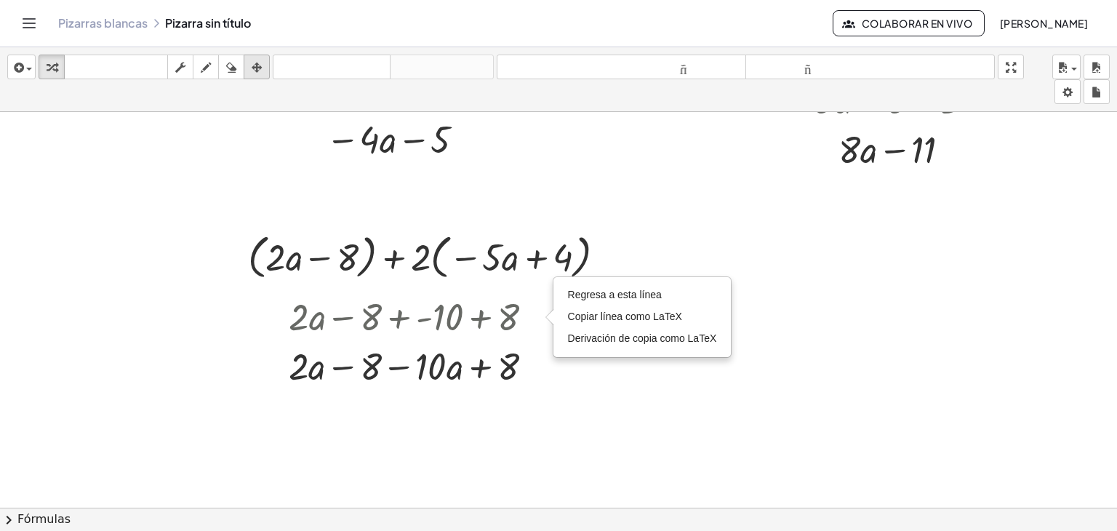
click at [264, 63] on div "button" at bounding box center [256, 66] width 19 height 17
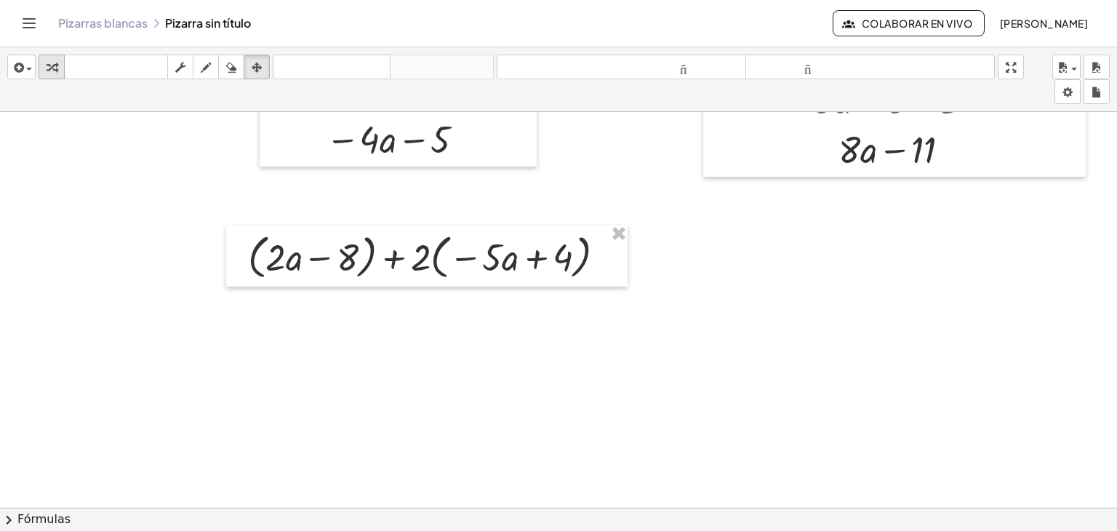
drag, startPoint x: 58, startPoint y: 63, endPoint x: 246, endPoint y: 317, distance: 315.9
click at [60, 62] on div "button" at bounding box center [51, 66] width 19 height 17
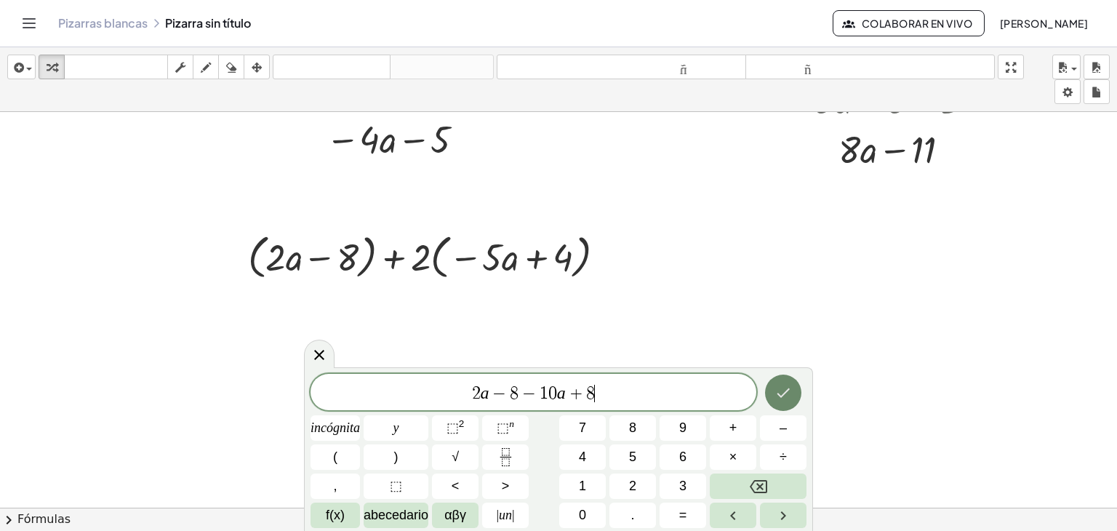
click at [787, 393] on icon "Hecho" at bounding box center [782, 392] width 17 height 17
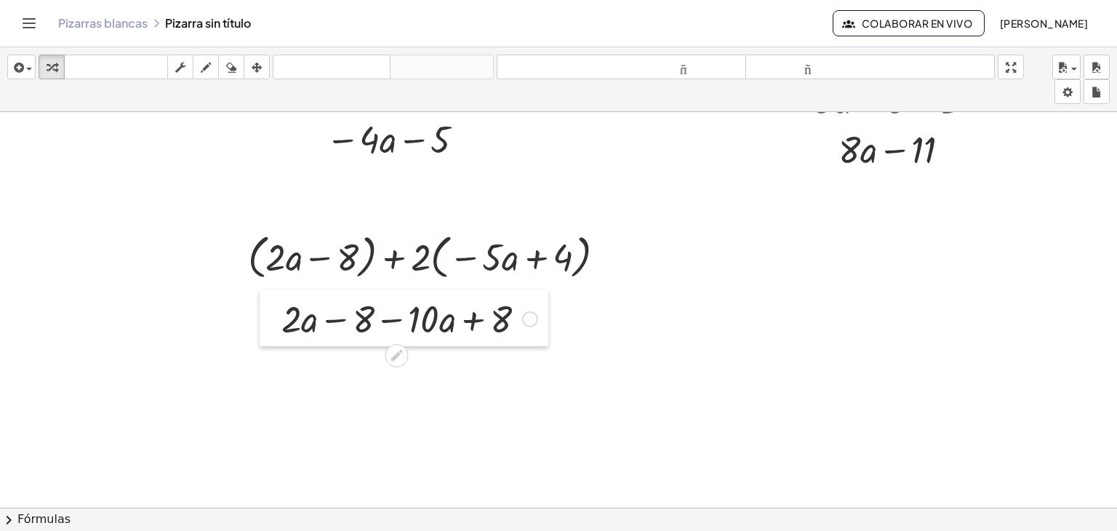
drag, startPoint x: 270, startPoint y: 329, endPoint x: 254, endPoint y: 321, distance: 18.5
click at [260, 321] on div at bounding box center [271, 317] width 22 height 57
click at [389, 353] on icon at bounding box center [396, 354] width 15 height 15
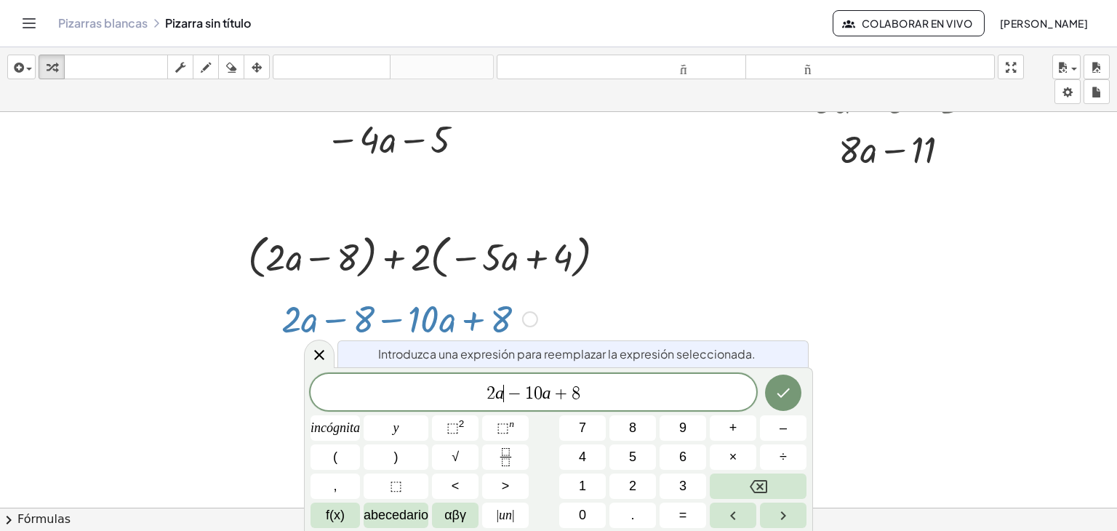
click at [555, 391] on span "+" at bounding box center [561, 393] width 21 height 17
click at [779, 393] on icon "Hecho" at bounding box center [782, 392] width 17 height 17
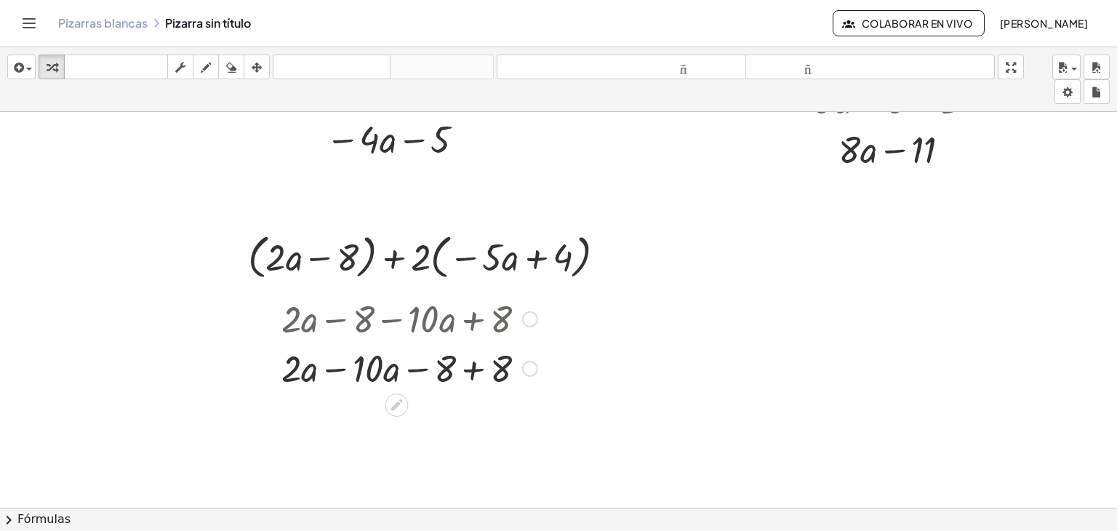
click at [461, 366] on div at bounding box center [409, 366] width 270 height 49
click at [388, 416] on div at bounding box center [409, 416] width 270 height 49
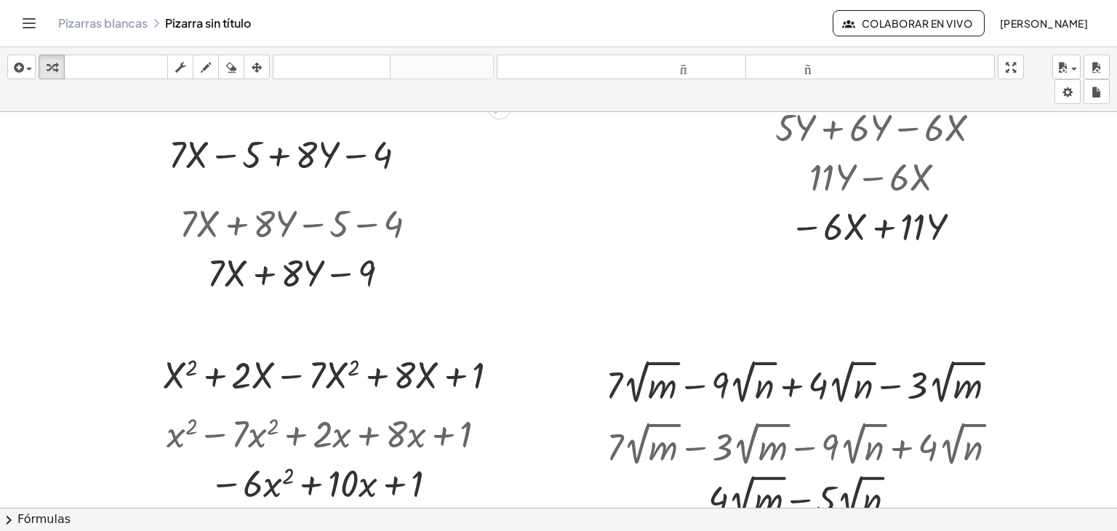
scroll to position [0, 60]
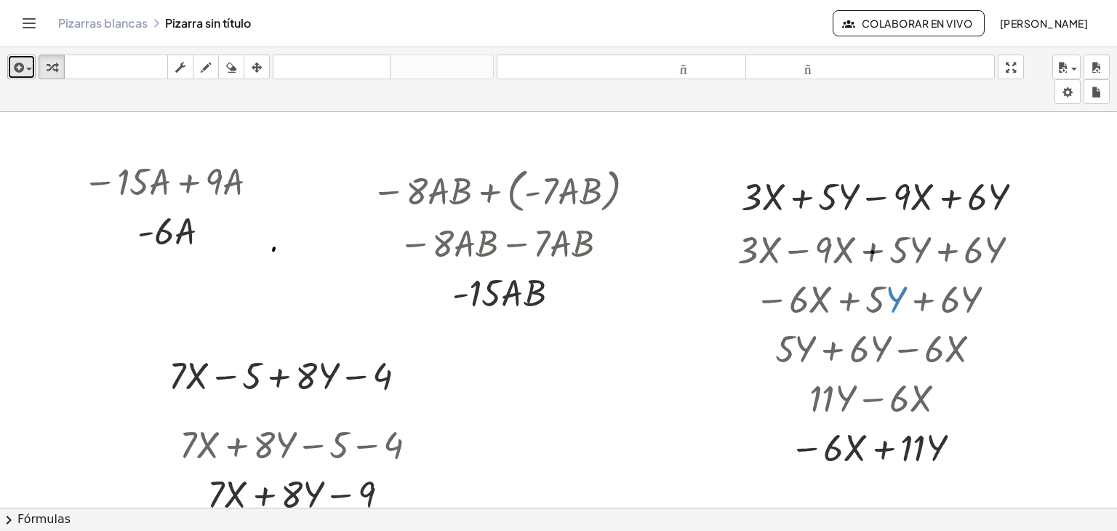
click at [31, 75] on div "button" at bounding box center [21, 66] width 21 height 17
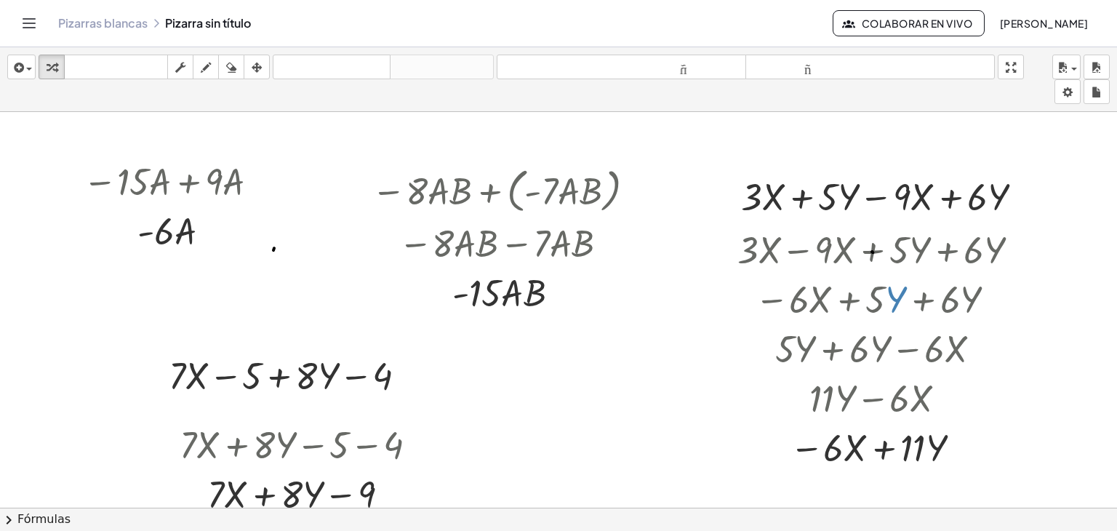
click at [1042, 17] on font "[PERSON_NAME]" at bounding box center [1044, 23] width 88 height 13
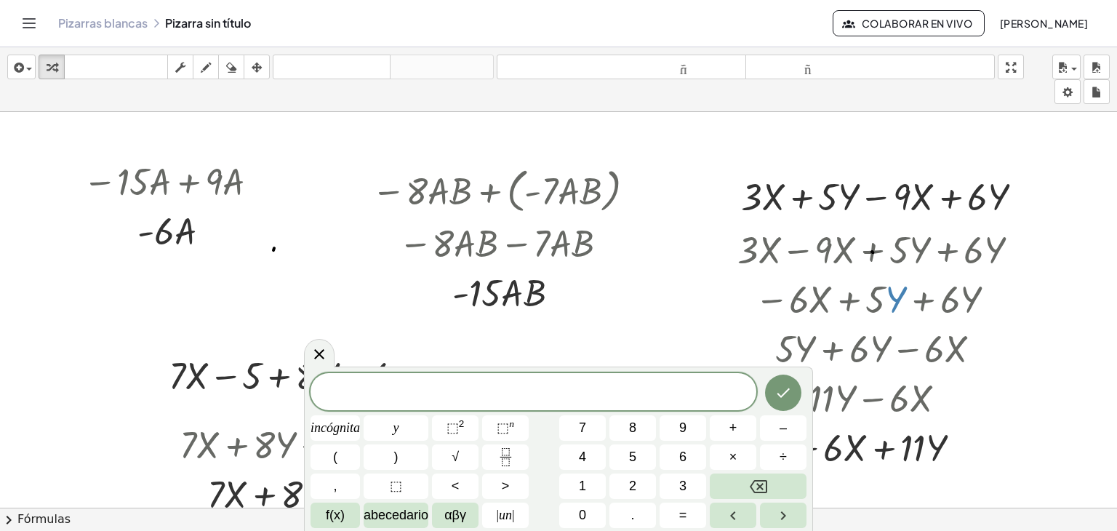
click at [1111, 91] on div "insertar Seleccione uno: Expresión matemática Función Texto Vídeo de YouTube Gr…" at bounding box center [558, 79] width 1117 height 65
click at [1073, 66] on div "button" at bounding box center [1066, 66] width 21 height 17
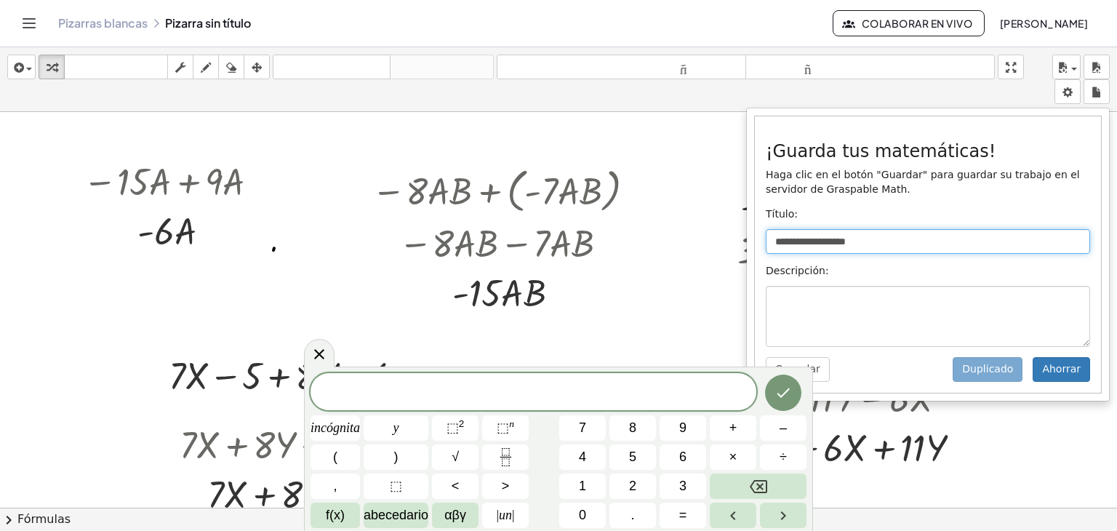
click at [916, 239] on input "**********" at bounding box center [927, 241] width 324 height 25
drag, startPoint x: 916, startPoint y: 246, endPoint x: 733, endPoint y: 258, distance: 182.8
click at [733, 258] on div "**********" at bounding box center [558, 288] width 1117 height 483
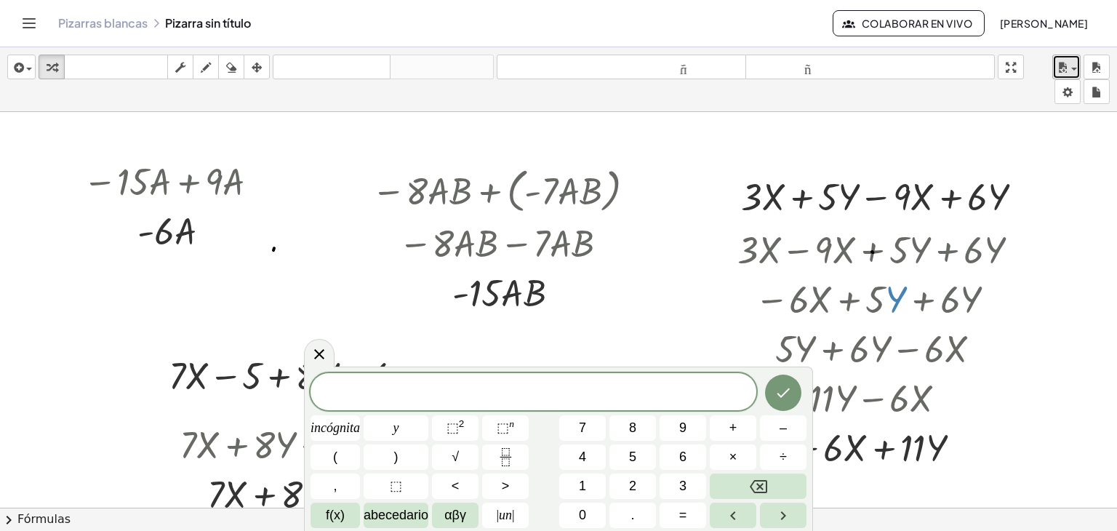
click at [1066, 73] on icon "button" at bounding box center [1062, 67] width 13 height 17
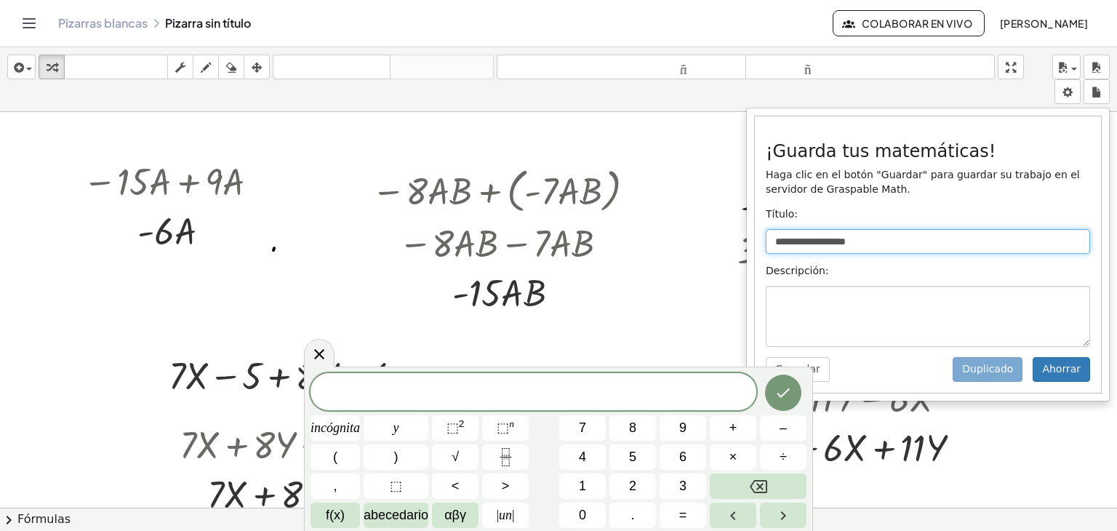
drag, startPoint x: 874, startPoint y: 236, endPoint x: 744, endPoint y: 254, distance: 130.7
click at [744, 254] on div "**********" at bounding box center [558, 288] width 1117 height 483
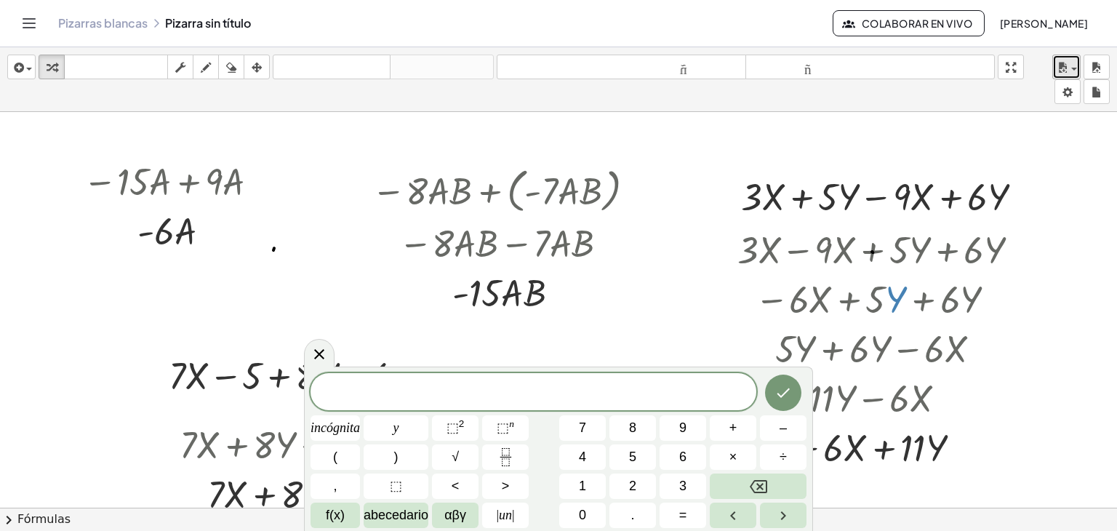
click at [1073, 62] on div "button" at bounding box center [1066, 66] width 21 height 17
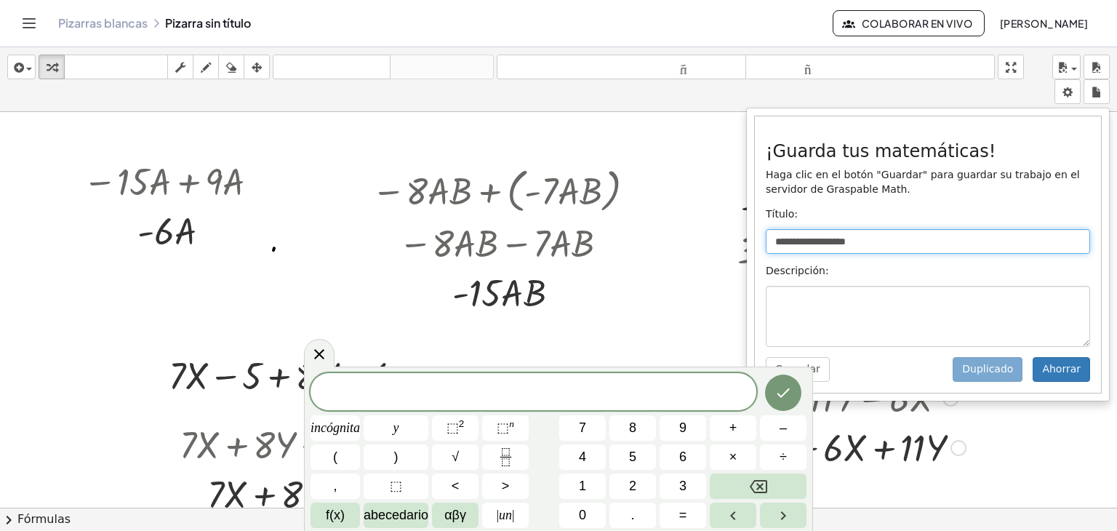
drag, startPoint x: 861, startPoint y: 230, endPoint x: 739, endPoint y: 257, distance: 125.1
click at [739, 257] on div "**********" at bounding box center [558, 288] width 1117 height 483
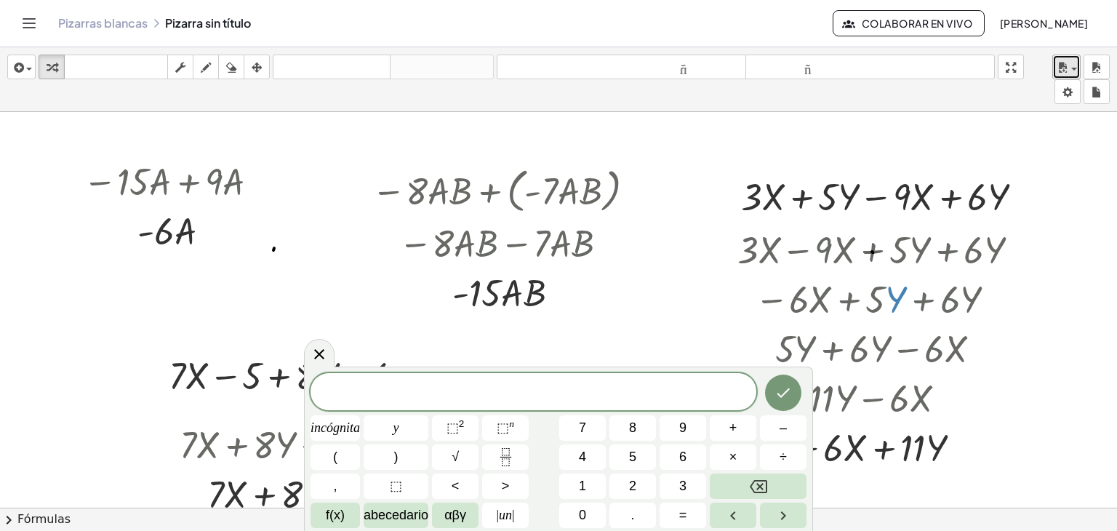
click at [1061, 65] on icon "button" at bounding box center [1062, 67] width 13 height 17
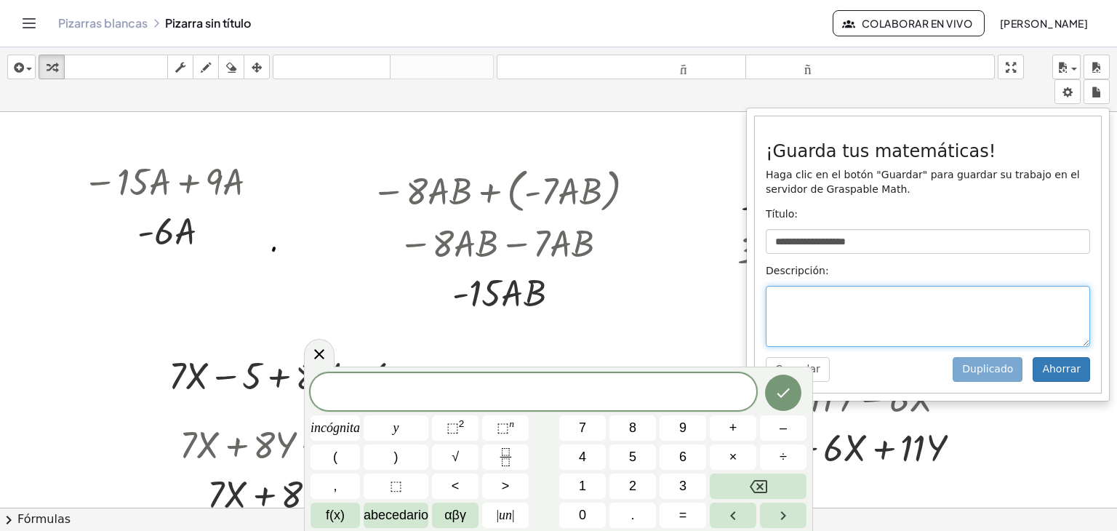
click at [824, 303] on textarea at bounding box center [927, 316] width 324 height 61
type textarea "**********"
click at [781, 399] on icon "Hecho" at bounding box center [782, 392] width 17 height 17
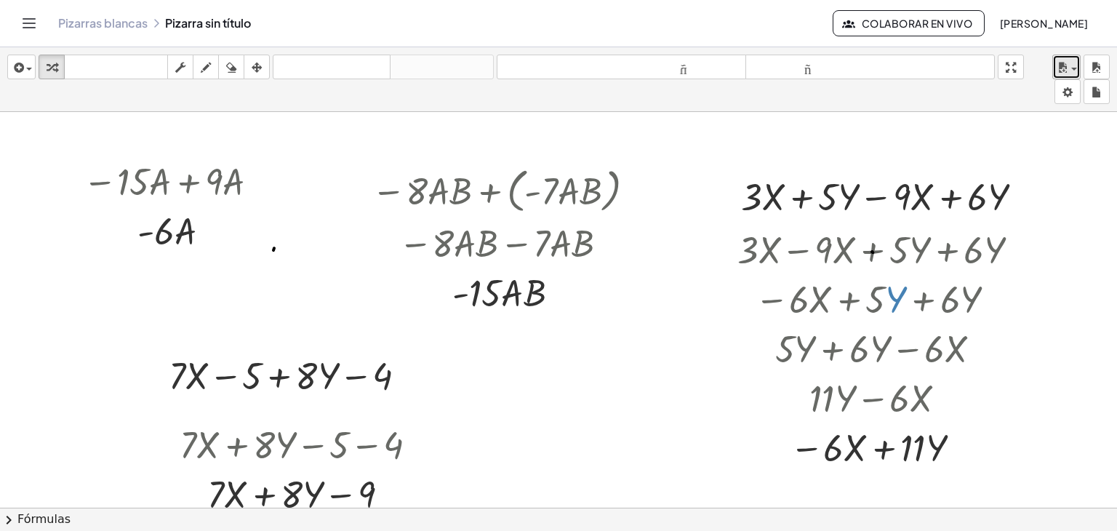
click at [1072, 63] on div "button" at bounding box center [1066, 66] width 21 height 17
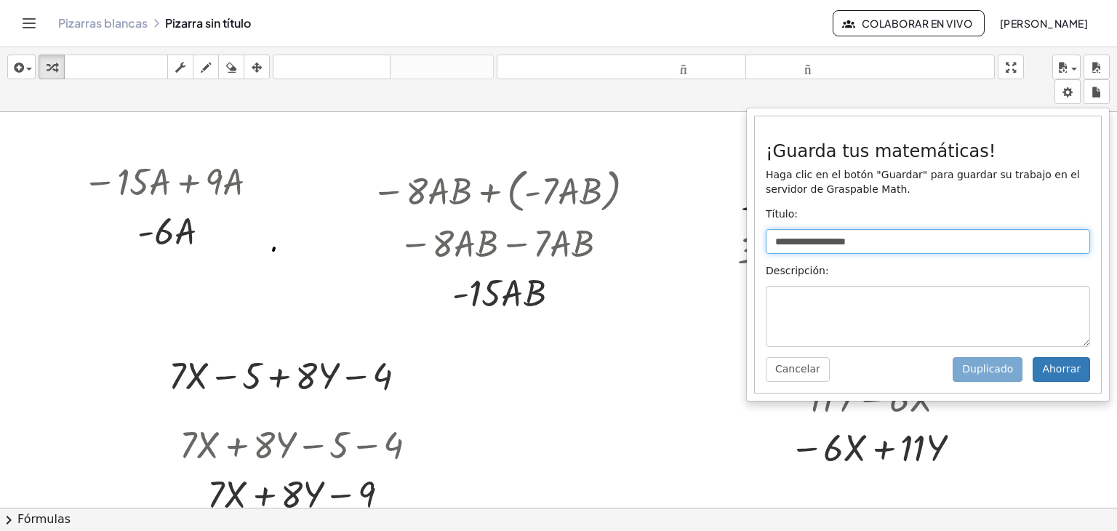
click at [837, 232] on input "**********" at bounding box center [927, 241] width 324 height 25
drag, startPoint x: 893, startPoint y: 245, endPoint x: 885, endPoint y: 246, distance: 8.0
click at [887, 245] on input "**********" at bounding box center [927, 241] width 324 height 25
type input "**********"
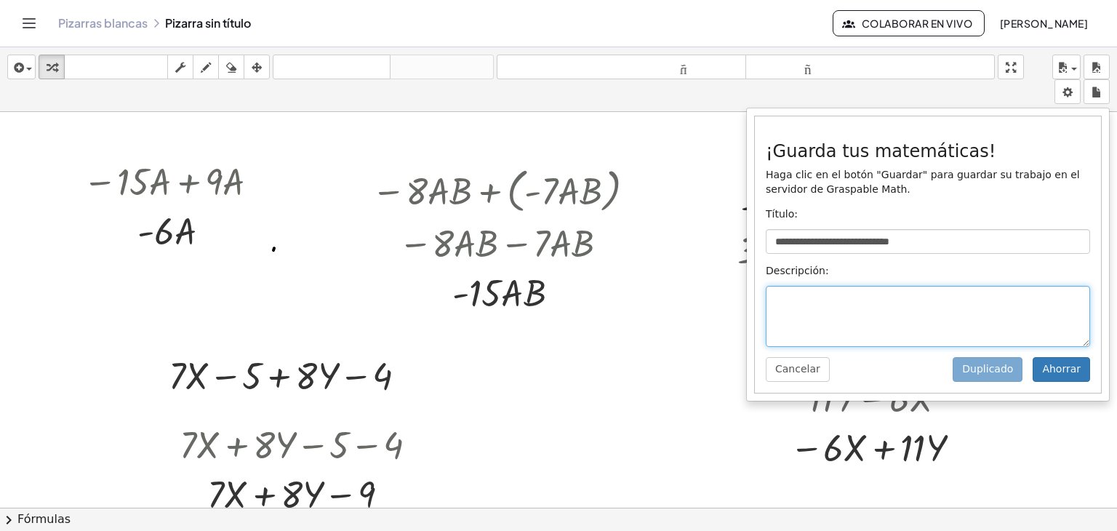
click at [933, 337] on textarea at bounding box center [927, 316] width 324 height 61
type textarea "**********"
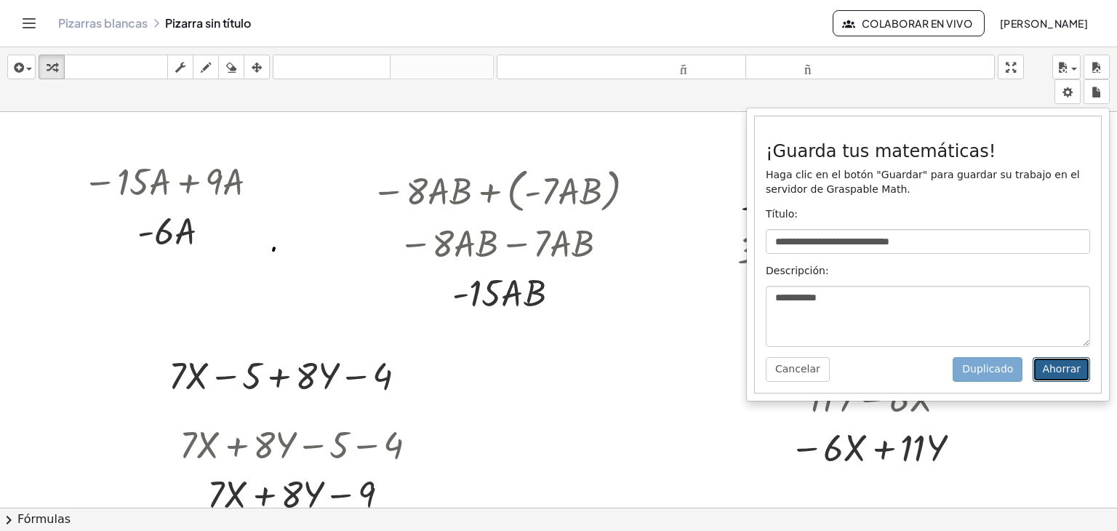
click at [1085, 364] on button "Ahorrar" at bounding box center [1060, 369] width 57 height 25
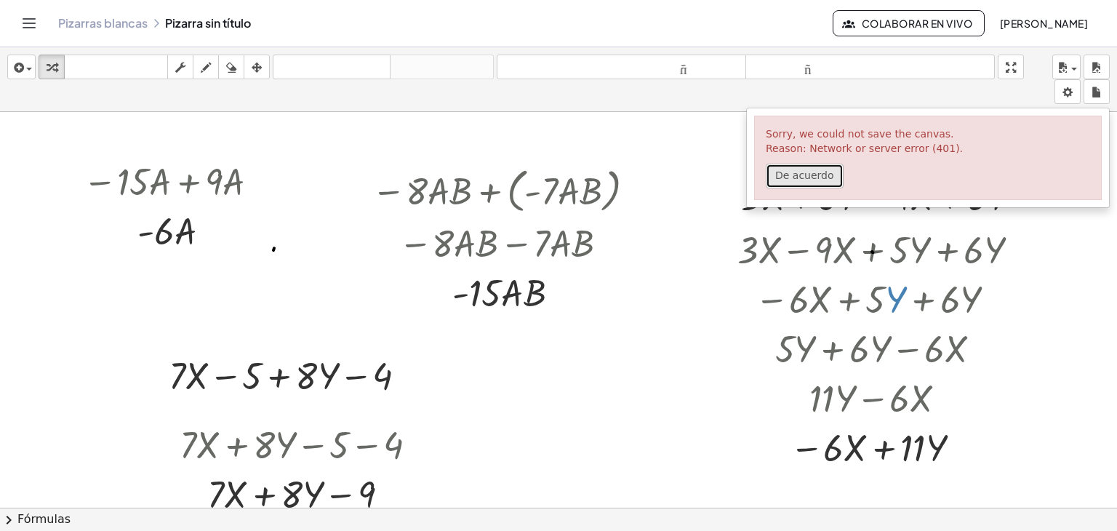
click at [779, 172] on font "De acuerdo" at bounding box center [804, 175] width 59 height 12
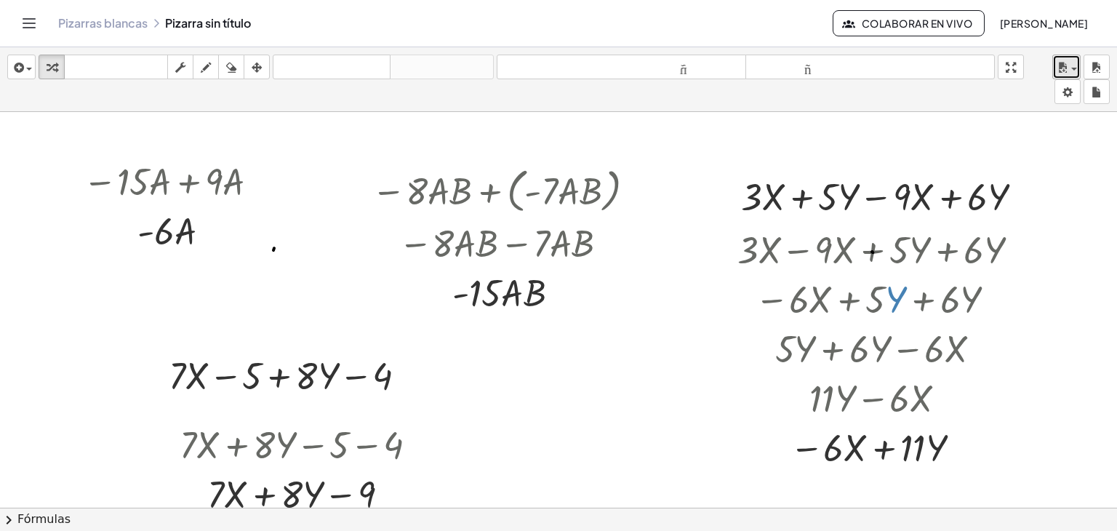
click at [1061, 73] on icon "button" at bounding box center [1062, 67] width 13 height 17
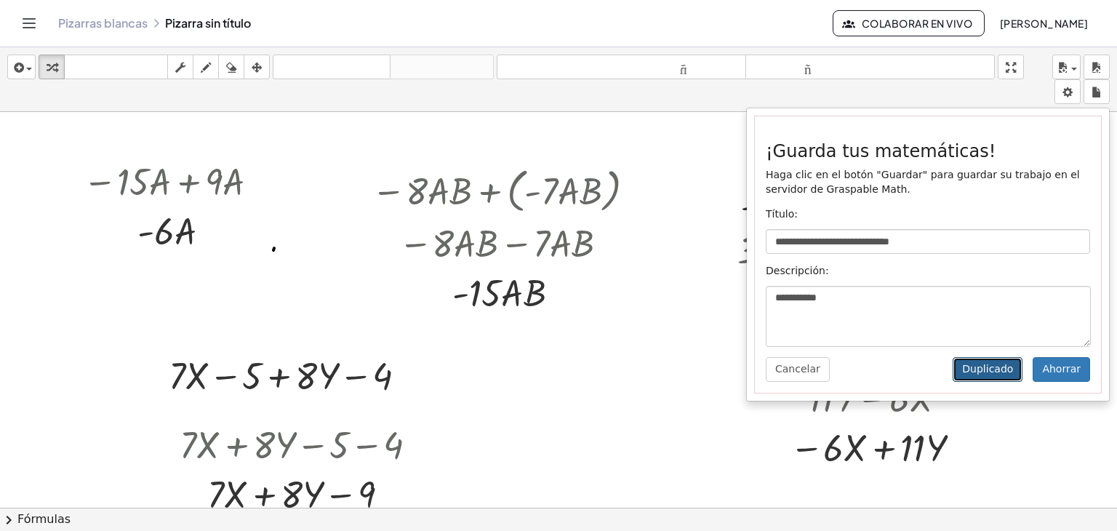
click at [1004, 366] on font "Duplicado" at bounding box center [987, 369] width 51 height 12
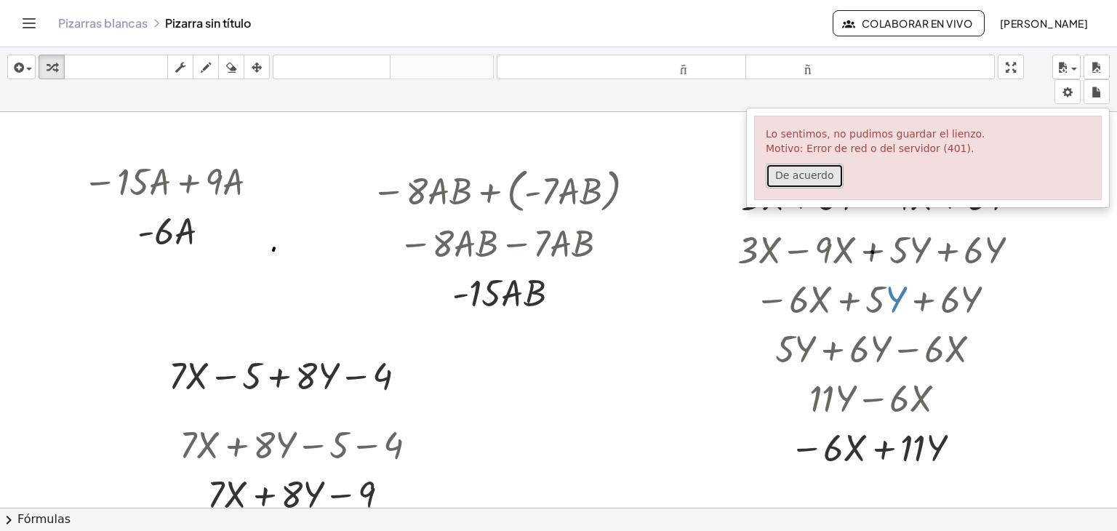
click at [833, 182] on button "De acuerdo" at bounding box center [804, 176] width 78 height 25
